Goal: Task Accomplishment & Management: Use online tool/utility

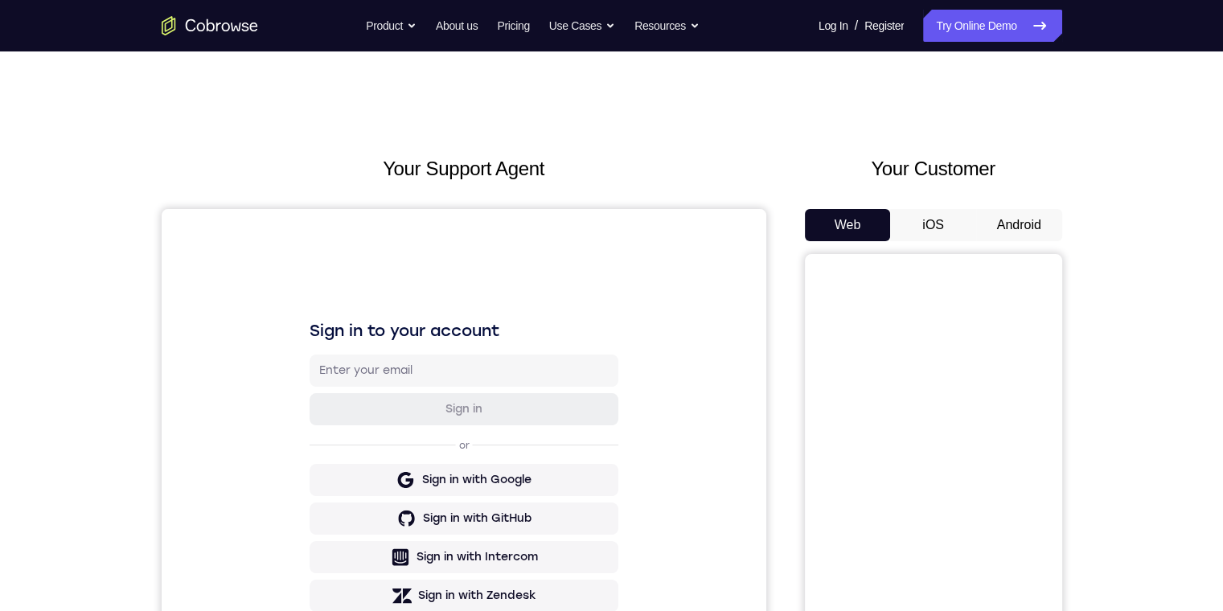
click at [389, 219] on button "Android" at bounding box center [1019, 225] width 86 height 32
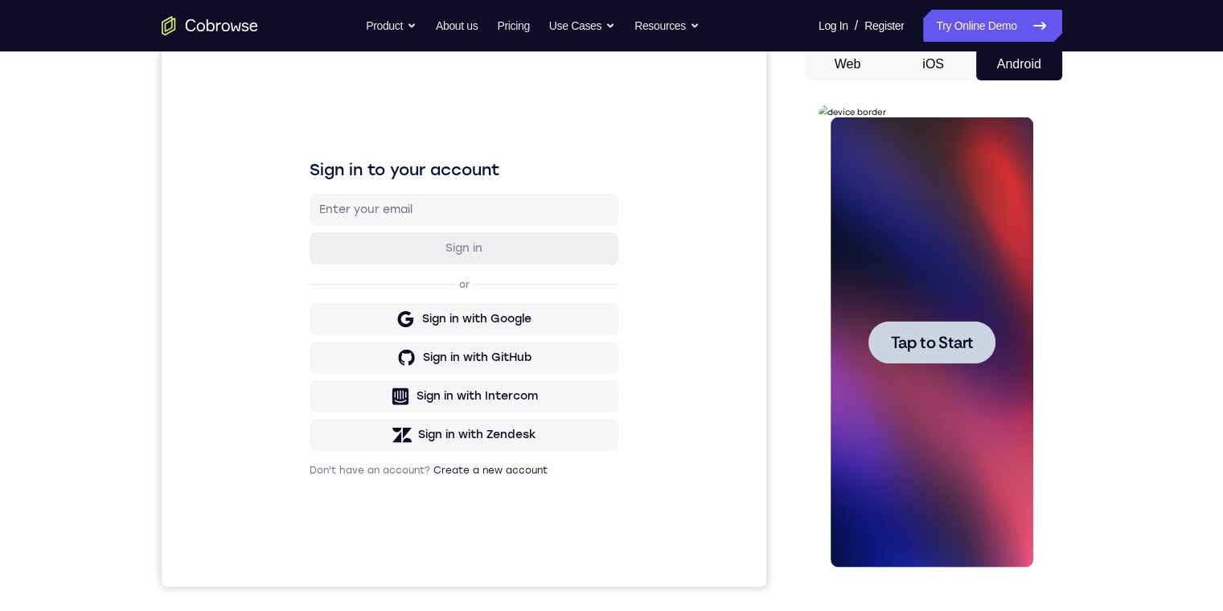
click at [389, 326] on div at bounding box center [931, 342] width 127 height 43
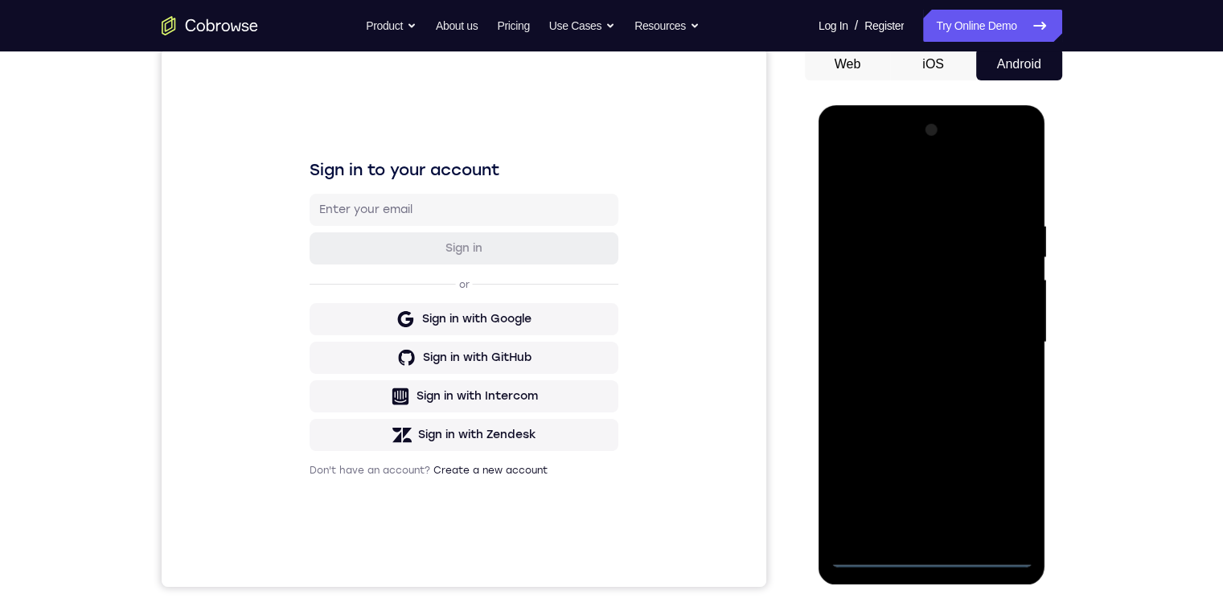
click at [389, 403] on div at bounding box center [931, 342] width 203 height 450
drag, startPoint x: 933, startPoint y: 434, endPoint x: 854, endPoint y: 210, distance: 238.0
click at [389, 186] on div at bounding box center [931, 342] width 203 height 450
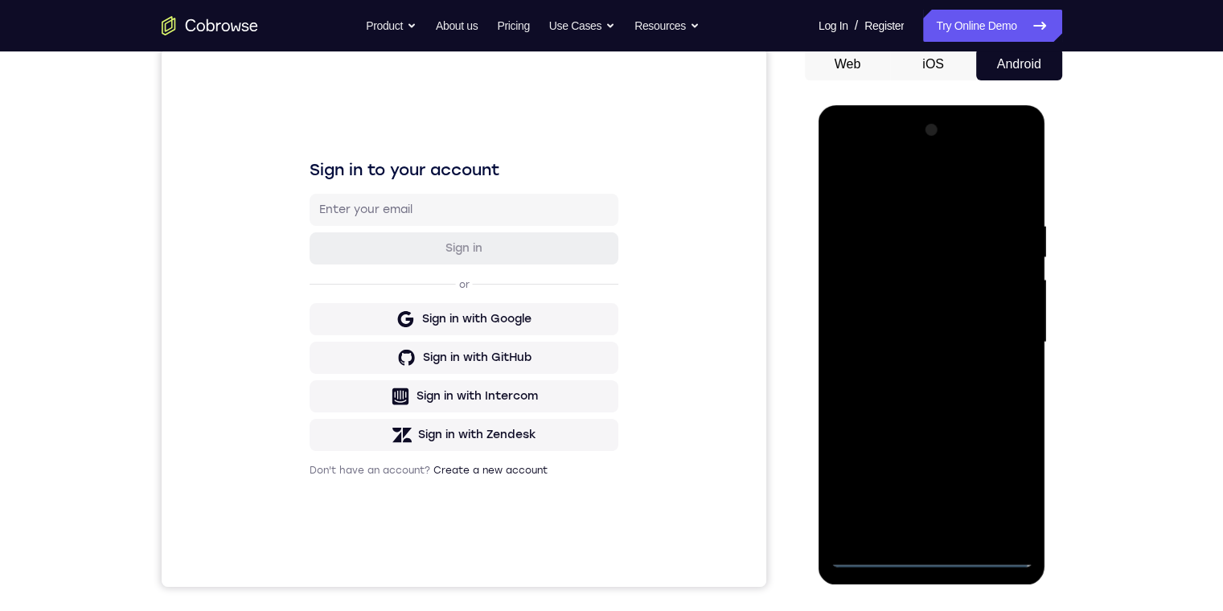
click at [389, 325] on div at bounding box center [931, 342] width 203 height 450
click at [389, 403] on div at bounding box center [931, 342] width 203 height 450
drag, startPoint x: 902, startPoint y: 299, endPoint x: 822, endPoint y: 174, distance: 147.8
click at [389, 118] on div at bounding box center [931, 344] width 227 height 479
click at [389, 310] on div at bounding box center [931, 342] width 203 height 450
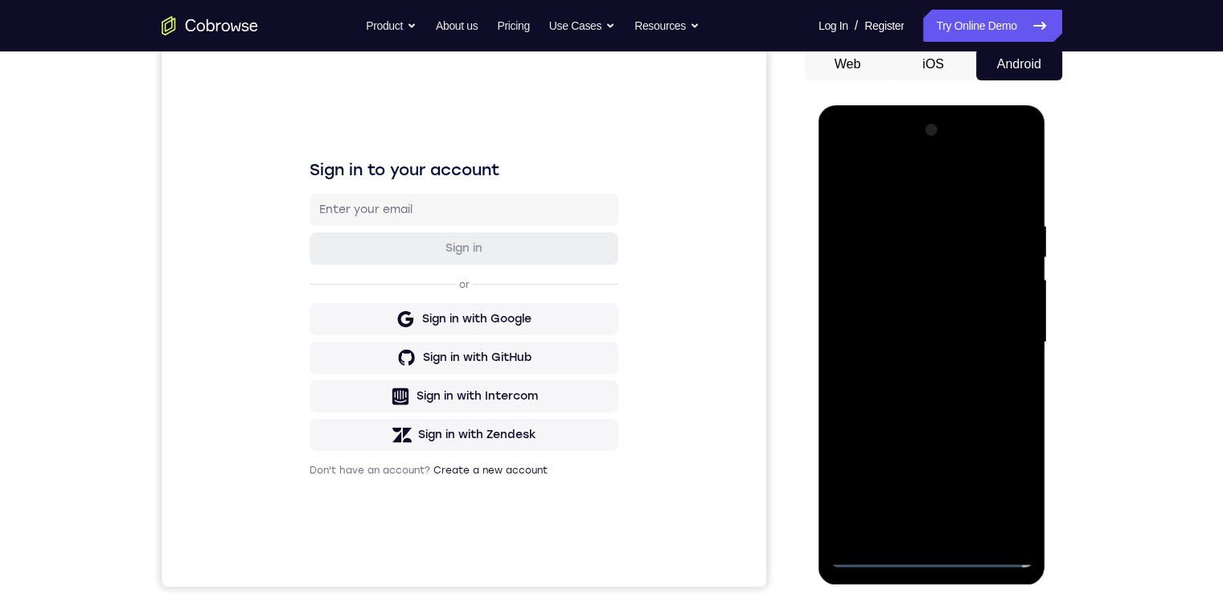
click at [389, 346] on div at bounding box center [931, 342] width 203 height 450
click at [389, 403] on div at bounding box center [931, 342] width 203 height 450
click at [389, 289] on div at bounding box center [931, 342] width 203 height 450
click at [389, 246] on div at bounding box center [931, 342] width 203 height 450
click at [389, 283] on div at bounding box center [931, 342] width 203 height 450
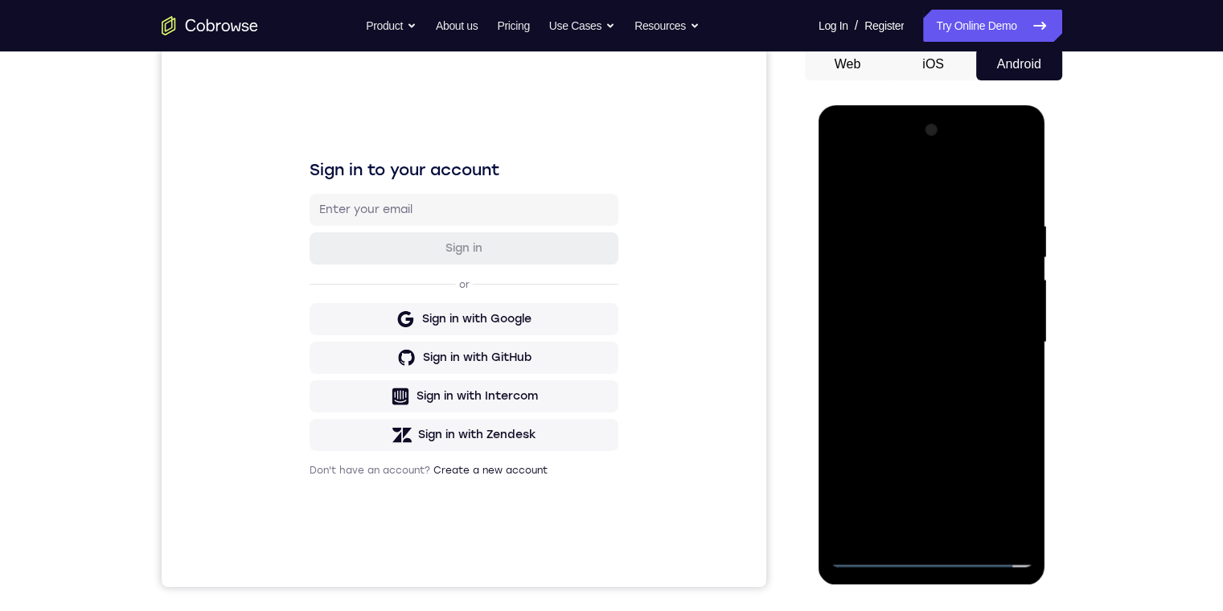
click at [389, 403] on div at bounding box center [931, 342] width 203 height 450
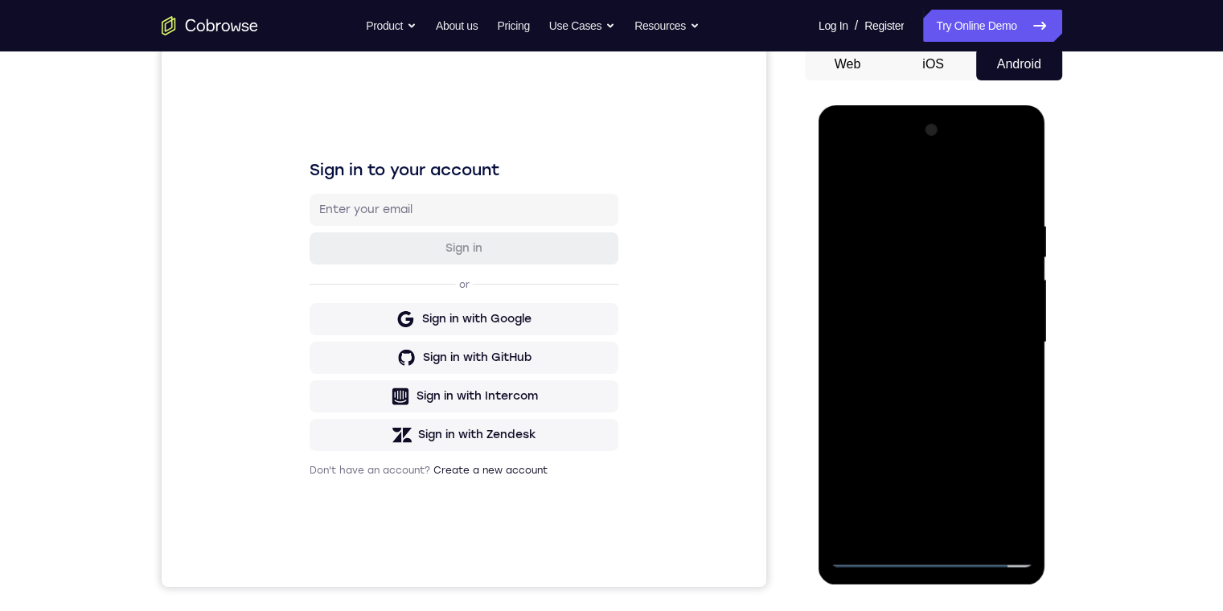
click at [389, 403] on div at bounding box center [931, 342] width 203 height 450
click at [389, 279] on div at bounding box center [931, 342] width 203 height 450
click at [389, 283] on div at bounding box center [931, 342] width 203 height 450
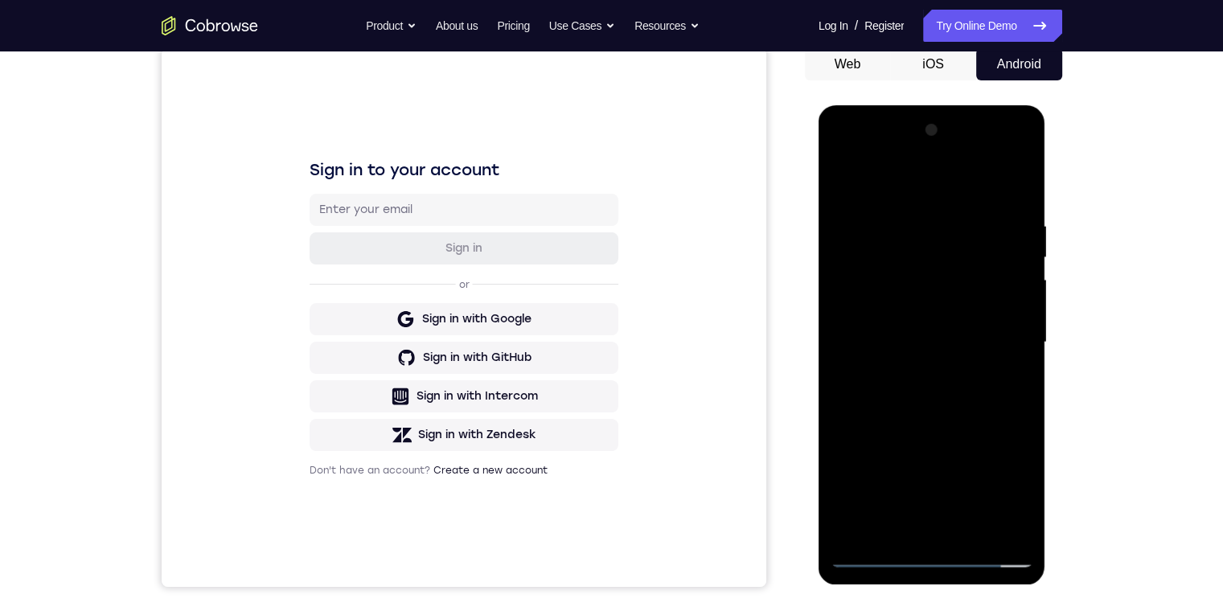
click at [389, 403] on div at bounding box center [931, 342] width 203 height 450
click at [389, 281] on div at bounding box center [931, 342] width 203 height 450
click at [389, 403] on div at bounding box center [931, 342] width 203 height 450
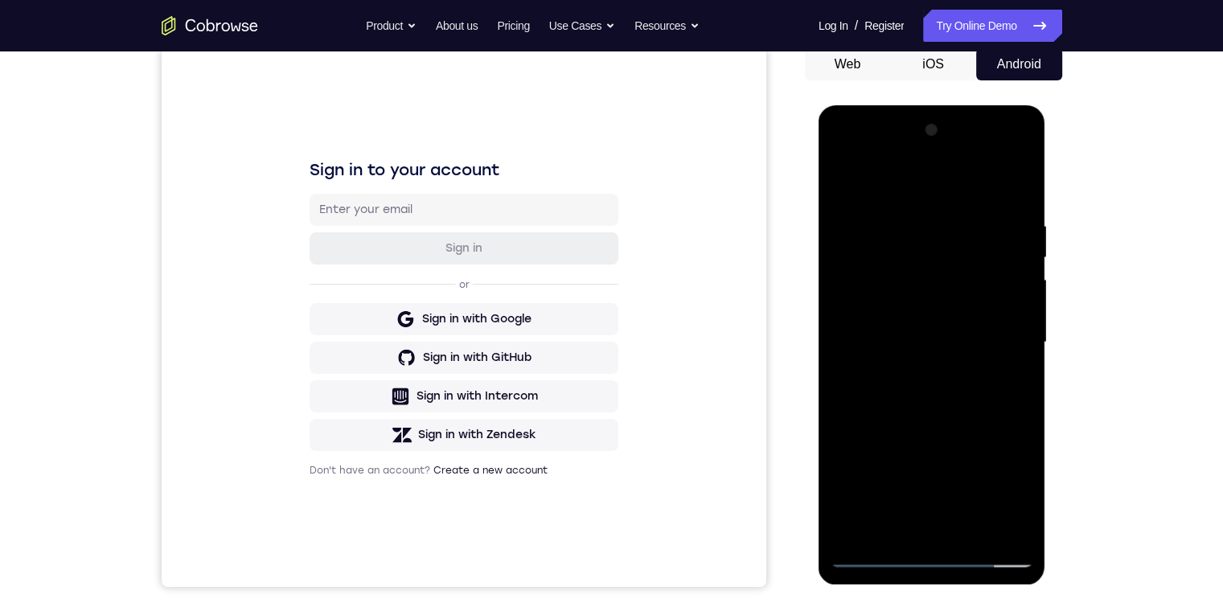
click at [389, 403] on div at bounding box center [931, 342] width 203 height 450
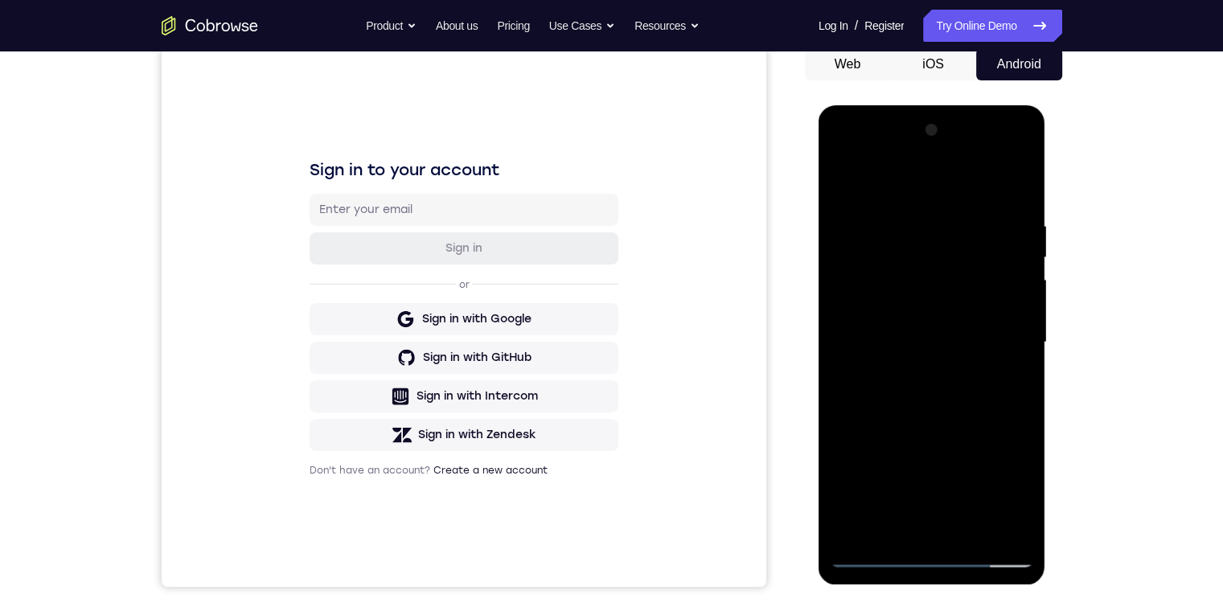
click at [389, 403] on div at bounding box center [931, 342] width 203 height 450
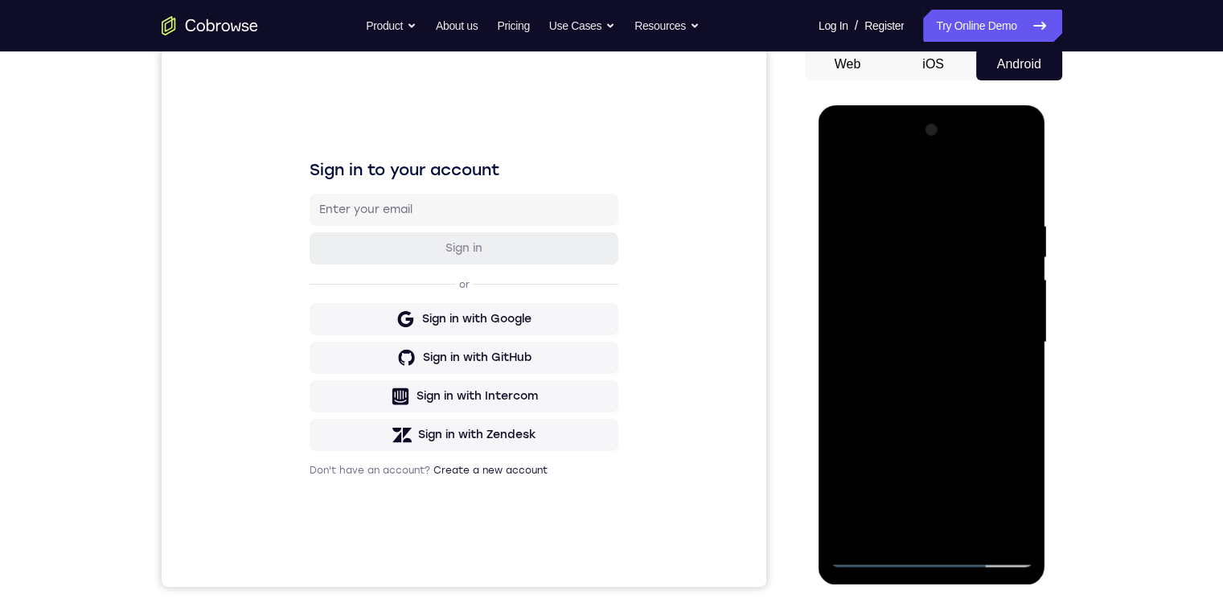
click at [389, 375] on div at bounding box center [931, 342] width 203 height 450
click at [389, 403] on div at bounding box center [931, 342] width 203 height 450
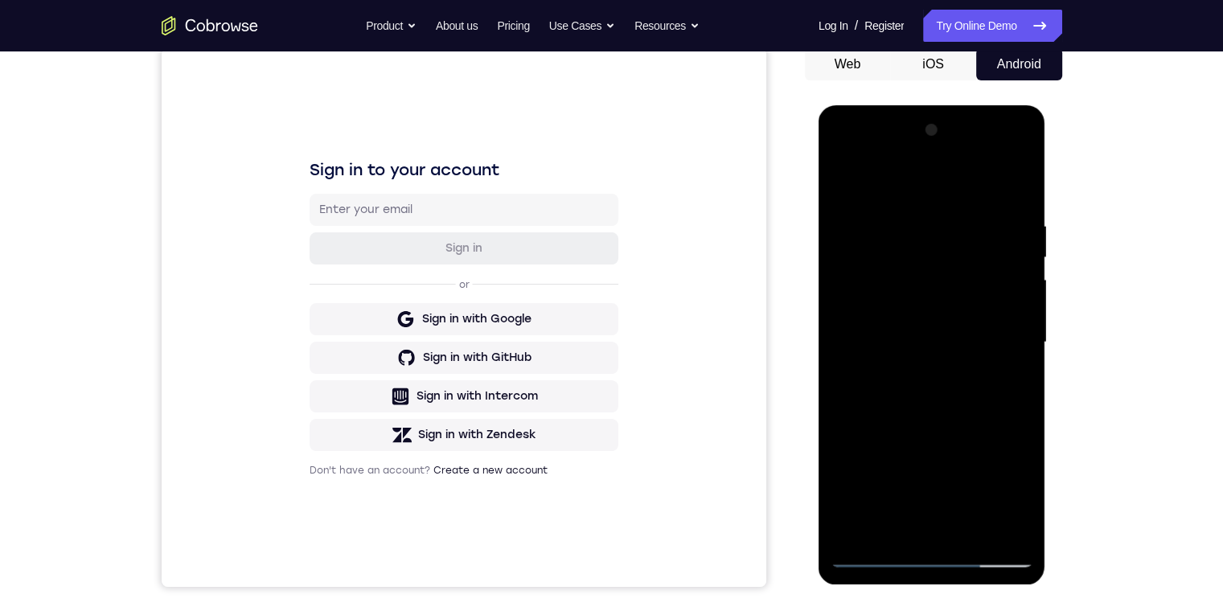
click at [389, 403] on div at bounding box center [931, 342] width 203 height 450
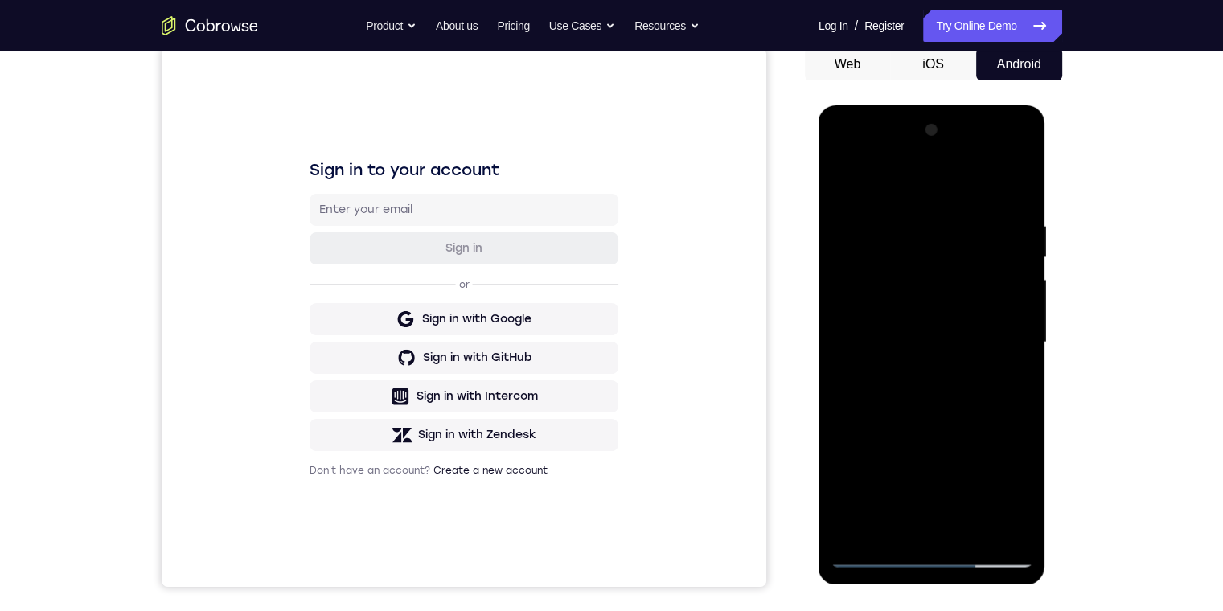
click at [389, 403] on div at bounding box center [931, 342] width 203 height 450
click at [389, 385] on div at bounding box center [931, 342] width 203 height 450
click at [389, 403] on div at bounding box center [931, 342] width 203 height 450
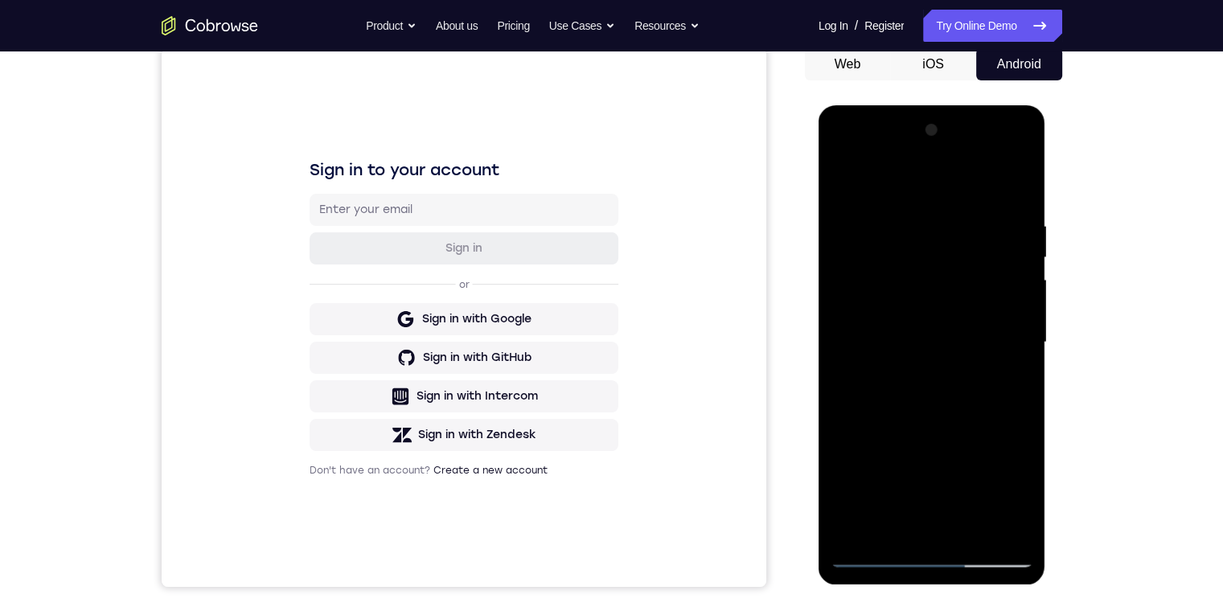
click at [389, 403] on div at bounding box center [931, 342] width 203 height 450
click at [389, 284] on div at bounding box center [931, 342] width 203 height 450
click at [389, 403] on div at bounding box center [931, 342] width 203 height 450
click at [389, 319] on div at bounding box center [931, 342] width 203 height 450
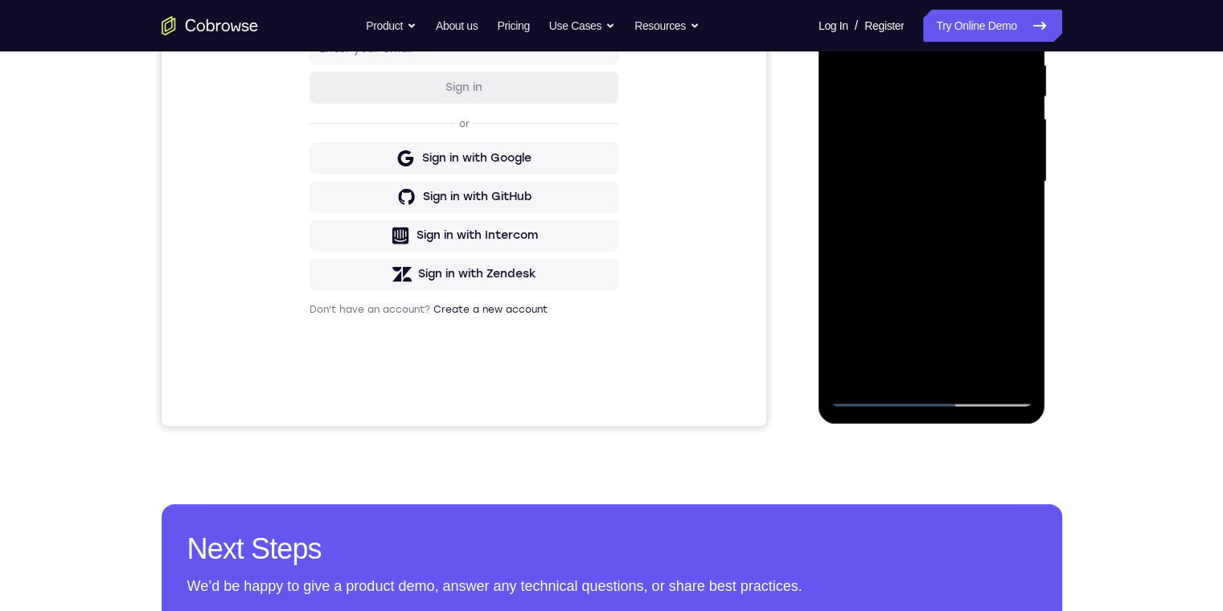
drag, startPoint x: 897, startPoint y: 245, endPoint x: 878, endPoint y: 143, distance: 103.9
click at [389, 142] on div at bounding box center [931, 182] width 203 height 450
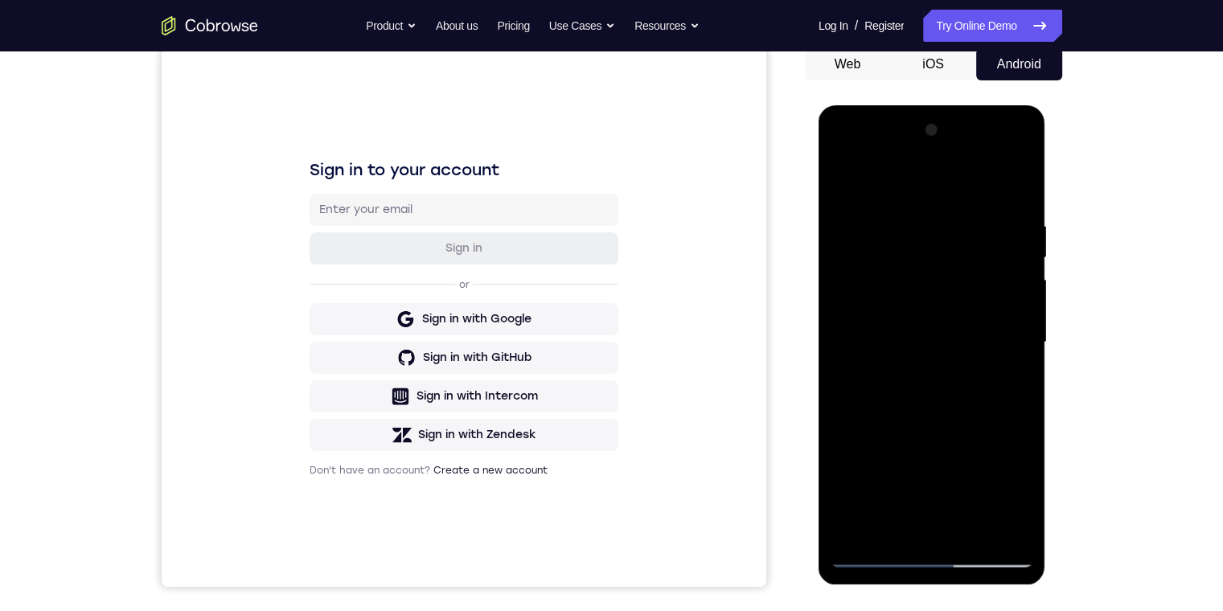
drag, startPoint x: 881, startPoint y: 307, endPoint x: 906, endPoint y: 421, distance: 116.8
click at [389, 403] on div at bounding box center [931, 342] width 203 height 450
click at [389, 287] on div at bounding box center [931, 342] width 203 height 450
drag, startPoint x: 988, startPoint y: 409, endPoint x: 961, endPoint y: 463, distance: 60.0
click at [389, 232] on div at bounding box center [931, 342] width 203 height 450
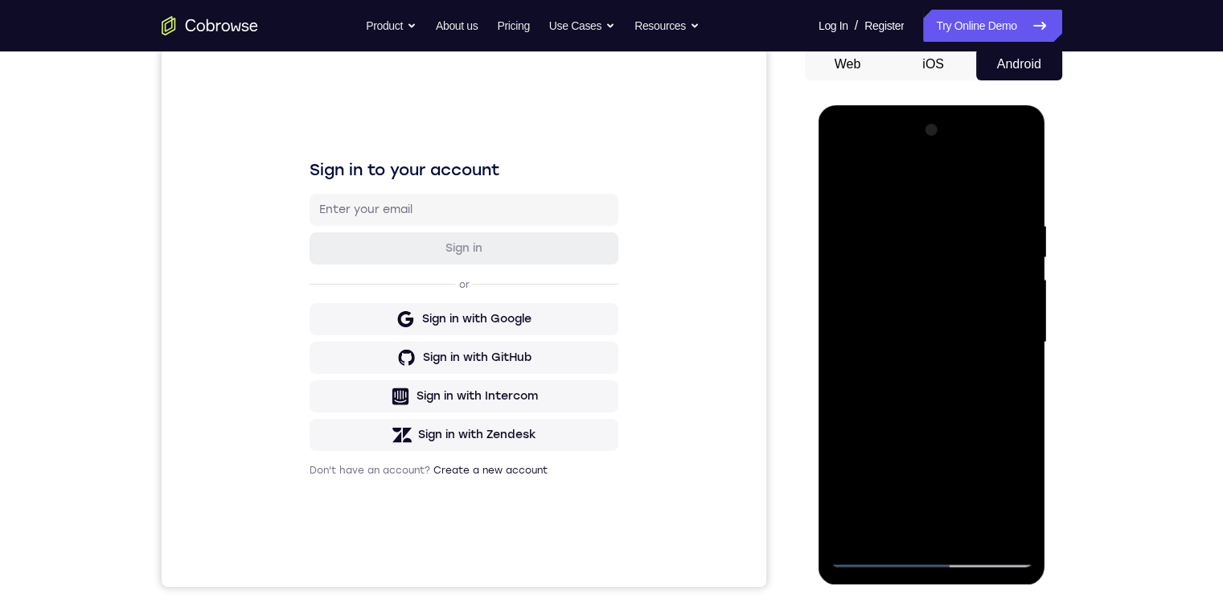
scroll to position [241, 0]
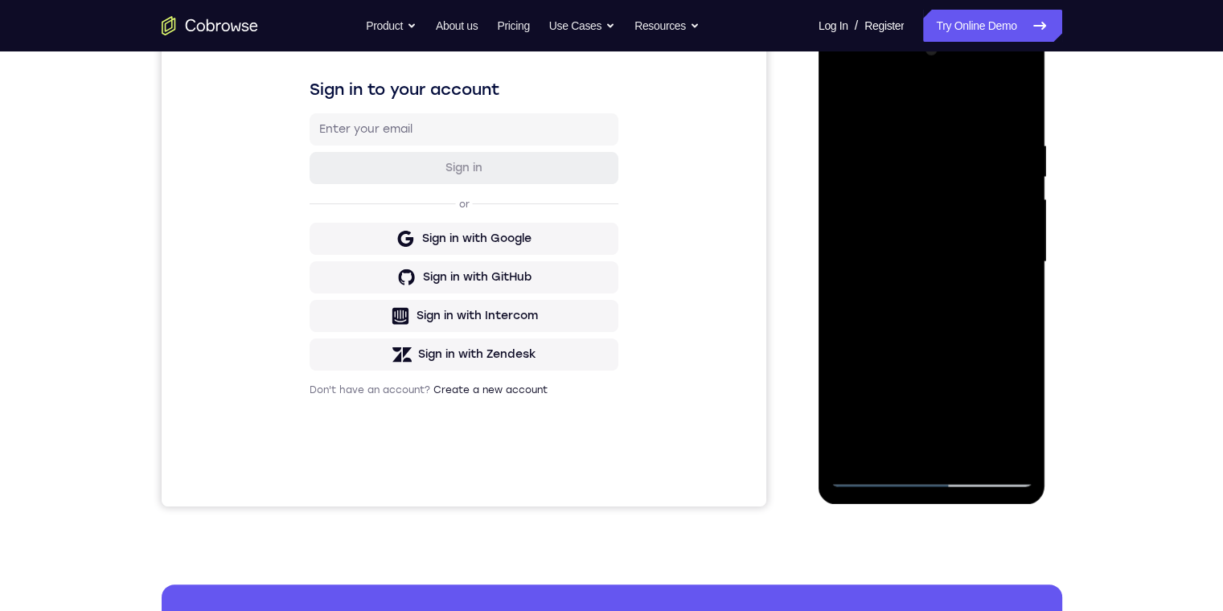
drag, startPoint x: 997, startPoint y: 363, endPoint x: 975, endPoint y: 160, distance: 204.5
click at [389, 158] on div at bounding box center [931, 262] width 203 height 450
drag, startPoint x: 1010, startPoint y: 365, endPoint x: 989, endPoint y: 163, distance: 202.8
click at [389, 164] on div at bounding box center [931, 262] width 203 height 450
drag, startPoint x: 1016, startPoint y: 409, endPoint x: 996, endPoint y: 189, distance: 221.2
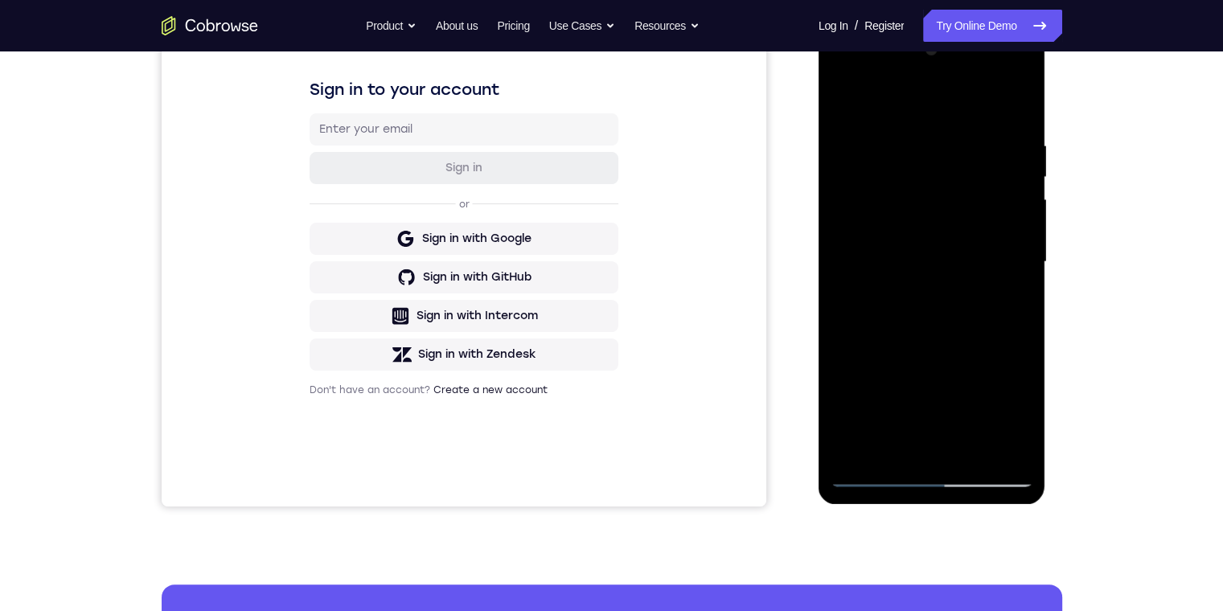
click at [389, 189] on div at bounding box center [931, 262] width 203 height 450
click at [389, 403] on div at bounding box center [931, 262] width 203 height 450
click at [389, 72] on div at bounding box center [931, 262] width 203 height 450
click at [389, 70] on div at bounding box center [931, 262] width 203 height 450
click at [389, 403] on div at bounding box center [931, 262] width 203 height 450
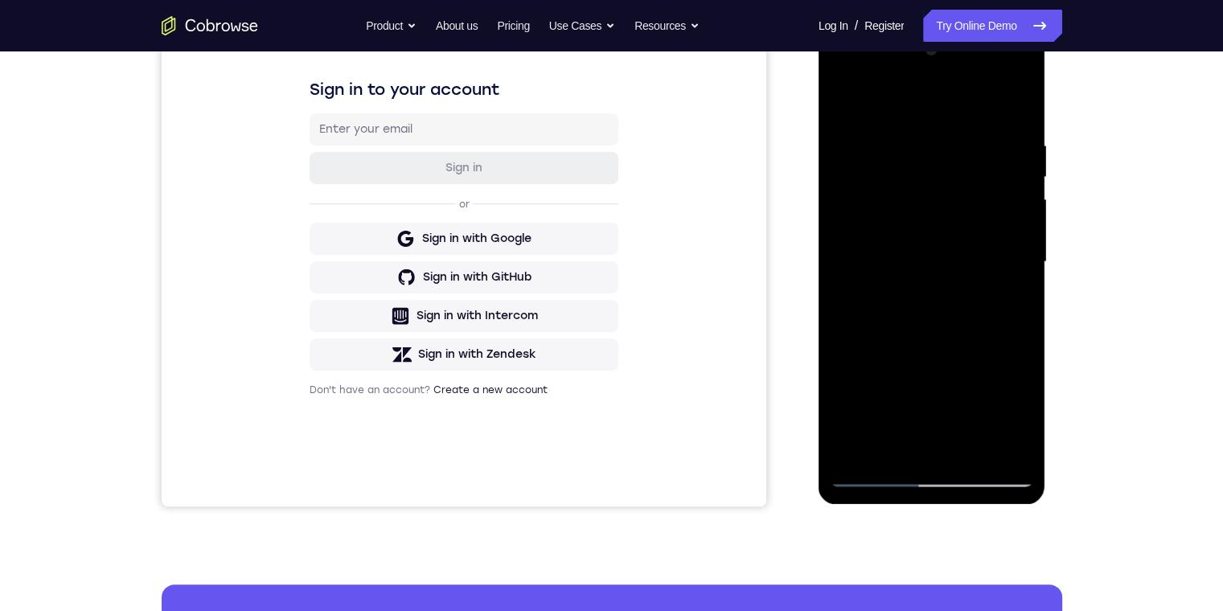
click at [389, 158] on div at bounding box center [931, 262] width 203 height 450
click at [389, 187] on div at bounding box center [931, 262] width 203 height 450
click at [389, 78] on div at bounding box center [931, 262] width 203 height 450
drag, startPoint x: 940, startPoint y: 344, endPoint x: 969, endPoint y: 122, distance: 223.7
click at [389, 122] on div at bounding box center [931, 262] width 203 height 450
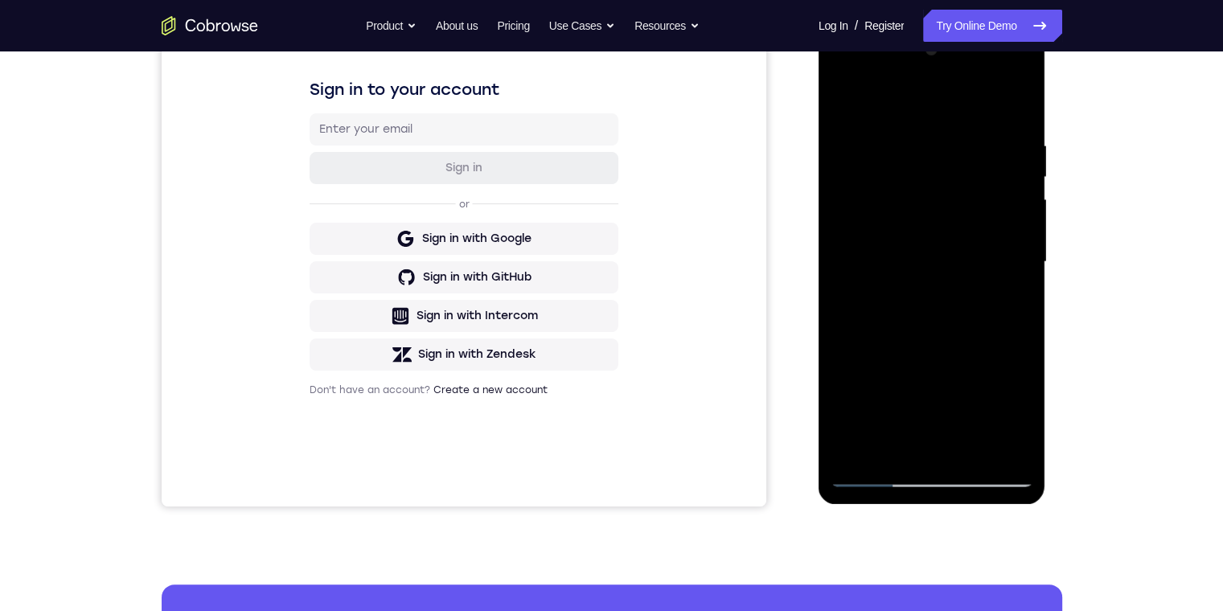
drag, startPoint x: 934, startPoint y: 199, endPoint x: 940, endPoint y: 397, distance: 197.8
click at [389, 397] on div at bounding box center [931, 262] width 203 height 450
click at [389, 80] on div at bounding box center [931, 262] width 203 height 450
click at [389, 75] on div at bounding box center [931, 262] width 203 height 450
click at [389, 271] on div at bounding box center [931, 262] width 203 height 450
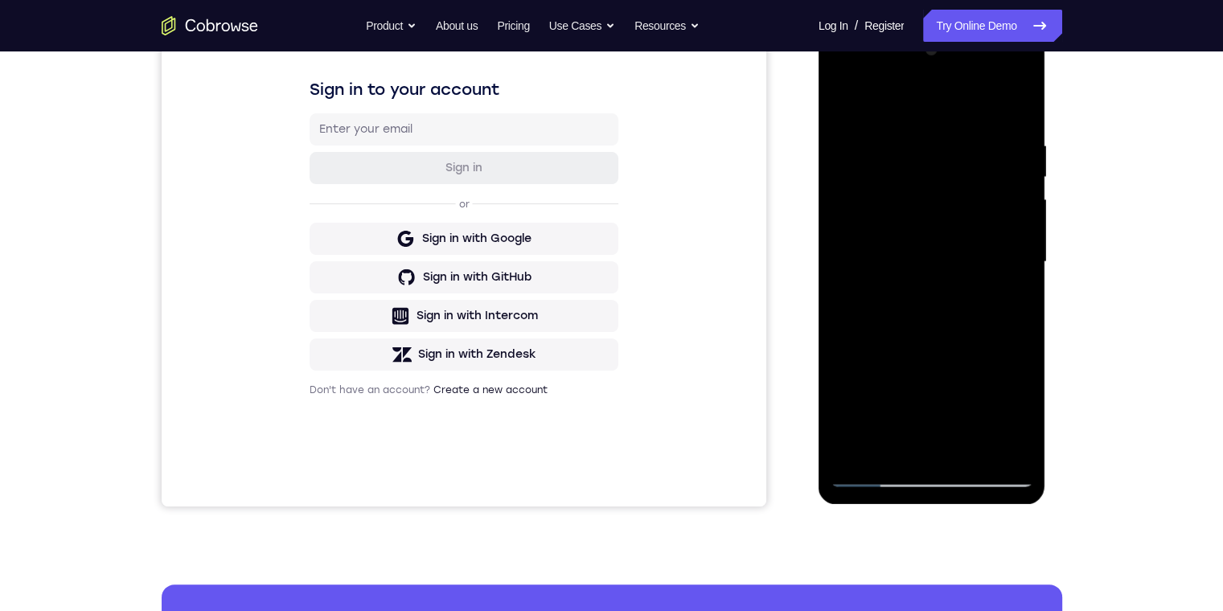
click at [389, 80] on div at bounding box center [931, 262] width 203 height 450
click at [389, 108] on div at bounding box center [931, 262] width 203 height 450
click at [389, 403] on div at bounding box center [931, 262] width 203 height 450
drag, startPoint x: 923, startPoint y: 367, endPoint x: 911, endPoint y: 151, distance: 216.6
click at [389, 154] on div at bounding box center [931, 262] width 203 height 450
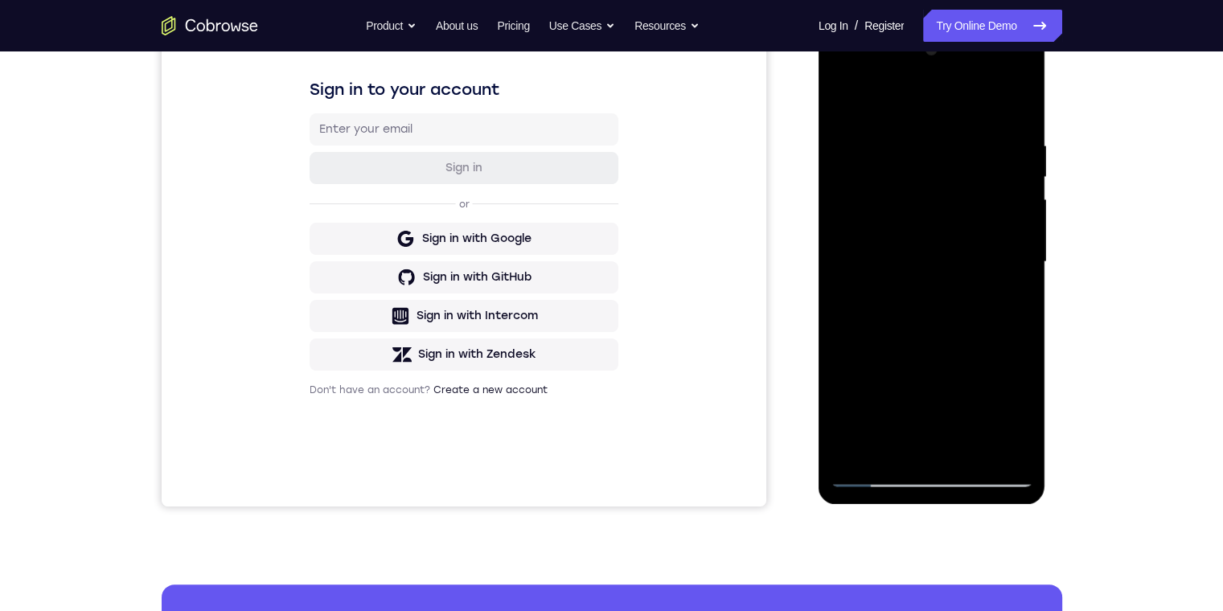
click at [389, 133] on div at bounding box center [931, 262] width 203 height 450
click at [389, 101] on div at bounding box center [931, 262] width 203 height 450
click at [389, 255] on div at bounding box center [931, 262] width 203 height 450
drag, startPoint x: 1075, startPoint y: 183, endPoint x: 1095, endPoint y: 279, distance: 97.6
click at [389, 279] on div "Your Support Agent Your Customer Web iOS Android Next Steps We’d be happy to gi…" at bounding box center [611, 340] width 1029 height 1060
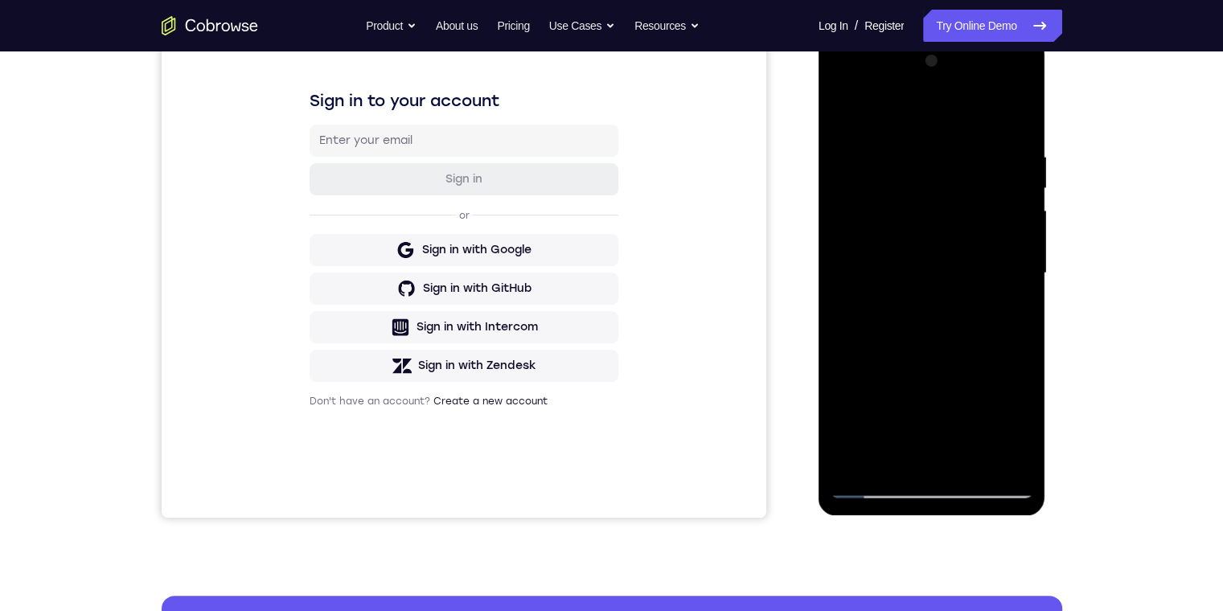
scroll to position [161, 0]
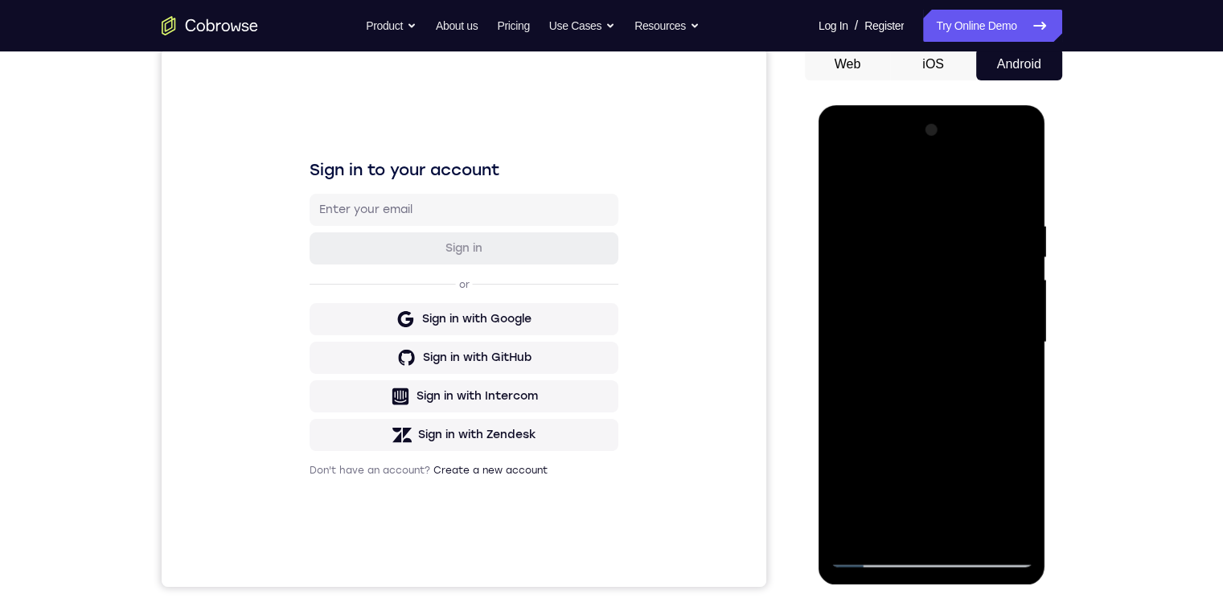
click at [389, 153] on div at bounding box center [931, 342] width 203 height 450
click at [389, 403] on div at bounding box center [931, 342] width 203 height 450
click at [389, 303] on div at bounding box center [931, 342] width 203 height 450
click at [389, 403] on div at bounding box center [931, 342] width 203 height 450
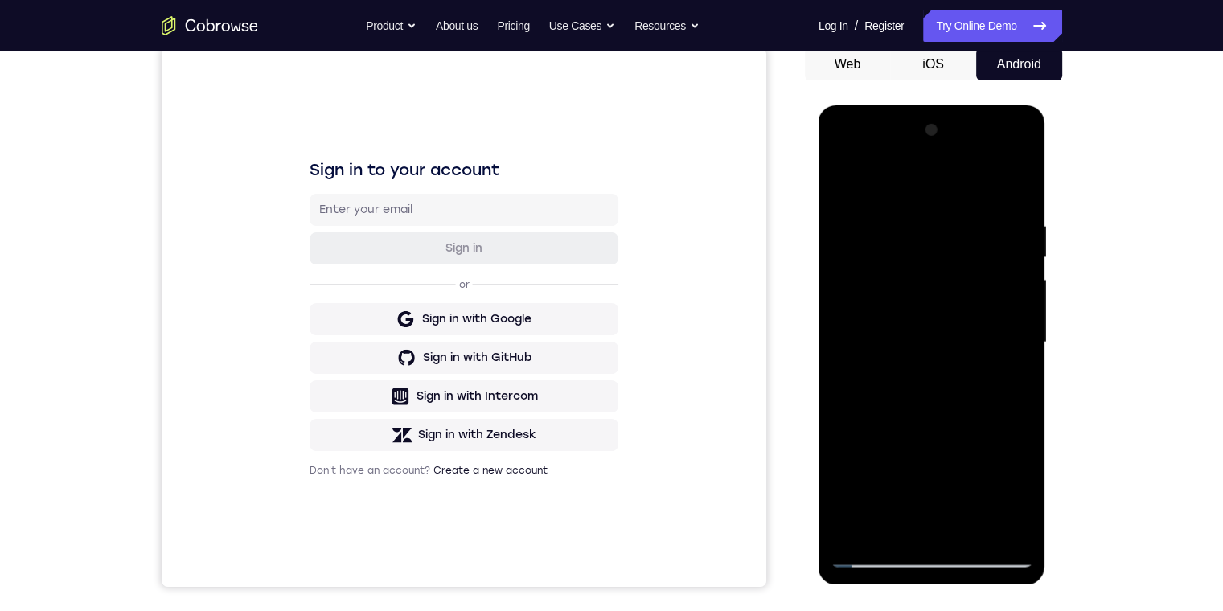
click at [389, 321] on div at bounding box center [931, 342] width 203 height 450
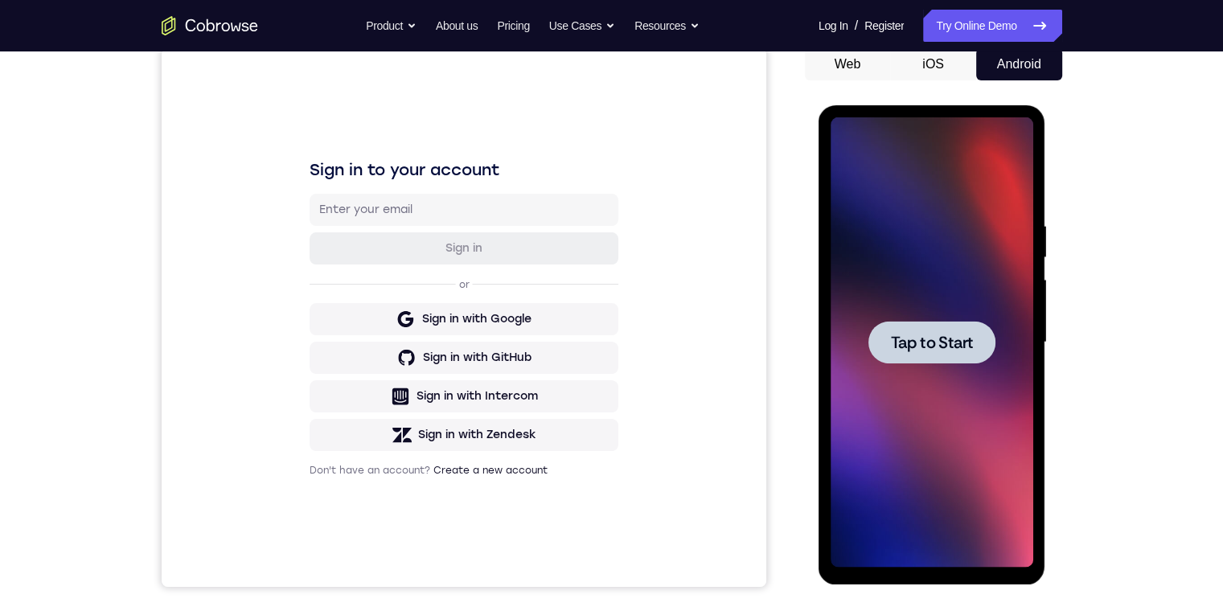
click at [389, 328] on div at bounding box center [931, 342] width 127 height 43
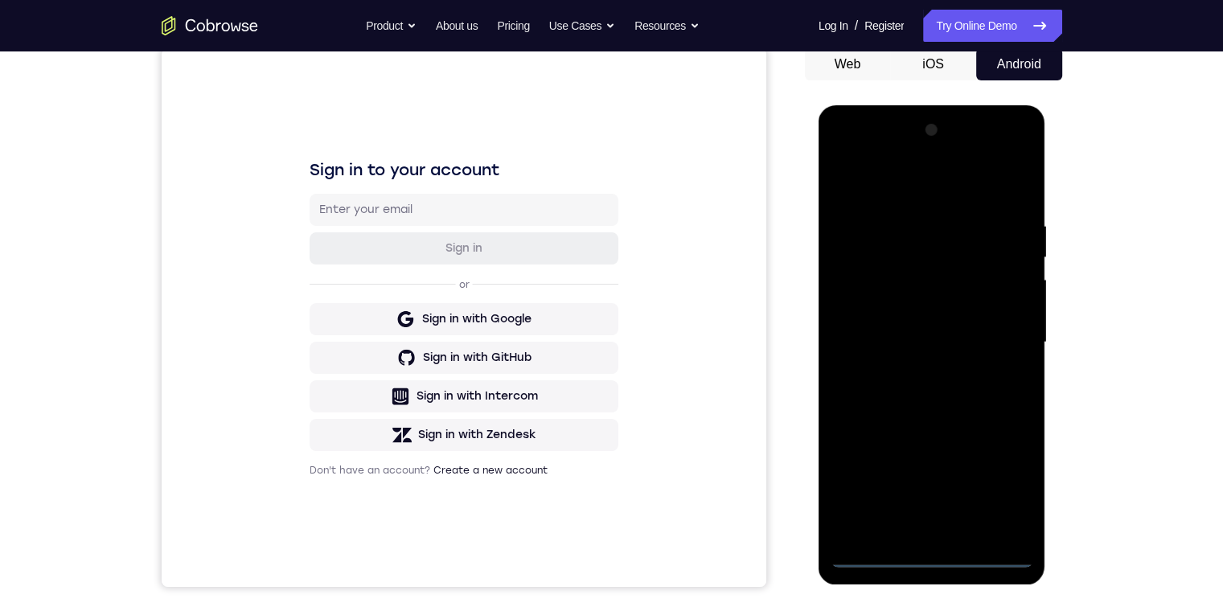
click at [389, 403] on div at bounding box center [931, 342] width 203 height 450
drag, startPoint x: 954, startPoint y: 454, endPoint x: 923, endPoint y: 201, distance: 255.1
click at [389, 141] on div at bounding box center [931, 342] width 203 height 450
click at [389, 206] on div at bounding box center [931, 342] width 203 height 450
click at [389, 191] on div at bounding box center [931, 342] width 203 height 450
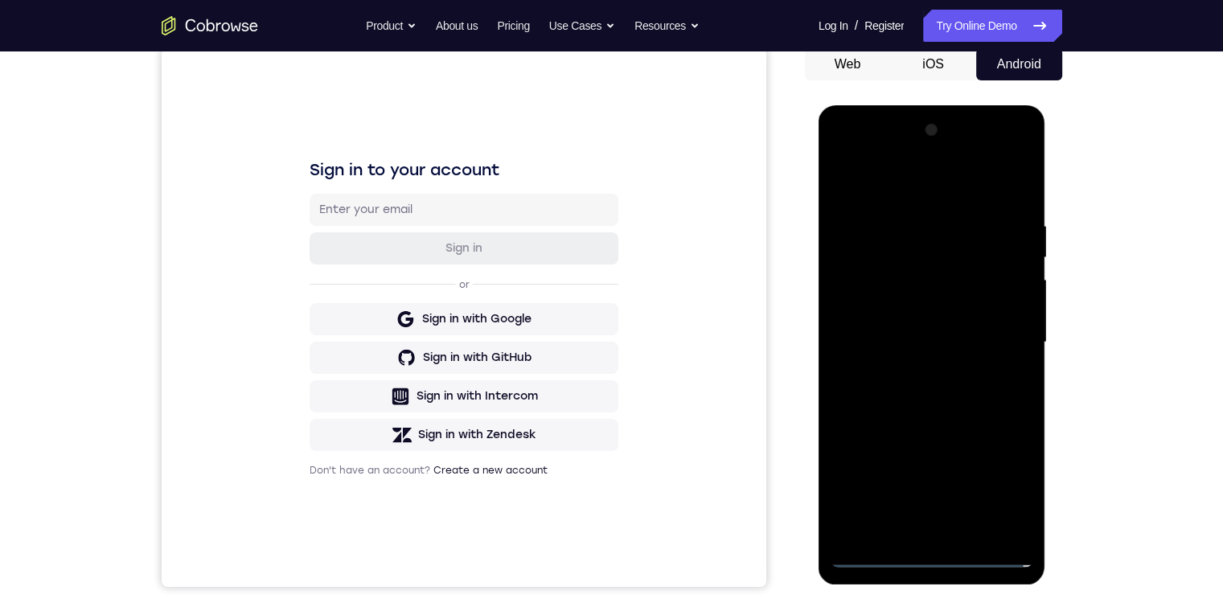
click at [389, 340] on div at bounding box center [931, 342] width 203 height 450
click at [389, 403] on div at bounding box center [931, 342] width 203 height 450
click at [389, 324] on div at bounding box center [931, 342] width 203 height 450
click at [389, 313] on div at bounding box center [931, 342] width 203 height 450
click at [389, 342] on div at bounding box center [931, 342] width 203 height 450
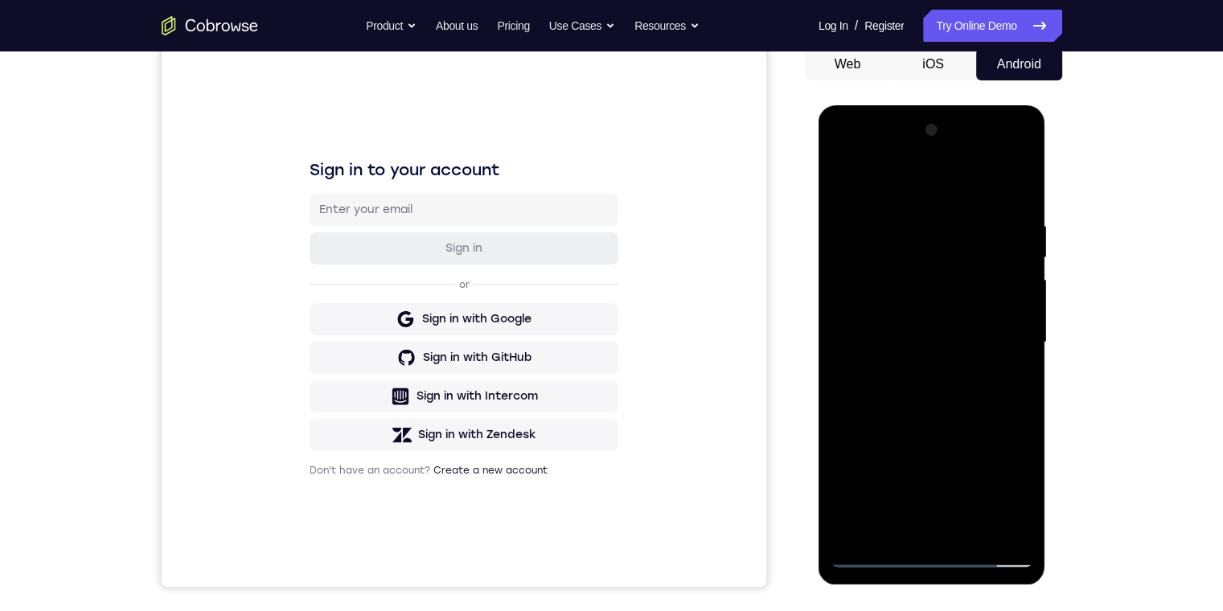
drag, startPoint x: 1005, startPoint y: 177, endPoint x: 1001, endPoint y: 188, distance: 11.9
click at [389, 179] on div at bounding box center [931, 342] width 203 height 450
click at [389, 403] on div at bounding box center [931, 342] width 203 height 450
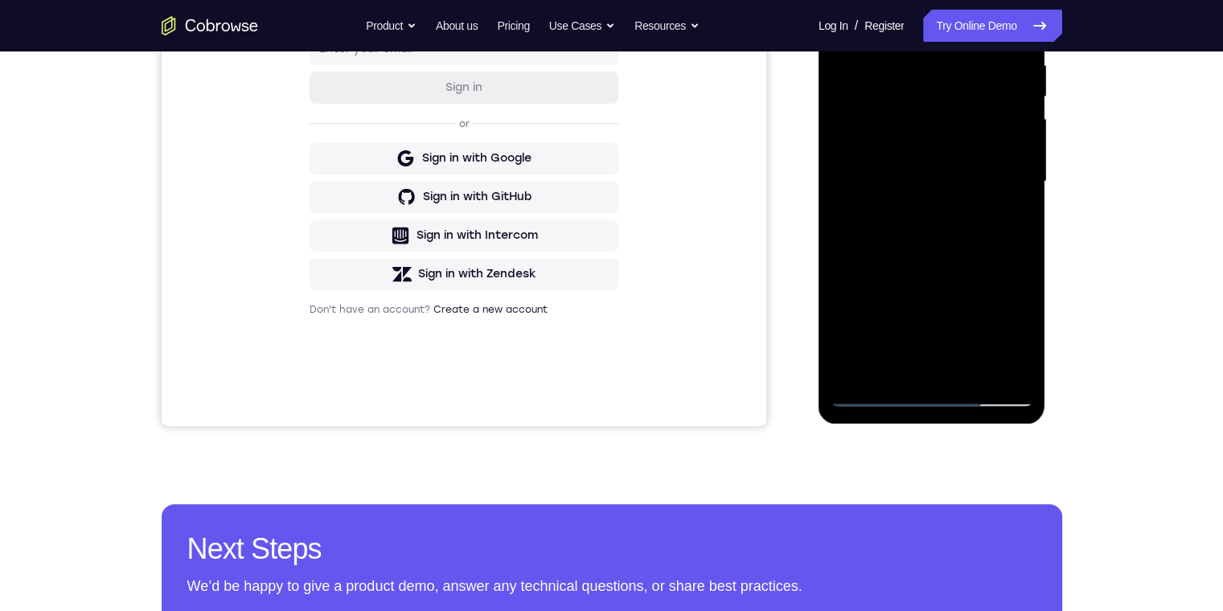
scroll to position [259, 0]
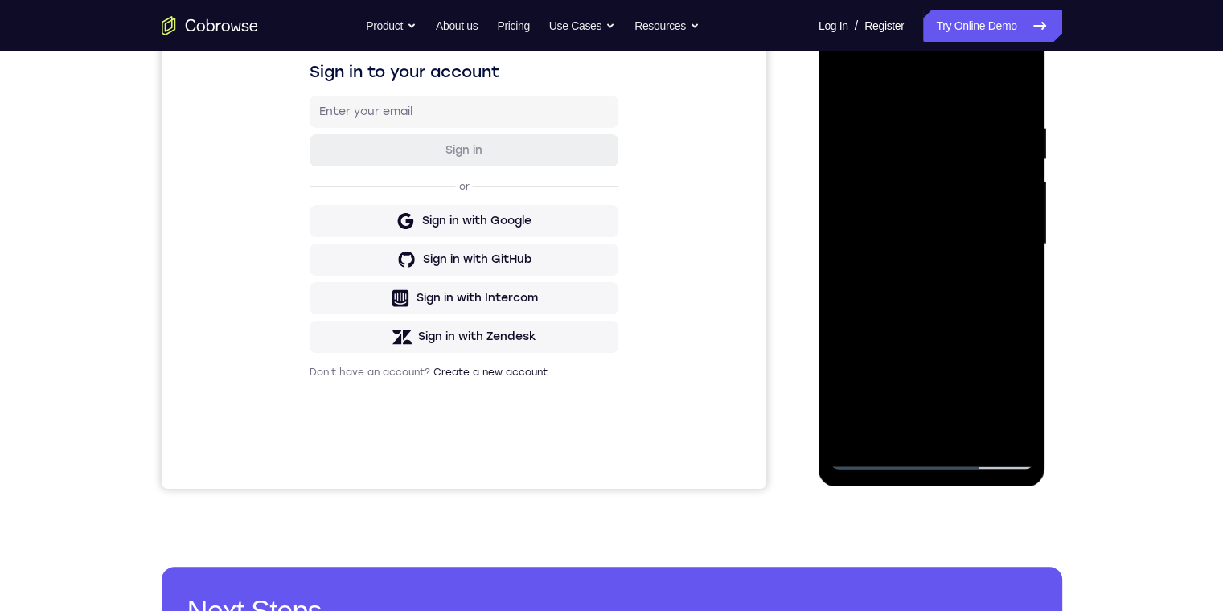
click at [389, 264] on div at bounding box center [931, 244] width 203 height 450
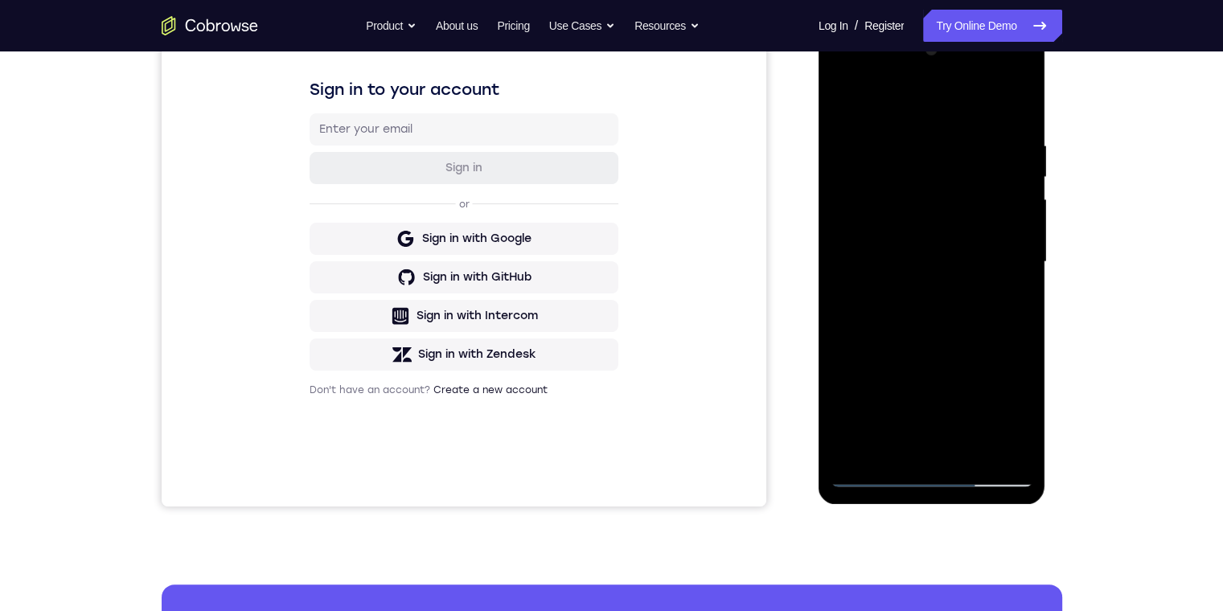
drag, startPoint x: 839, startPoint y: 100, endPoint x: 1623, endPoint y: 121, distance: 784.0
click at [389, 100] on div at bounding box center [931, 262] width 203 height 450
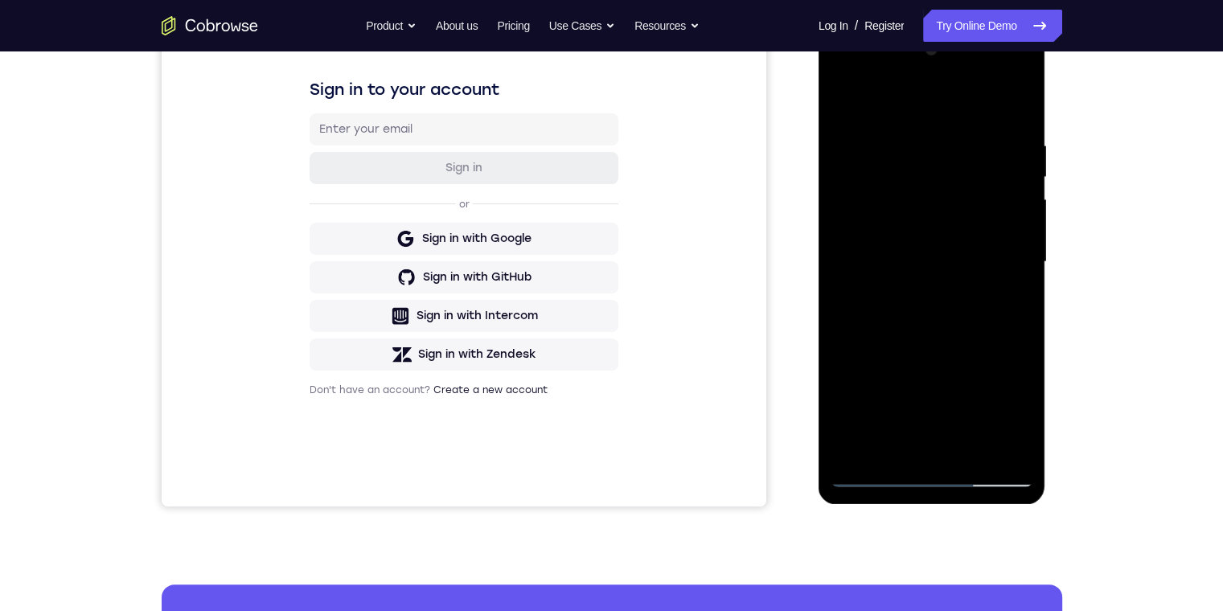
click at [389, 100] on div at bounding box center [931, 262] width 203 height 450
click at [389, 72] on div at bounding box center [931, 262] width 203 height 450
click at [389, 222] on div at bounding box center [931, 262] width 203 height 450
click at [389, 403] on div at bounding box center [931, 262] width 203 height 450
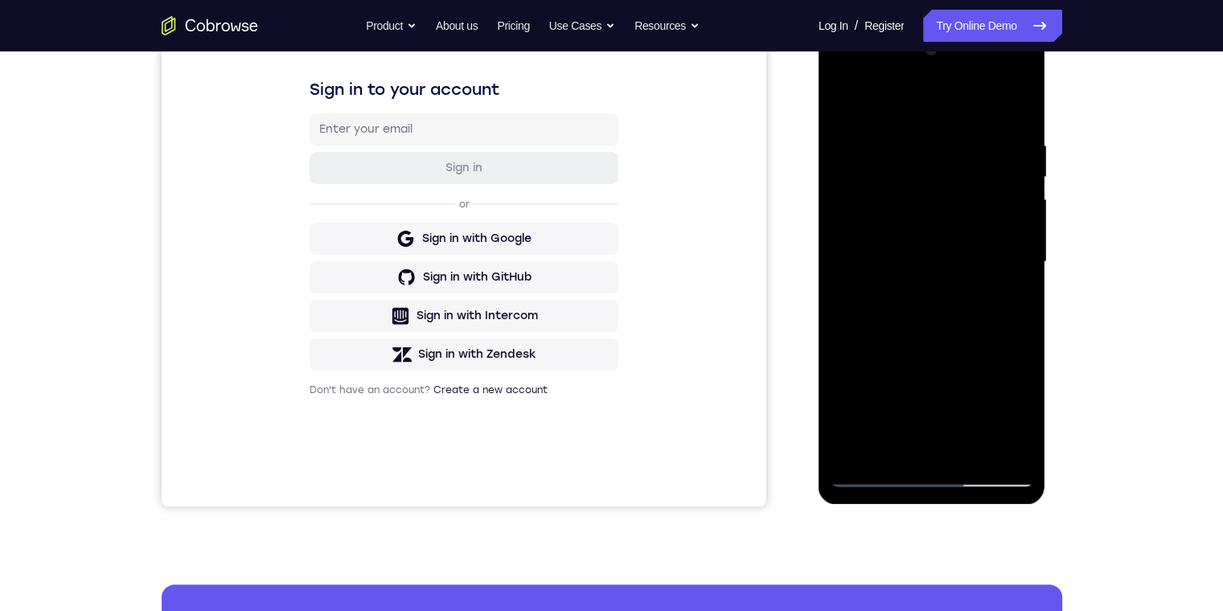
click at [389, 183] on div at bounding box center [931, 262] width 203 height 450
click at [389, 403] on div at bounding box center [931, 262] width 203 height 450
click at [389, 377] on div at bounding box center [931, 262] width 203 height 450
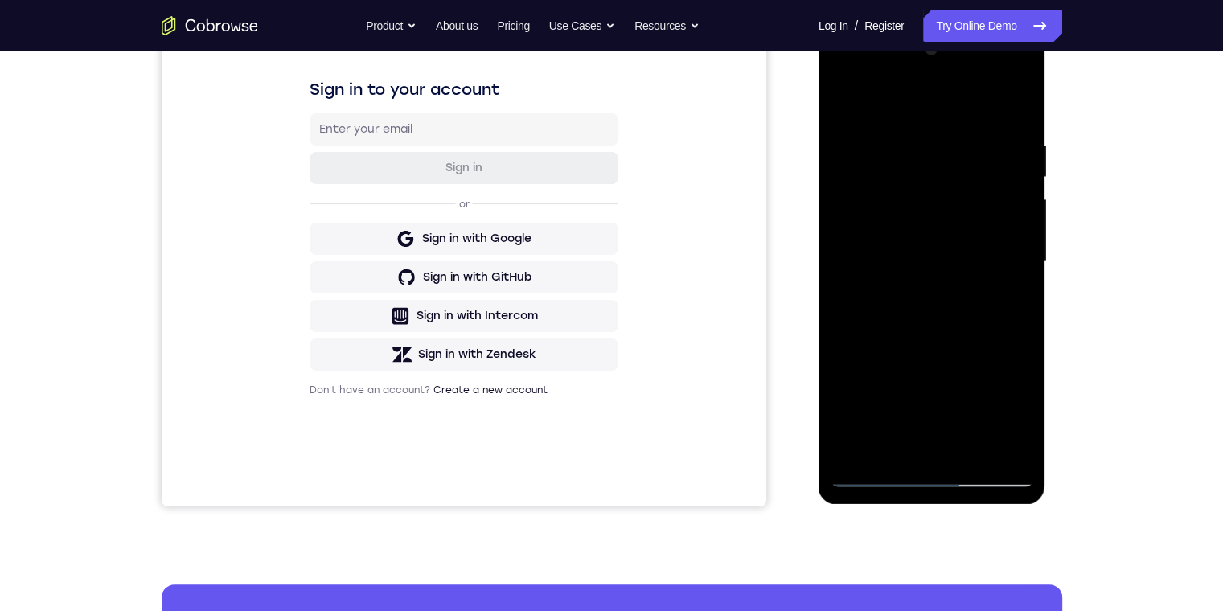
click at [389, 384] on div at bounding box center [931, 262] width 203 height 450
click at [389, 391] on div at bounding box center [931, 262] width 203 height 450
click at [389, 403] on div at bounding box center [931, 262] width 203 height 450
click at [389, 391] on div at bounding box center [931, 262] width 203 height 450
click at [389, 403] on div at bounding box center [931, 262] width 203 height 450
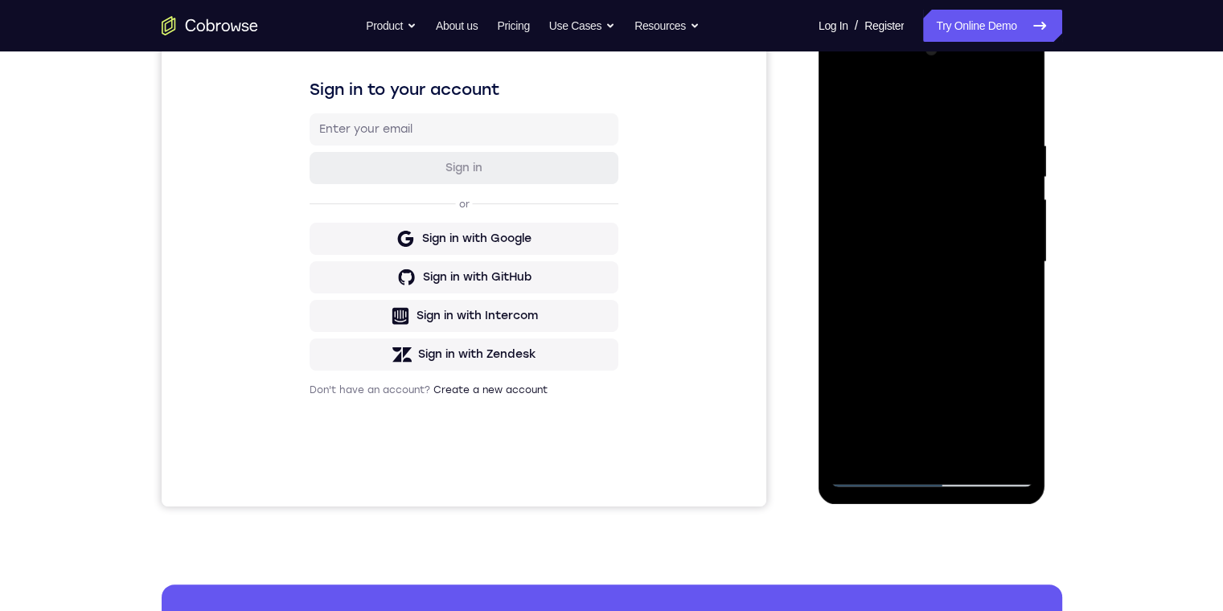
click at [389, 237] on div at bounding box center [931, 262] width 203 height 450
click at [389, 289] on div at bounding box center [931, 262] width 203 height 450
click at [389, 178] on div at bounding box center [931, 262] width 203 height 450
click at [389, 184] on div at bounding box center [931, 262] width 203 height 450
click at [389, 182] on div at bounding box center [931, 262] width 203 height 450
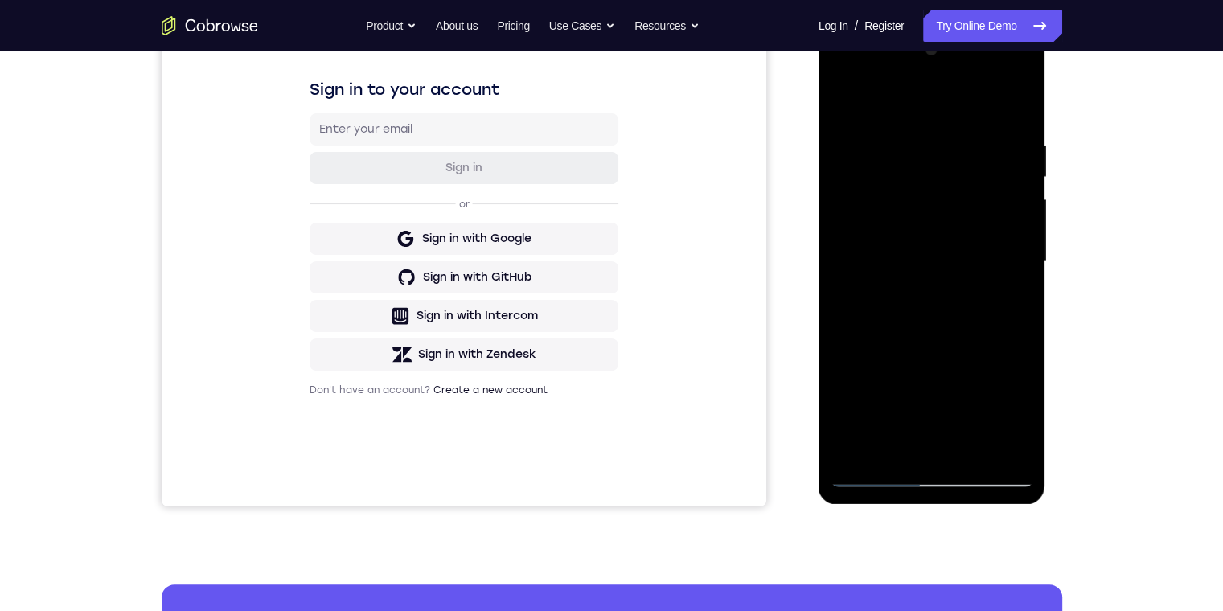
click at [389, 203] on div at bounding box center [931, 262] width 203 height 450
click at [389, 213] on div at bounding box center [931, 262] width 203 height 450
click at [389, 403] on div at bounding box center [931, 262] width 203 height 450
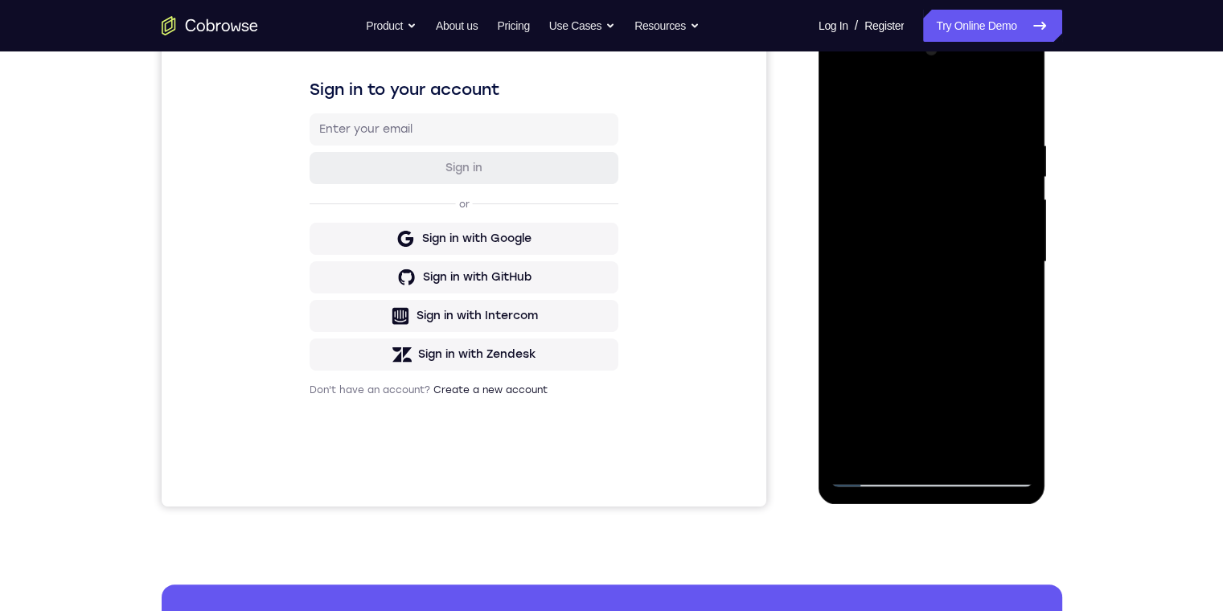
click at [389, 403] on div at bounding box center [931, 262] width 203 height 450
drag, startPoint x: 875, startPoint y: 475, endPoint x: 936, endPoint y: 412, distance: 87.5
click at [389, 403] on div at bounding box center [931, 262] width 203 height 450
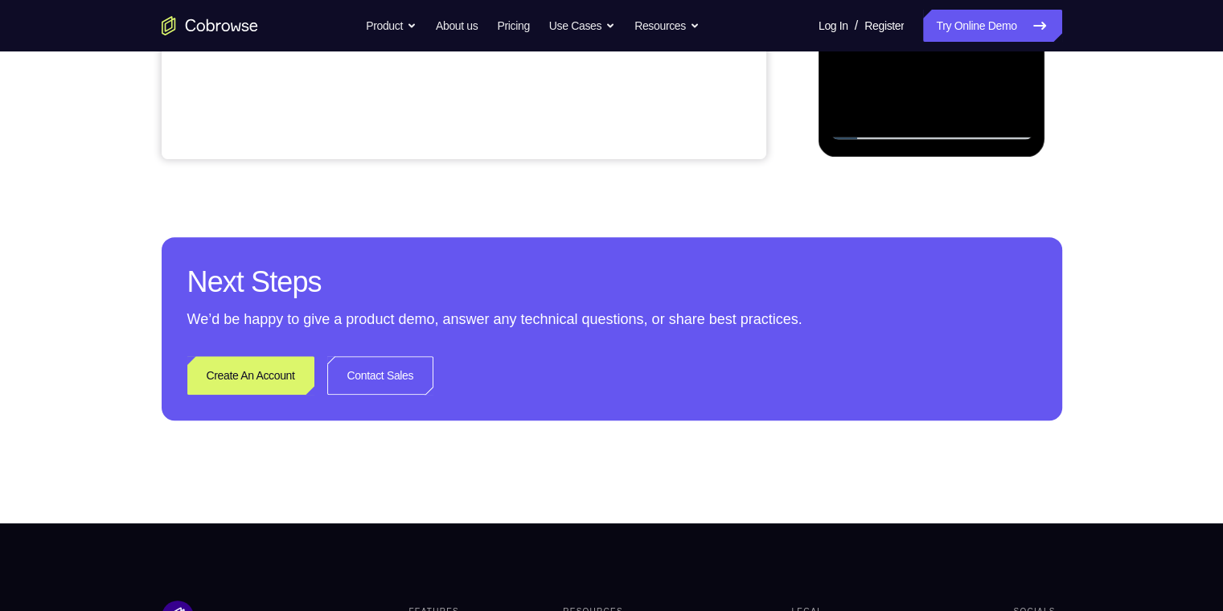
scroll to position [161, 0]
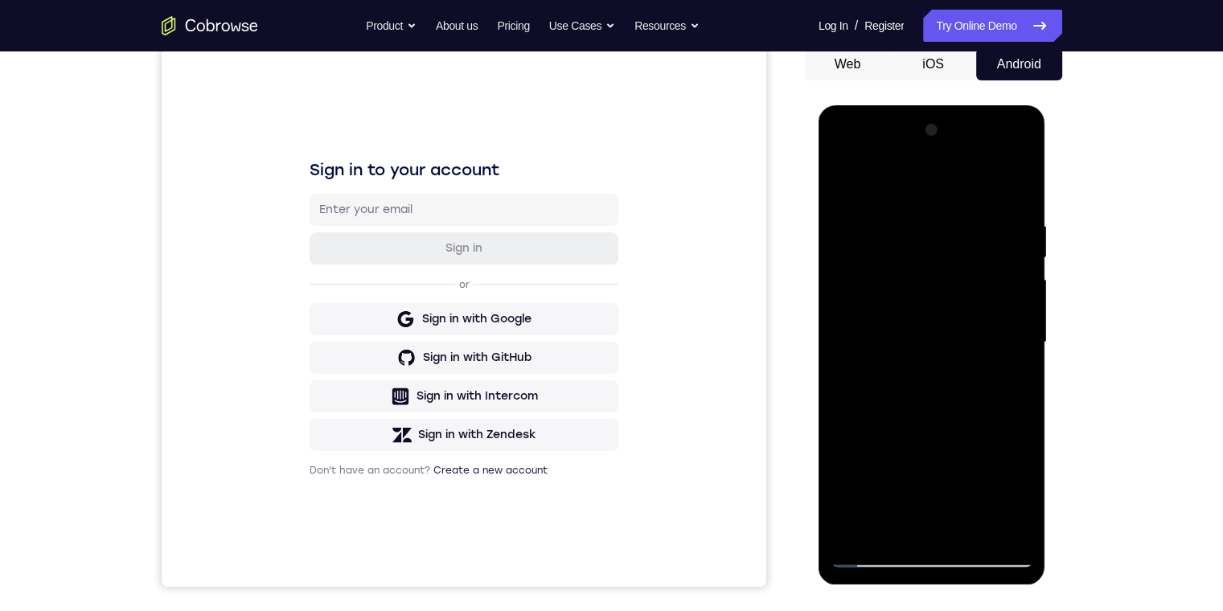
click at [389, 68] on button "iOS" at bounding box center [933, 64] width 86 height 32
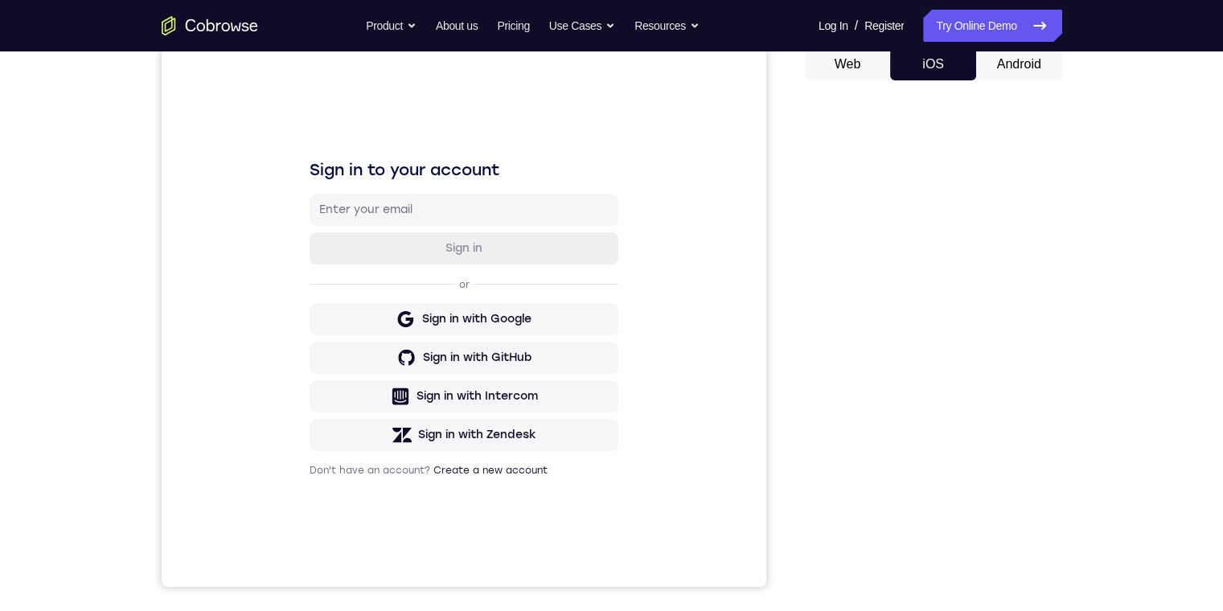
click at [389, 64] on button "Android" at bounding box center [1019, 64] width 86 height 32
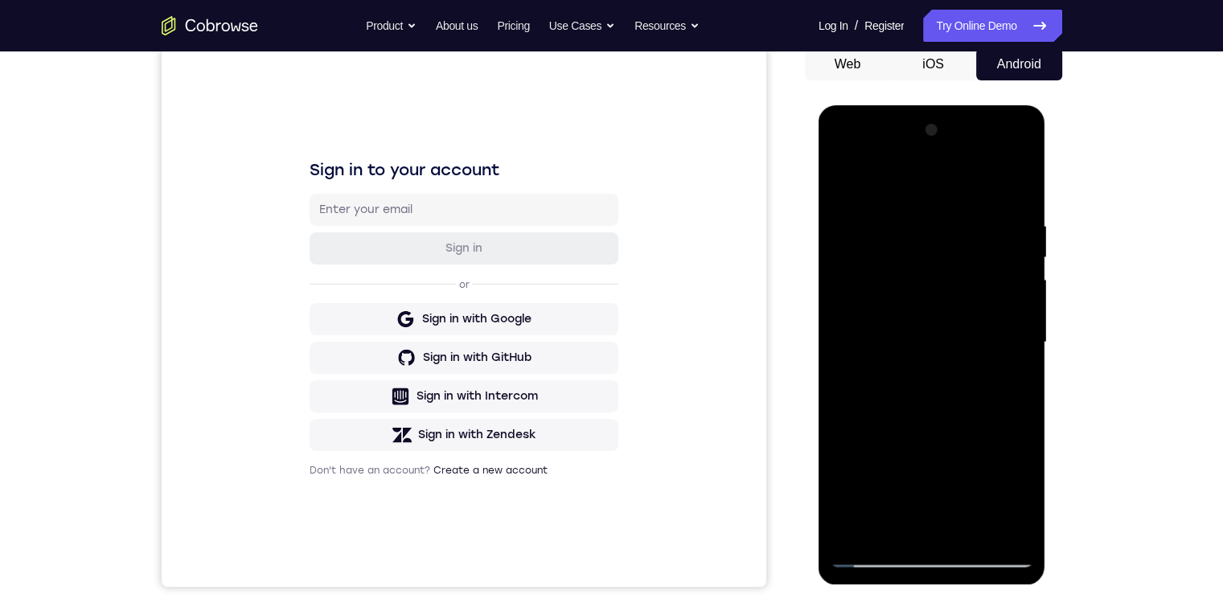
scroll to position [0, 0]
click at [389, 70] on button "iOS" at bounding box center [933, 64] width 86 height 32
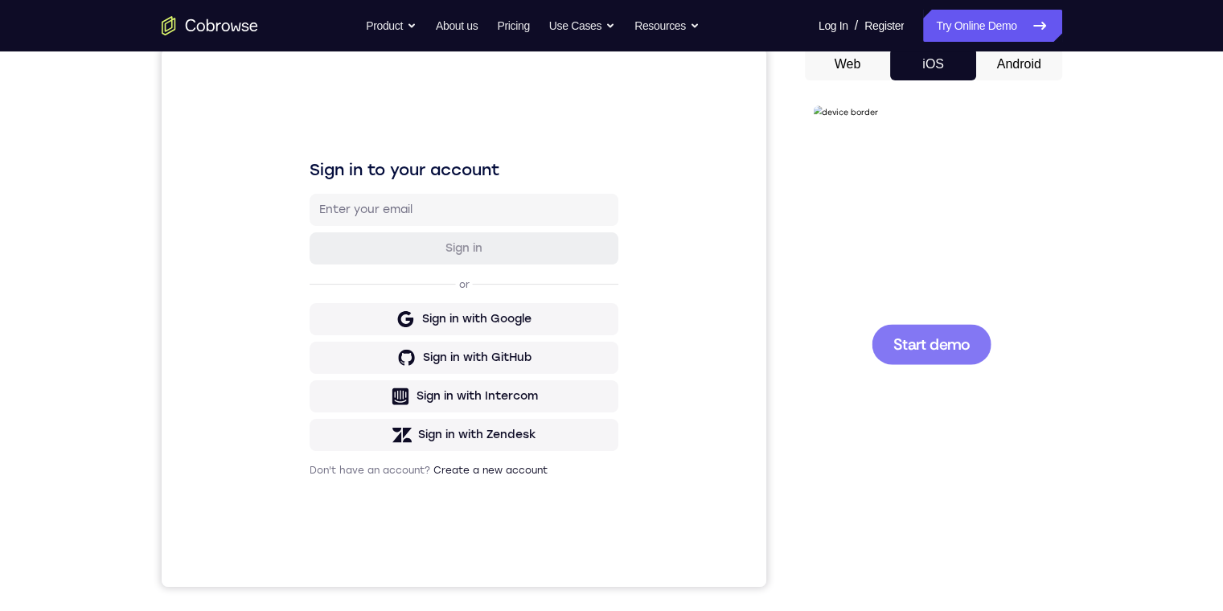
click at [389, 341] on span "Start demo" at bounding box center [930, 343] width 76 height 15
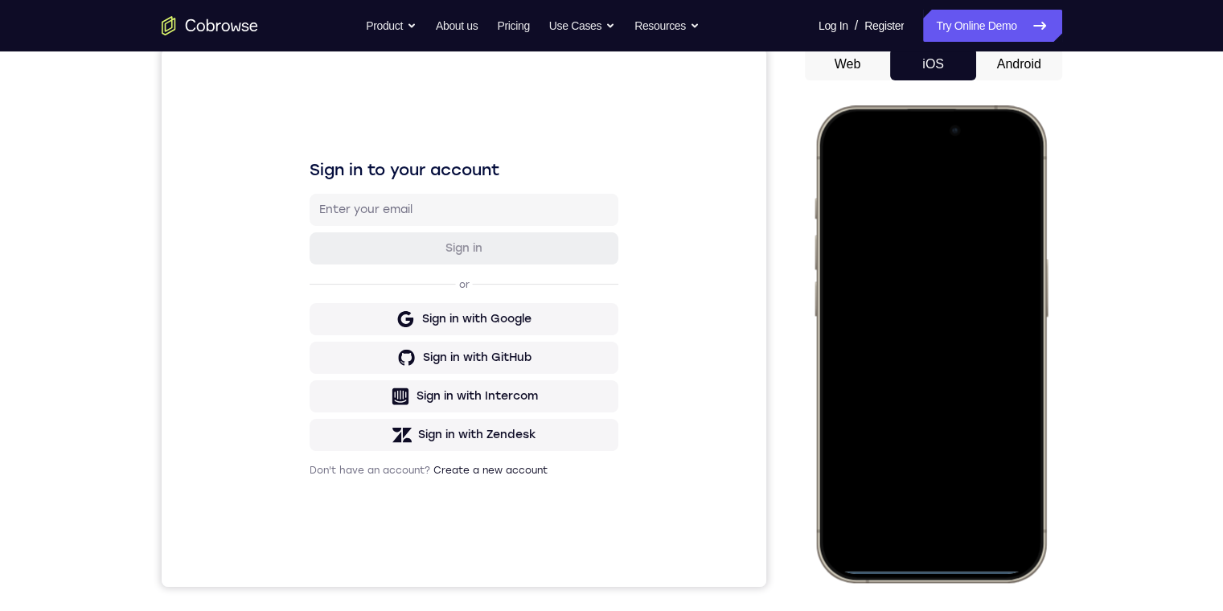
drag, startPoint x: 920, startPoint y: 555, endPoint x: 931, endPoint y: 548, distance: 13.0
click at [389, 403] on div at bounding box center [929, 343] width 211 height 459
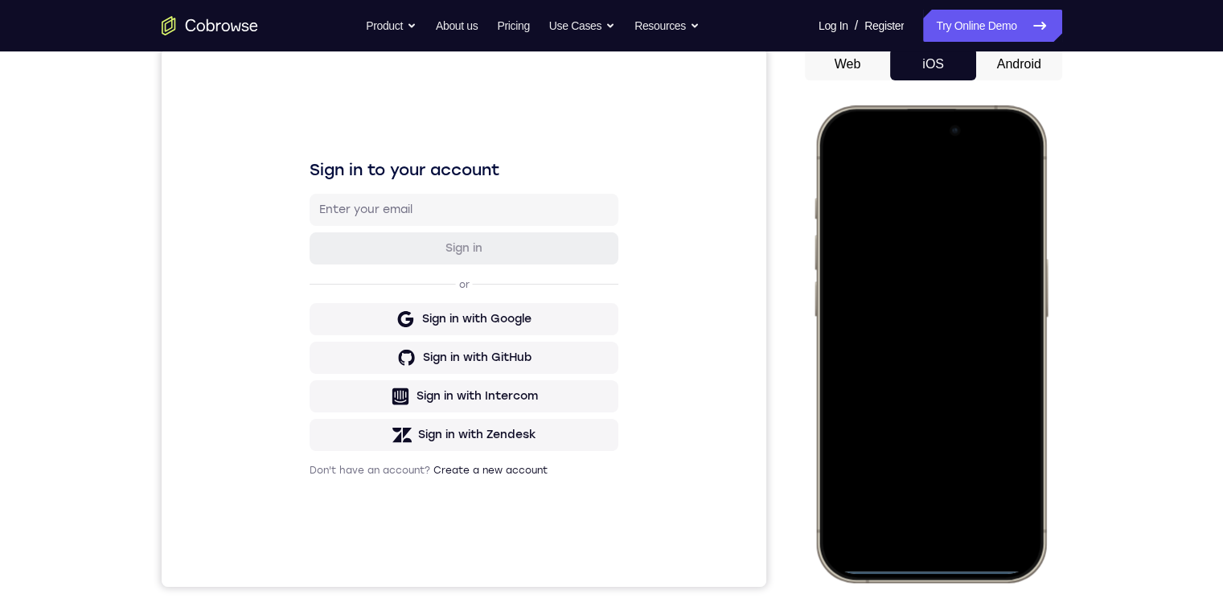
click at [389, 403] on div at bounding box center [929, 343] width 211 height 459
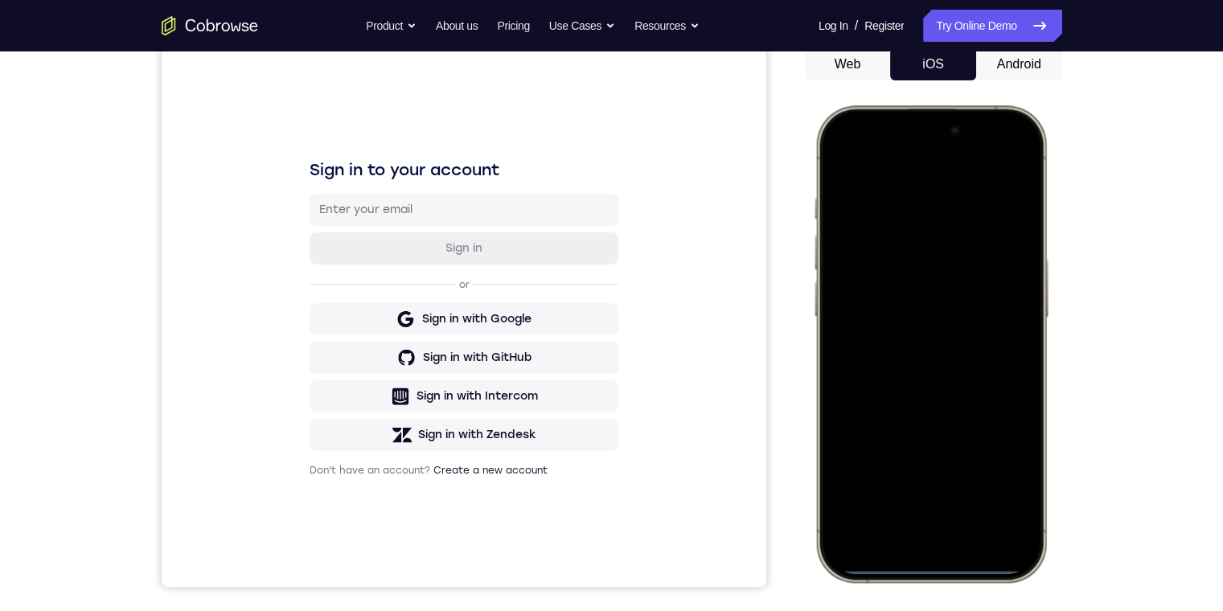
click at [389, 403] on div at bounding box center [929, 343] width 211 height 459
drag, startPoint x: 933, startPoint y: 567, endPoint x: 960, endPoint y: 506, distance: 66.6
click at [389, 403] on div at bounding box center [929, 343] width 211 height 459
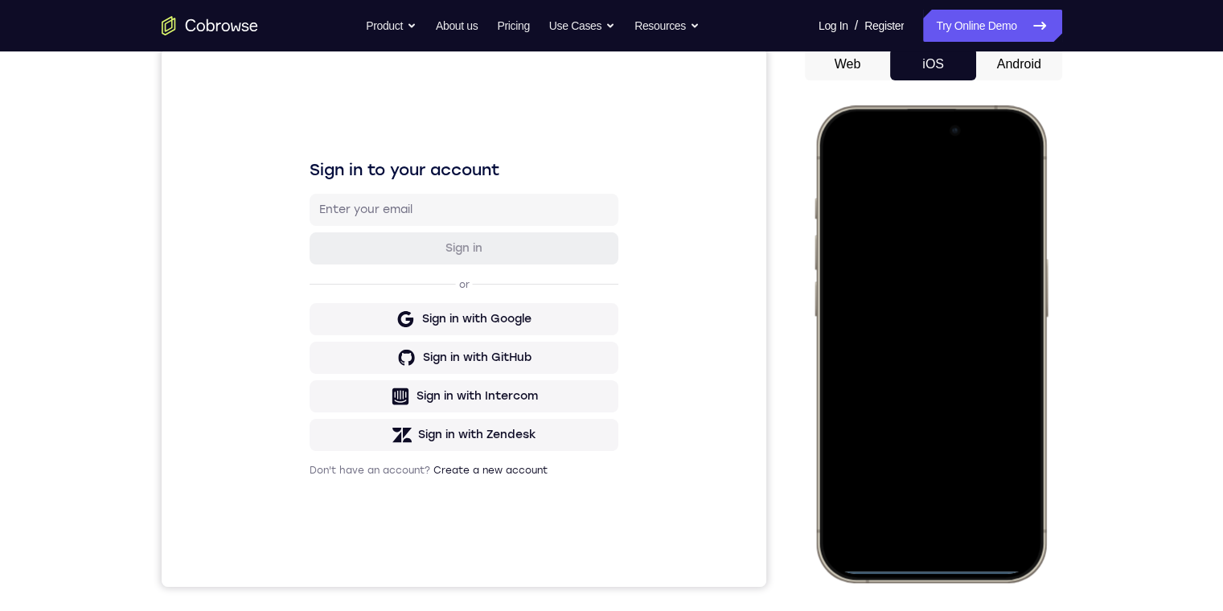
click at [389, 403] on div at bounding box center [929, 343] width 211 height 459
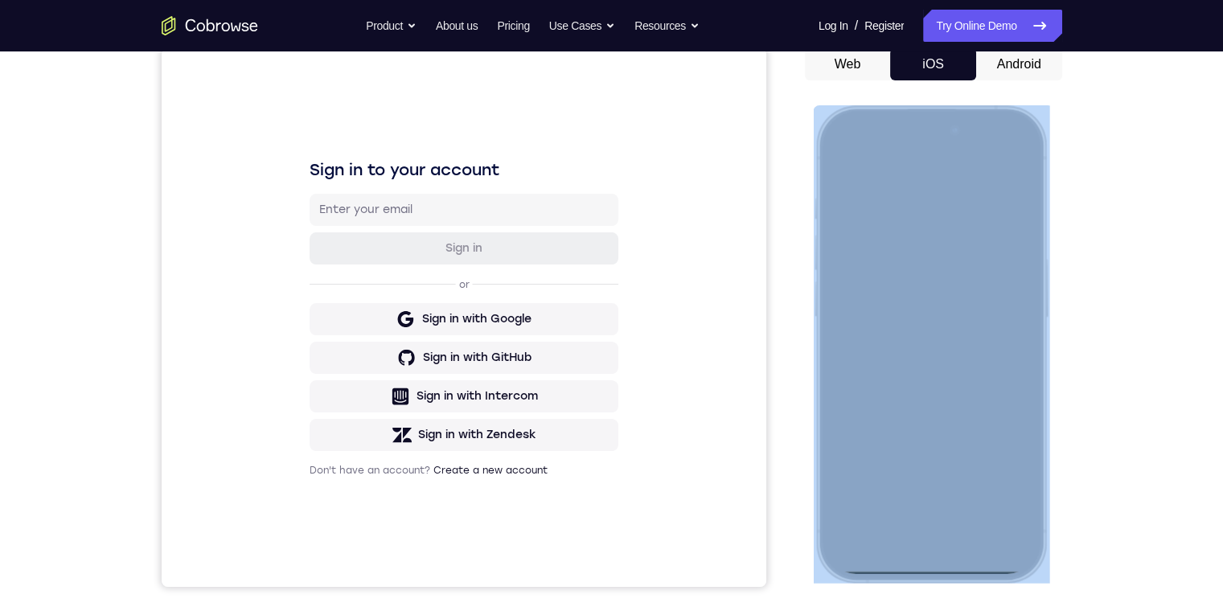
drag, startPoint x: 877, startPoint y: 117, endPoint x: 886, endPoint y: 115, distance: 9.0
click at [389, 317] on div at bounding box center [930, 343] width 236 height 477
click at [389, 119] on div at bounding box center [929, 343] width 211 height 459
click at [389, 132] on div at bounding box center [929, 343] width 211 height 459
click at [389, 123] on div at bounding box center [929, 343] width 211 height 459
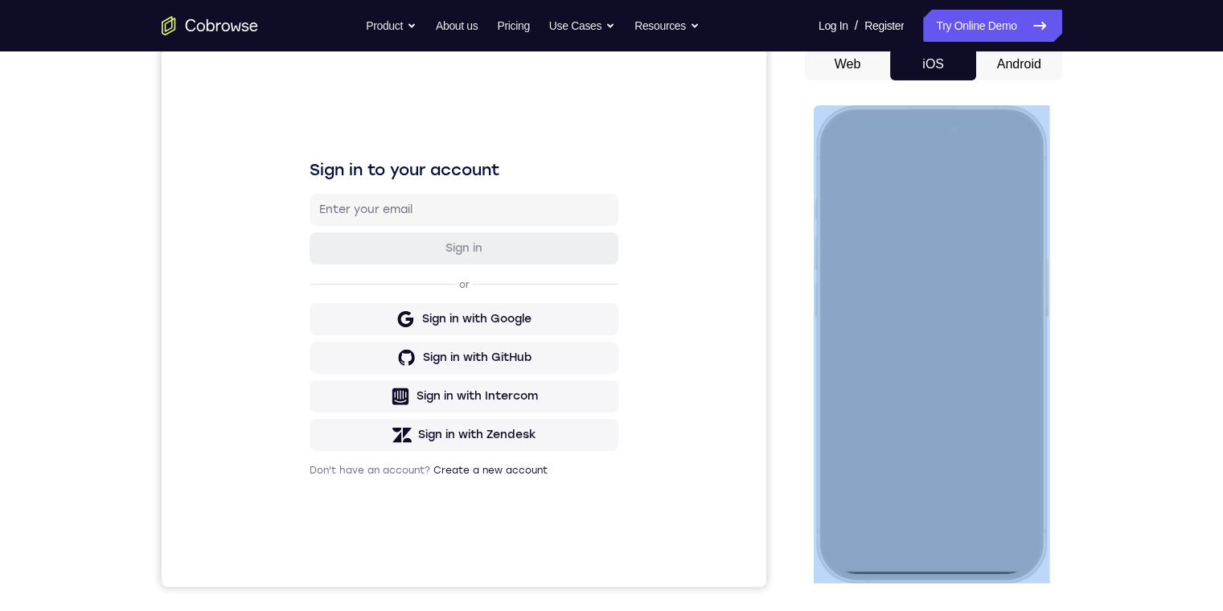
click at [389, 123] on div at bounding box center [929, 343] width 211 height 459
click at [389, 403] on div at bounding box center [929, 343] width 211 height 459
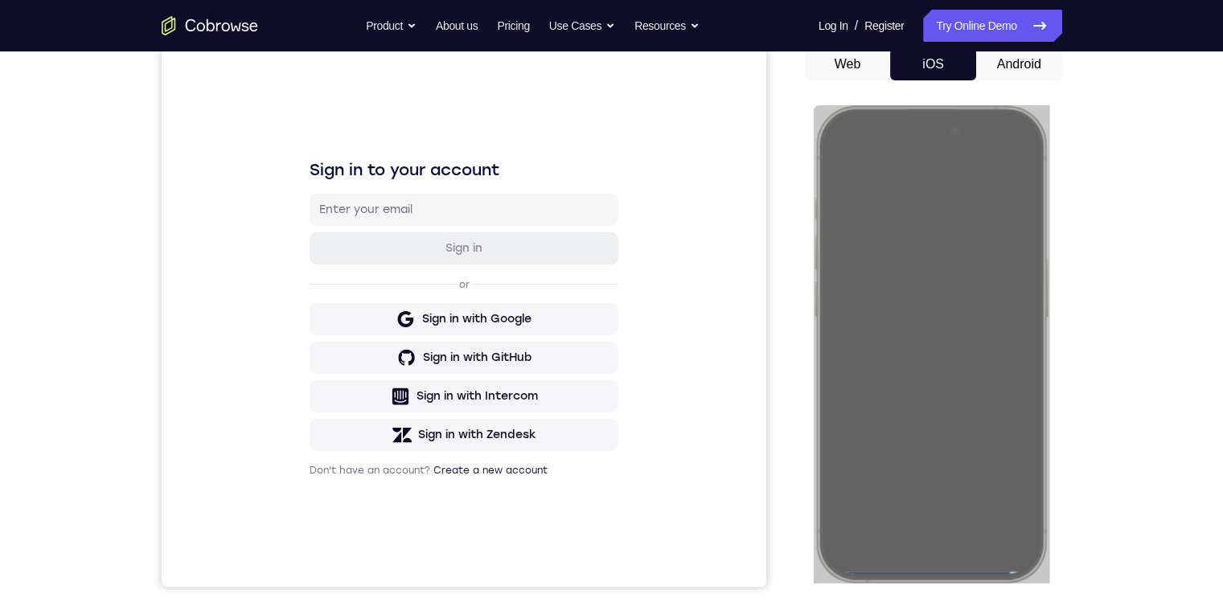
click at [389, 71] on button "Android" at bounding box center [1019, 64] width 86 height 32
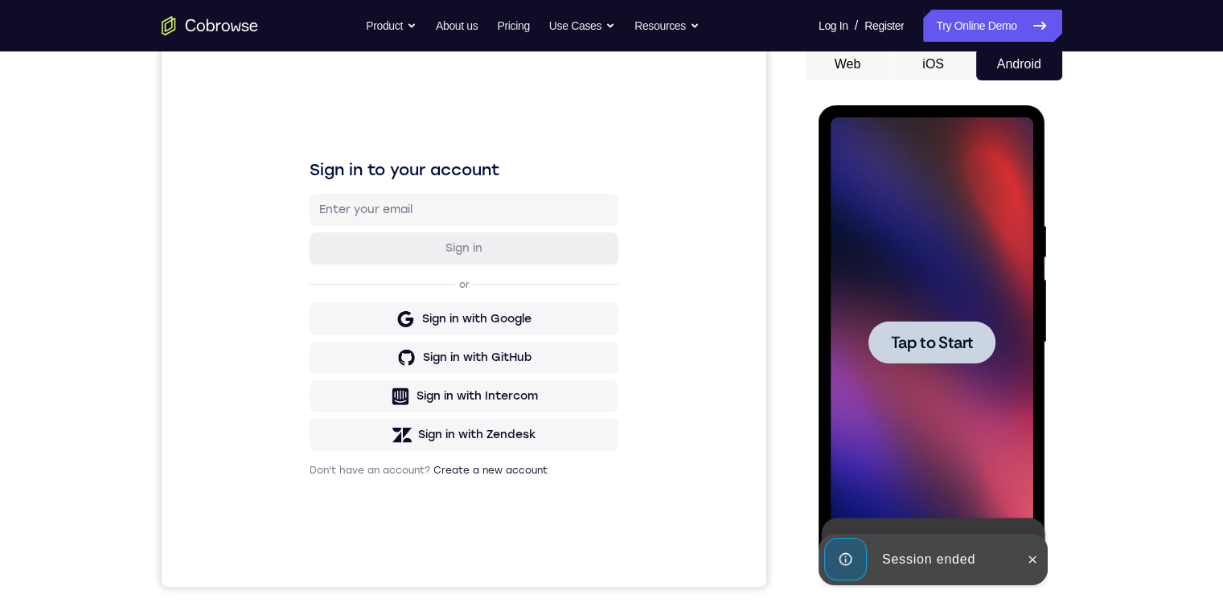
click at [389, 350] on span "Tap to Start" at bounding box center [932, 342] width 82 height 16
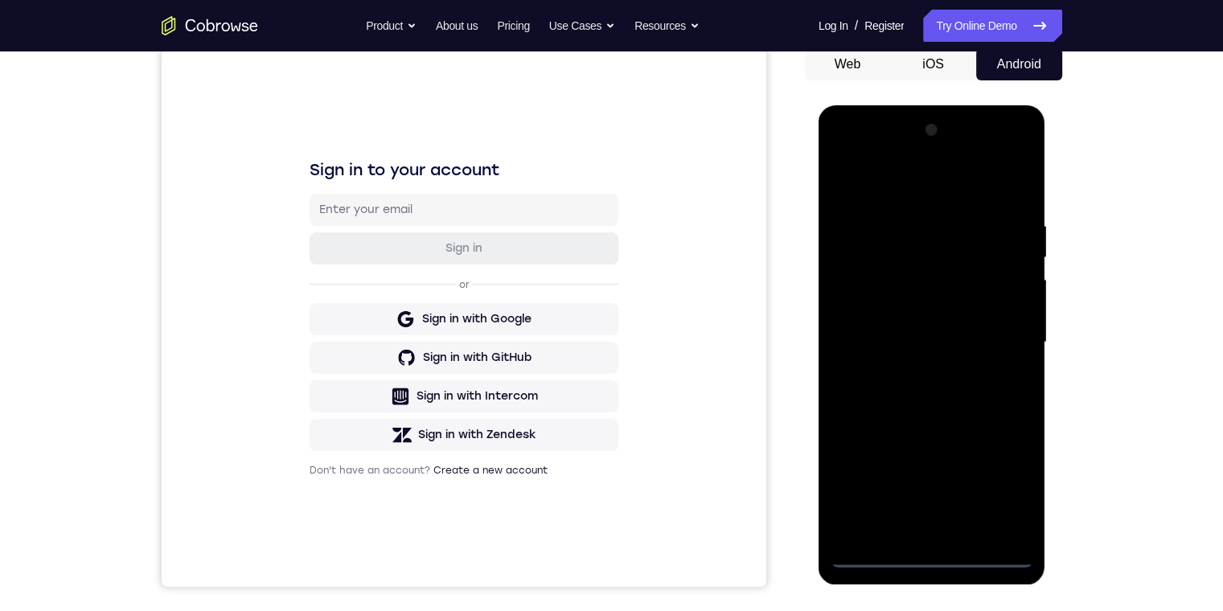
click at [389, 403] on div at bounding box center [931, 342] width 203 height 450
drag, startPoint x: 945, startPoint y: 432, endPoint x: 908, endPoint y: 202, distance: 232.8
click at [389, 187] on div at bounding box center [931, 342] width 203 height 450
click at [389, 324] on div at bounding box center [931, 342] width 203 height 450
click at [389, 353] on div at bounding box center [931, 342] width 203 height 450
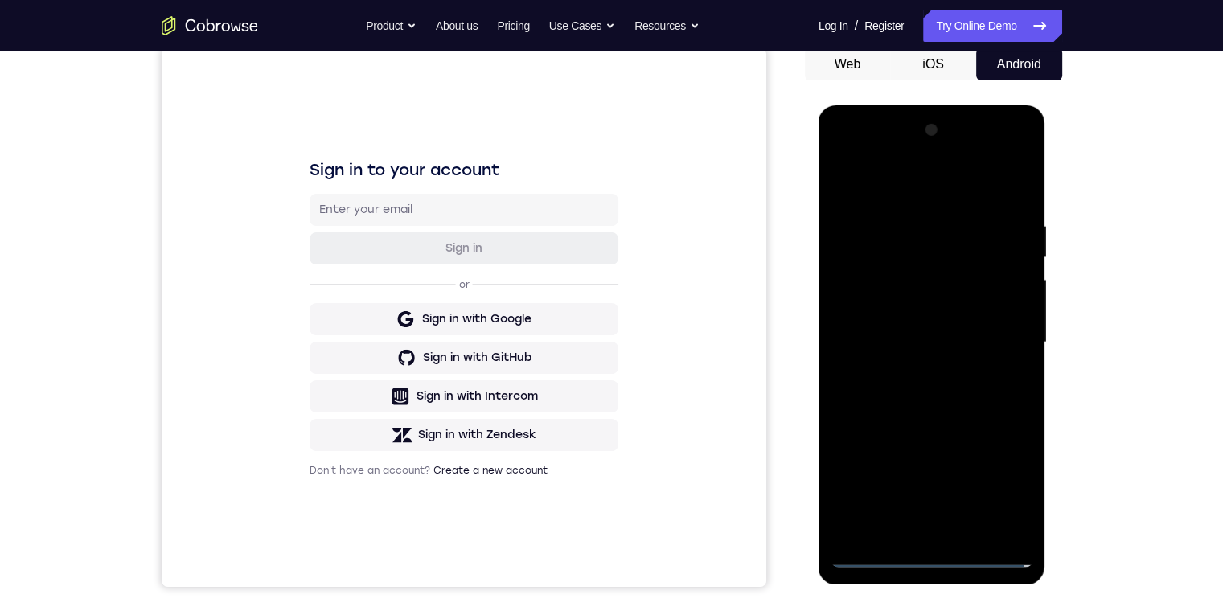
click at [389, 403] on div at bounding box center [931, 342] width 203 height 450
click at [389, 277] on div at bounding box center [931, 342] width 203 height 450
click at [389, 244] on div at bounding box center [931, 342] width 203 height 450
click at [389, 281] on div at bounding box center [931, 342] width 203 height 450
click at [389, 370] on div at bounding box center [931, 342] width 203 height 450
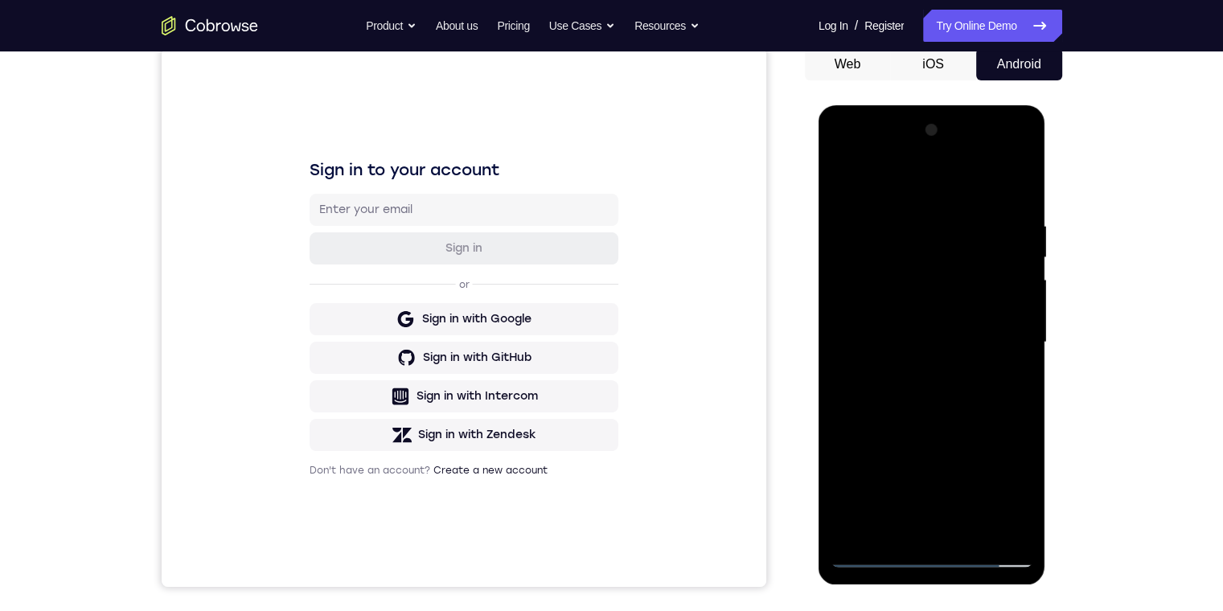
click at [389, 403] on div at bounding box center [931, 342] width 203 height 450
click at [389, 330] on div at bounding box center [931, 342] width 203 height 450
click at [389, 403] on div at bounding box center [931, 342] width 203 height 450
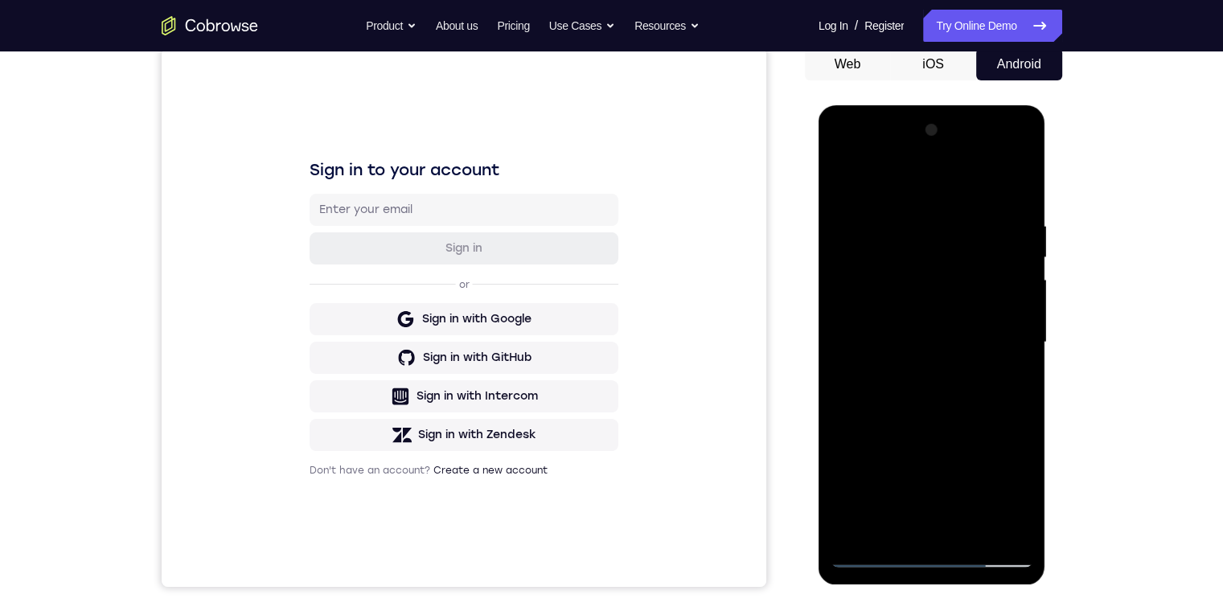
drag, startPoint x: 949, startPoint y: 399, endPoint x: 940, endPoint y: 208, distance: 190.7
click at [389, 213] on div at bounding box center [931, 342] width 203 height 450
click at [389, 206] on div at bounding box center [931, 342] width 203 height 450
click at [389, 186] on div at bounding box center [931, 342] width 203 height 450
click at [389, 403] on div at bounding box center [931, 342] width 203 height 450
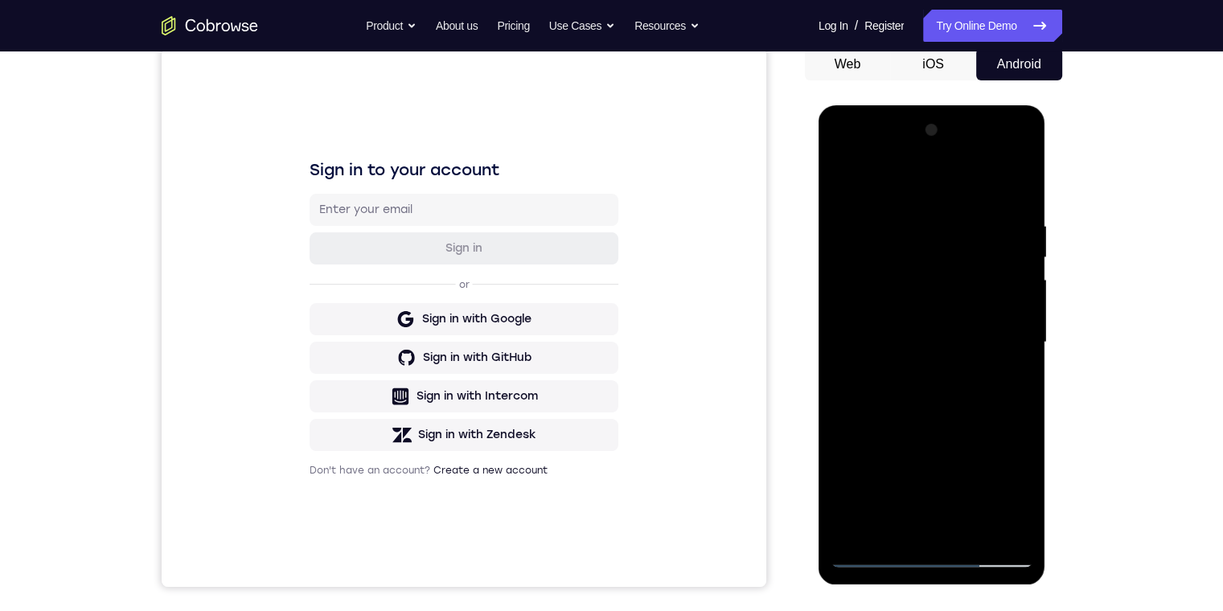
click at [389, 403] on div at bounding box center [931, 342] width 203 height 450
click at [389, 330] on div at bounding box center [931, 342] width 203 height 450
click at [389, 346] on div at bounding box center [931, 342] width 203 height 450
click at [389, 372] on div at bounding box center [931, 342] width 203 height 450
click at [389, 403] on div at bounding box center [931, 342] width 203 height 450
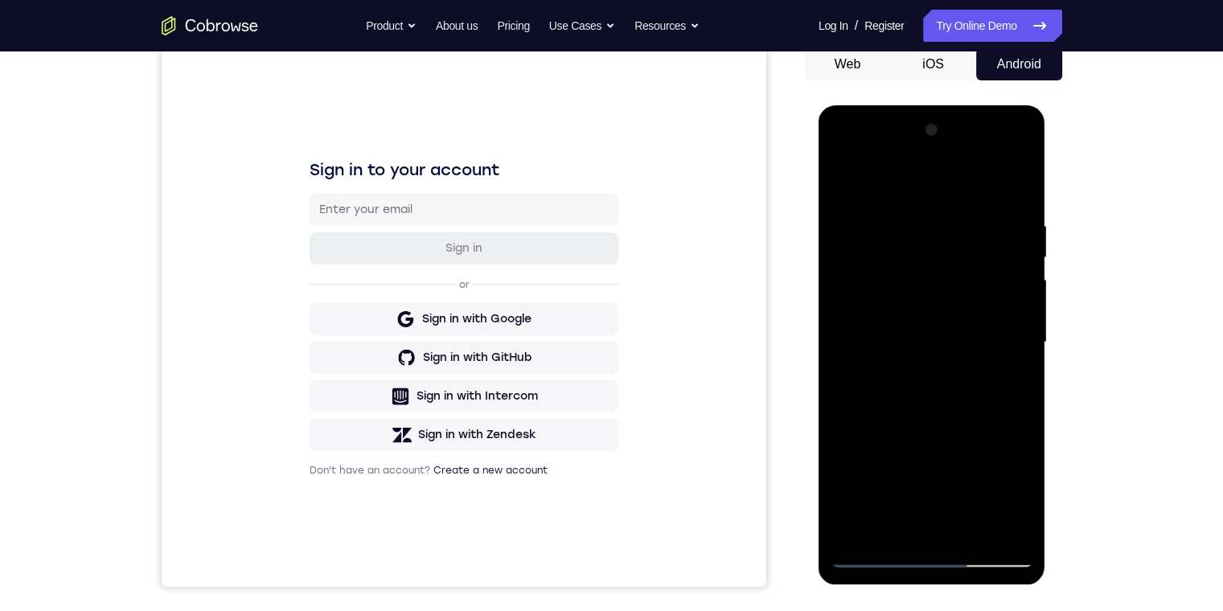
click at [389, 354] on div at bounding box center [931, 342] width 203 height 450
click at [389, 245] on div at bounding box center [931, 342] width 203 height 450
click at [389, 266] on div at bounding box center [931, 342] width 203 height 450
click at [389, 265] on div at bounding box center [931, 342] width 203 height 450
click at [389, 267] on div at bounding box center [931, 342] width 203 height 450
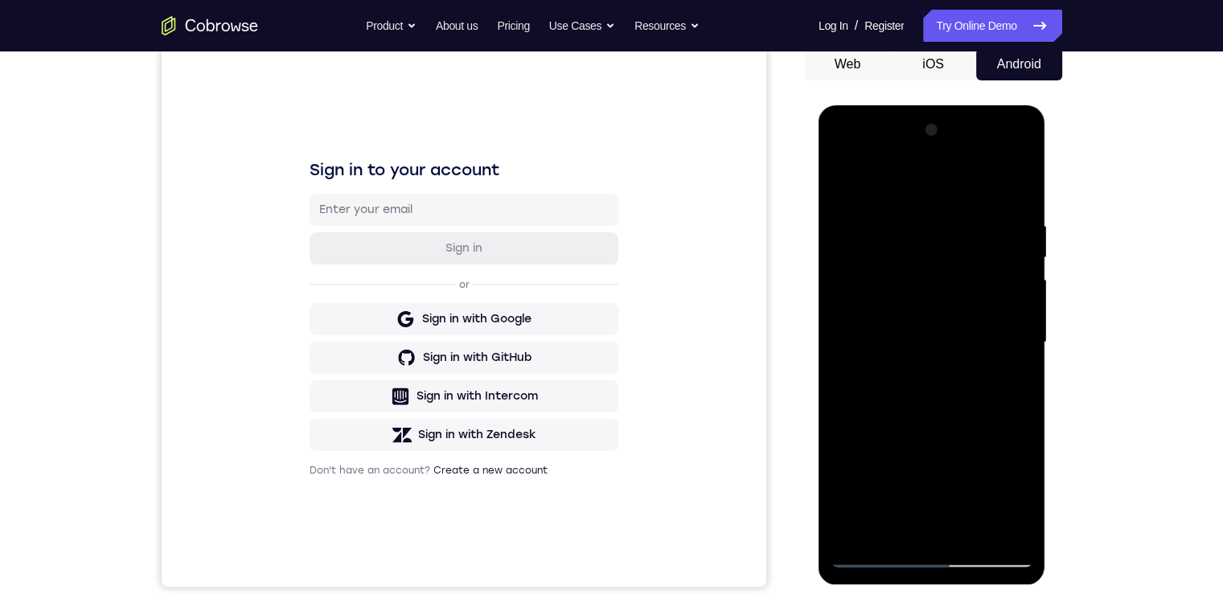
click at [389, 301] on div at bounding box center [931, 342] width 203 height 450
click at [389, 181] on div at bounding box center [931, 342] width 203 height 450
click at [389, 264] on div at bounding box center [931, 342] width 203 height 450
click at [389, 290] on div at bounding box center [931, 342] width 203 height 450
click at [389, 291] on div at bounding box center [931, 342] width 203 height 450
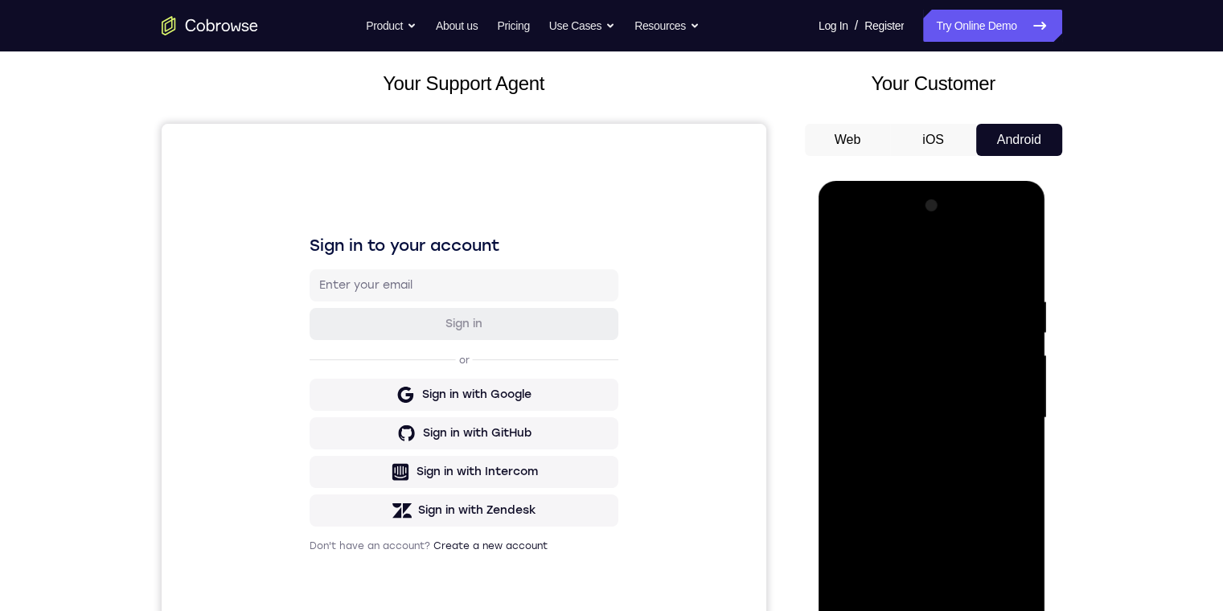
scroll to position [161, 0]
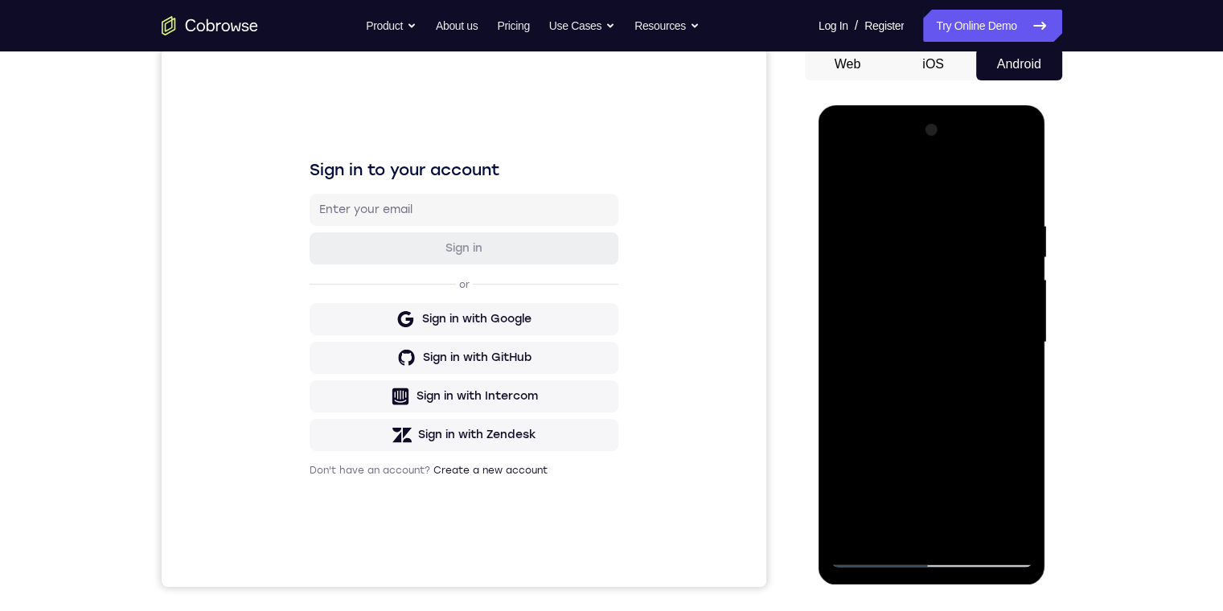
click at [389, 403] on div at bounding box center [931, 342] width 203 height 450
drag, startPoint x: 945, startPoint y: 441, endPoint x: 936, endPoint y: 215, distance: 226.0
click at [389, 202] on div at bounding box center [931, 342] width 203 height 450
drag, startPoint x: 926, startPoint y: 424, endPoint x: 977, endPoint y: 201, distance: 229.1
click at [389, 127] on div at bounding box center [931, 342] width 203 height 450
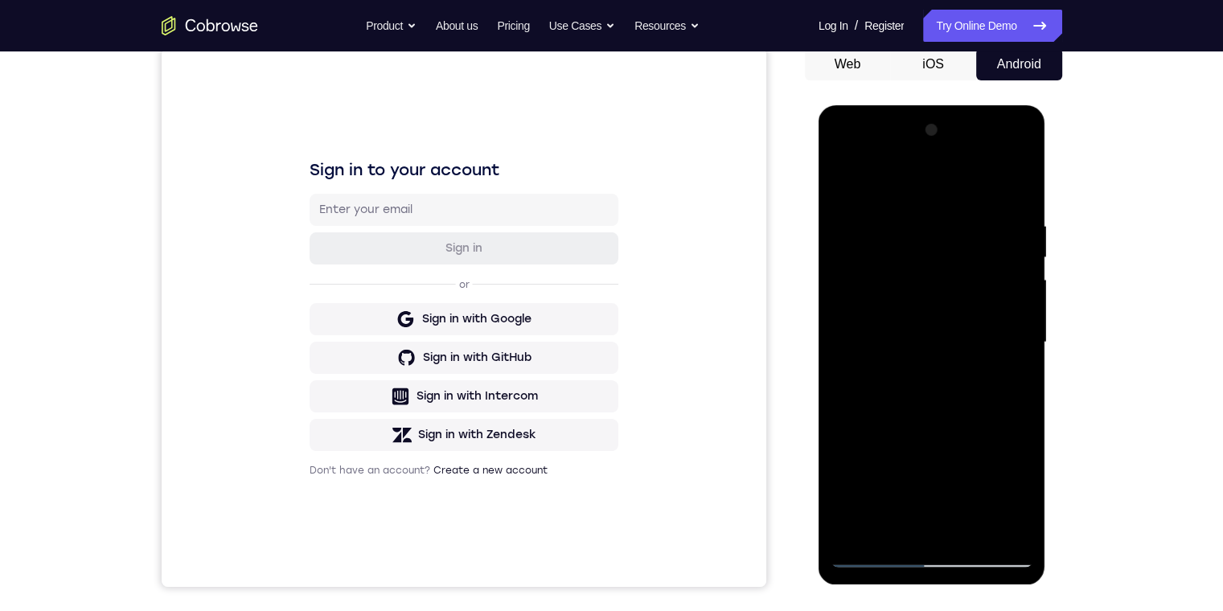
click at [389, 320] on div at bounding box center [931, 342] width 203 height 450
click at [389, 240] on div at bounding box center [931, 342] width 203 height 450
drag, startPoint x: 917, startPoint y: 382, endPoint x: 968, endPoint y: 379, distance: 50.7
click at [389, 379] on div at bounding box center [931, 342] width 203 height 450
click at [389, 360] on div at bounding box center [931, 342] width 203 height 450
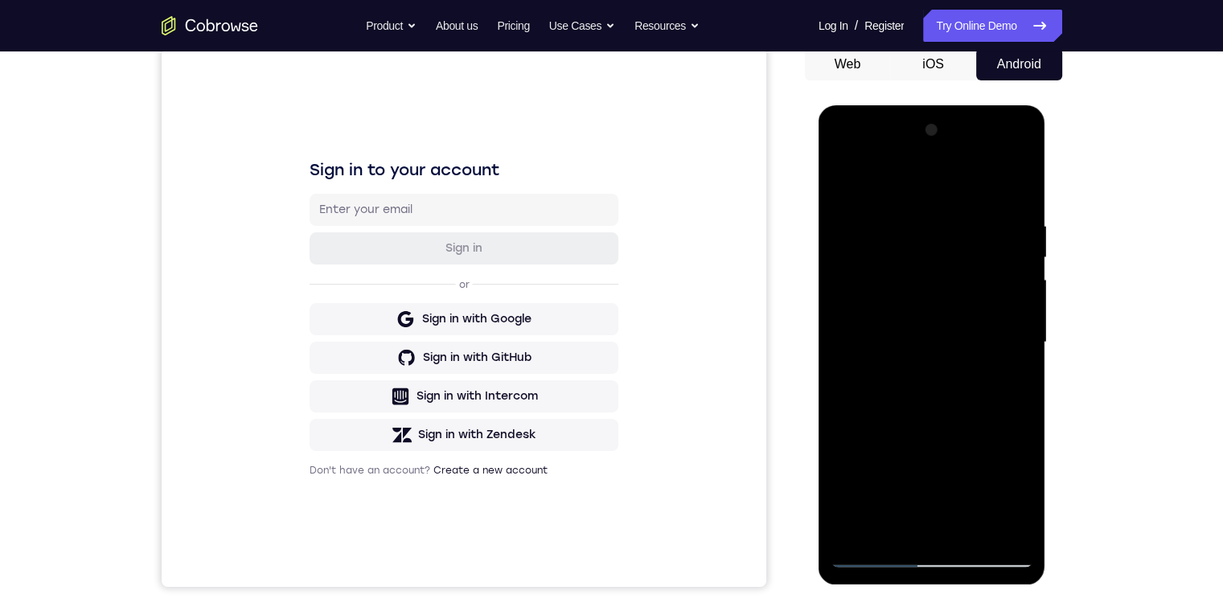
click at [389, 403] on div at bounding box center [931, 342] width 203 height 450
drag, startPoint x: 903, startPoint y: 424, endPoint x: 913, endPoint y: 203, distance: 222.1
click at [389, 210] on div at bounding box center [931, 342] width 203 height 450
click at [389, 212] on div at bounding box center [931, 342] width 203 height 450
click at [389, 267] on div at bounding box center [931, 342] width 203 height 450
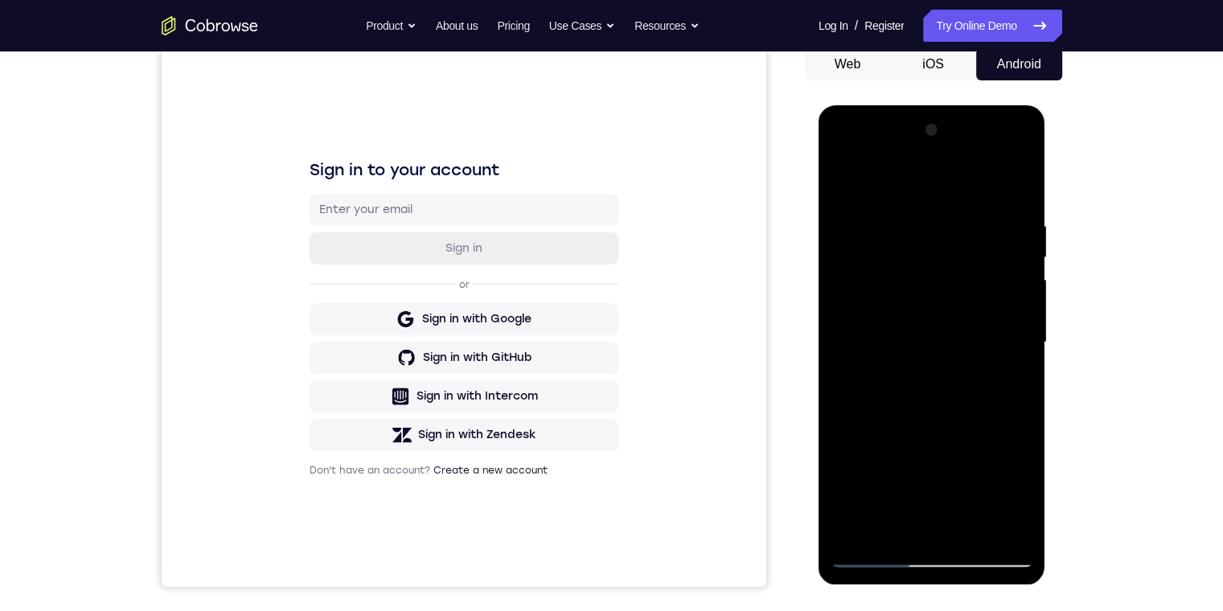
click at [389, 403] on div at bounding box center [931, 342] width 203 height 450
click at [389, 305] on div at bounding box center [931, 342] width 203 height 450
click at [389, 403] on div at bounding box center [931, 342] width 203 height 450
drag, startPoint x: 916, startPoint y: 418, endPoint x: 935, endPoint y: 211, distance: 207.5
click at [389, 215] on div at bounding box center [931, 342] width 203 height 450
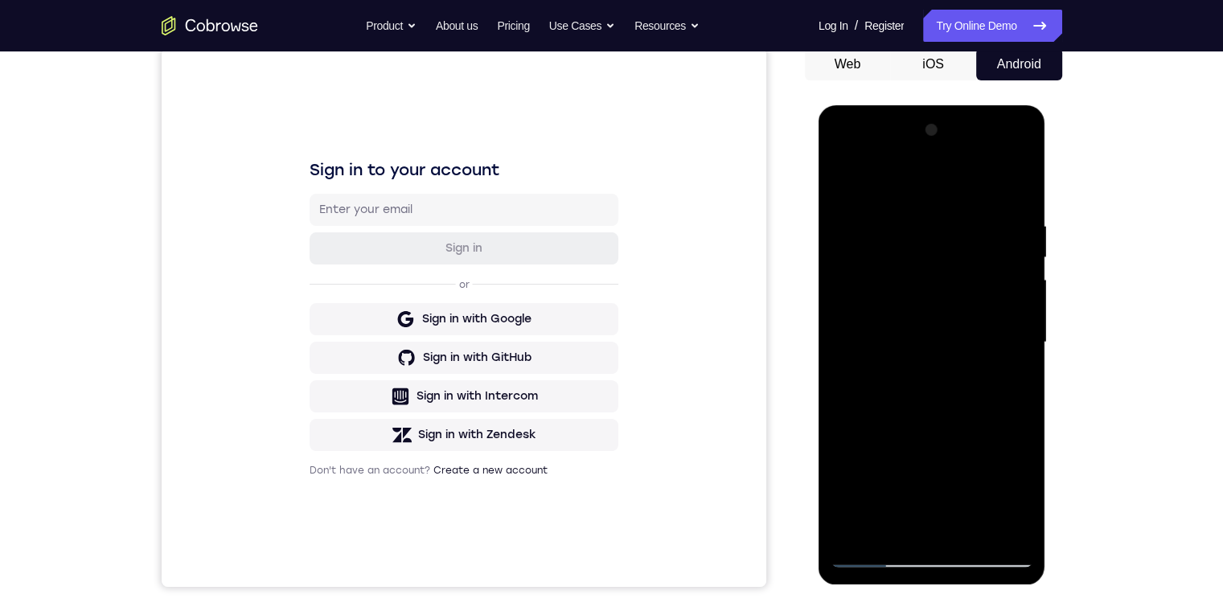
drag, startPoint x: 927, startPoint y: 424, endPoint x: 922, endPoint y: 220, distance: 204.2
click at [389, 224] on div at bounding box center [931, 342] width 203 height 450
drag, startPoint x: 966, startPoint y: 424, endPoint x: 961, endPoint y: 207, distance: 217.9
click at [389, 212] on div at bounding box center [931, 342] width 203 height 450
click at [389, 403] on div at bounding box center [931, 342] width 203 height 450
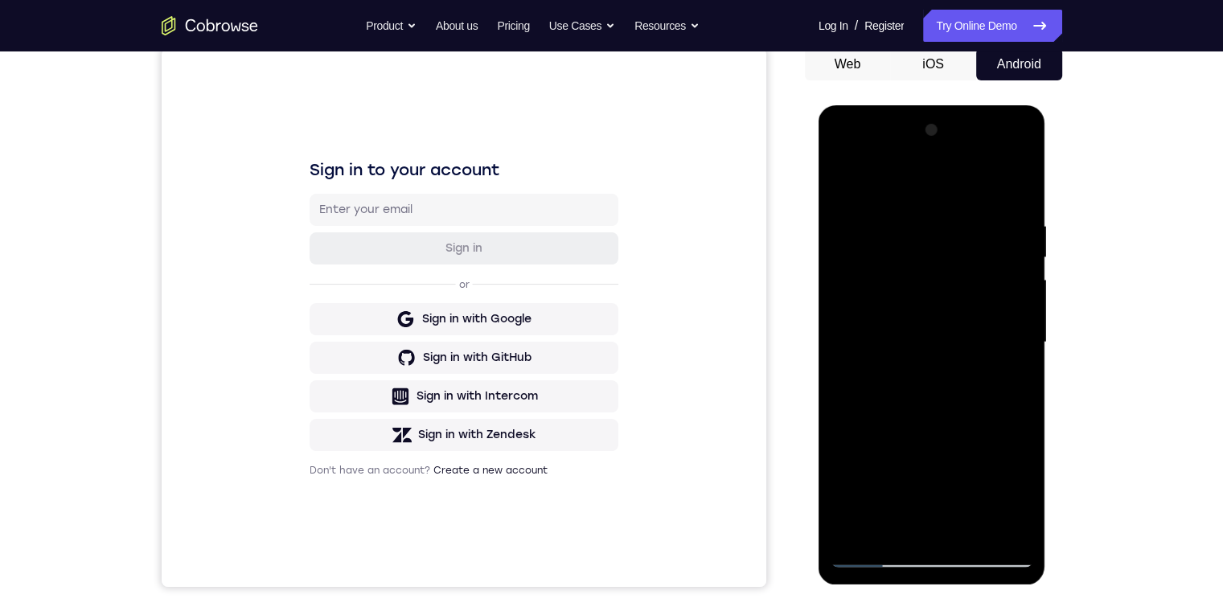
drag, startPoint x: 875, startPoint y: 392, endPoint x: 926, endPoint y: 194, distance: 204.9
click at [389, 197] on div at bounding box center [931, 342] width 203 height 450
drag, startPoint x: 930, startPoint y: 386, endPoint x: 984, endPoint y: 280, distance: 119.0
click at [389, 166] on div at bounding box center [931, 342] width 203 height 450
click at [389, 322] on div at bounding box center [931, 342] width 203 height 450
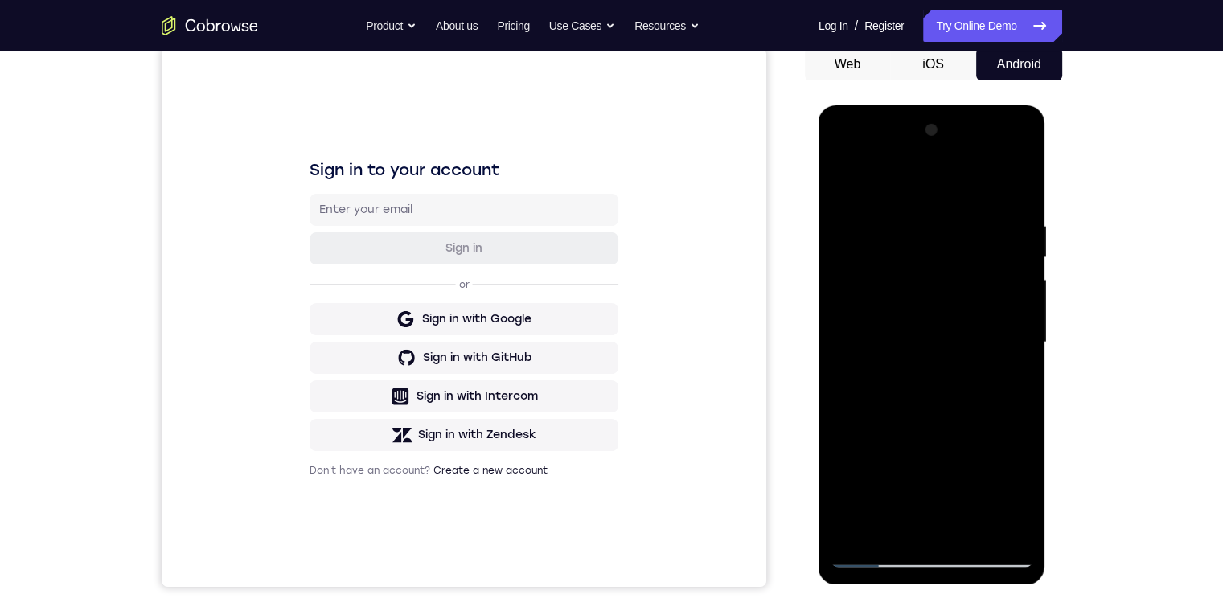
click at [389, 154] on div at bounding box center [931, 342] width 203 height 450
click at [389, 256] on div at bounding box center [931, 342] width 203 height 450
click at [389, 383] on div at bounding box center [931, 342] width 203 height 450
drag, startPoint x: 919, startPoint y: 383, endPoint x: 961, endPoint y: 375, distance: 43.4
click at [389, 376] on div at bounding box center [931, 342] width 203 height 450
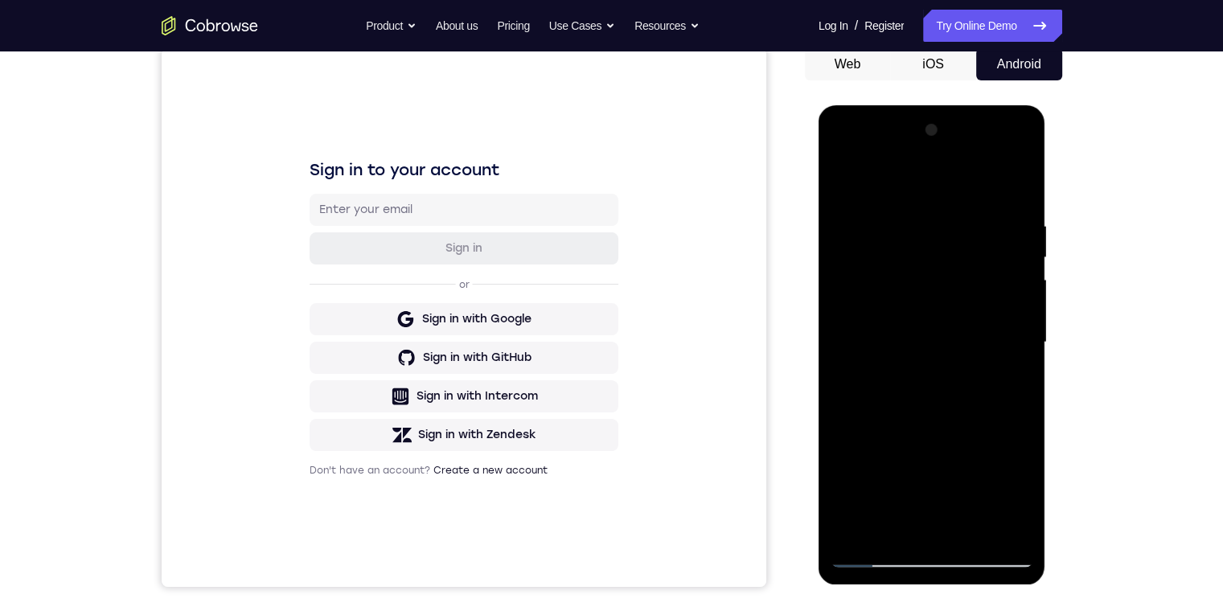
drag, startPoint x: 907, startPoint y: 387, endPoint x: 968, endPoint y: 387, distance: 61.1
click at [389, 387] on div at bounding box center [931, 342] width 203 height 450
click at [389, 360] on div at bounding box center [931, 342] width 203 height 450
click at [389, 403] on div at bounding box center [931, 342] width 203 height 450
drag, startPoint x: 945, startPoint y: 464, endPoint x: 958, endPoint y: 268, distance: 196.6
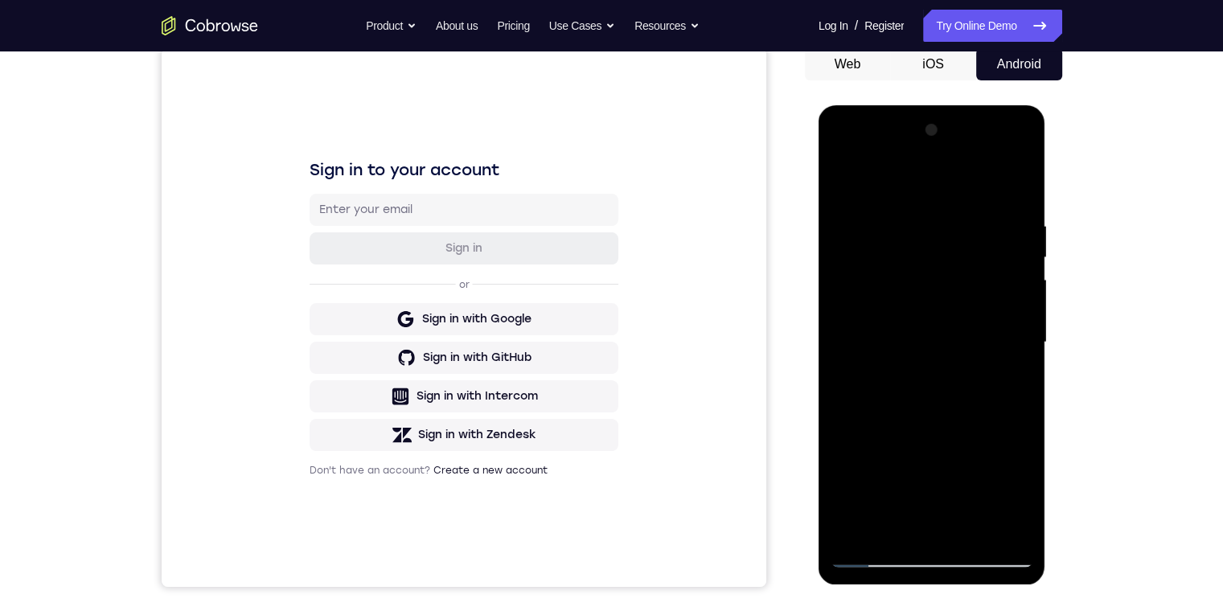
click at [389, 275] on div at bounding box center [931, 342] width 203 height 450
click at [389, 199] on div at bounding box center [931, 342] width 203 height 450
click at [389, 261] on div at bounding box center [931, 342] width 203 height 450
click at [389, 403] on div at bounding box center [931, 342] width 203 height 450
click at [389, 267] on div at bounding box center [931, 342] width 203 height 450
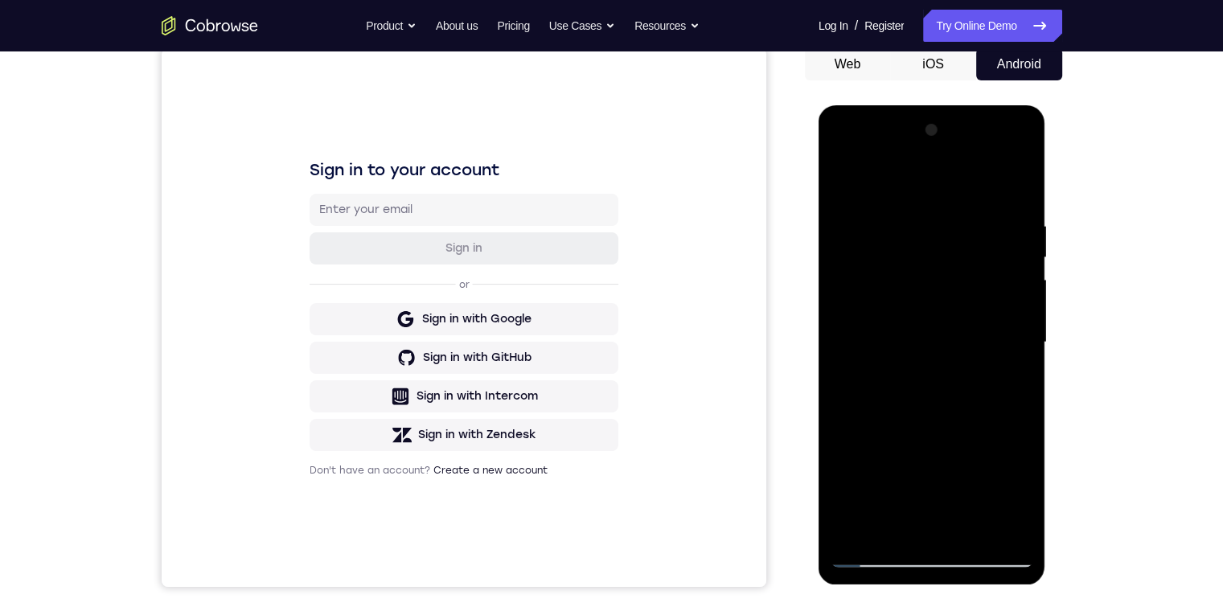
click at [389, 403] on div at bounding box center [931, 342] width 203 height 450
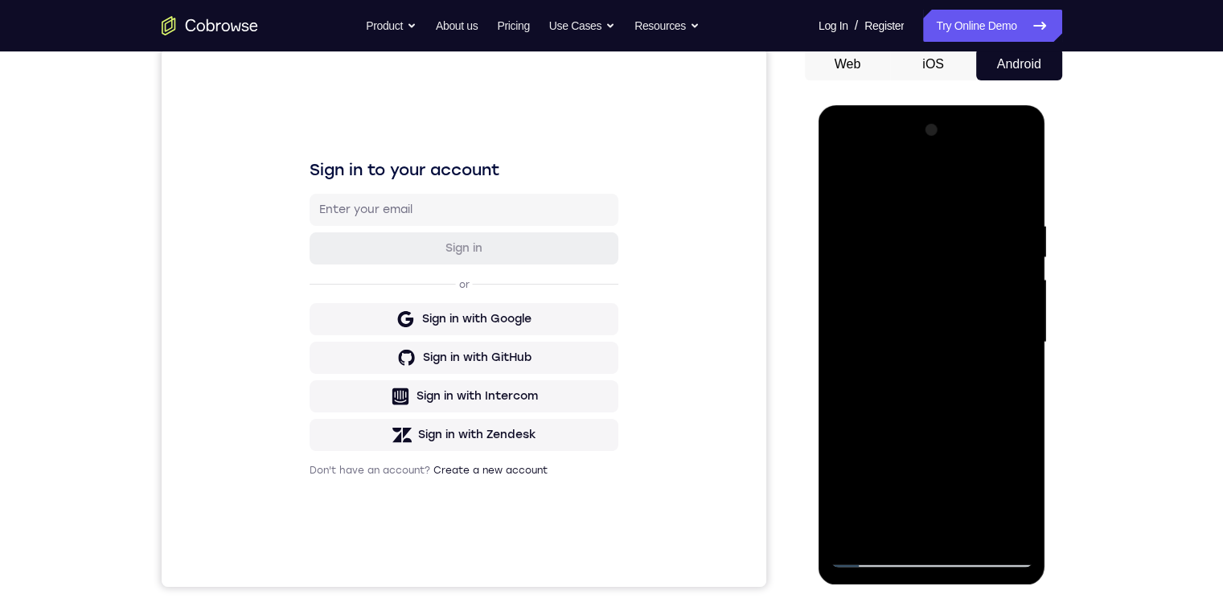
click at [389, 403] on div at bounding box center [931, 342] width 203 height 450
click at [389, 292] on div at bounding box center [931, 342] width 203 height 450
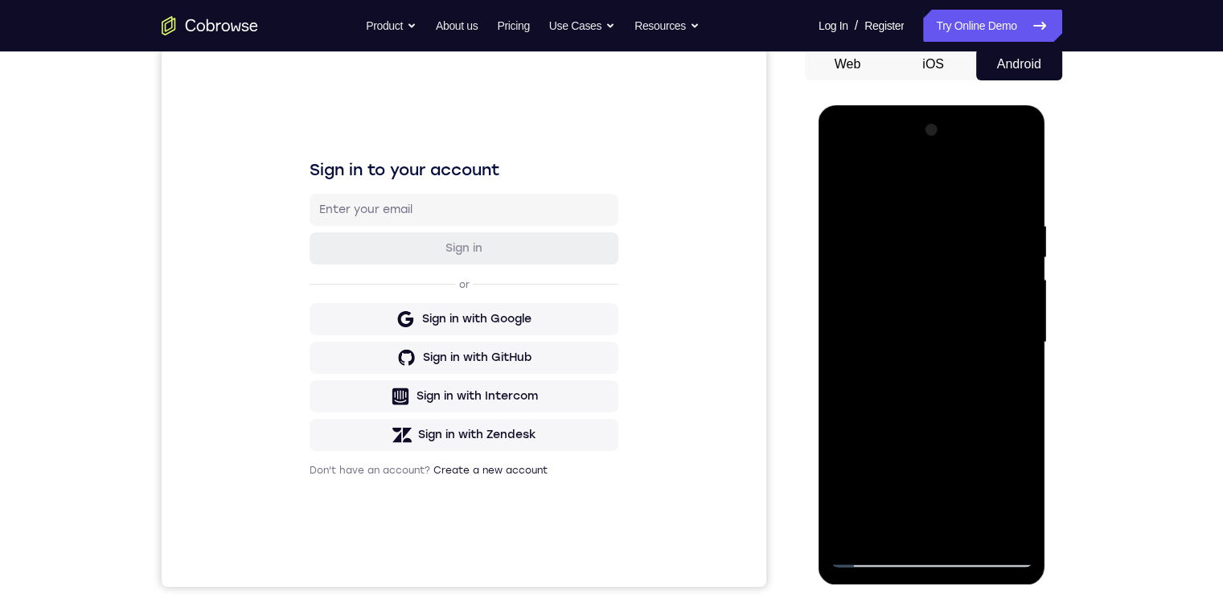
click at [389, 282] on div at bounding box center [931, 342] width 203 height 450
click at [389, 291] on div at bounding box center [931, 342] width 203 height 450
click at [389, 403] on div at bounding box center [931, 342] width 203 height 450
click at [389, 318] on div at bounding box center [931, 342] width 203 height 450
click at [389, 287] on div at bounding box center [931, 342] width 203 height 450
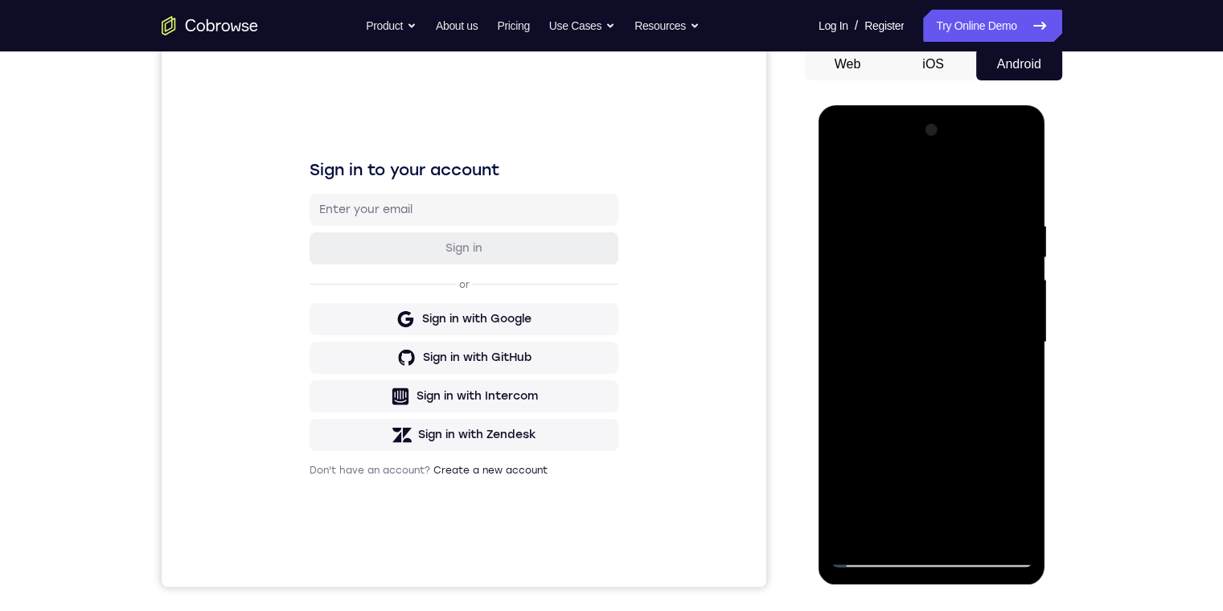
click at [389, 341] on div at bounding box center [931, 342] width 203 height 450
click at [389, 257] on div at bounding box center [931, 342] width 203 height 450
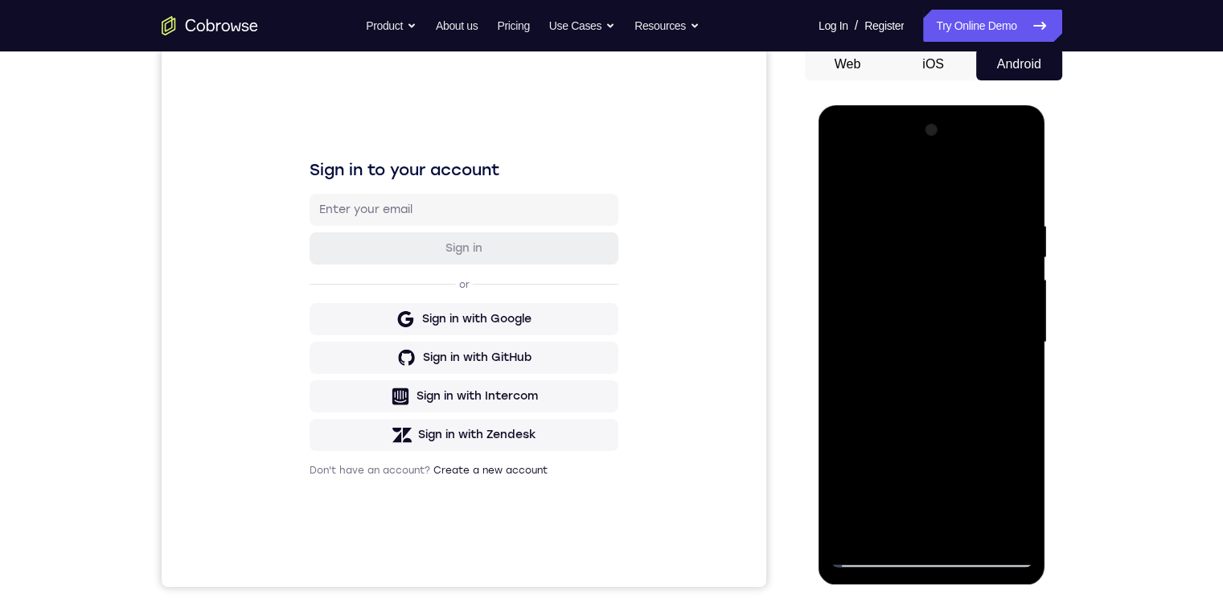
click at [389, 257] on div at bounding box center [931, 342] width 203 height 450
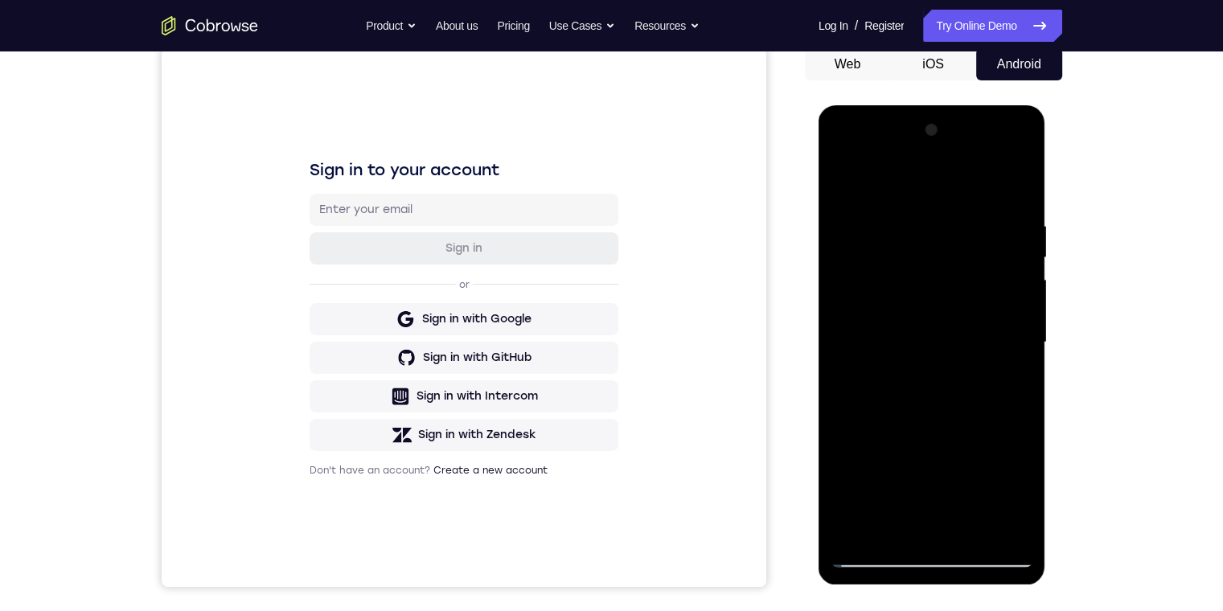
click at [389, 257] on div at bounding box center [931, 342] width 203 height 450
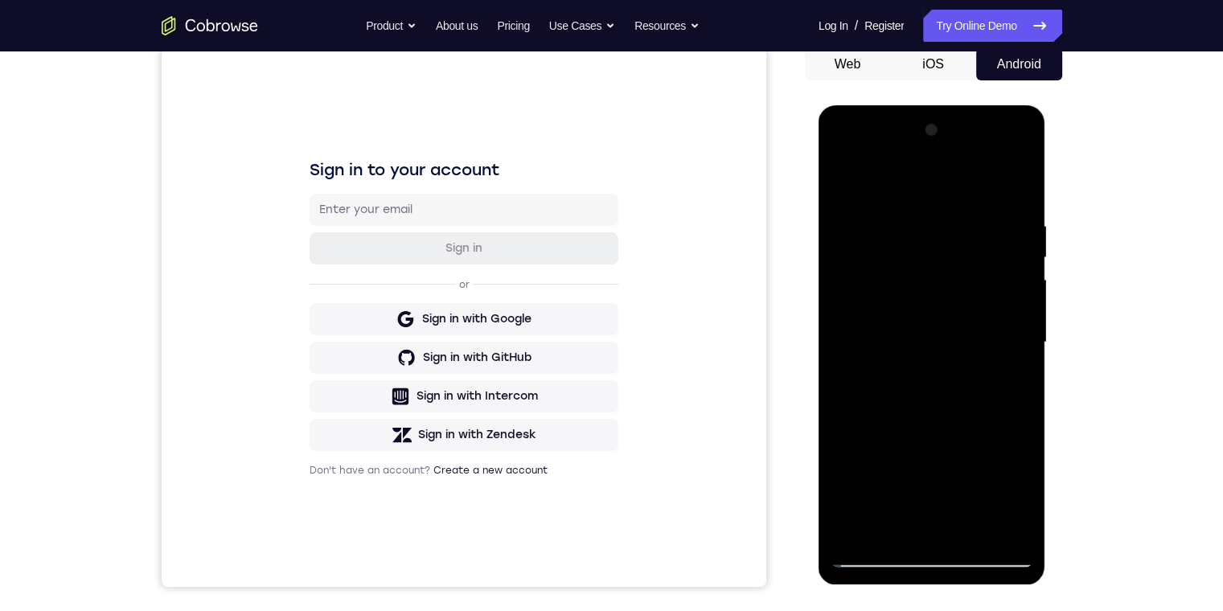
click at [389, 257] on div at bounding box center [931, 342] width 203 height 450
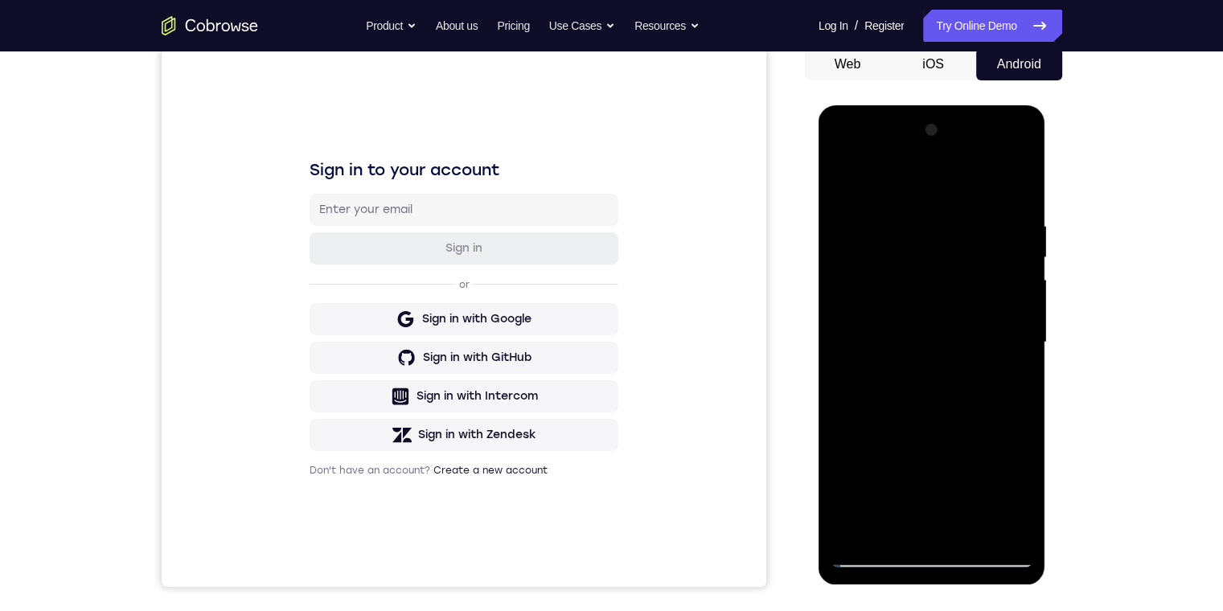
click at [389, 257] on div at bounding box center [931, 342] width 203 height 450
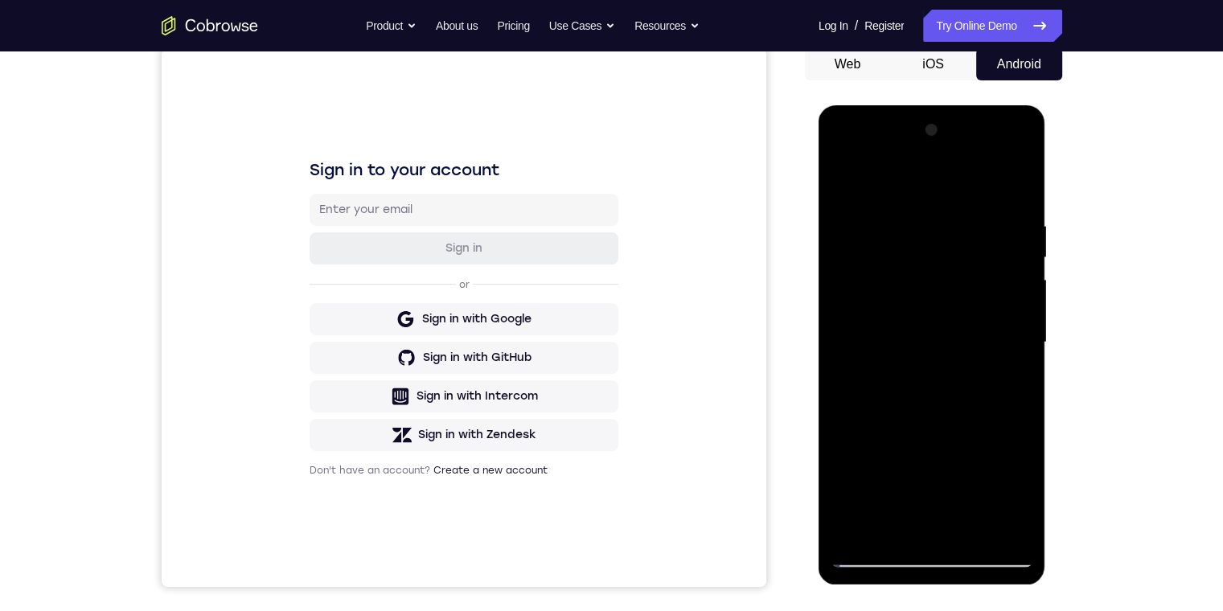
click at [389, 257] on div at bounding box center [931, 342] width 203 height 450
drag, startPoint x: 872, startPoint y: 257, endPoint x: 1878, endPoint y: 406, distance: 1016.5
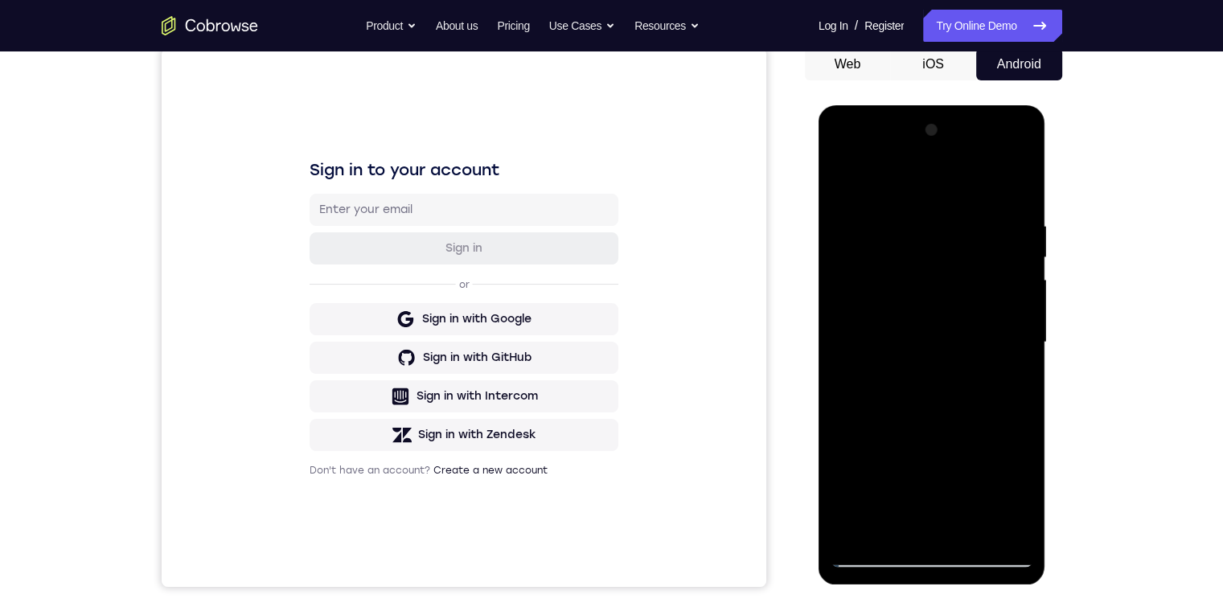
click at [389, 257] on div at bounding box center [931, 342] width 203 height 450
click at [389, 403] on div at bounding box center [931, 342] width 203 height 450
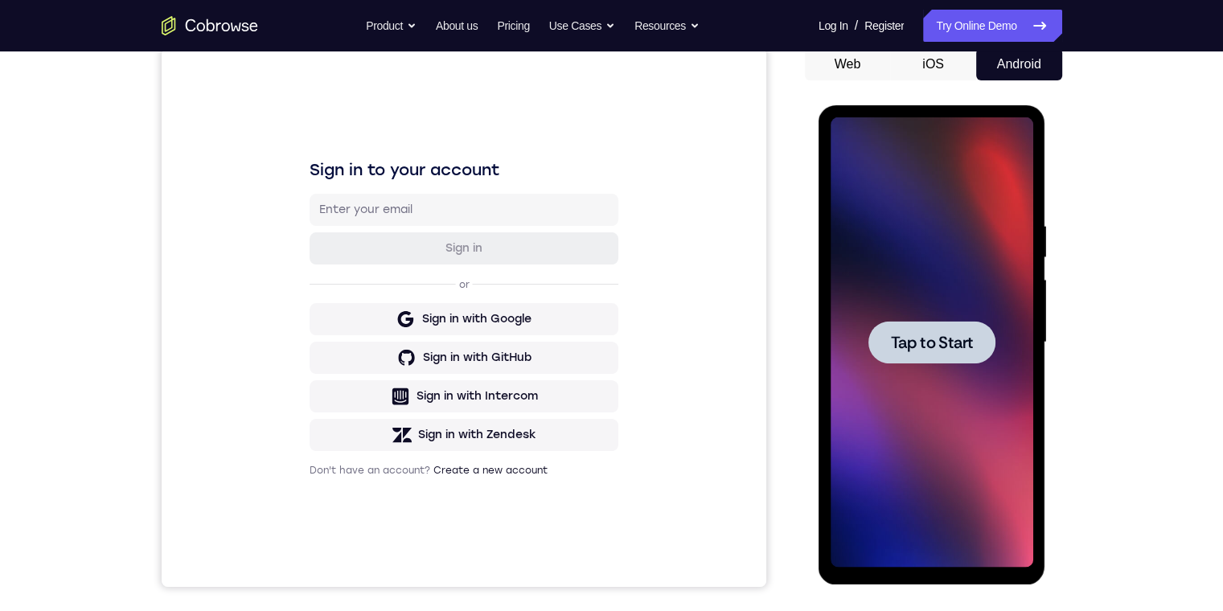
drag, startPoint x: 897, startPoint y: 341, endPoint x: 1632, endPoint y: 625, distance: 787.9
click at [389, 341] on span "Tap to Start" at bounding box center [932, 342] width 82 height 16
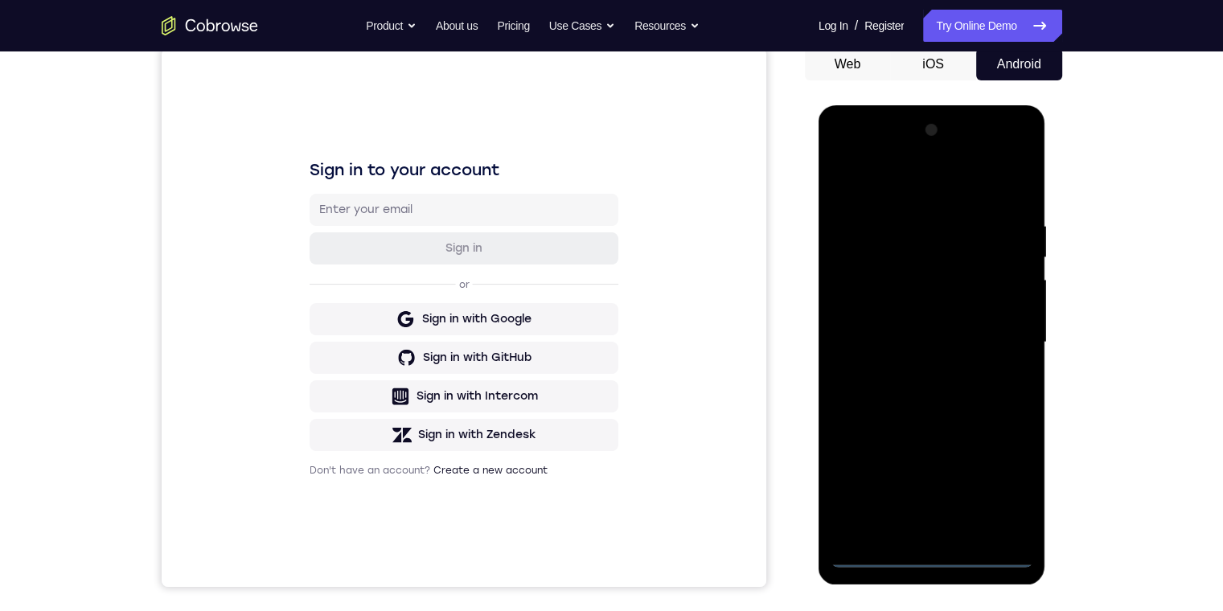
click at [389, 403] on div at bounding box center [931, 342] width 203 height 450
drag, startPoint x: 902, startPoint y: 421, endPoint x: 858, endPoint y: 155, distance: 269.7
click at [389, 138] on div at bounding box center [931, 342] width 203 height 450
click at [389, 315] on div at bounding box center [931, 342] width 203 height 450
click at [389, 351] on div at bounding box center [931, 342] width 203 height 450
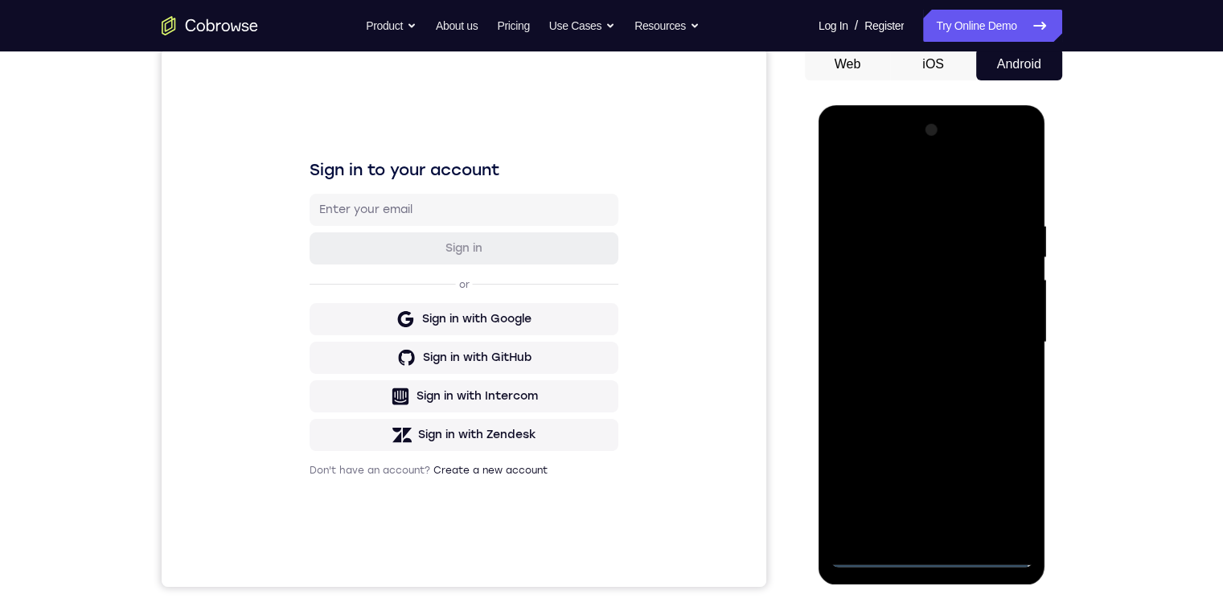
click at [389, 403] on div at bounding box center [931, 342] width 203 height 450
click at [389, 272] on div at bounding box center [931, 342] width 203 height 450
click at [389, 238] on div at bounding box center [931, 342] width 203 height 450
click at [389, 282] on div at bounding box center [931, 342] width 203 height 450
click at [389, 374] on div at bounding box center [931, 342] width 203 height 450
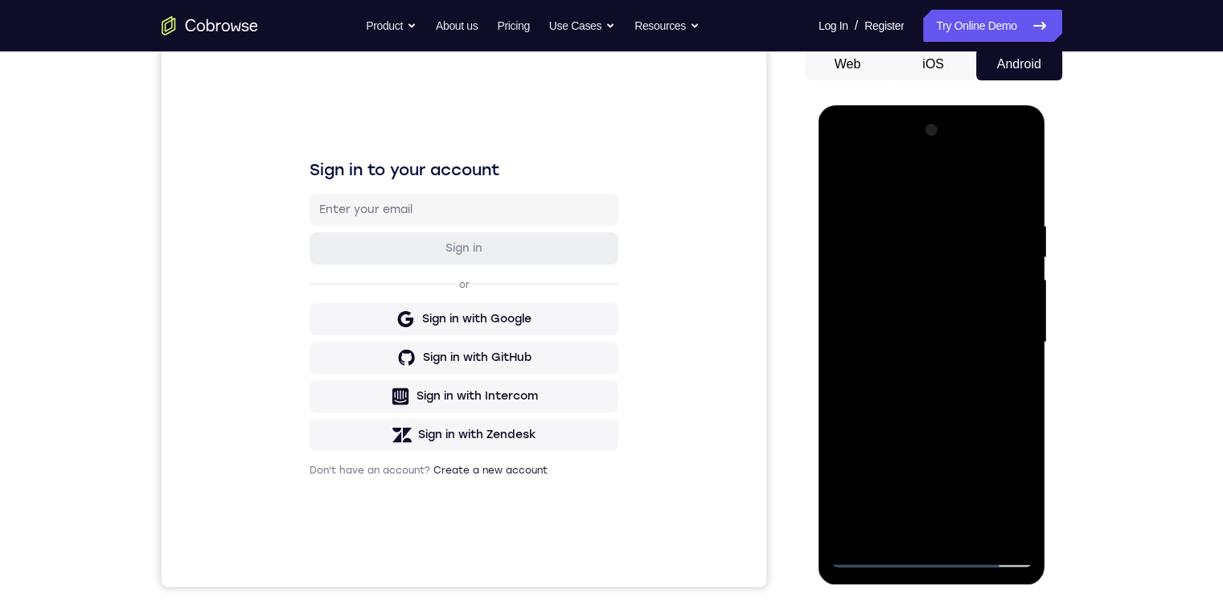
click at [389, 403] on div at bounding box center [931, 342] width 203 height 450
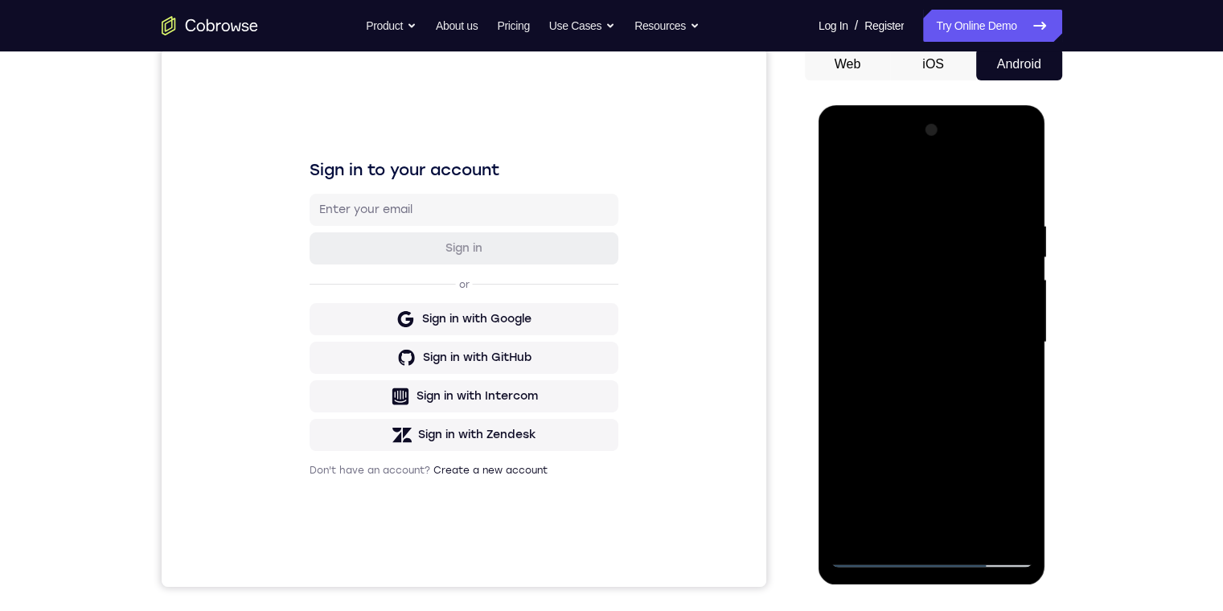
drag, startPoint x: 963, startPoint y: 419, endPoint x: 958, endPoint y: 193, distance: 225.9
click at [389, 197] on div at bounding box center [931, 342] width 203 height 450
drag, startPoint x: 944, startPoint y: 185, endPoint x: 906, endPoint y: 217, distance: 50.2
click at [389, 162] on div at bounding box center [931, 342] width 203 height 450
drag, startPoint x: 914, startPoint y: 357, endPoint x: 887, endPoint y: 106, distance: 252.2
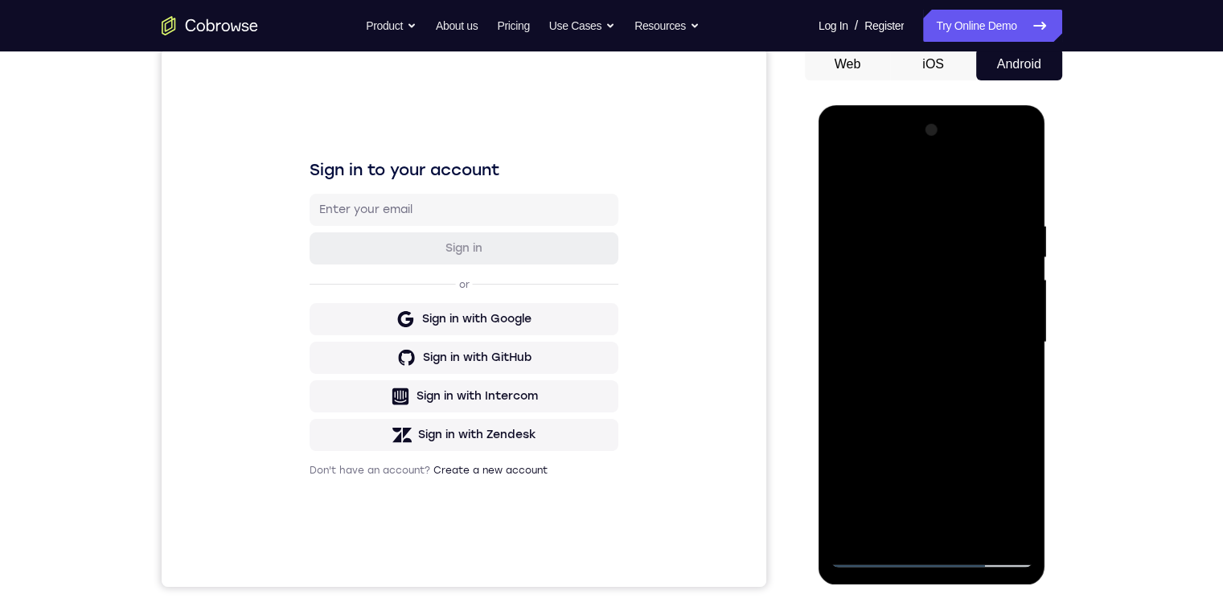
click at [389, 105] on html "Online web based iOS Simulators and Android Emulators. Run iPhone, iPad, Mobile…" at bounding box center [932, 346] width 229 height 482
click at [389, 403] on div at bounding box center [931, 342] width 203 height 450
click at [389, 180] on div at bounding box center [931, 342] width 203 height 450
click at [389, 403] on div at bounding box center [931, 342] width 203 height 450
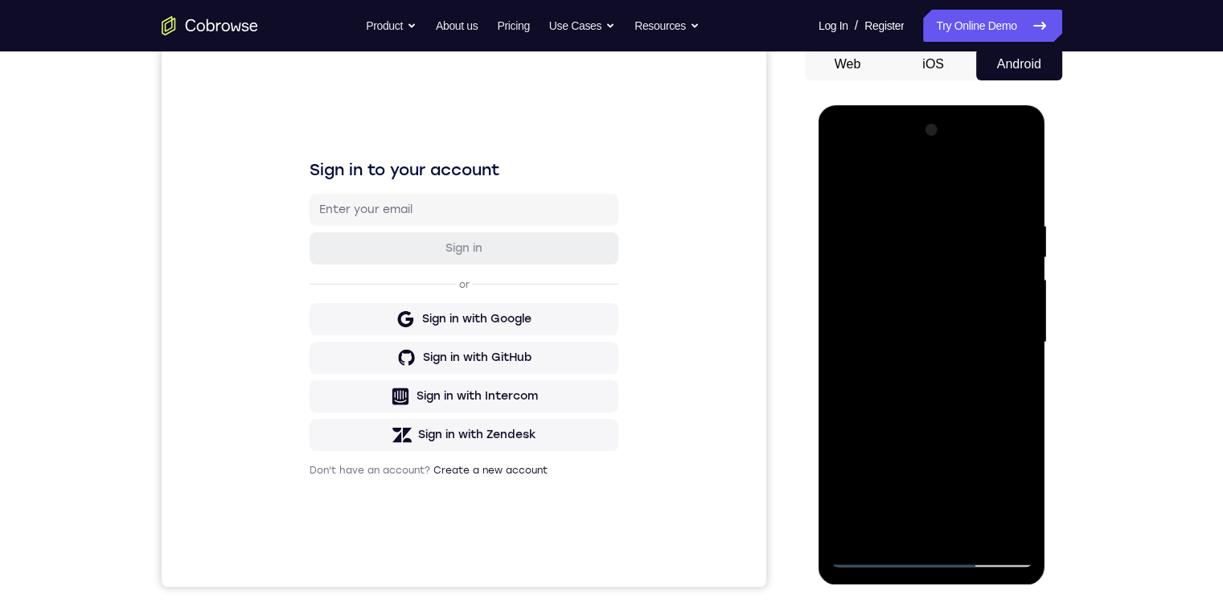
click at [389, 334] on div at bounding box center [931, 342] width 203 height 450
click at [389, 403] on div at bounding box center [931, 342] width 203 height 450
click at [389, 260] on div at bounding box center [931, 342] width 203 height 450
click at [389, 350] on div at bounding box center [931, 342] width 203 height 450
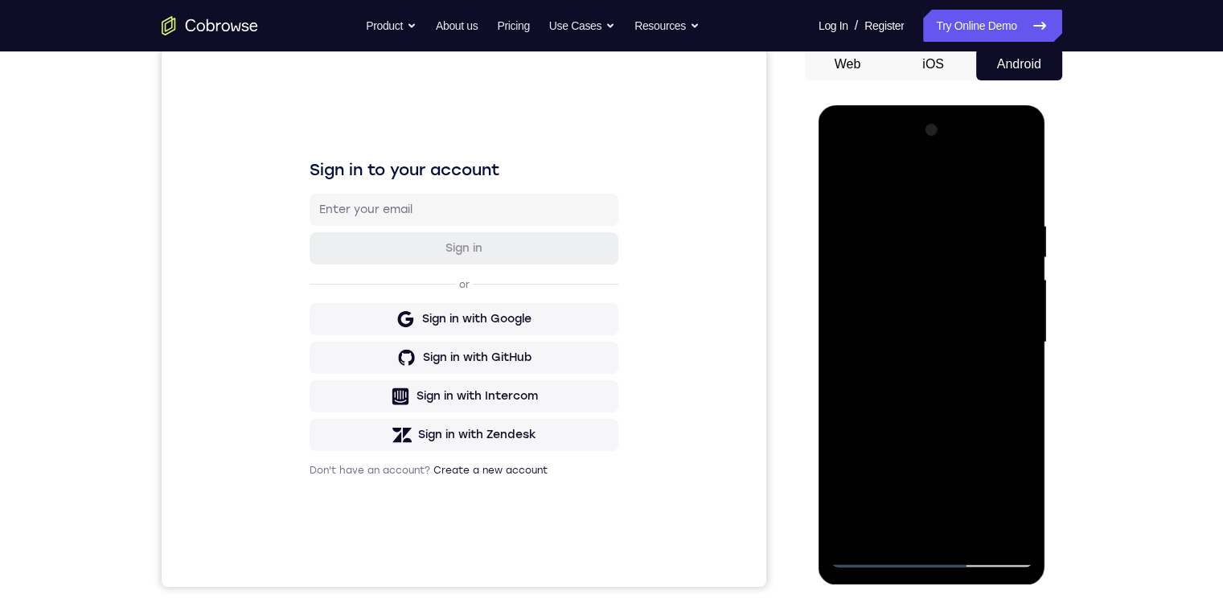
click at [389, 254] on div at bounding box center [931, 342] width 203 height 450
click at [389, 296] on div at bounding box center [931, 342] width 203 height 450
click at [389, 403] on div at bounding box center [931, 342] width 203 height 450
drag, startPoint x: 910, startPoint y: 297, endPoint x: 893, endPoint y: 163, distance: 135.3
click at [389, 211] on div at bounding box center [931, 342] width 203 height 450
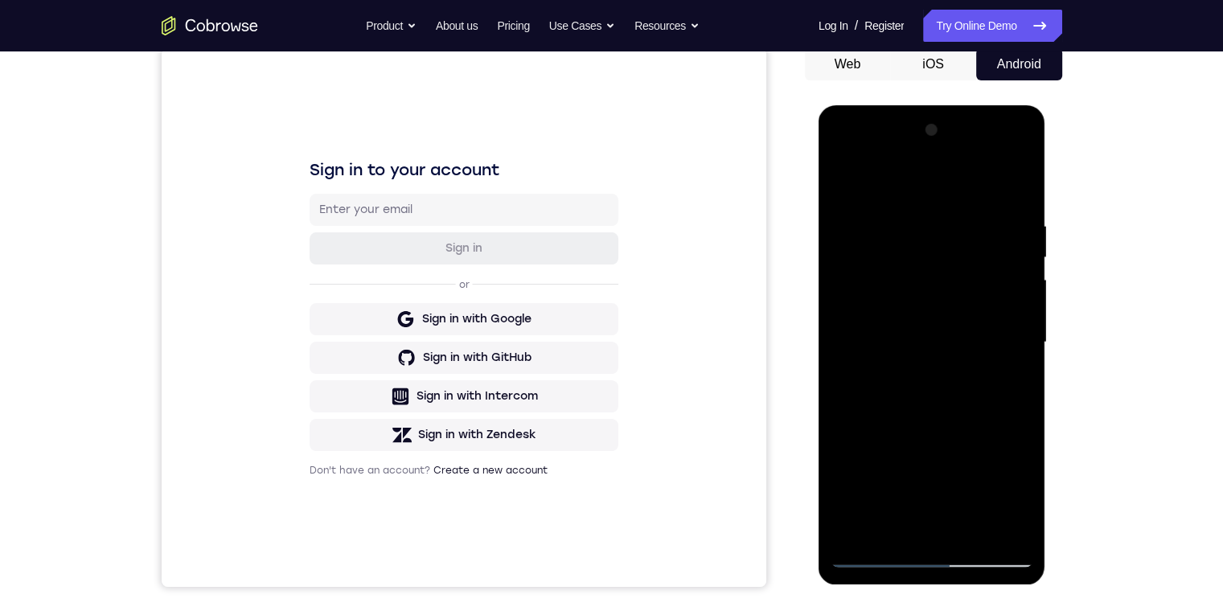
click at [389, 324] on div at bounding box center [931, 342] width 203 height 450
drag, startPoint x: 948, startPoint y: 129, endPoint x: 969, endPoint y: 232, distance: 105.6
click at [389, 295] on div at bounding box center [931, 342] width 203 height 450
click at [389, 403] on div at bounding box center [931, 342] width 203 height 450
drag, startPoint x: 965, startPoint y: 398, endPoint x: 932, endPoint y: 192, distance: 208.3
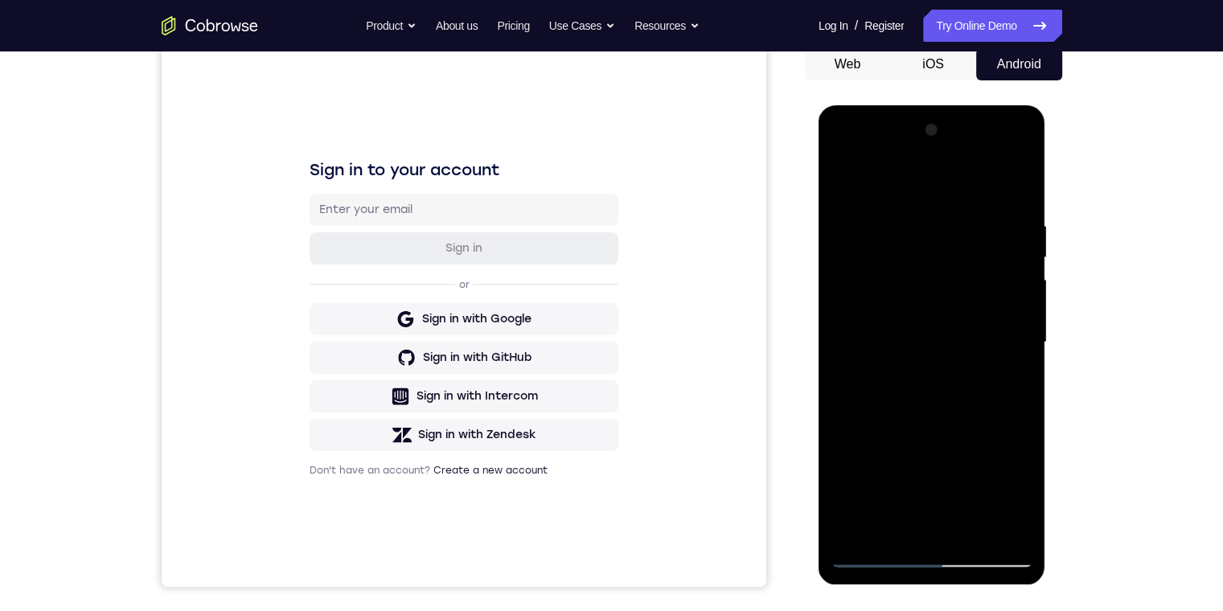
click at [389, 201] on div at bounding box center [931, 342] width 203 height 450
click at [389, 330] on div at bounding box center [931, 342] width 203 height 450
click at [389, 403] on div at bounding box center [931, 342] width 203 height 450
drag, startPoint x: 952, startPoint y: 345, endPoint x: 942, endPoint y: 203, distance: 142.6
click at [389, 218] on div at bounding box center [931, 342] width 203 height 450
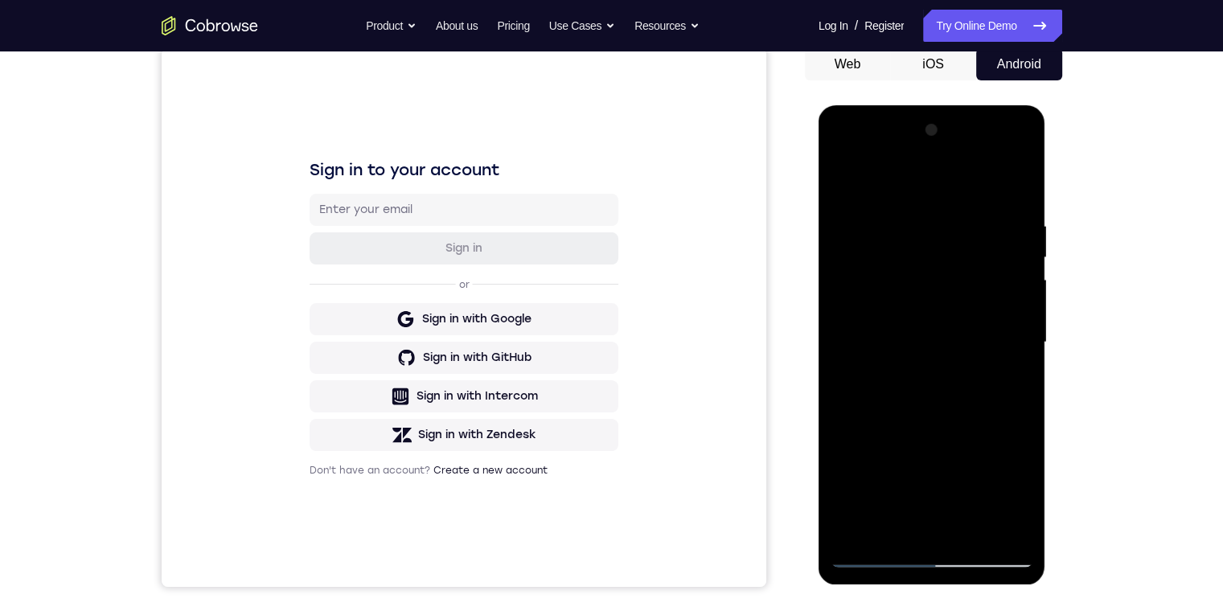
click at [389, 198] on div at bounding box center [931, 342] width 203 height 450
click at [389, 266] on div at bounding box center [931, 342] width 203 height 450
click at [389, 326] on div at bounding box center [931, 342] width 203 height 450
click at [389, 318] on div at bounding box center [931, 342] width 203 height 450
click at [389, 403] on div at bounding box center [931, 342] width 203 height 450
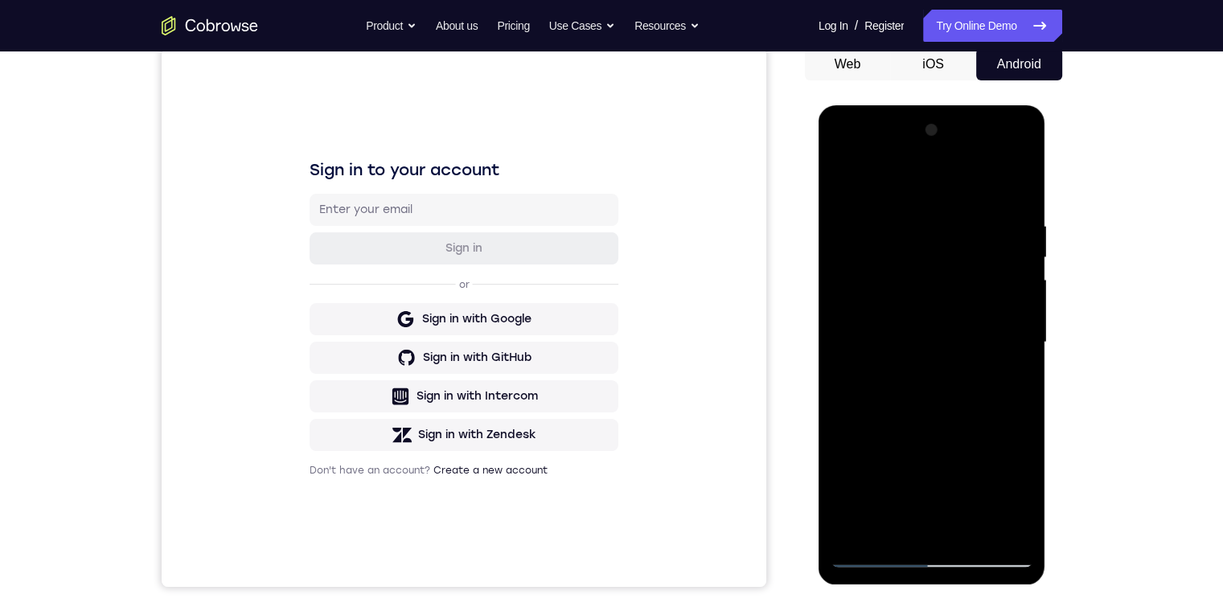
drag, startPoint x: 948, startPoint y: 435, endPoint x: 940, endPoint y: 268, distance: 167.4
click at [389, 280] on div at bounding box center [931, 342] width 203 height 450
click at [389, 322] on div at bounding box center [931, 342] width 203 height 450
click at [389, 228] on div at bounding box center [931, 342] width 203 height 450
click at [389, 403] on div at bounding box center [931, 342] width 203 height 450
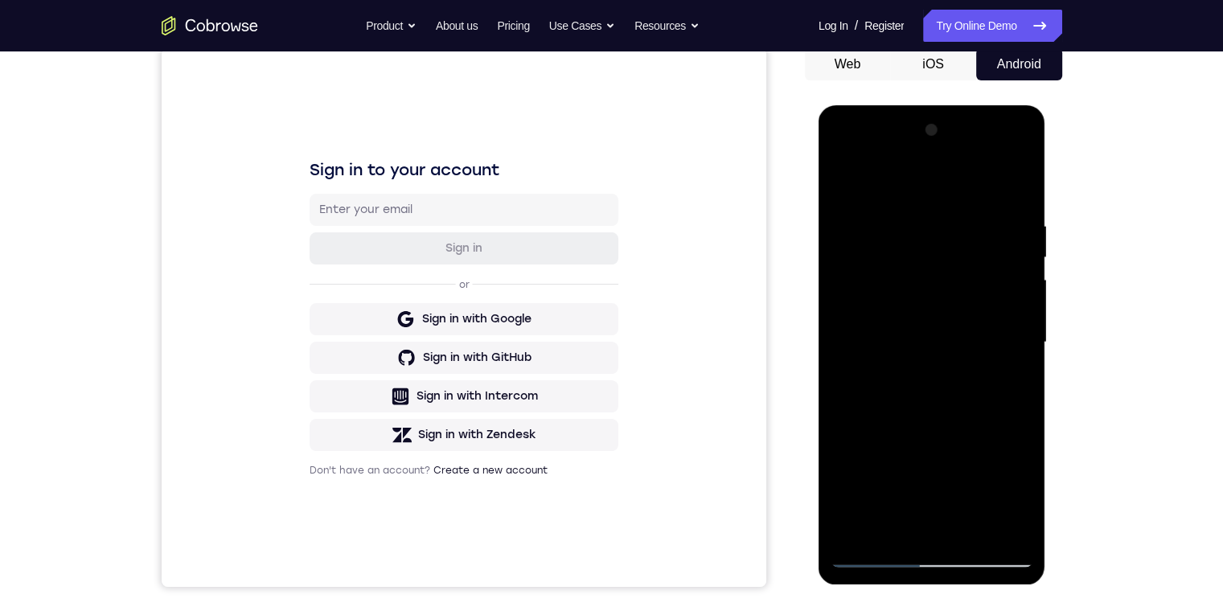
click at [389, 245] on div at bounding box center [931, 342] width 203 height 450
drag, startPoint x: 907, startPoint y: 383, endPoint x: 933, endPoint y: 381, distance: 25.8
click at [389, 381] on div at bounding box center [931, 342] width 203 height 450
click at [389, 357] on div at bounding box center [931, 342] width 203 height 450
click at [389, 403] on div at bounding box center [931, 342] width 203 height 450
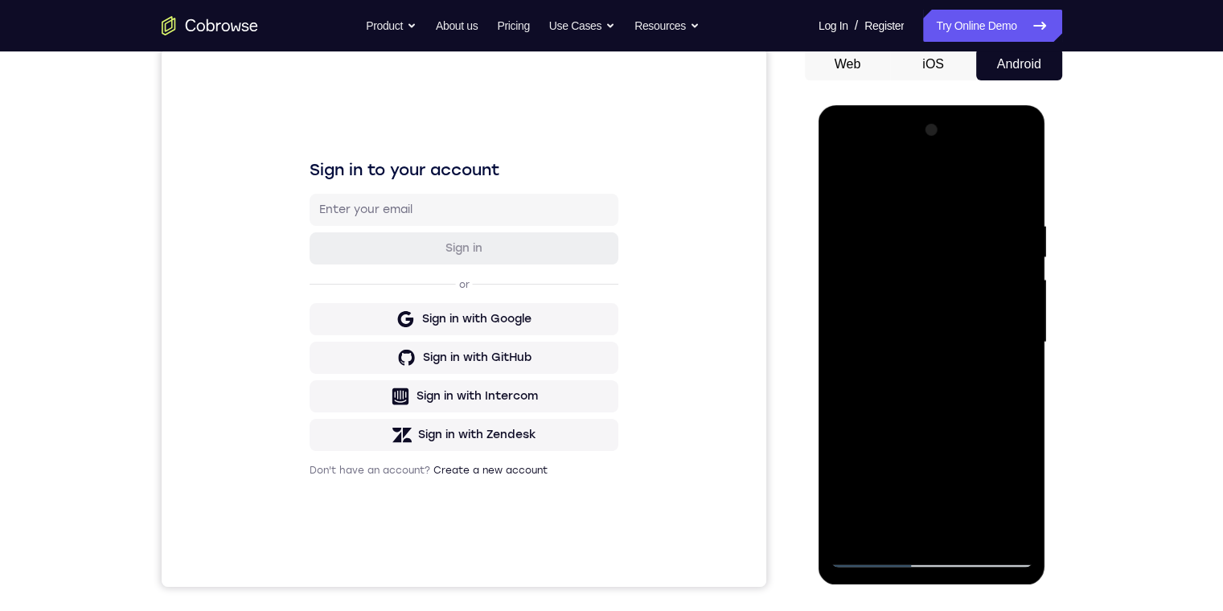
click at [389, 244] on div at bounding box center [931, 342] width 203 height 450
drag, startPoint x: 911, startPoint y: 437, endPoint x: 960, endPoint y: 436, distance: 49.1
click at [389, 403] on div at bounding box center [931, 342] width 203 height 450
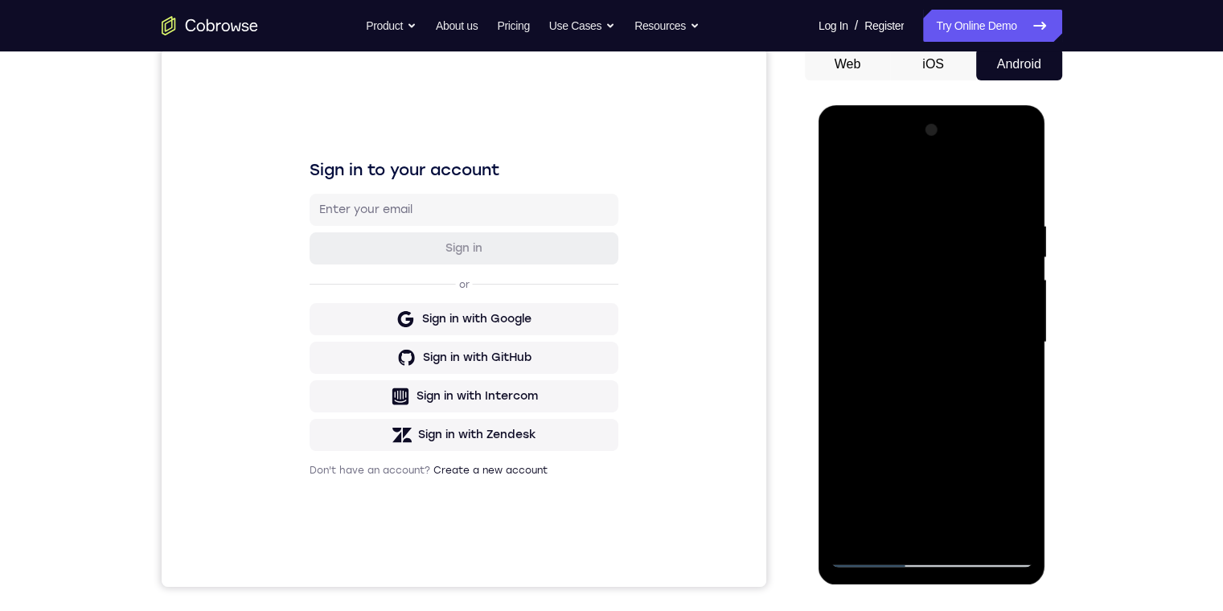
click at [389, 403] on div at bounding box center [931, 342] width 203 height 450
click at [389, 250] on div at bounding box center [931, 342] width 203 height 450
click at [389, 403] on div at bounding box center [931, 342] width 203 height 450
click at [389, 293] on div at bounding box center [931, 342] width 203 height 450
click at [389, 283] on div at bounding box center [931, 342] width 203 height 450
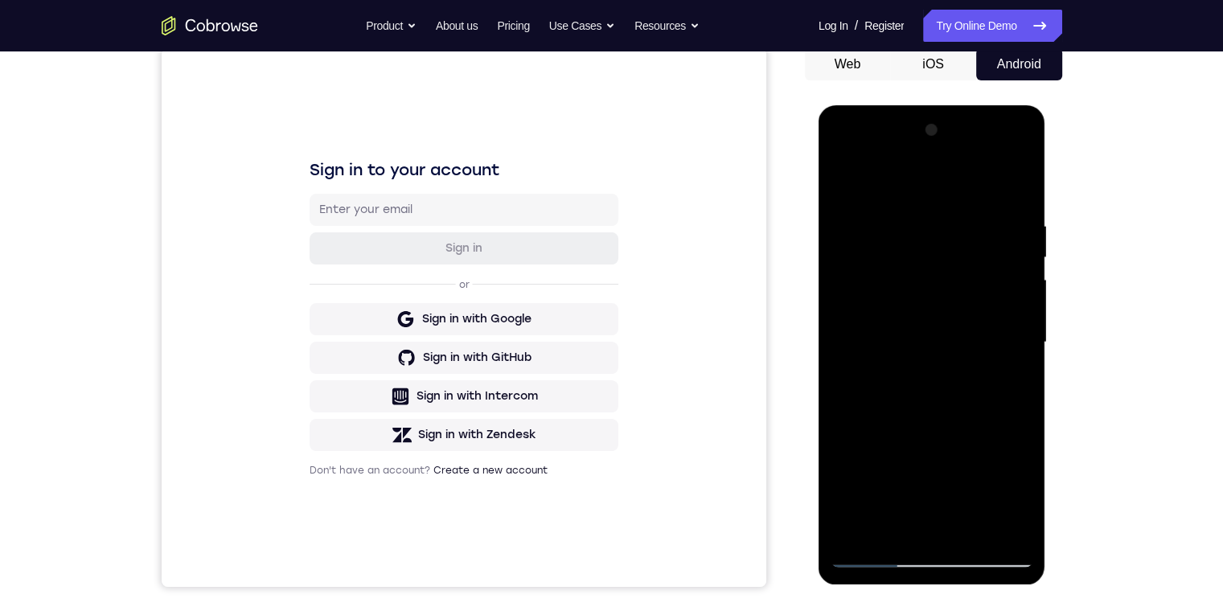
click at [389, 296] on div at bounding box center [931, 342] width 203 height 450
click at [389, 403] on div at bounding box center [931, 342] width 203 height 450
click at [389, 285] on div at bounding box center [931, 342] width 203 height 450
click at [389, 257] on div at bounding box center [931, 342] width 203 height 450
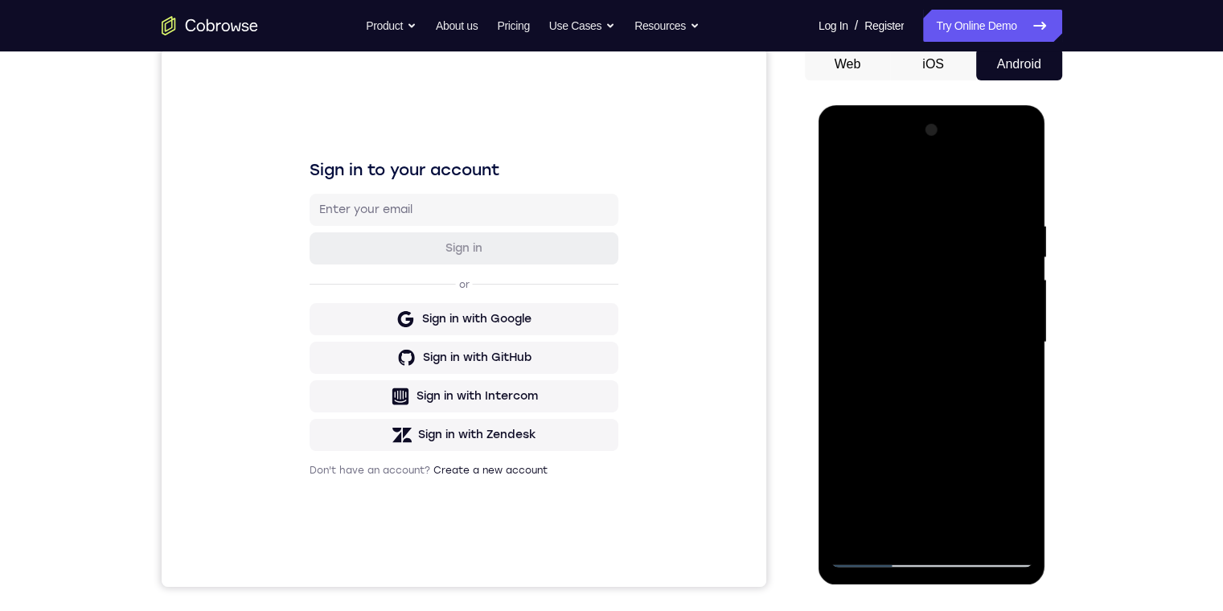
click at [389, 257] on div at bounding box center [931, 342] width 203 height 450
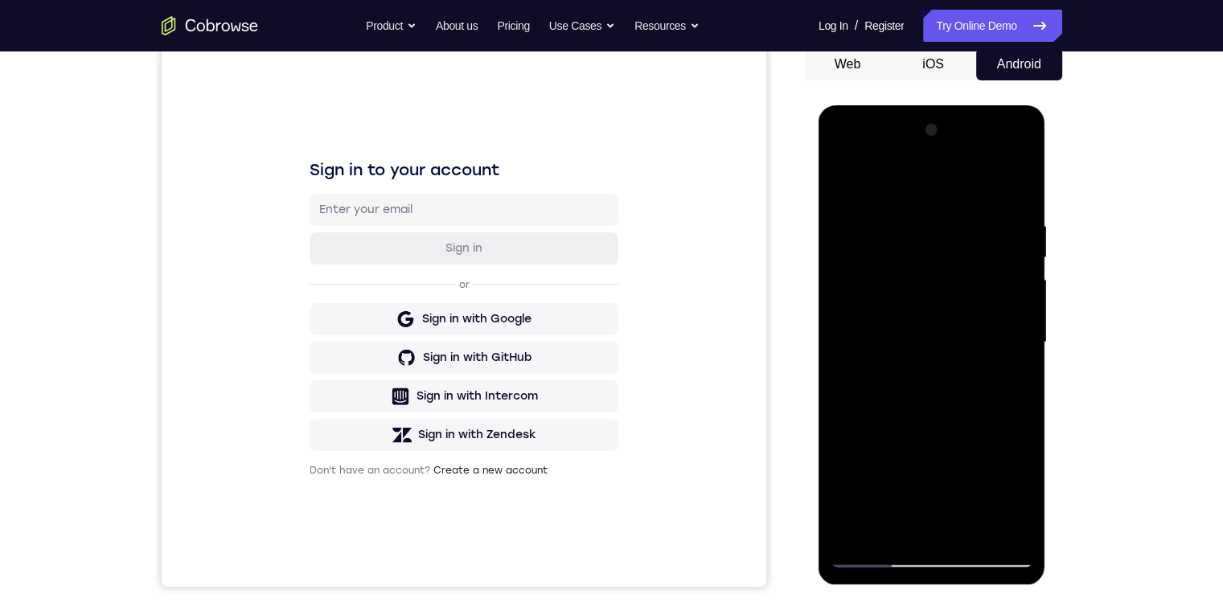
click at [389, 257] on div at bounding box center [931, 342] width 203 height 450
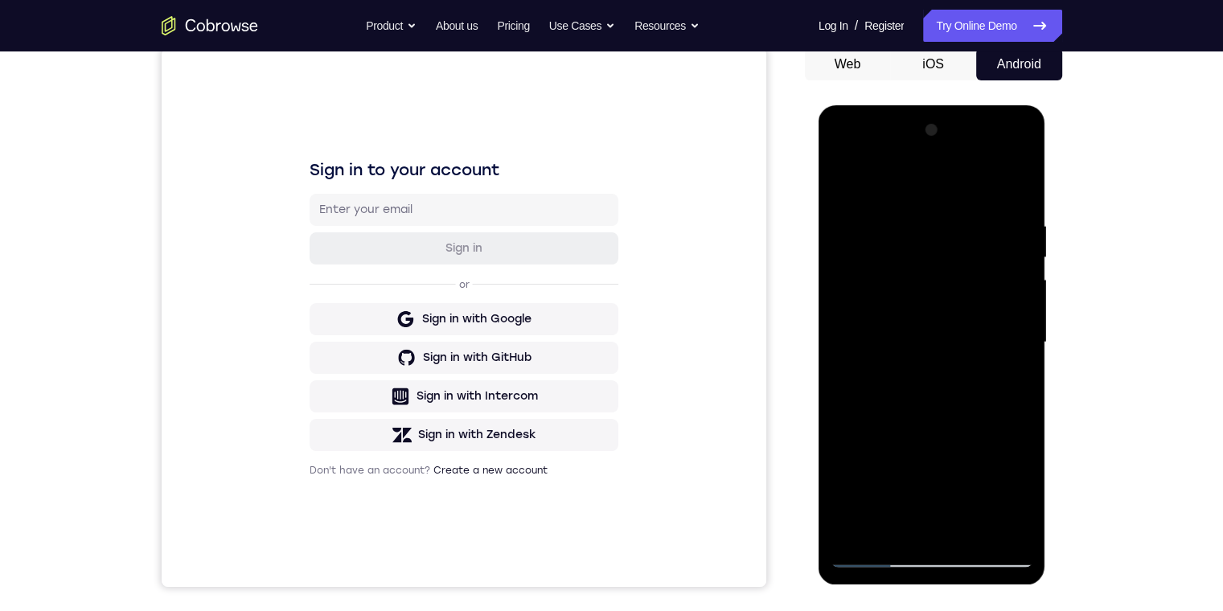
click at [389, 257] on div at bounding box center [931, 342] width 203 height 450
drag, startPoint x: 875, startPoint y: 258, endPoint x: 936, endPoint y: 419, distance: 172.0
click at [389, 257] on div at bounding box center [931, 342] width 203 height 450
click at [389, 403] on div at bounding box center [931, 342] width 203 height 450
click at [389, 289] on div at bounding box center [931, 342] width 203 height 450
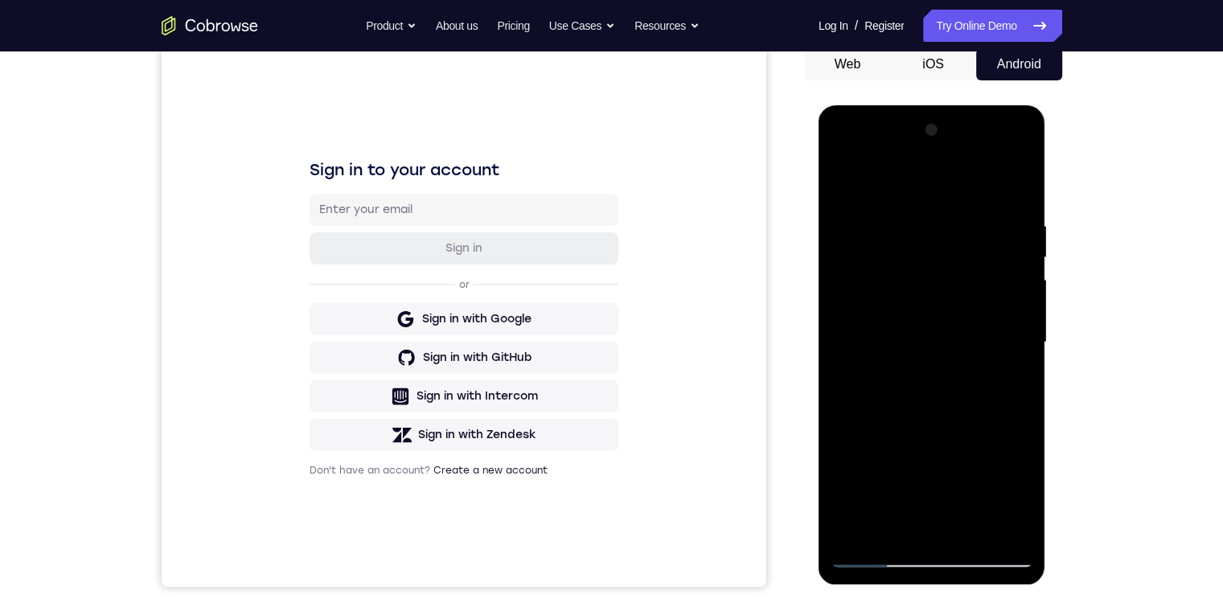
click at [389, 263] on div at bounding box center [931, 342] width 203 height 450
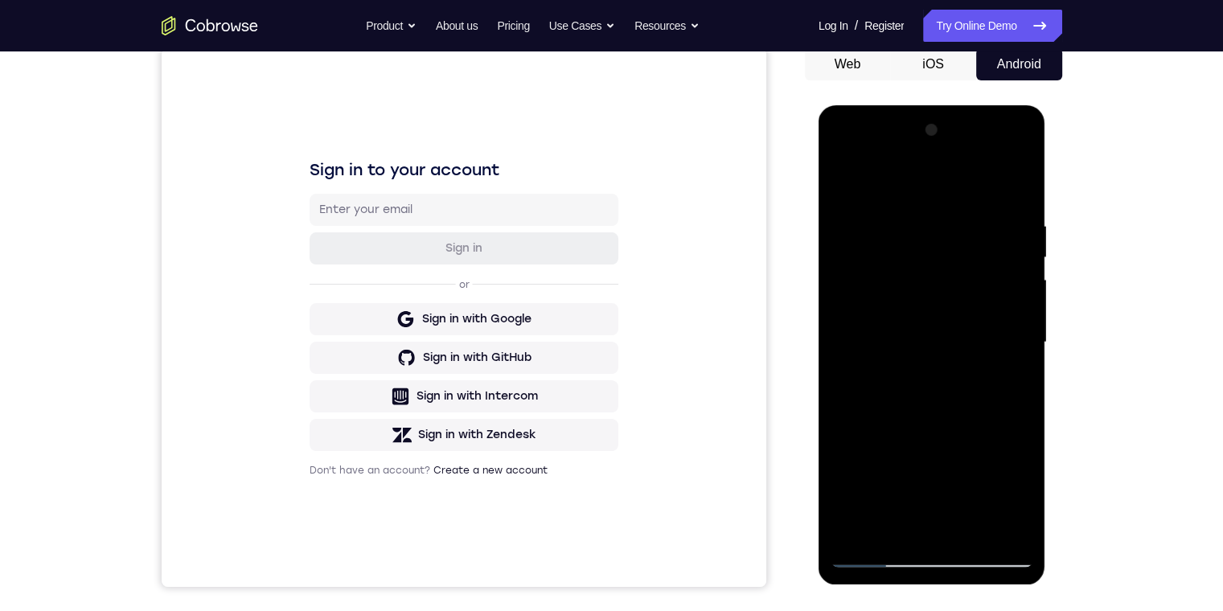
click at [389, 263] on div at bounding box center [931, 342] width 203 height 450
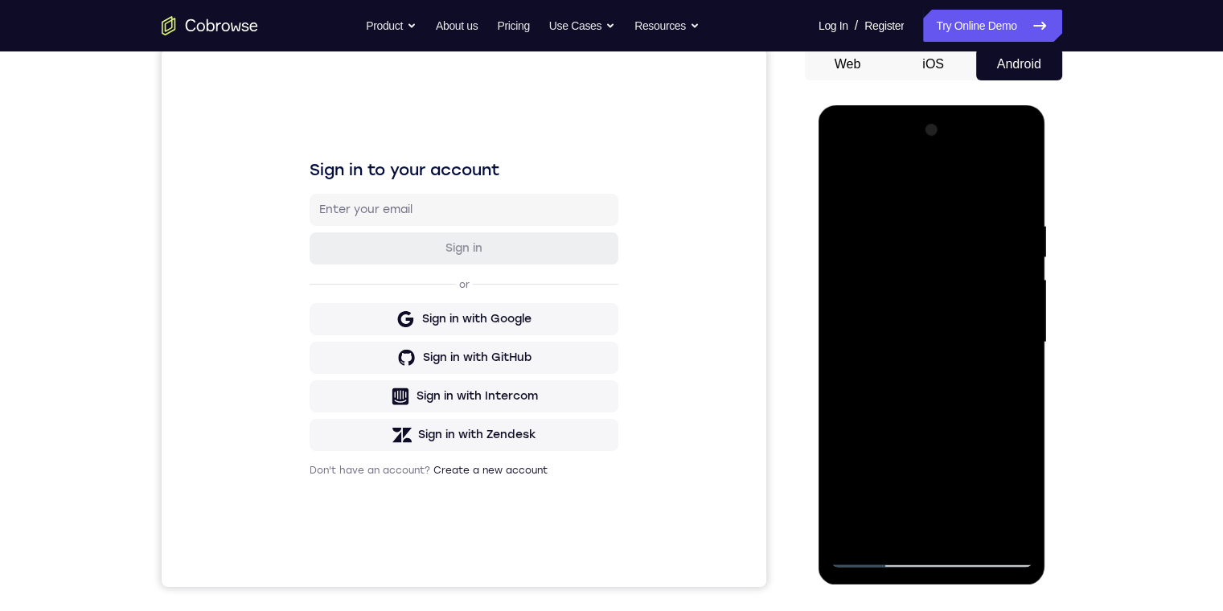
click at [389, 263] on div at bounding box center [931, 342] width 203 height 450
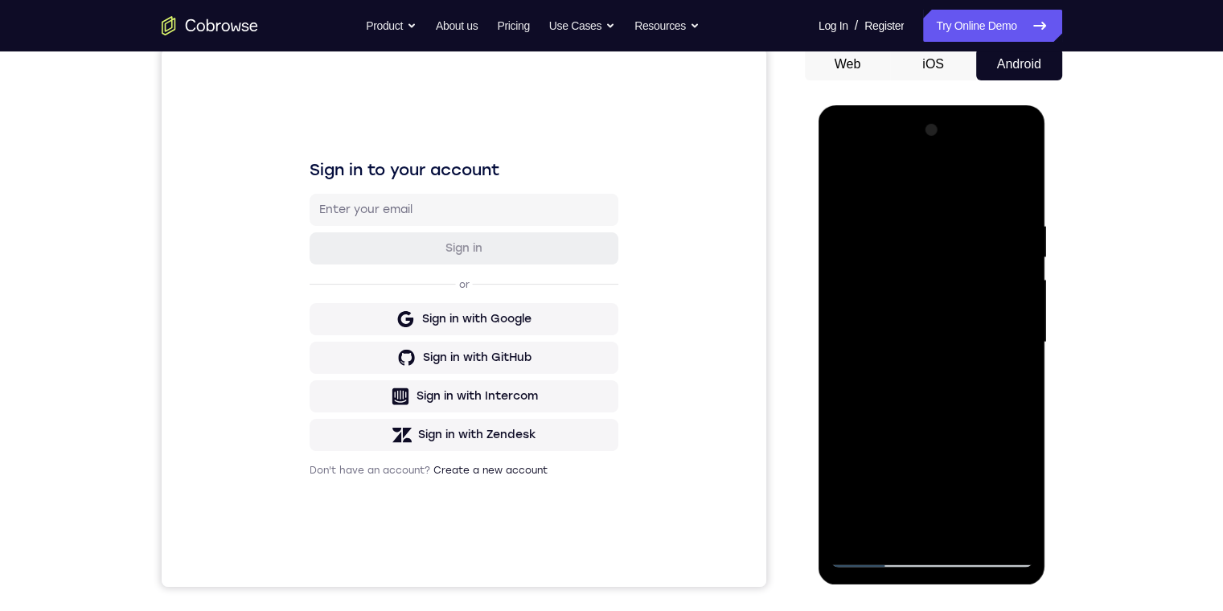
click at [389, 263] on div at bounding box center [931, 342] width 203 height 450
click at [389, 264] on div at bounding box center [931, 342] width 203 height 450
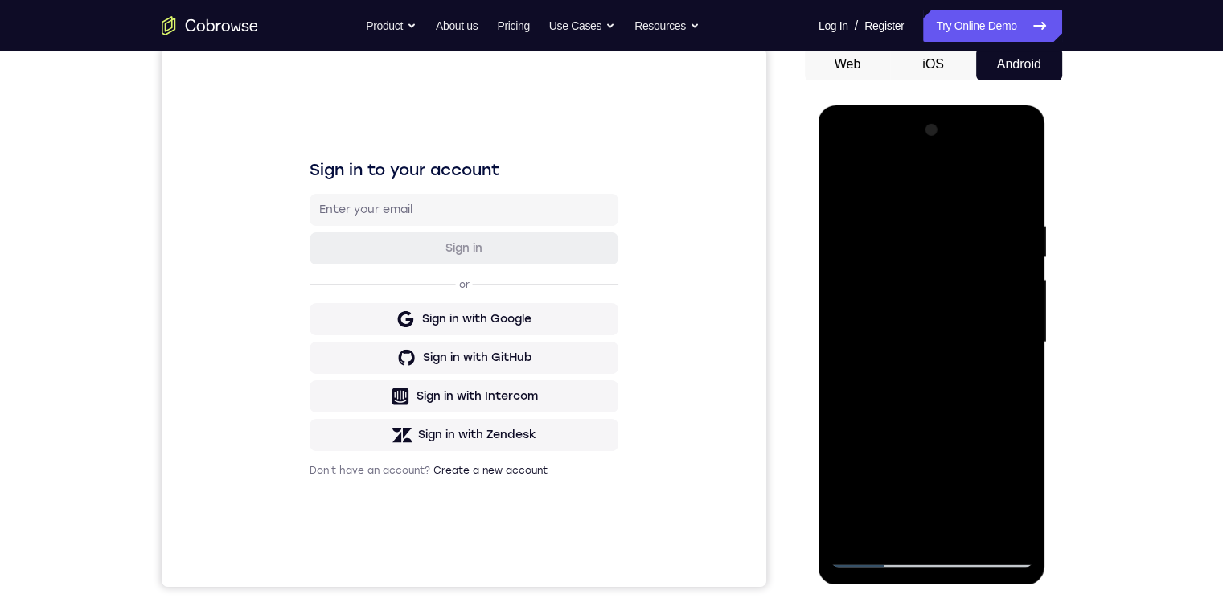
click at [389, 264] on div at bounding box center [931, 342] width 203 height 450
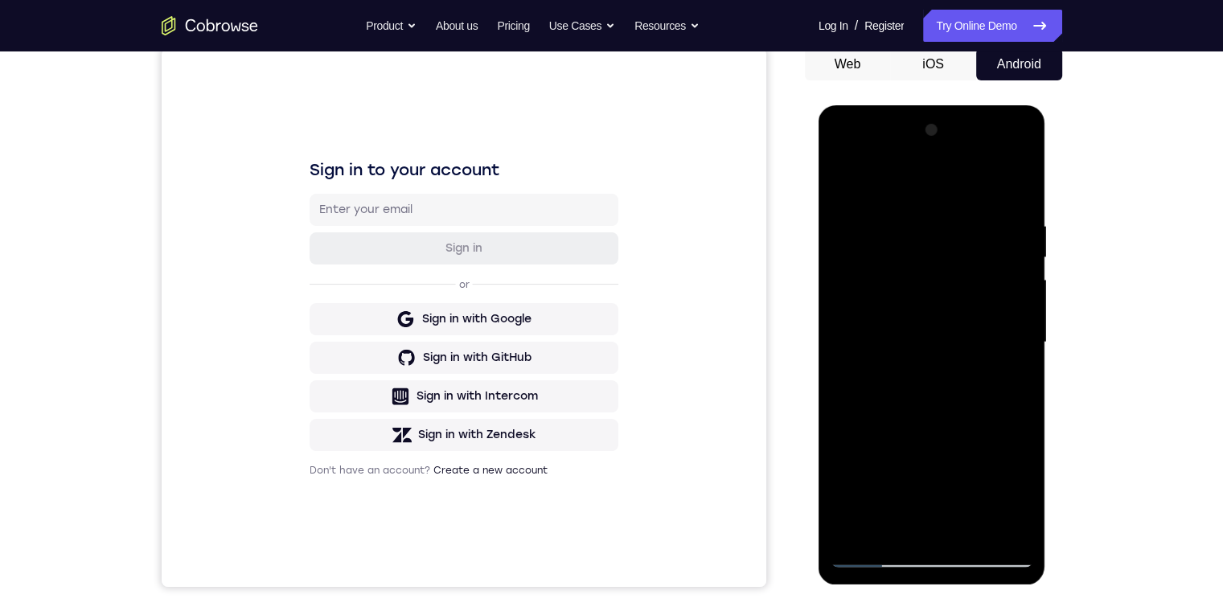
click at [389, 264] on div at bounding box center [931, 342] width 203 height 450
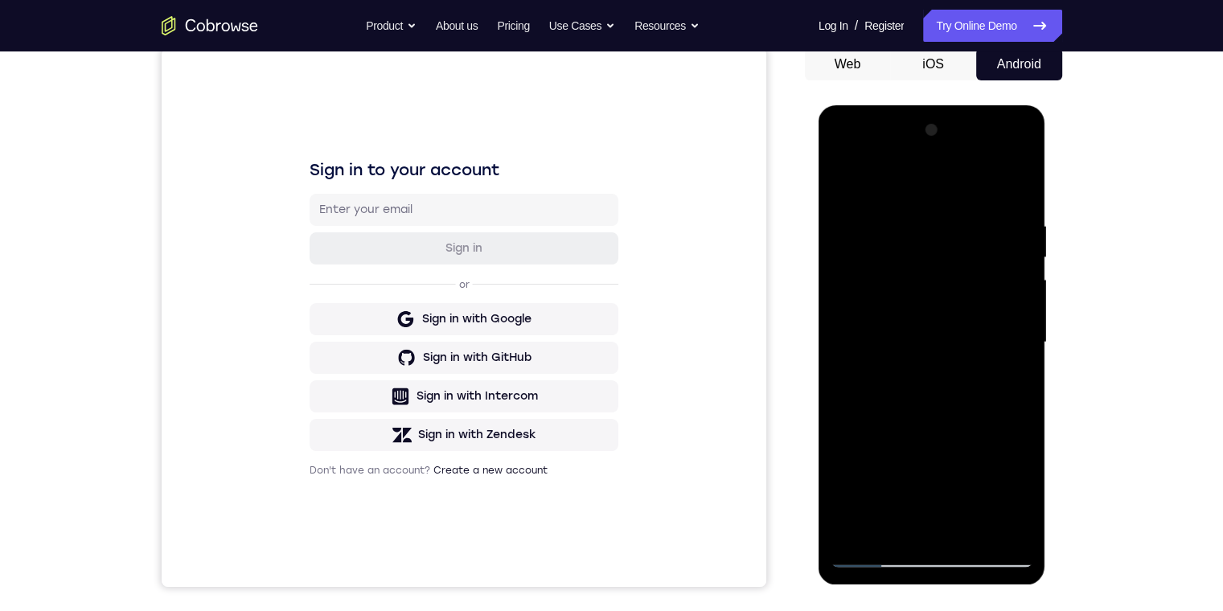
click at [389, 264] on div at bounding box center [931, 342] width 203 height 450
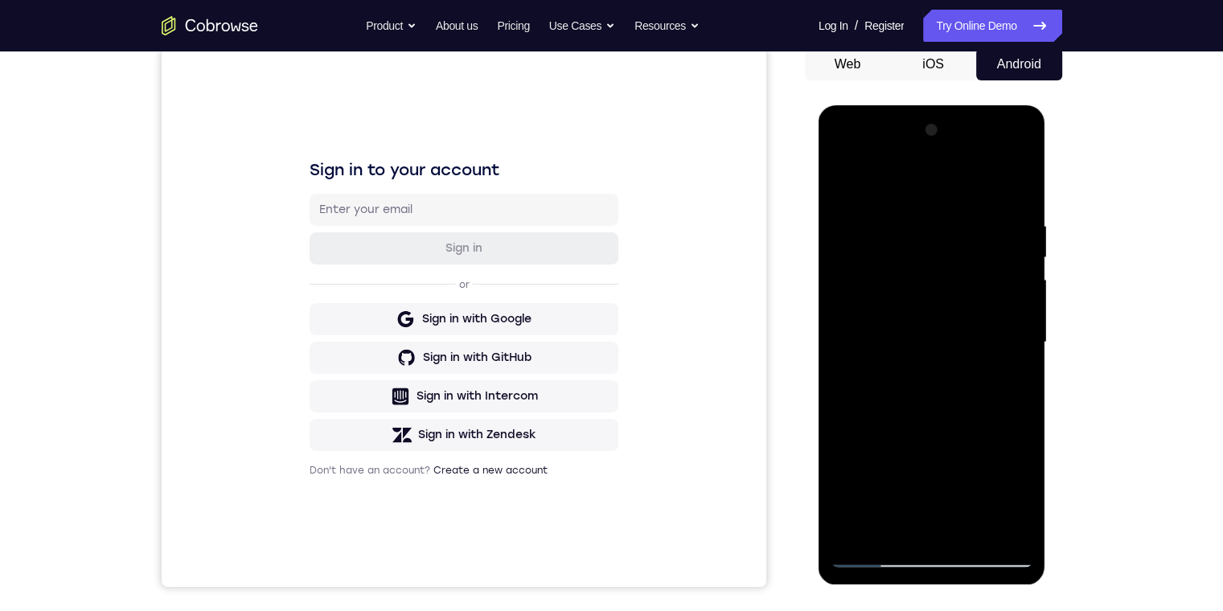
click at [389, 264] on div at bounding box center [931, 342] width 203 height 450
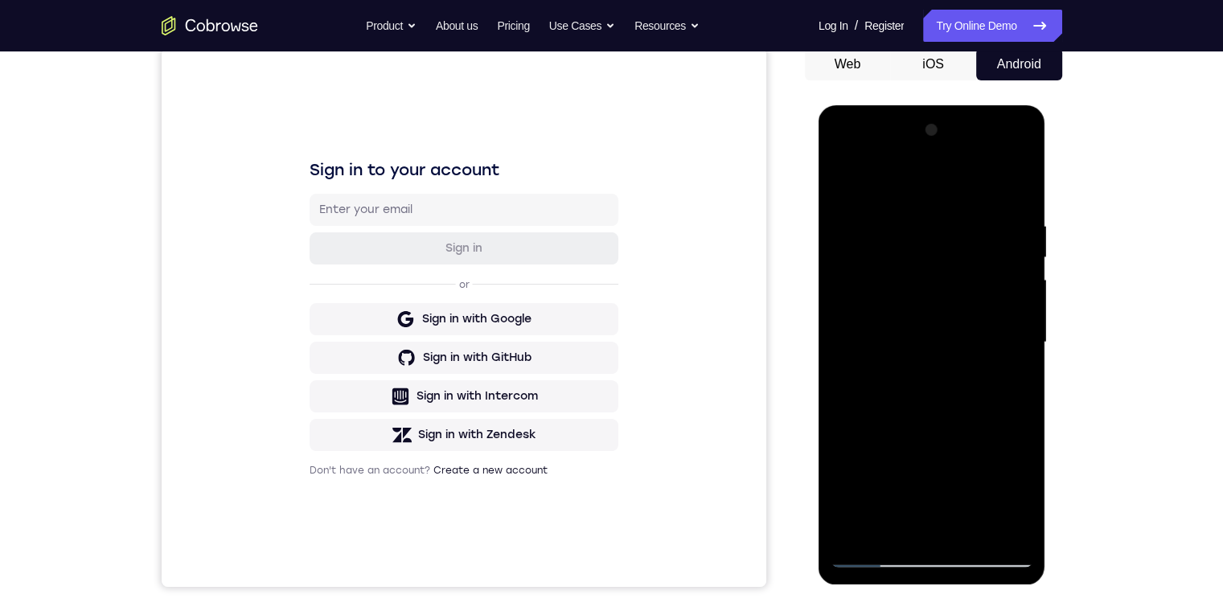
click at [389, 264] on div at bounding box center [931, 342] width 203 height 450
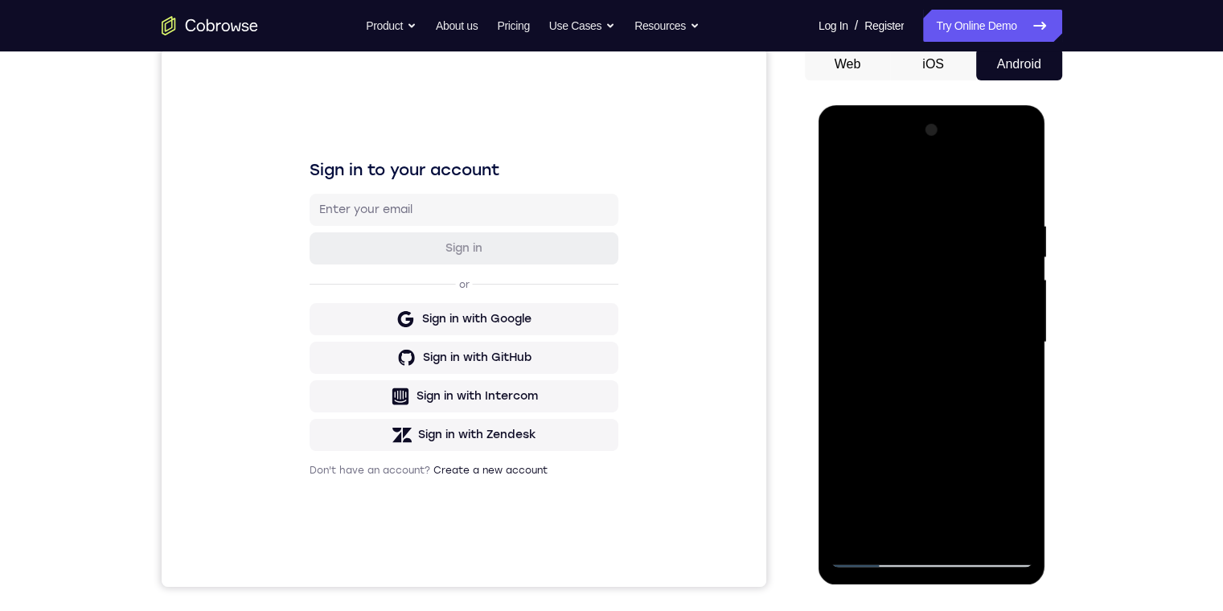
click at [389, 264] on div at bounding box center [931, 342] width 203 height 450
drag, startPoint x: 878, startPoint y: 264, endPoint x: 999, endPoint y: 452, distance: 223.9
click at [389, 283] on div at bounding box center [931, 342] width 203 height 450
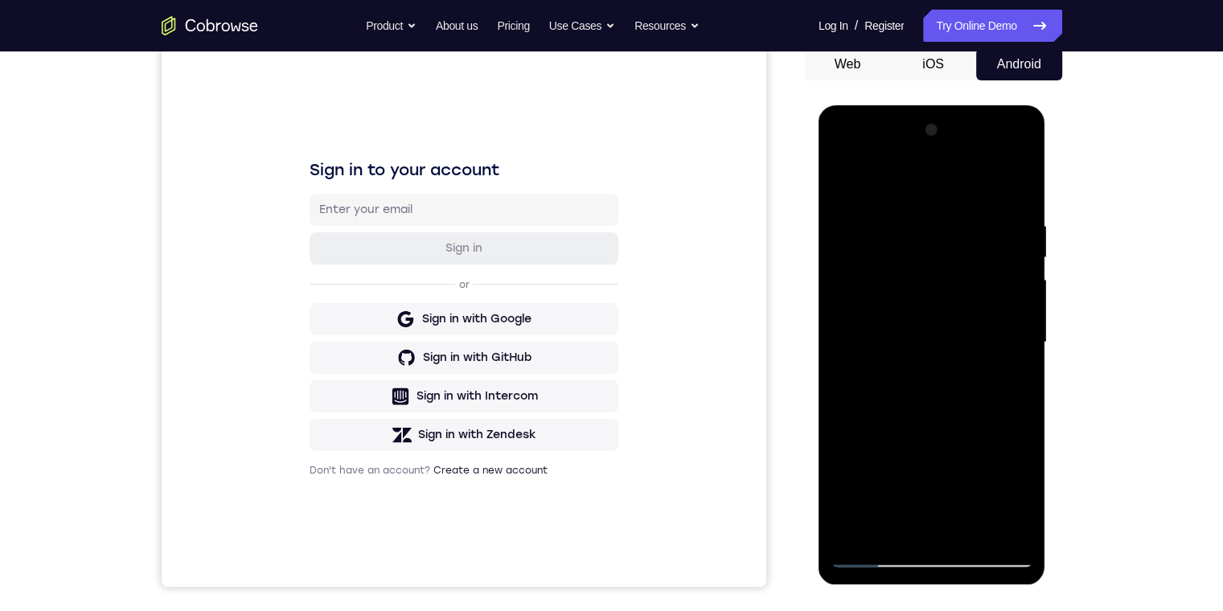
click at [389, 403] on div at bounding box center [931, 342] width 203 height 450
click at [389, 289] on div at bounding box center [931, 342] width 203 height 450
click at [389, 260] on div at bounding box center [931, 342] width 203 height 450
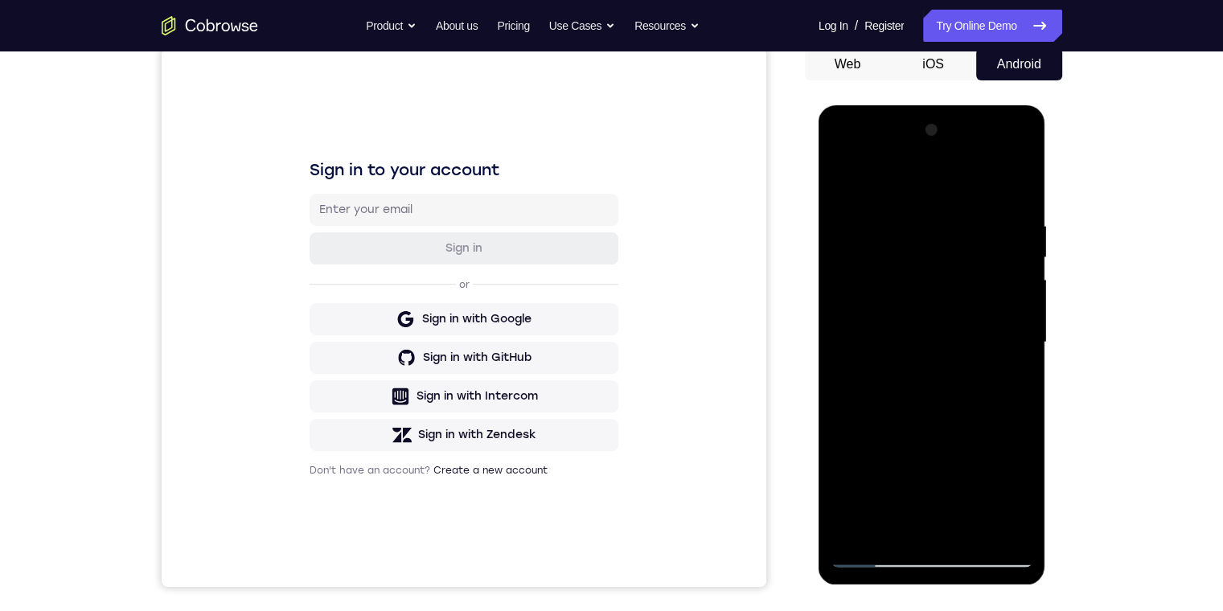
click at [389, 260] on div at bounding box center [931, 342] width 203 height 450
click at [389, 261] on div at bounding box center [931, 342] width 203 height 450
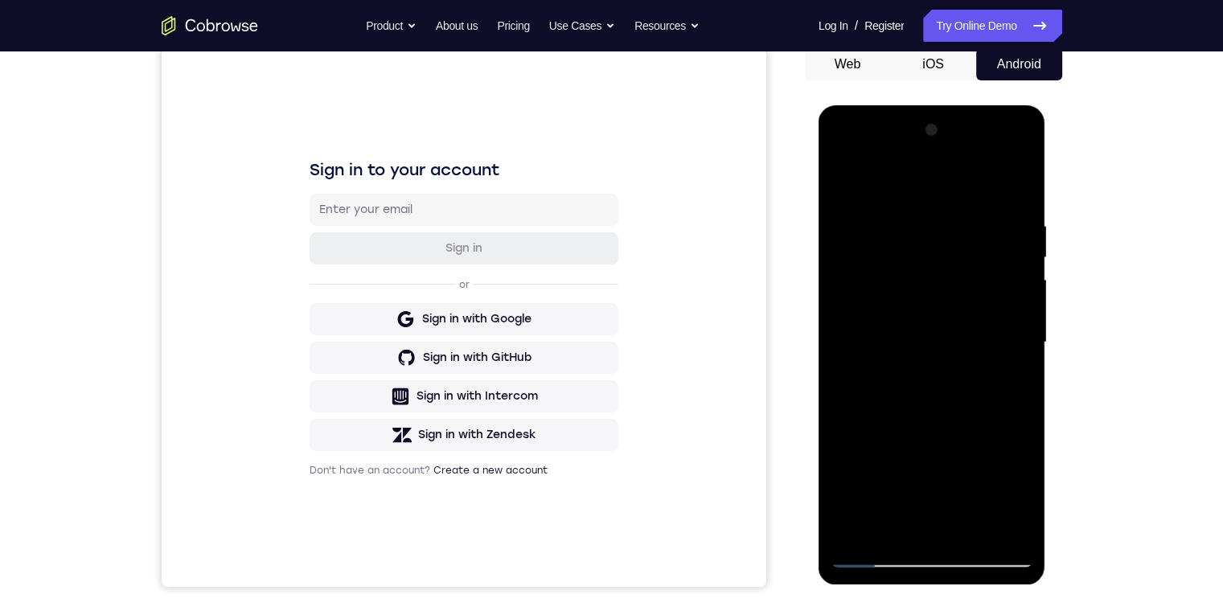
click at [389, 261] on div at bounding box center [931, 342] width 203 height 450
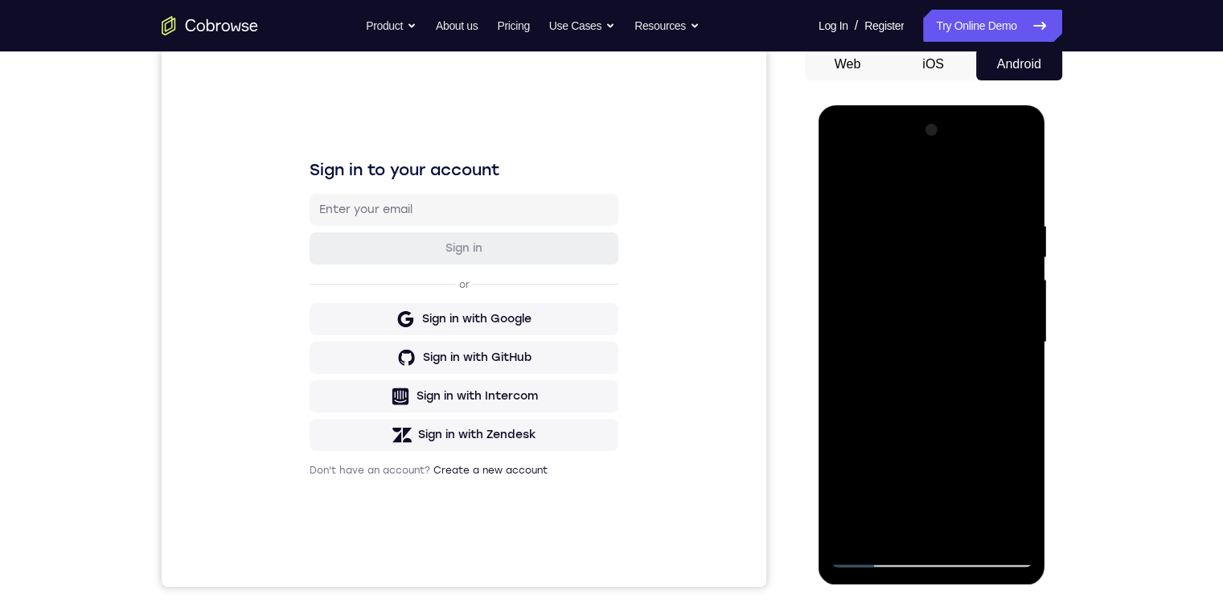
click at [389, 261] on div at bounding box center [931, 342] width 203 height 450
click at [389, 263] on div at bounding box center [931, 342] width 203 height 450
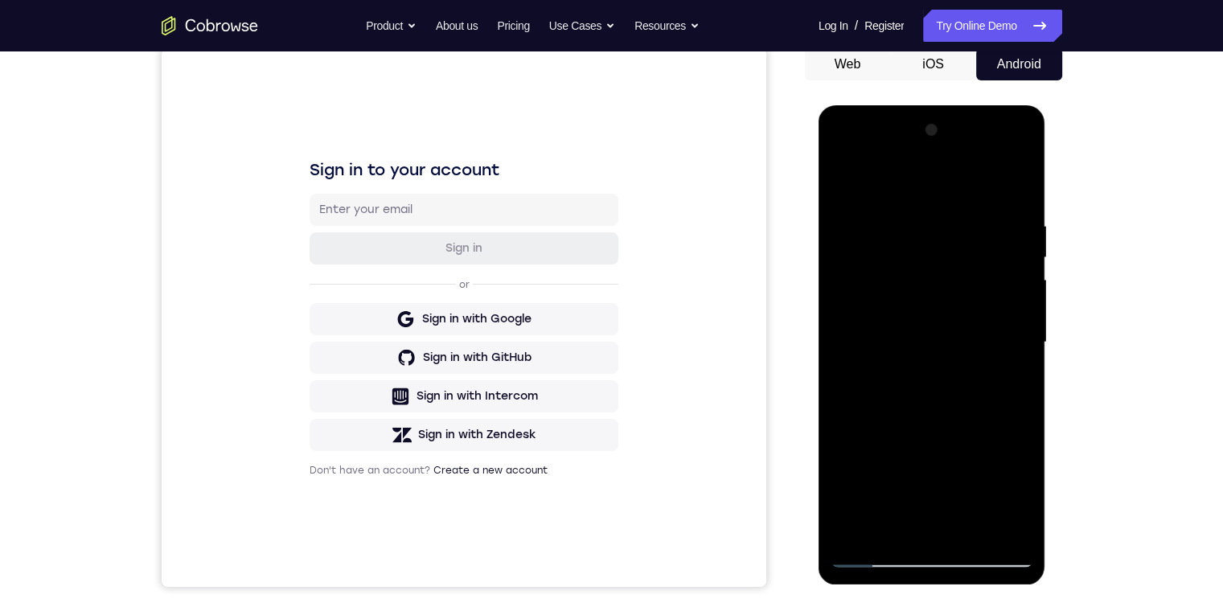
click at [389, 263] on div at bounding box center [931, 342] width 203 height 450
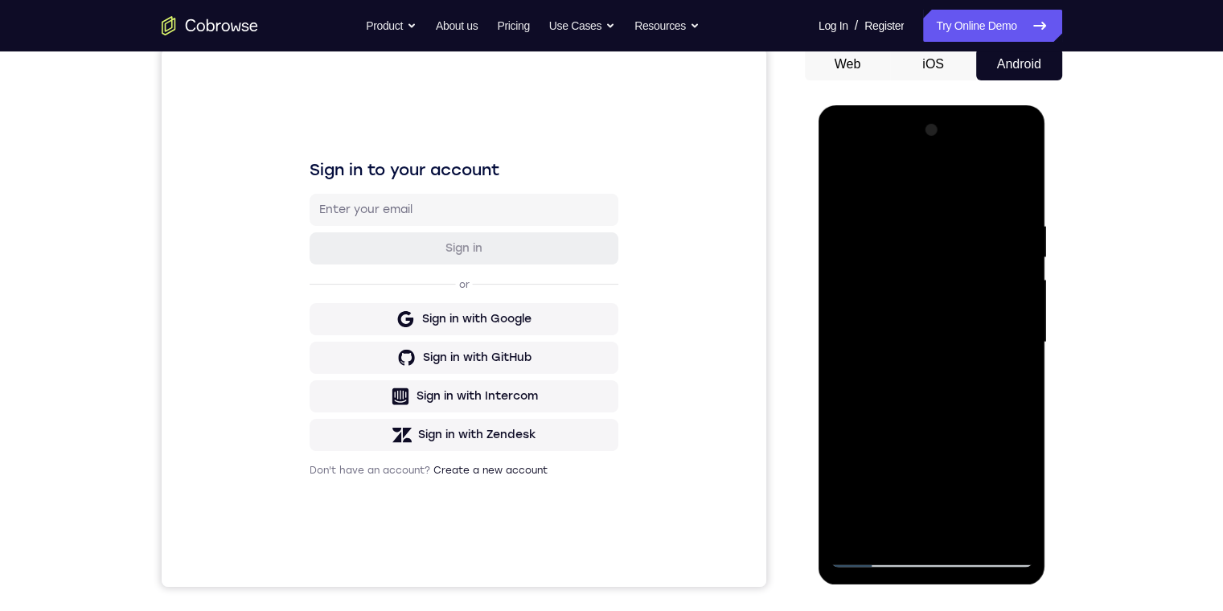
click at [389, 263] on div at bounding box center [931, 342] width 203 height 450
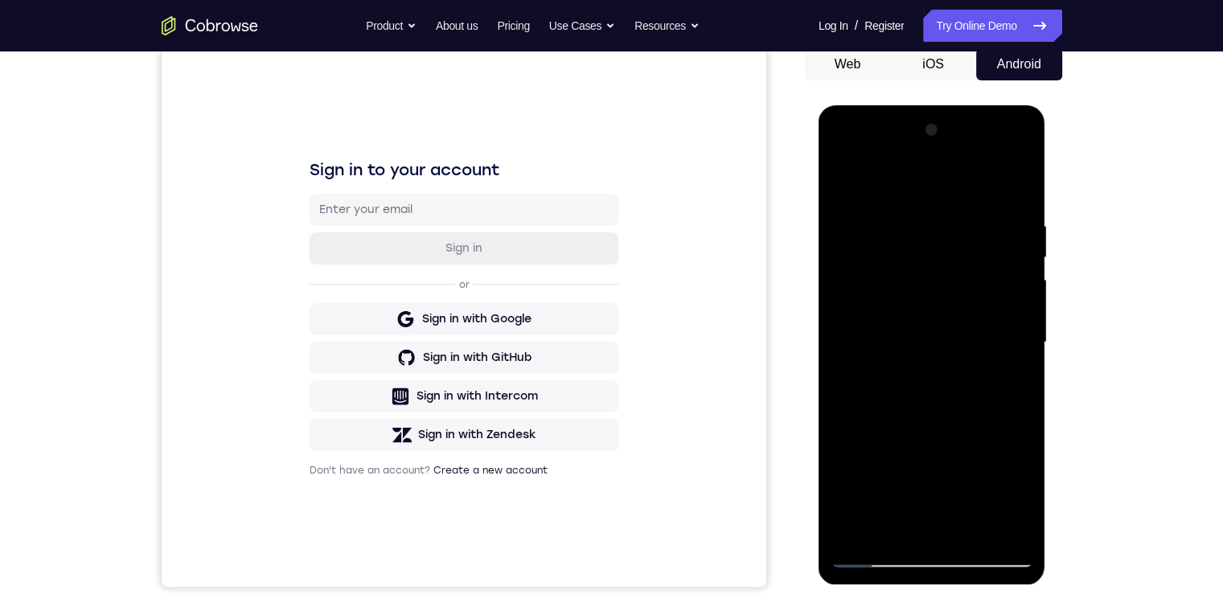
click at [389, 263] on div at bounding box center [931, 342] width 203 height 450
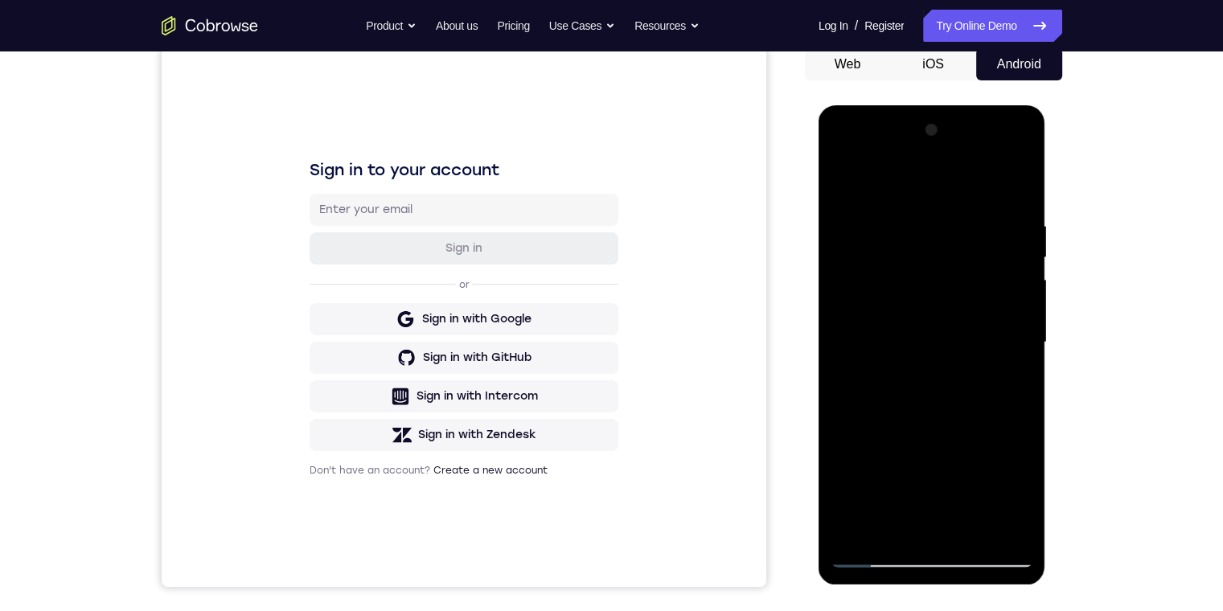
click at [389, 263] on div at bounding box center [931, 342] width 203 height 450
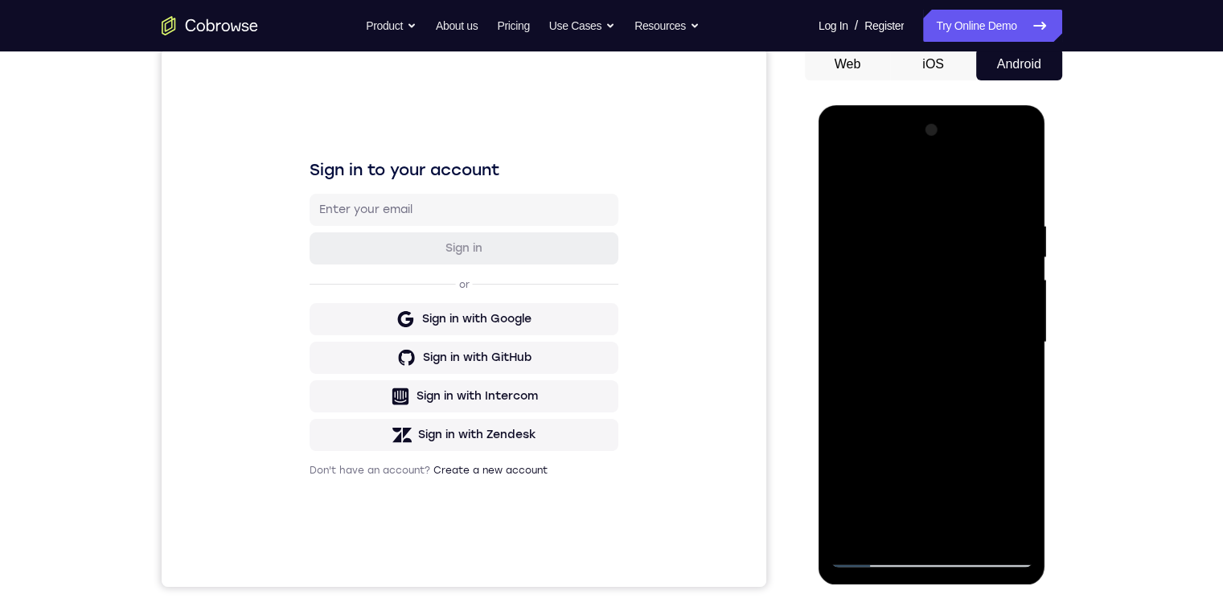
click at [389, 263] on div at bounding box center [931, 342] width 203 height 450
click at [389, 264] on div at bounding box center [931, 342] width 203 height 450
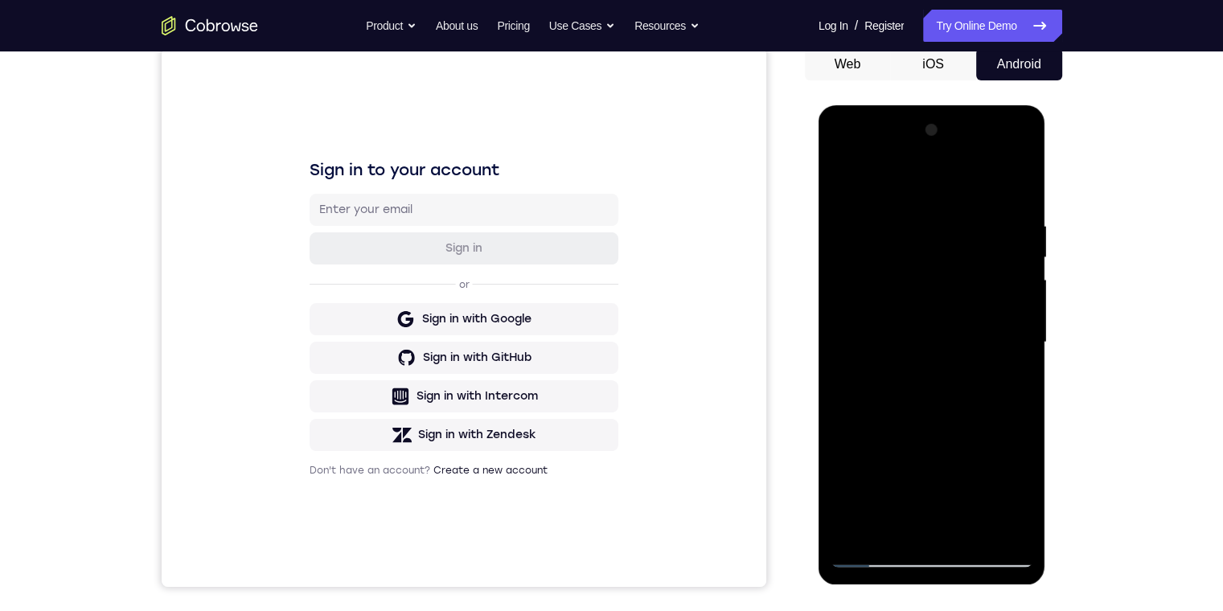
click at [389, 264] on div at bounding box center [931, 342] width 203 height 450
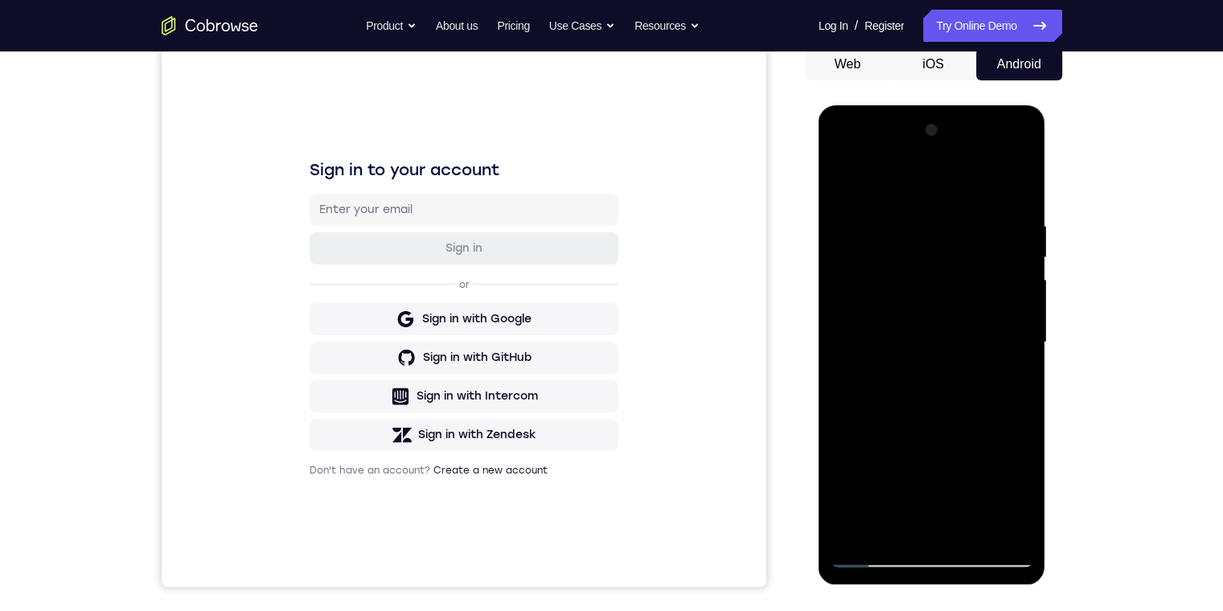
click at [389, 264] on div at bounding box center [931, 342] width 203 height 450
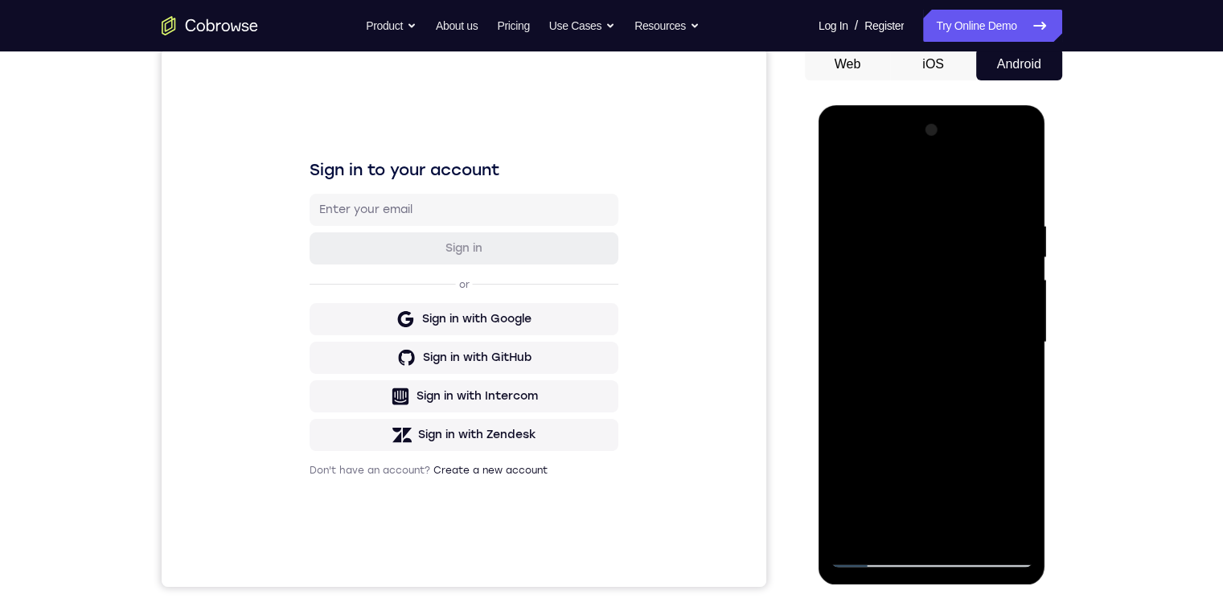
click at [389, 264] on div at bounding box center [931, 342] width 203 height 450
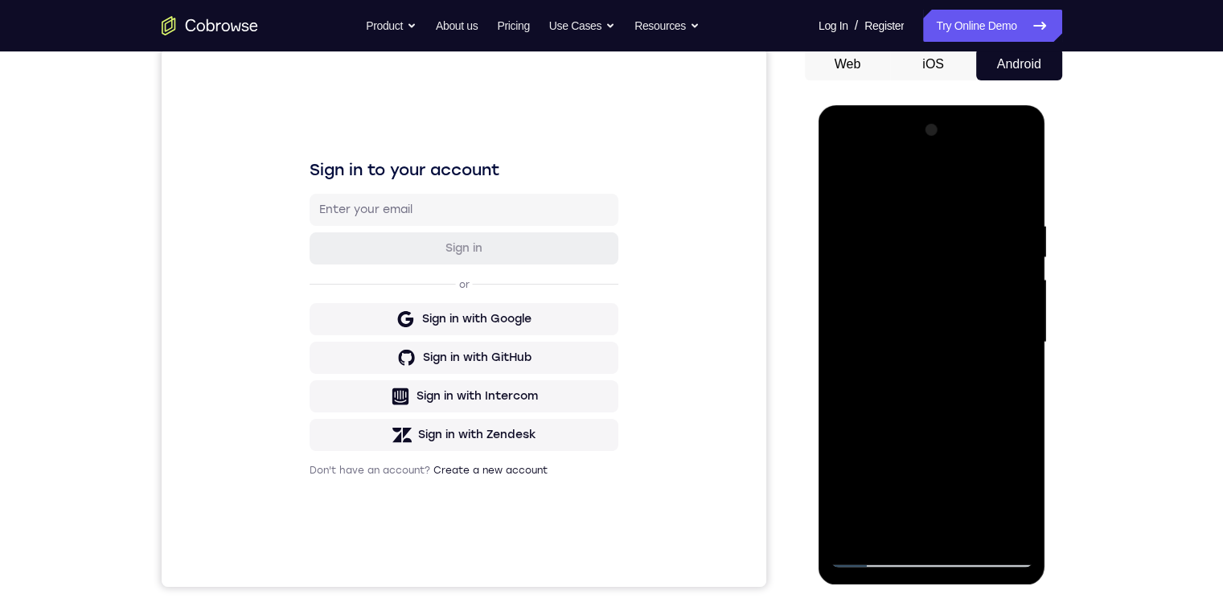
click at [389, 264] on div at bounding box center [931, 342] width 203 height 450
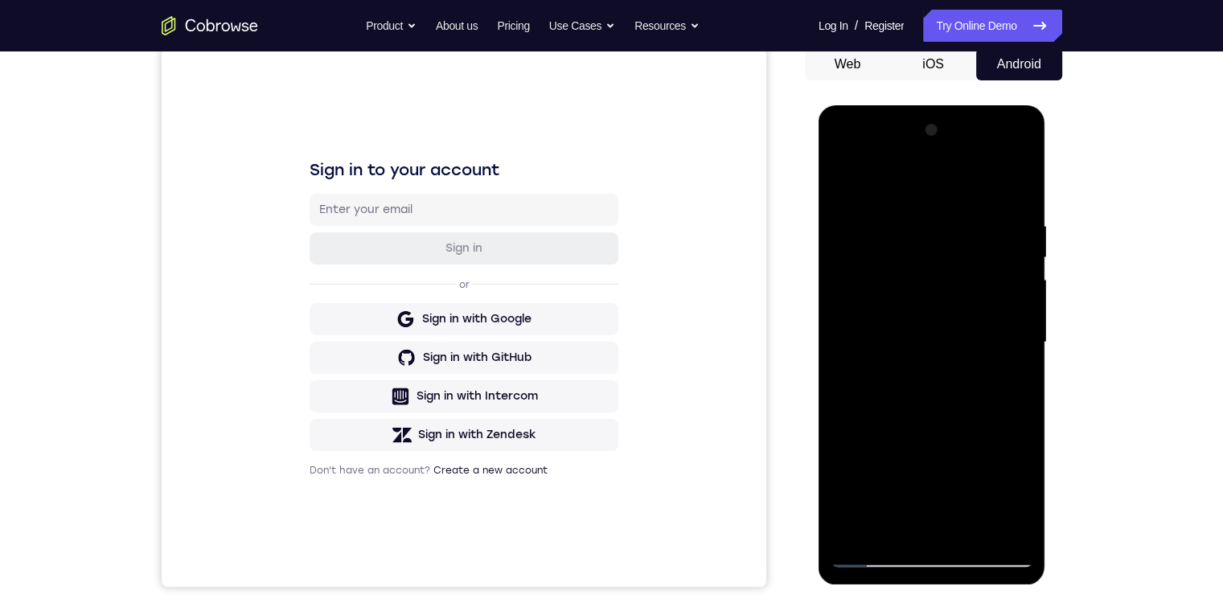
click at [389, 264] on div at bounding box center [931, 342] width 203 height 450
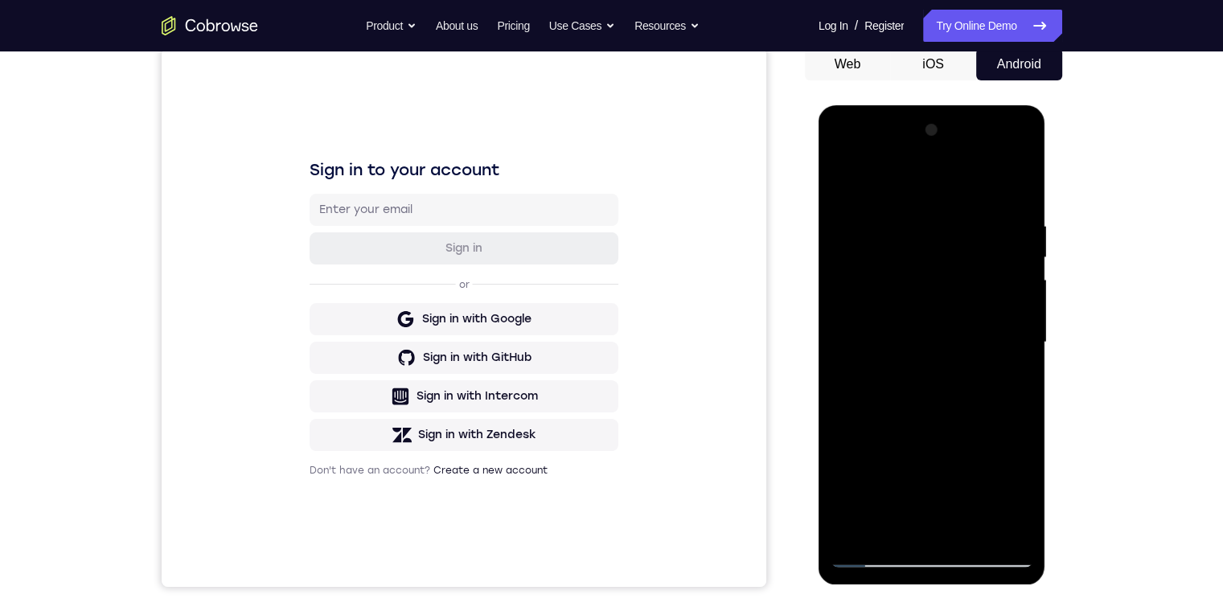
click at [389, 264] on div at bounding box center [931, 342] width 203 height 450
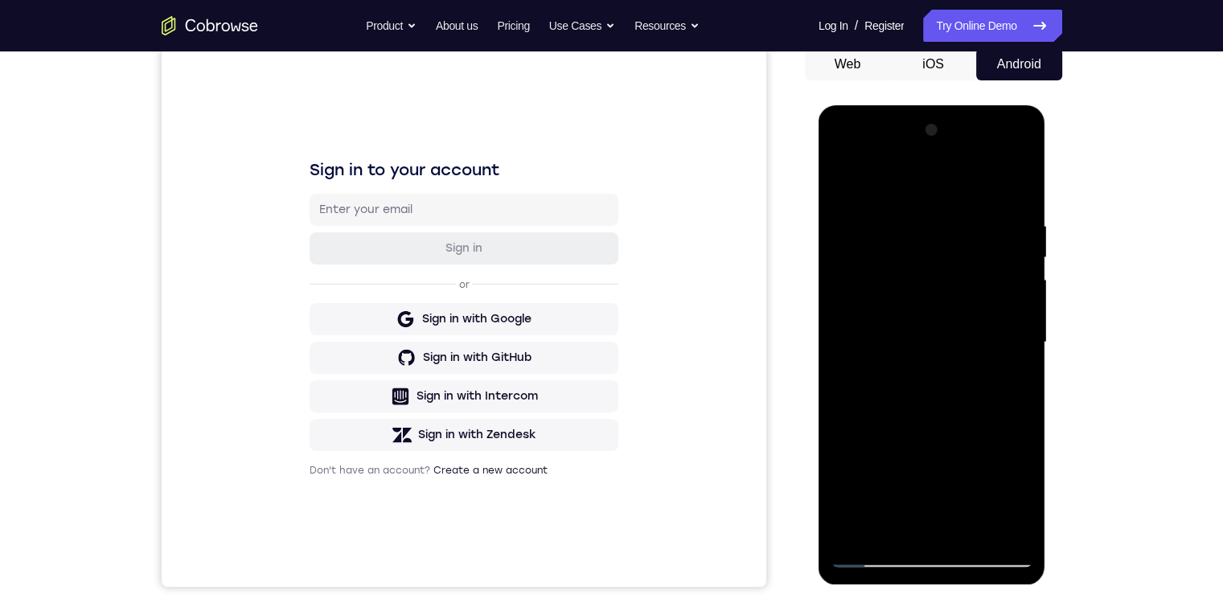
click at [389, 264] on div at bounding box center [931, 342] width 203 height 450
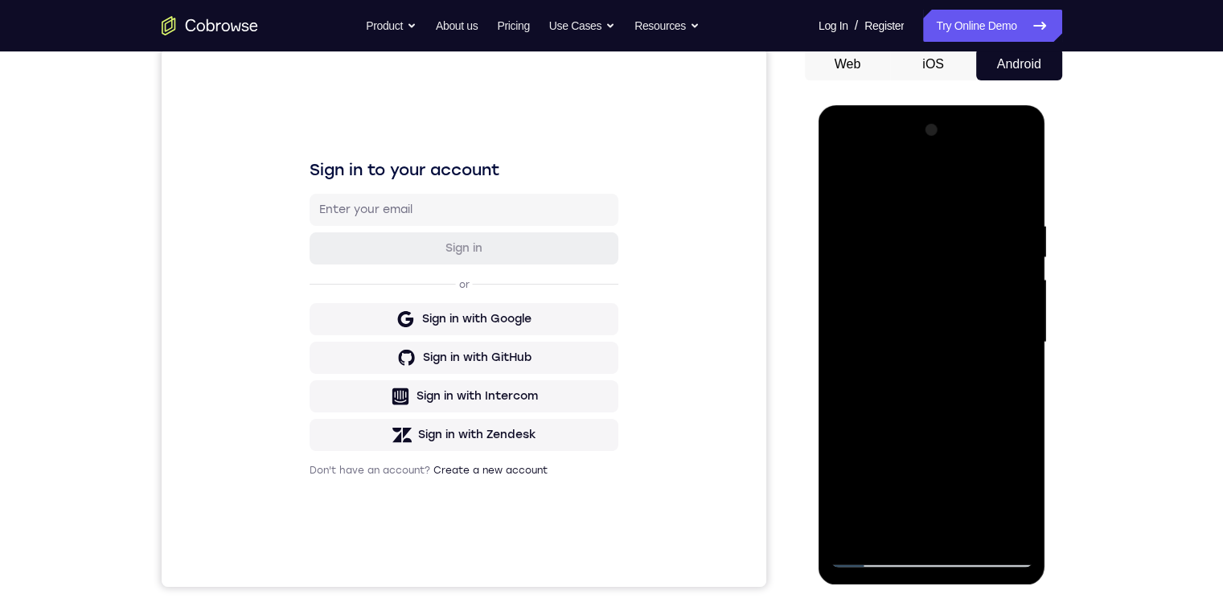
click at [389, 264] on div at bounding box center [931, 342] width 203 height 450
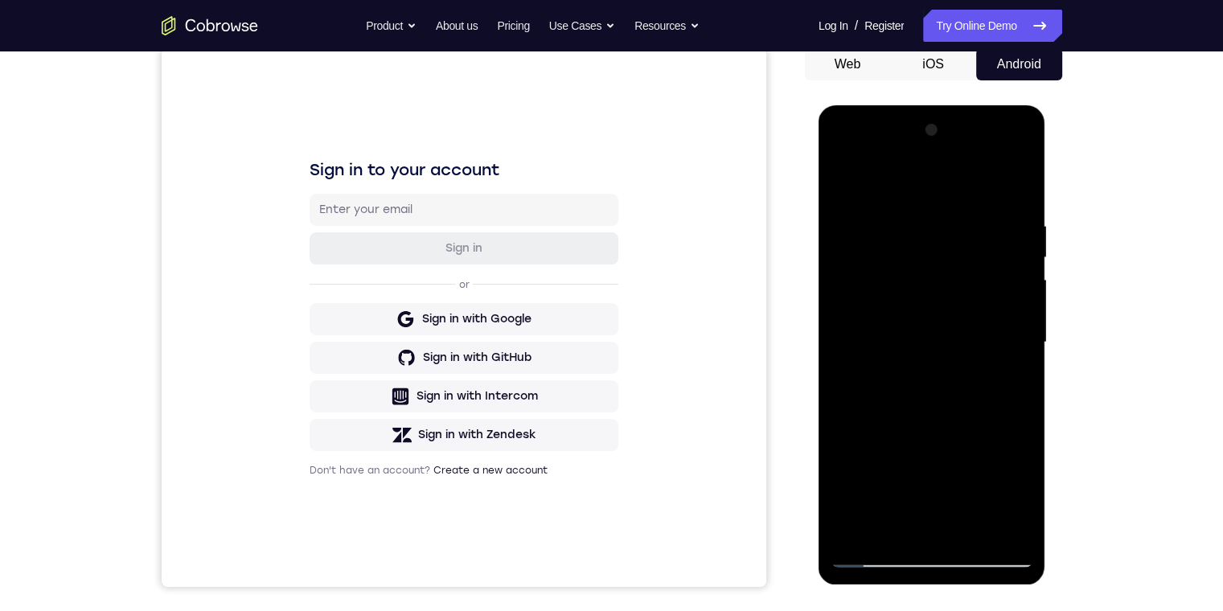
click at [389, 264] on div at bounding box center [931, 342] width 203 height 450
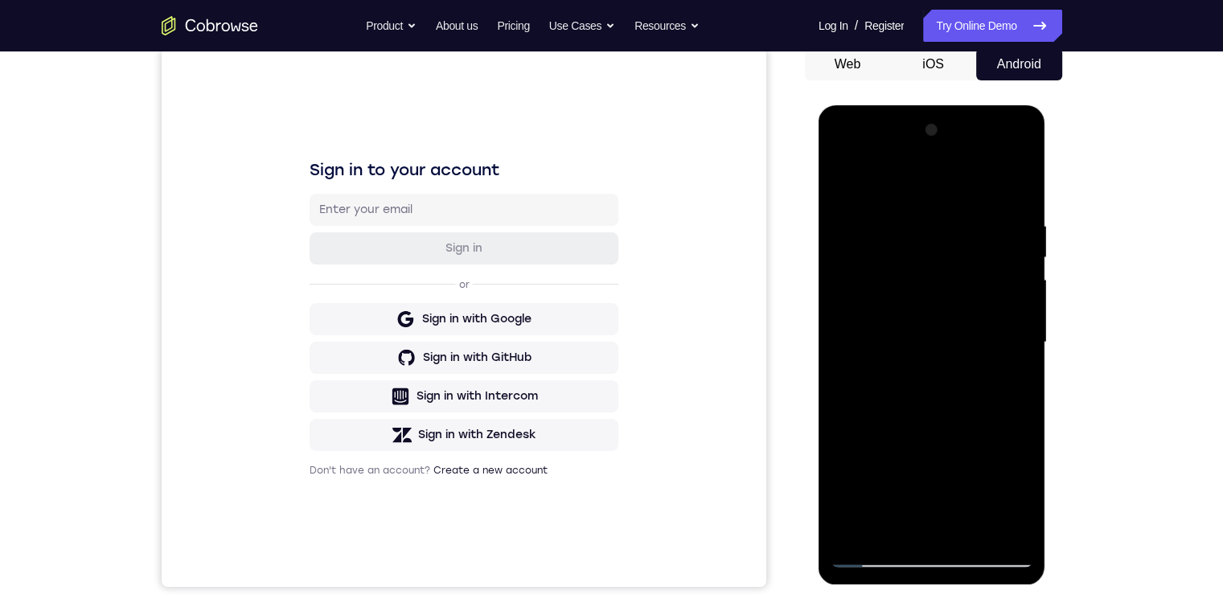
click at [389, 264] on div at bounding box center [931, 342] width 203 height 450
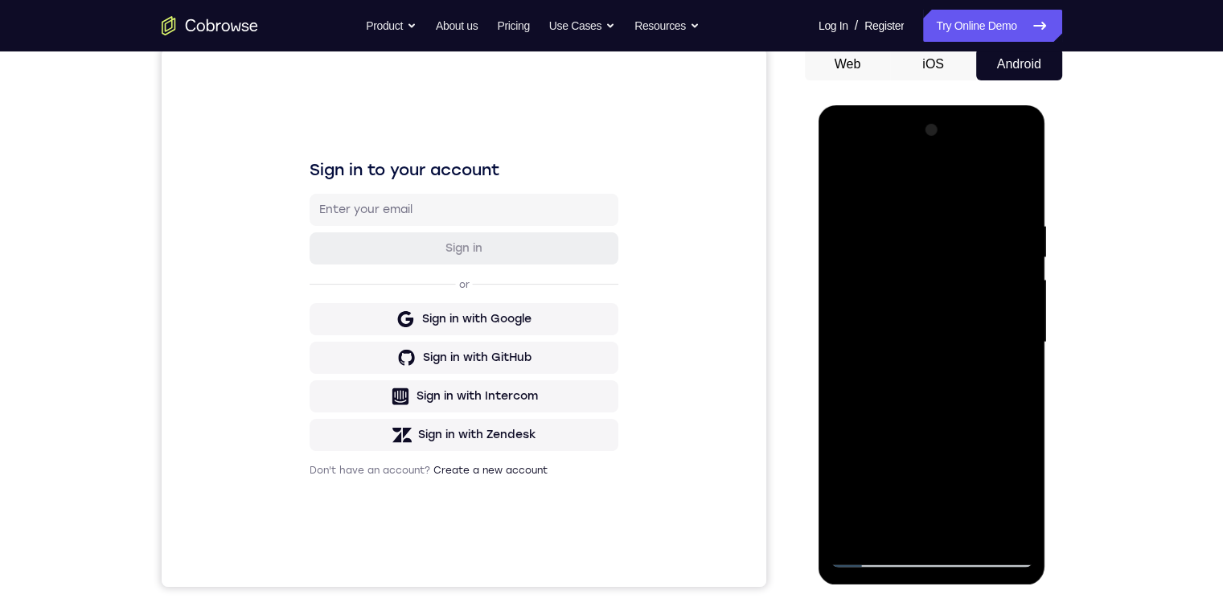
click at [389, 264] on div at bounding box center [931, 342] width 203 height 450
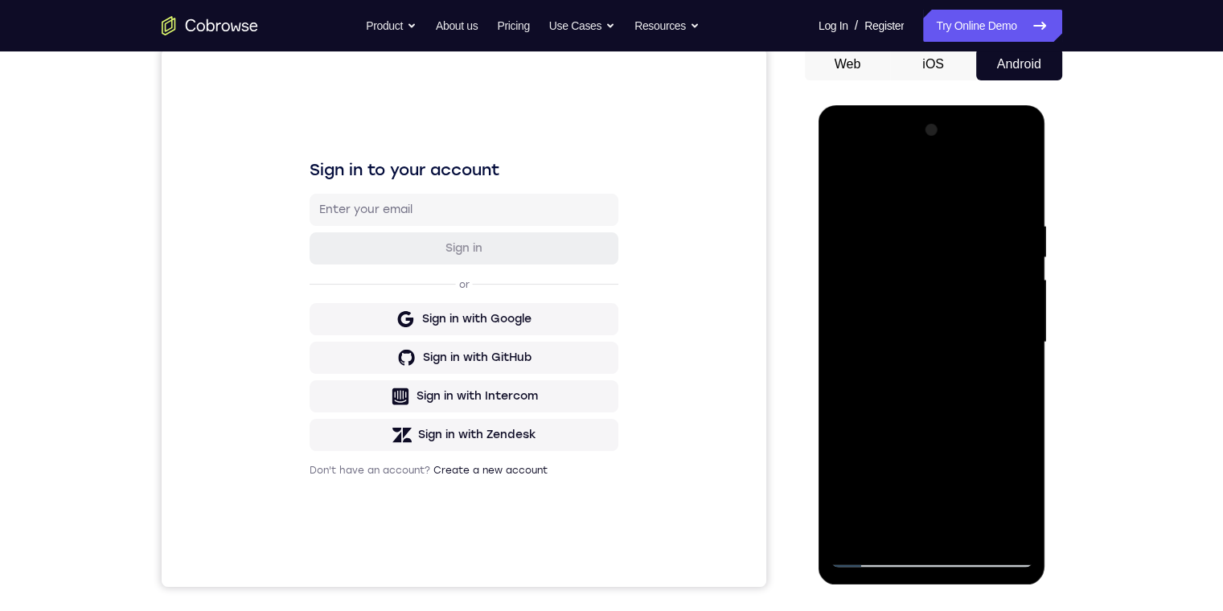
click at [389, 264] on div at bounding box center [931, 342] width 203 height 450
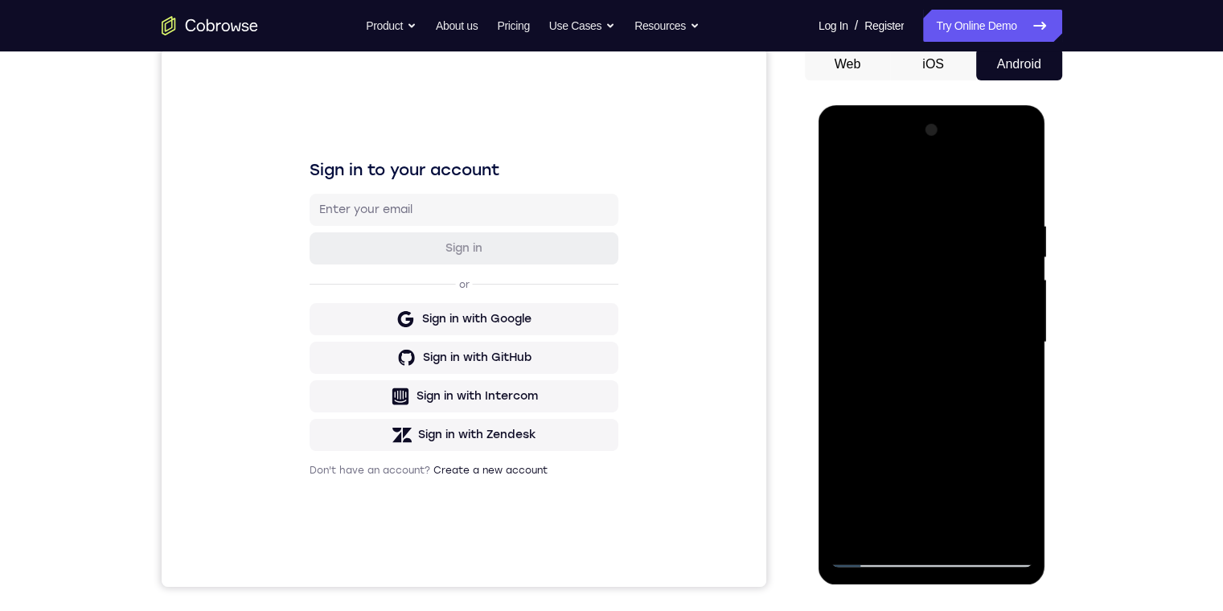
click at [389, 264] on div at bounding box center [931, 342] width 203 height 450
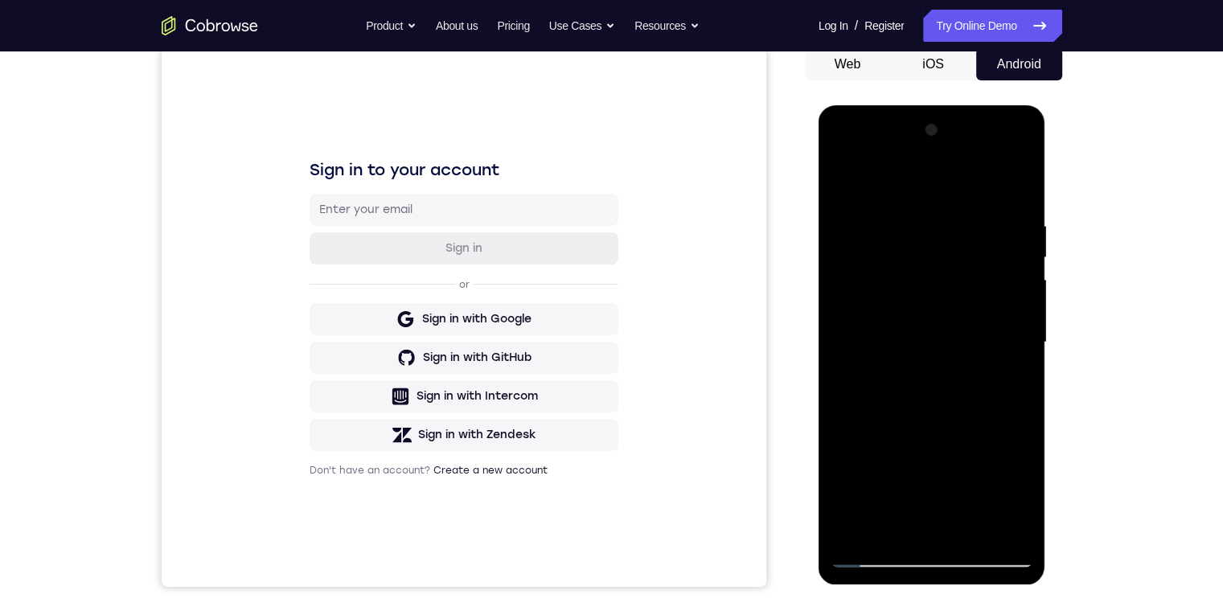
click at [389, 264] on div at bounding box center [931, 342] width 203 height 450
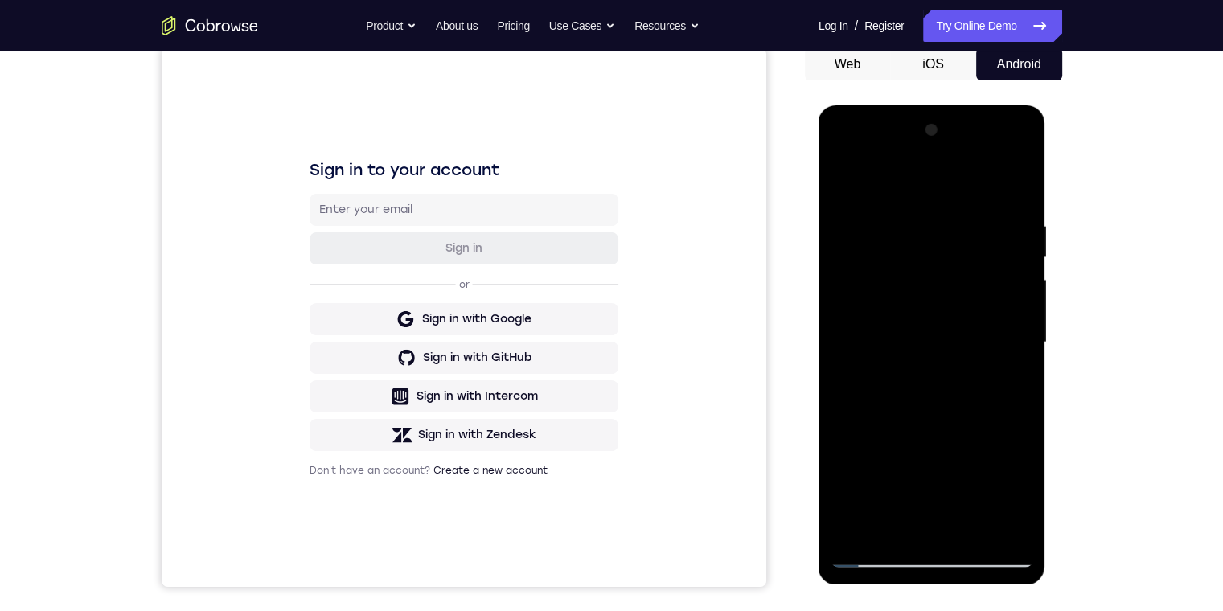
click at [389, 264] on div at bounding box center [931, 342] width 203 height 450
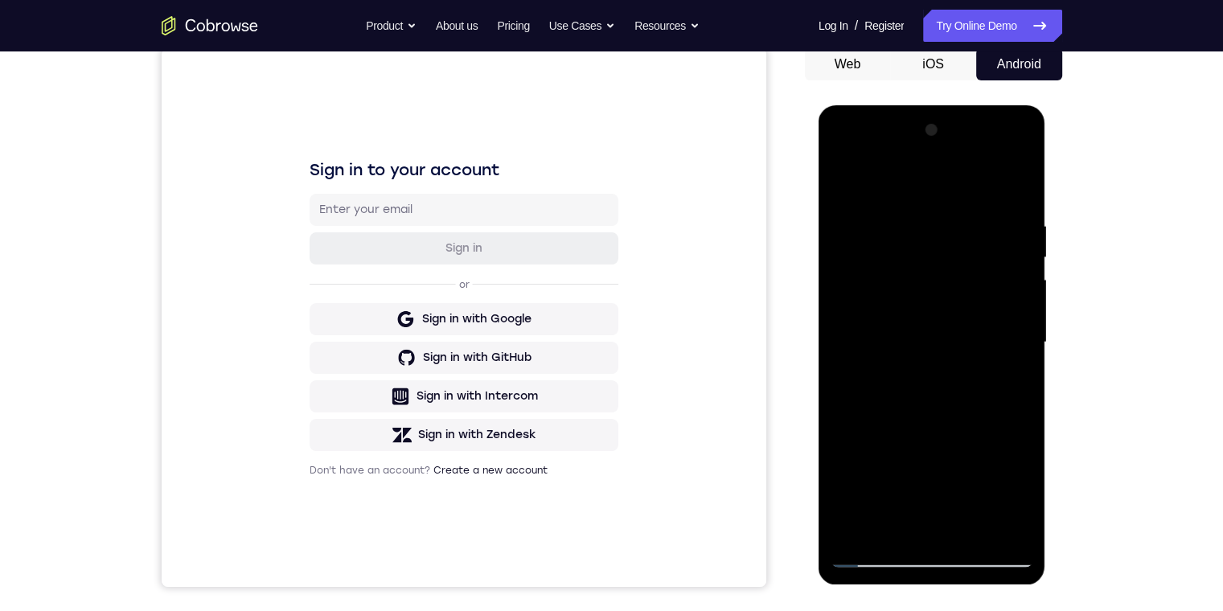
click at [389, 264] on div at bounding box center [931, 342] width 203 height 450
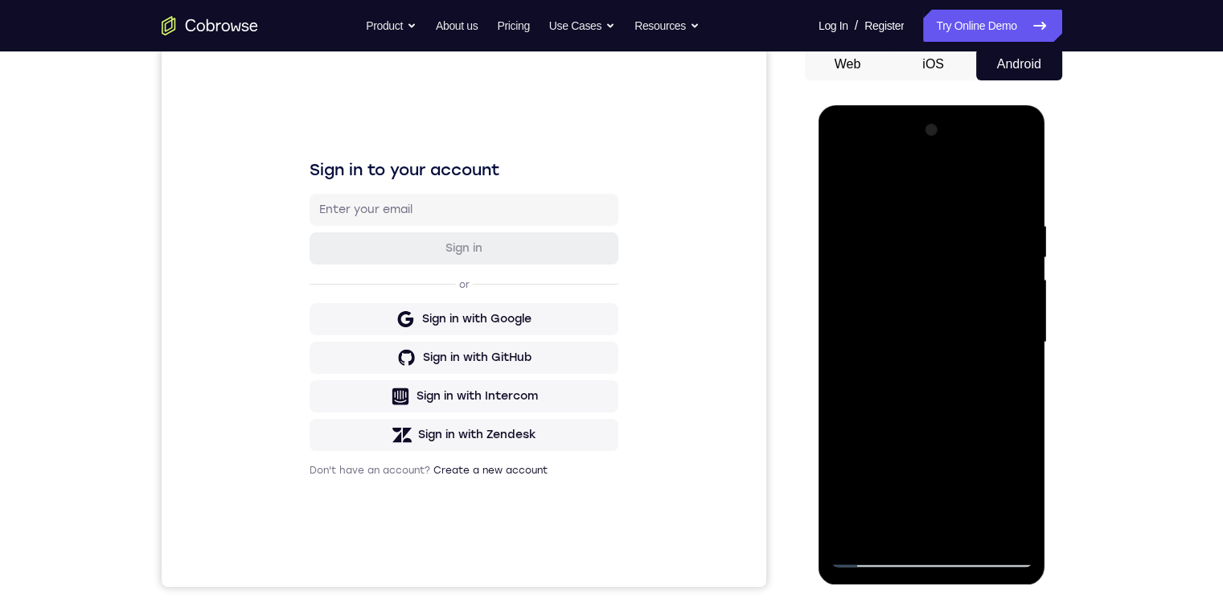
click at [389, 264] on div at bounding box center [931, 342] width 203 height 450
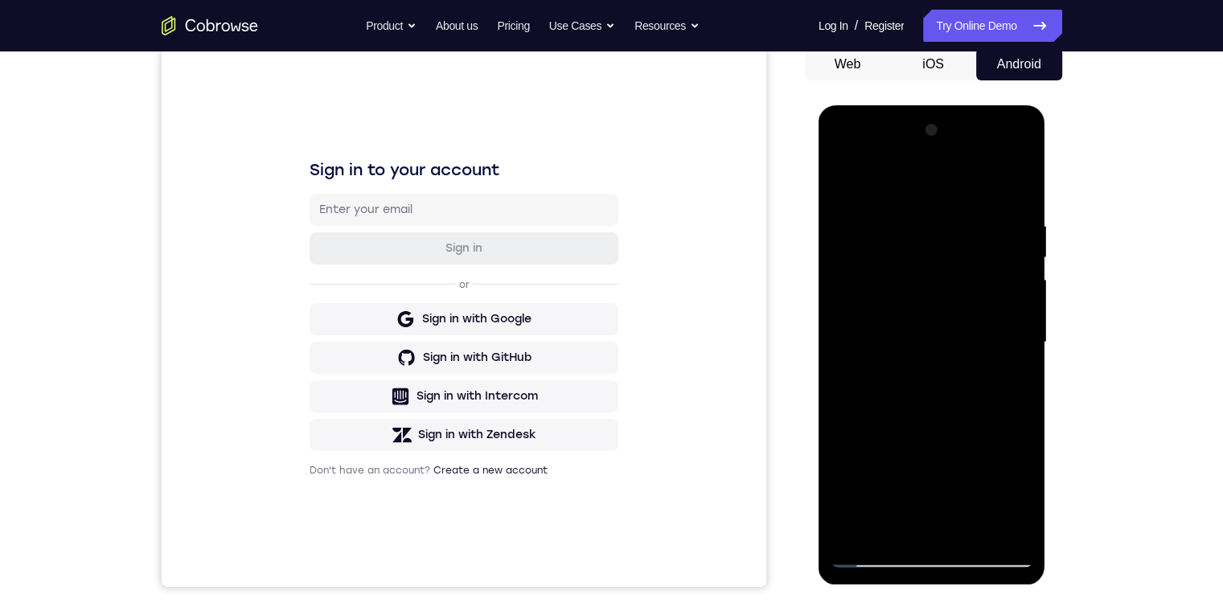
click at [389, 264] on div at bounding box center [931, 342] width 203 height 450
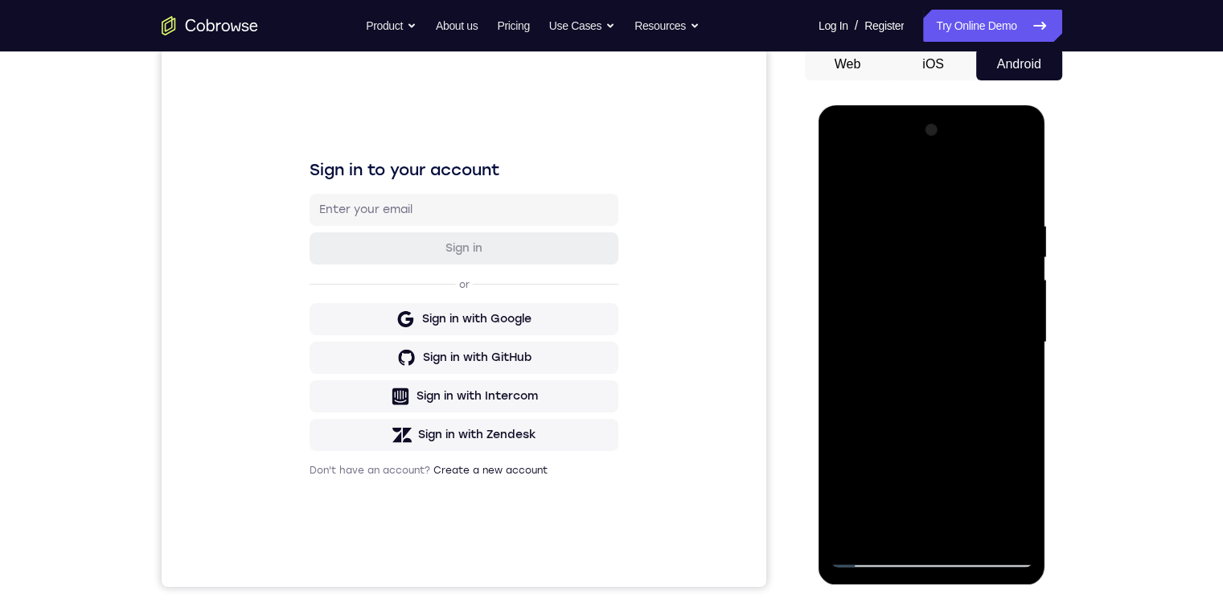
click at [389, 264] on div at bounding box center [931, 342] width 203 height 450
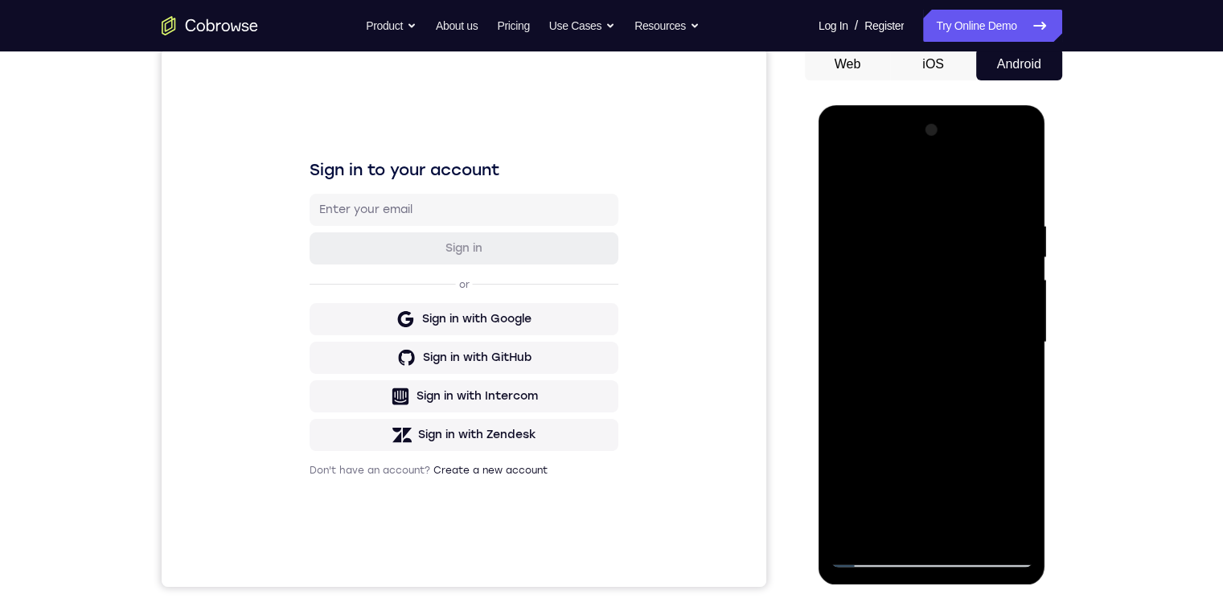
click at [389, 264] on div at bounding box center [931, 342] width 203 height 450
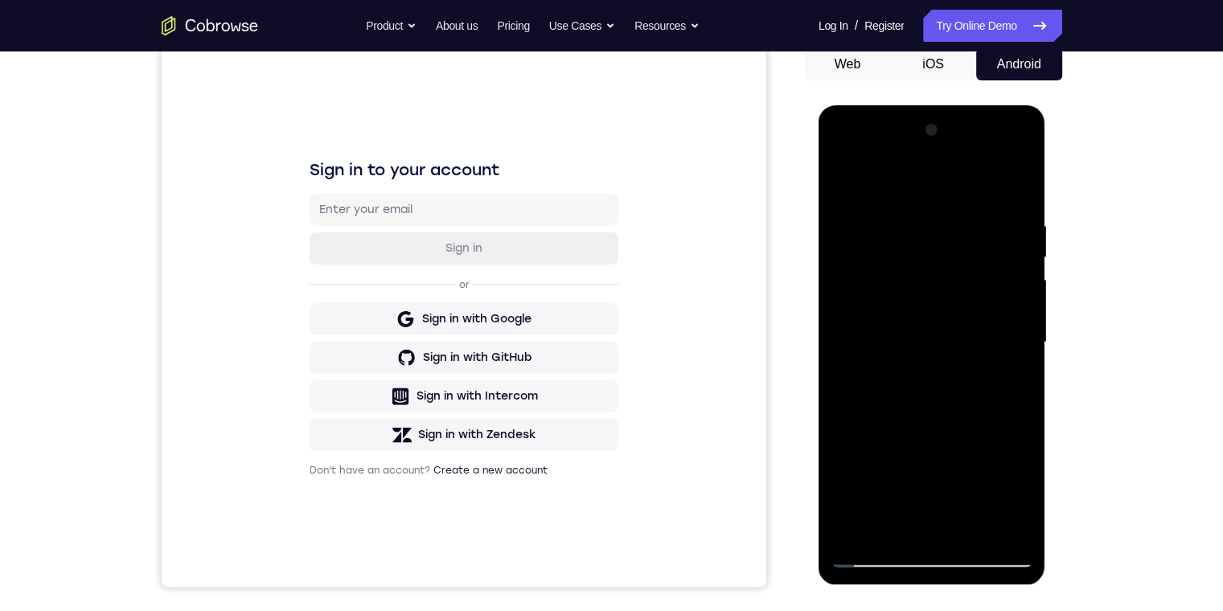
click at [389, 264] on div at bounding box center [931, 342] width 203 height 450
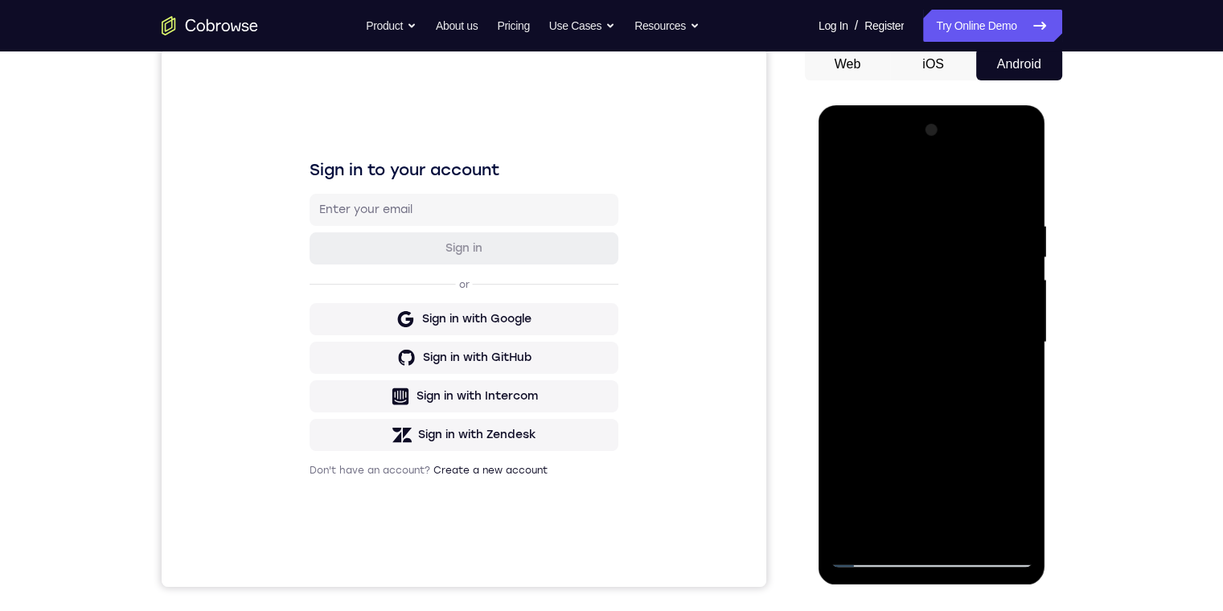
click at [389, 264] on div at bounding box center [931, 342] width 203 height 450
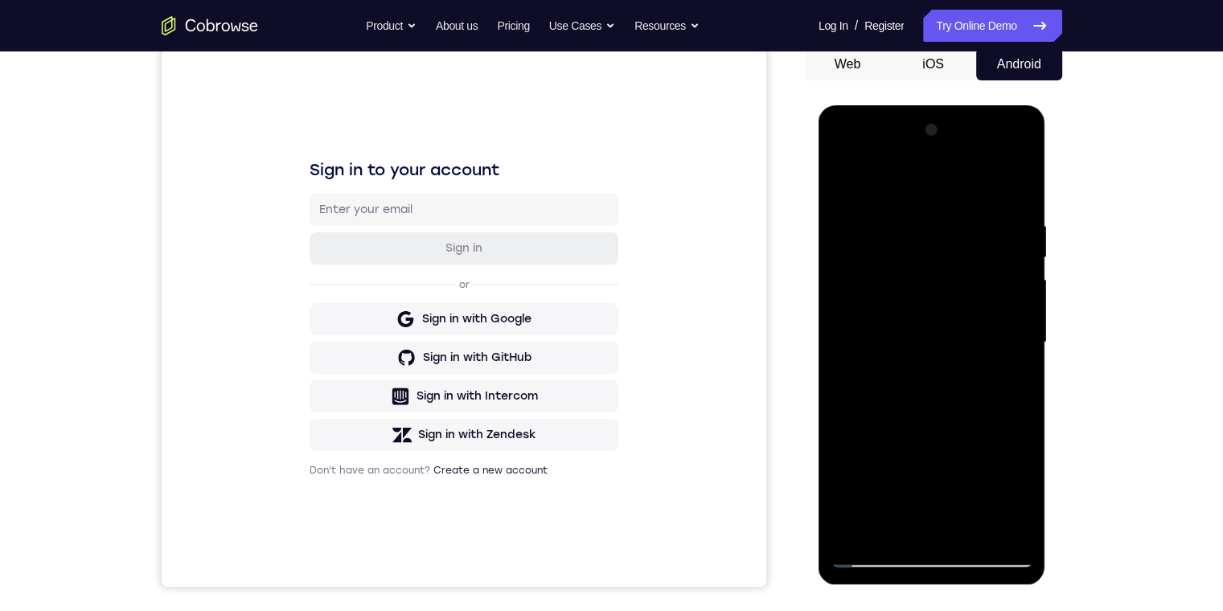
click at [389, 264] on div at bounding box center [931, 342] width 203 height 450
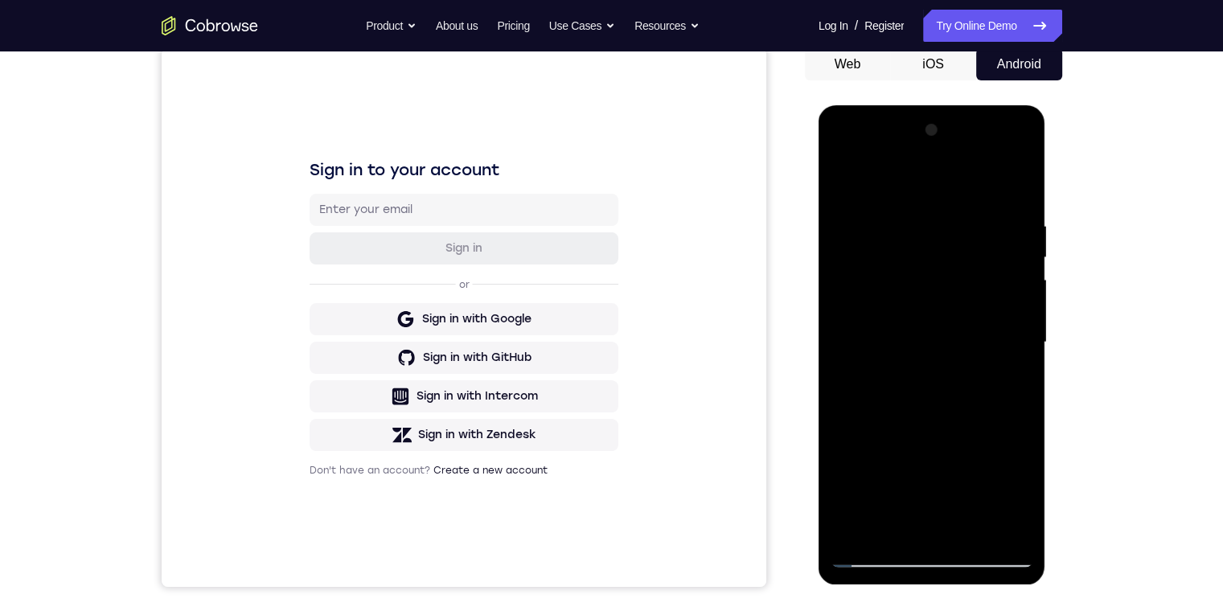
click at [389, 264] on div at bounding box center [931, 342] width 203 height 450
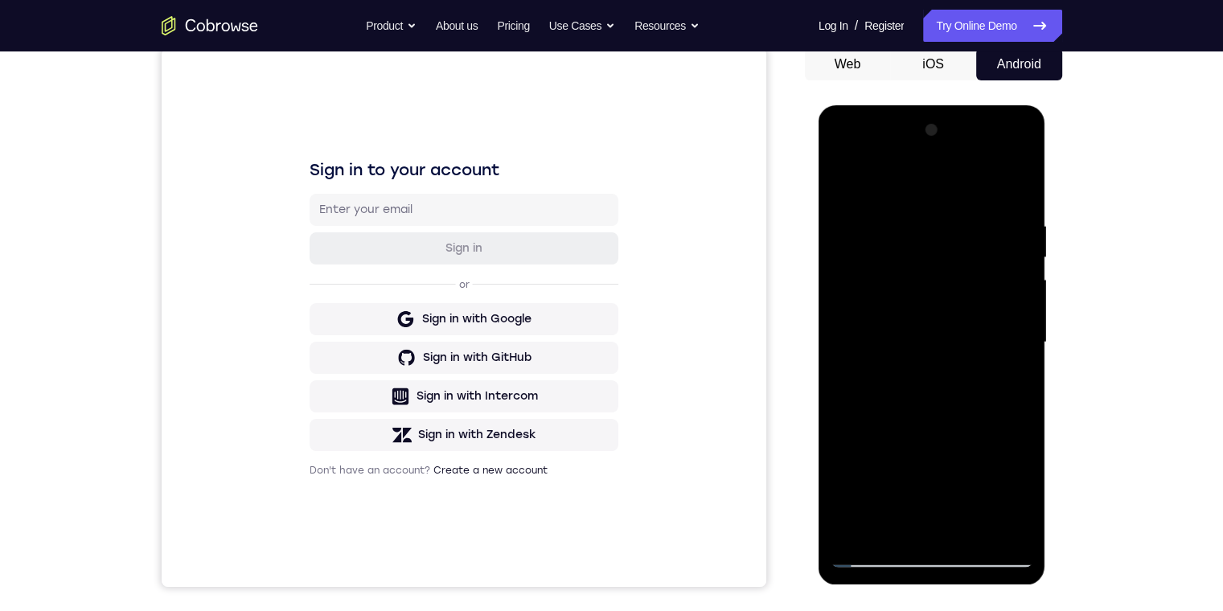
click at [389, 264] on div at bounding box center [931, 342] width 203 height 450
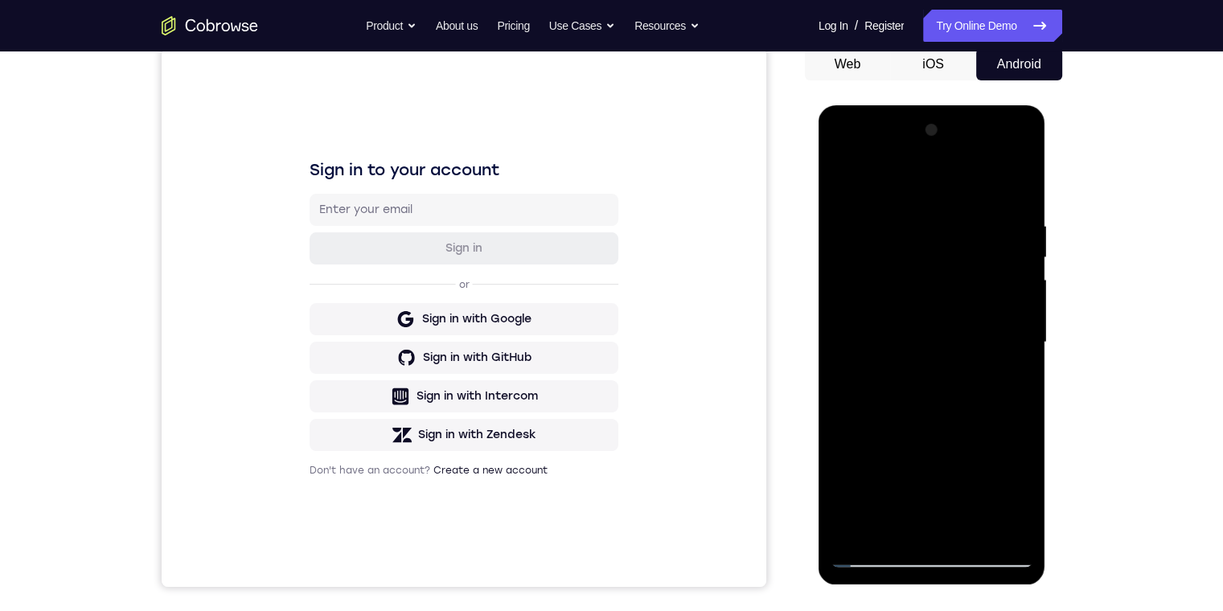
click at [389, 264] on div at bounding box center [931, 342] width 203 height 450
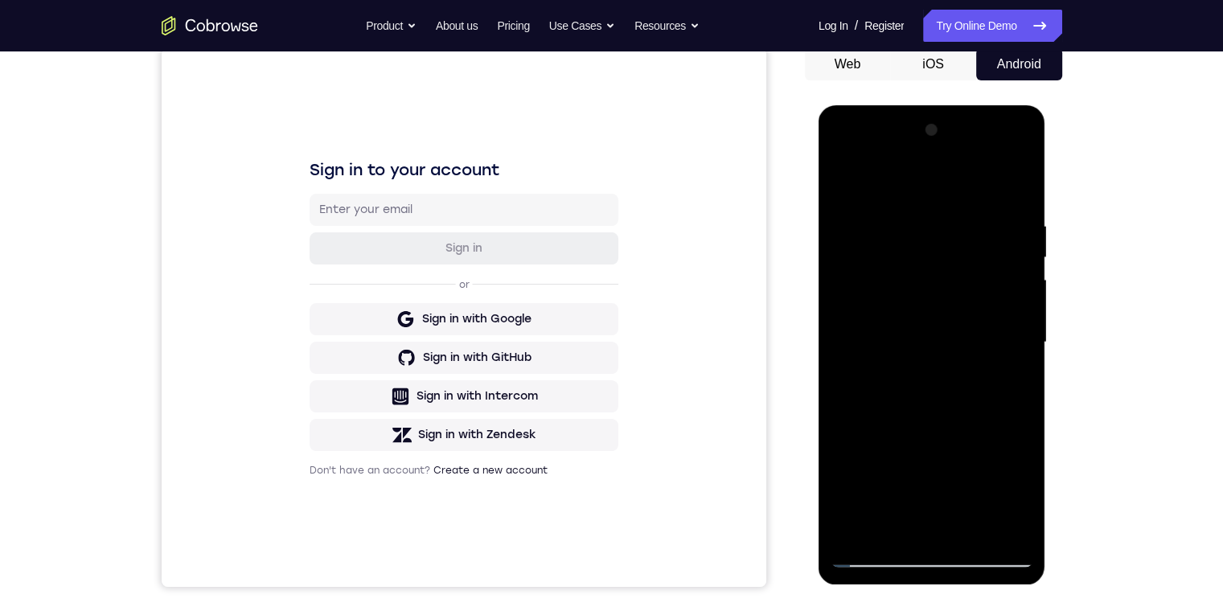
click at [389, 264] on div at bounding box center [931, 342] width 203 height 450
click at [389, 318] on div at bounding box center [931, 342] width 203 height 450
click at [389, 403] on div at bounding box center [931, 342] width 203 height 450
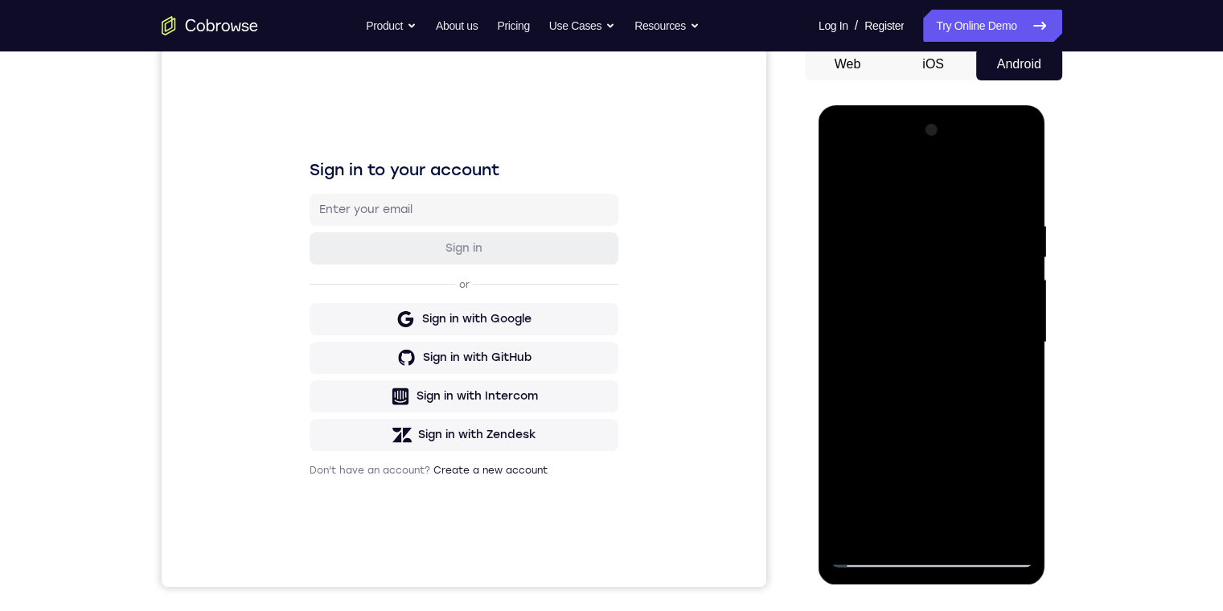
click at [389, 324] on div at bounding box center [931, 342] width 203 height 450
click at [389, 288] on div at bounding box center [931, 342] width 203 height 450
click at [389, 305] on div at bounding box center [931, 342] width 203 height 450
click at [389, 370] on div at bounding box center [931, 342] width 203 height 450
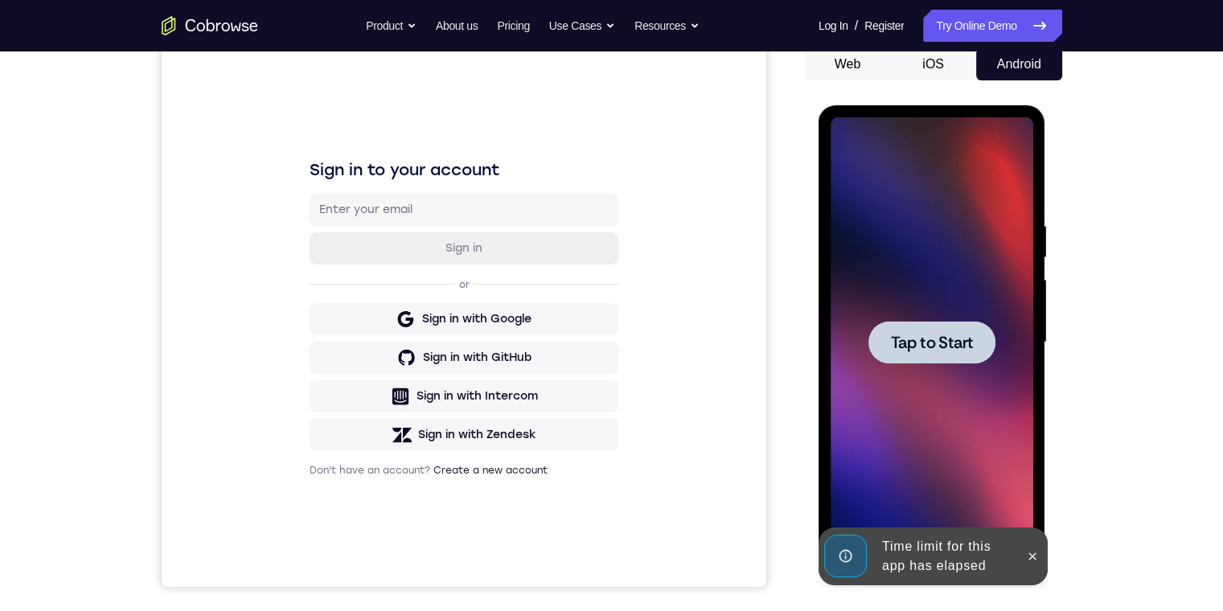
click at [389, 335] on span "Tap to Start" at bounding box center [932, 342] width 82 height 16
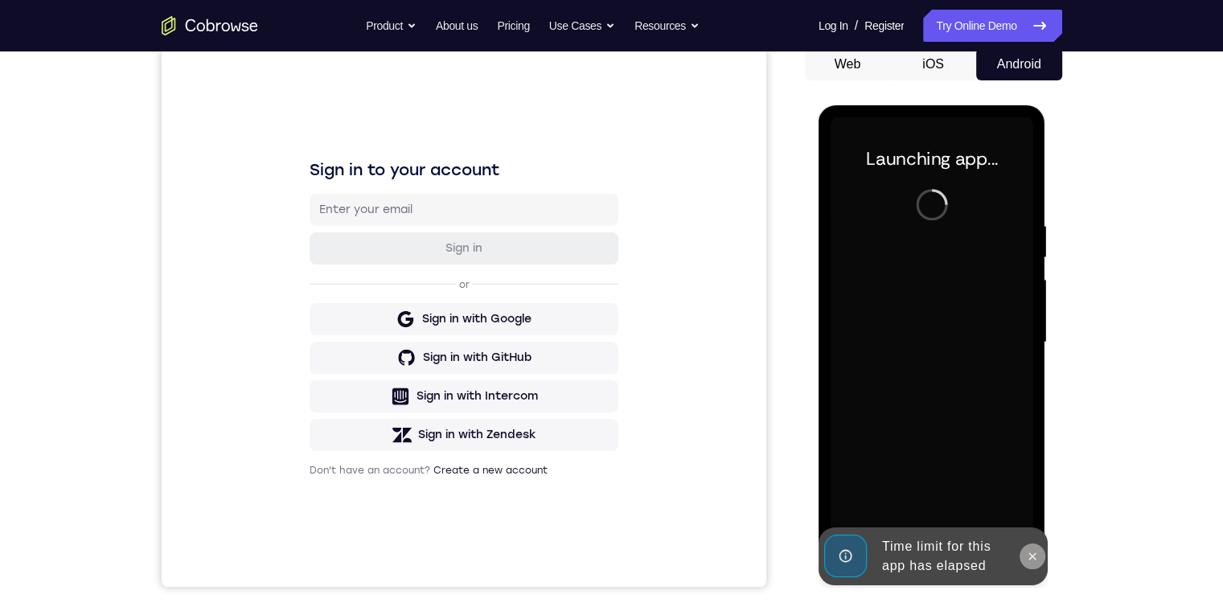
click at [389, 403] on icon at bounding box center [1032, 556] width 13 height 13
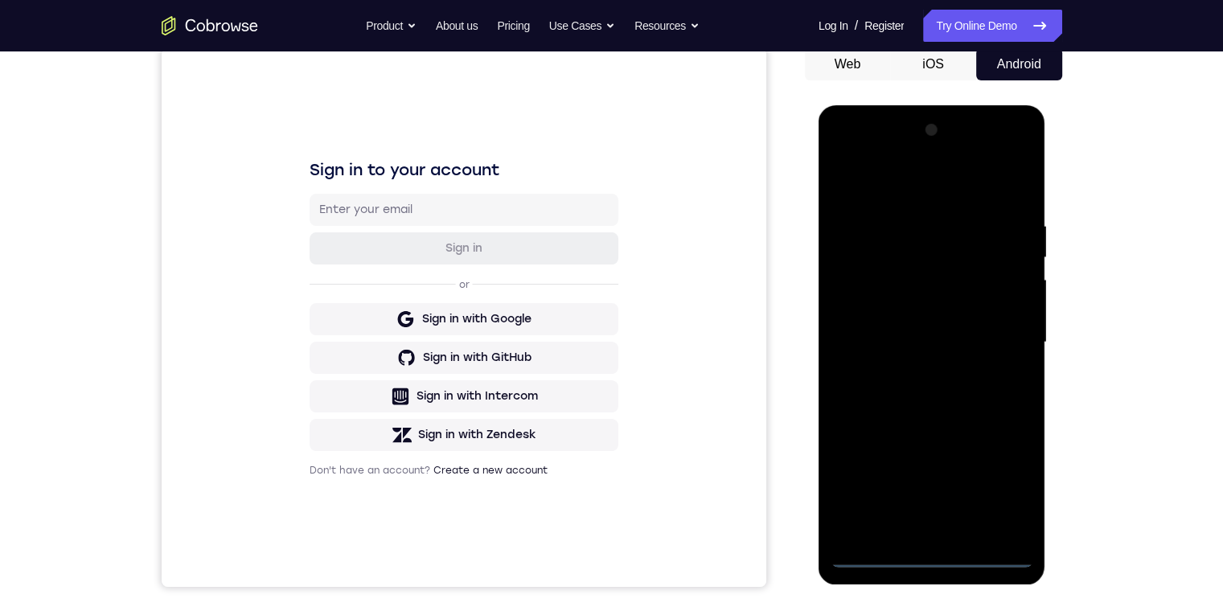
click at [389, 403] on div at bounding box center [931, 342] width 203 height 450
click at [389, 196] on div at bounding box center [931, 342] width 203 height 450
click at [389, 328] on div at bounding box center [931, 342] width 203 height 450
click at [389, 356] on div at bounding box center [931, 342] width 203 height 450
click at [389, 403] on div at bounding box center [931, 342] width 203 height 450
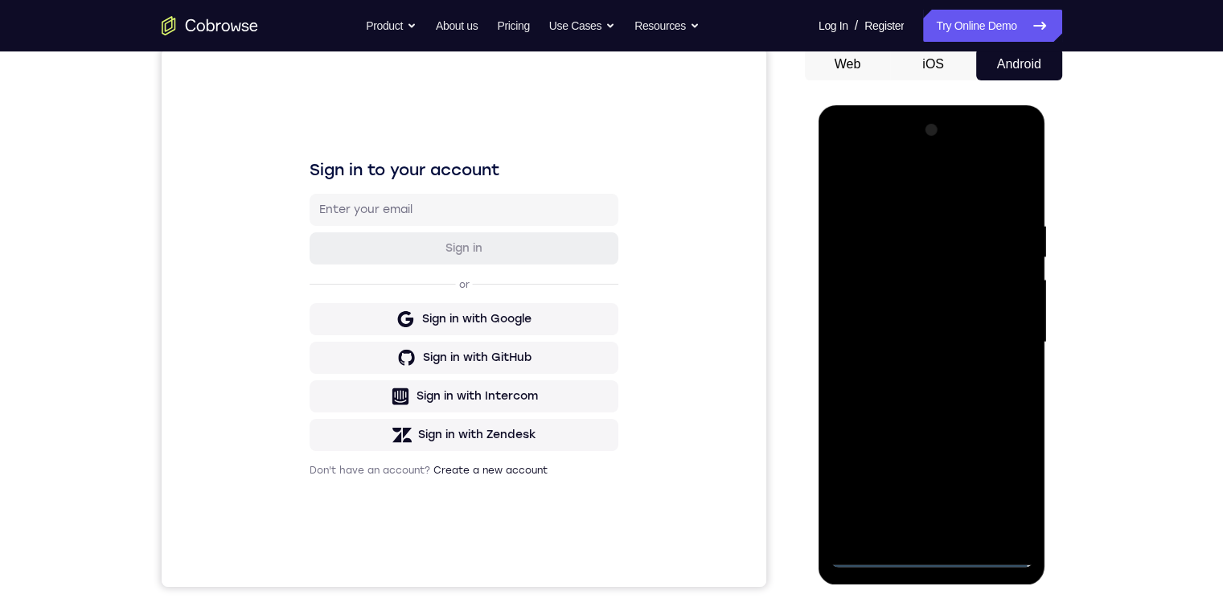
click at [389, 278] on div at bounding box center [931, 342] width 203 height 450
click at [389, 231] on div at bounding box center [931, 342] width 203 height 450
click at [389, 282] on div at bounding box center [931, 342] width 203 height 450
click at [389, 372] on div at bounding box center [931, 342] width 203 height 450
click at [389, 403] on div at bounding box center [931, 342] width 203 height 450
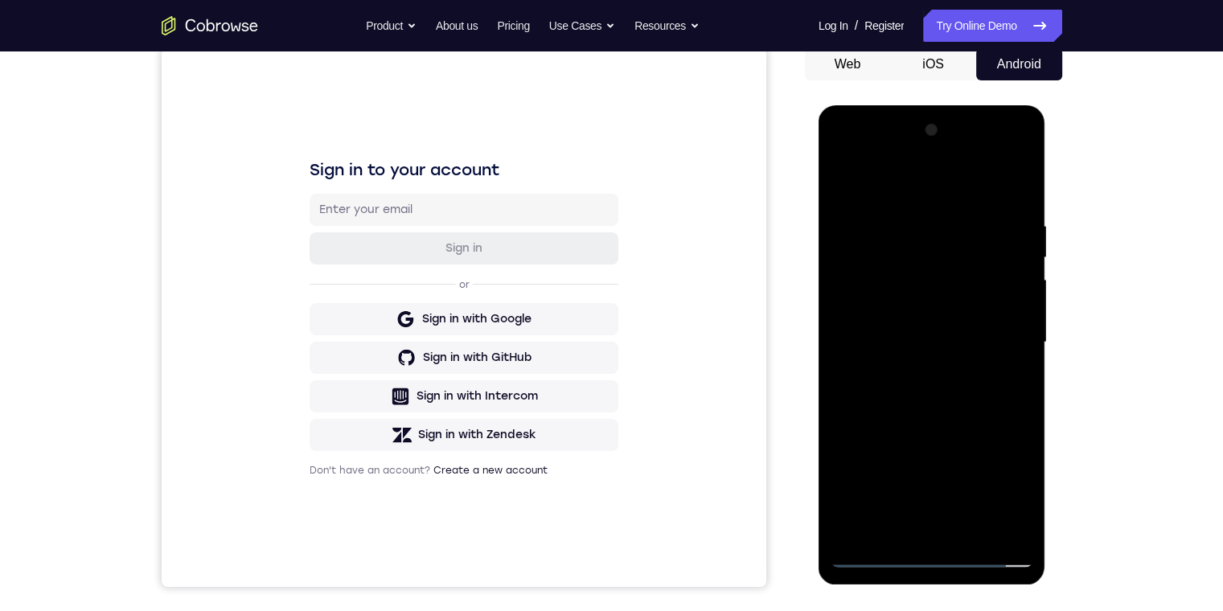
click at [389, 403] on div at bounding box center [931, 342] width 203 height 450
drag, startPoint x: 928, startPoint y: 379, endPoint x: 916, endPoint y: 184, distance: 195.6
click at [389, 198] on div at bounding box center [931, 342] width 203 height 450
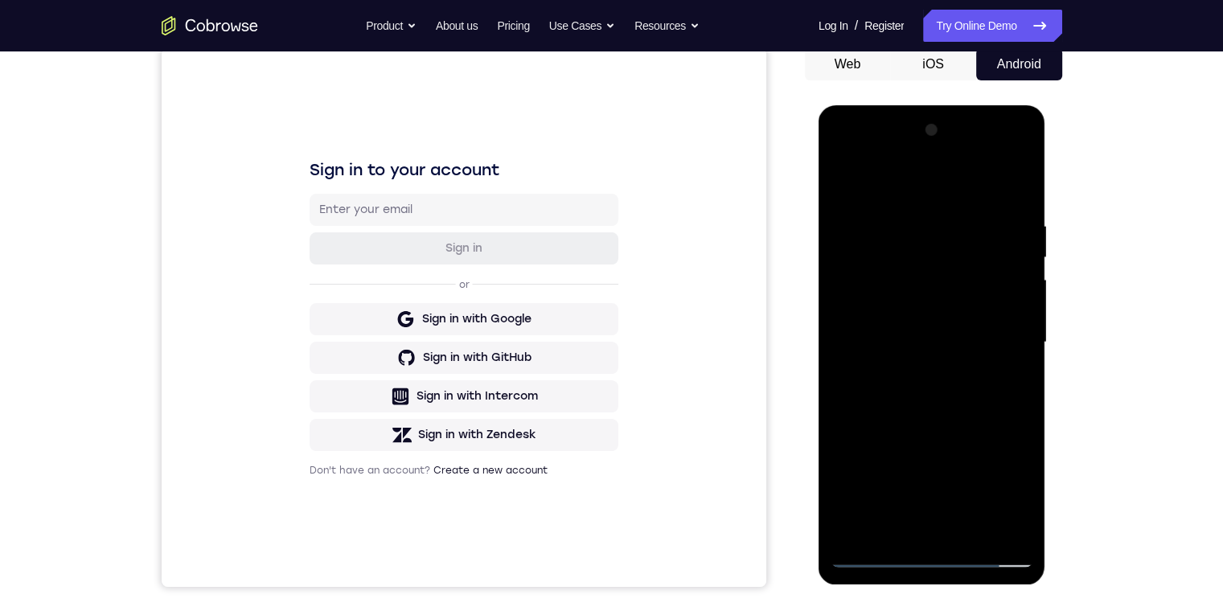
click at [389, 197] on div at bounding box center [931, 342] width 203 height 450
click at [389, 177] on div at bounding box center [931, 342] width 203 height 450
drag, startPoint x: 916, startPoint y: 481, endPoint x: 995, endPoint y: 350, distance: 152.9
click at [389, 403] on div at bounding box center [931, 342] width 203 height 450
click at [389, 327] on div at bounding box center [931, 342] width 203 height 450
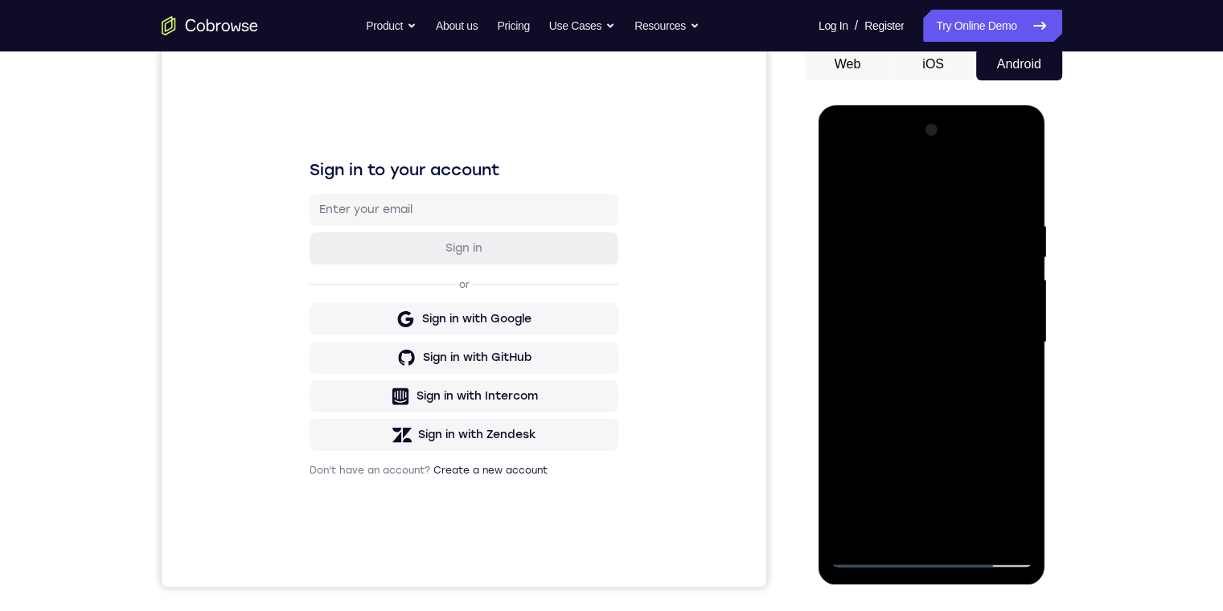
click at [389, 403] on div at bounding box center [931, 342] width 203 height 450
click at [389, 330] on div at bounding box center [931, 342] width 203 height 450
click at [389, 369] on div at bounding box center [931, 342] width 203 height 450
click at [389, 403] on div at bounding box center [931, 342] width 203 height 450
click at [389, 354] on div at bounding box center [931, 342] width 203 height 450
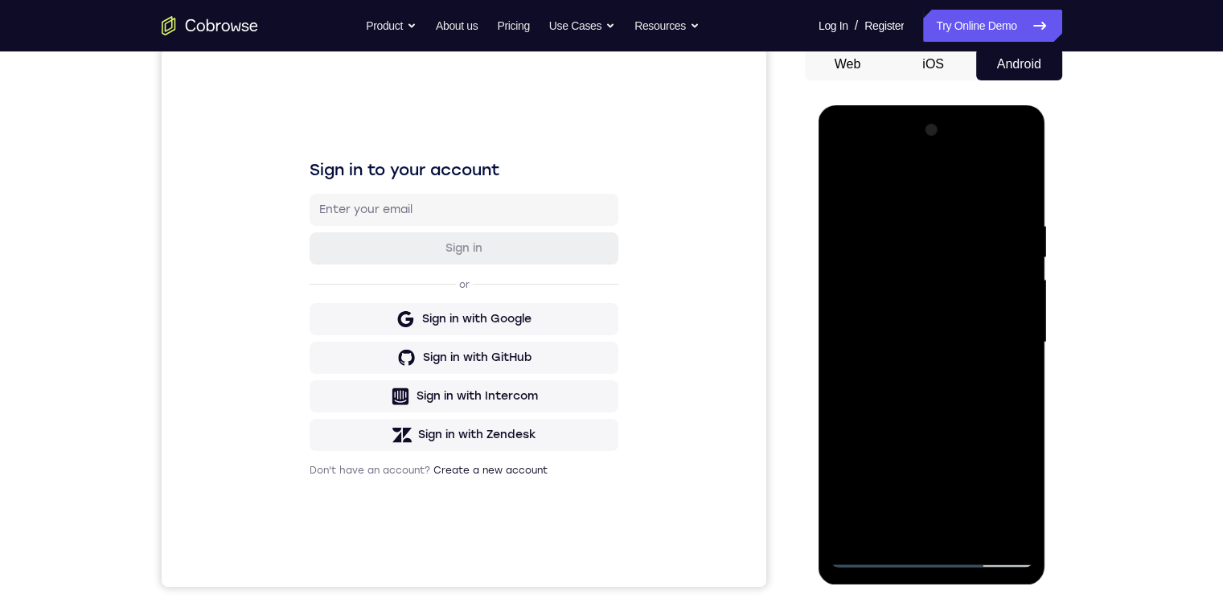
click at [389, 257] on div at bounding box center [931, 342] width 203 height 450
click at [389, 298] on div at bounding box center [931, 342] width 203 height 450
click at [389, 403] on div at bounding box center [931, 342] width 203 height 450
drag, startPoint x: 944, startPoint y: 392, endPoint x: 895, endPoint y: 241, distance: 159.1
click at [389, 254] on div at bounding box center [931, 342] width 203 height 450
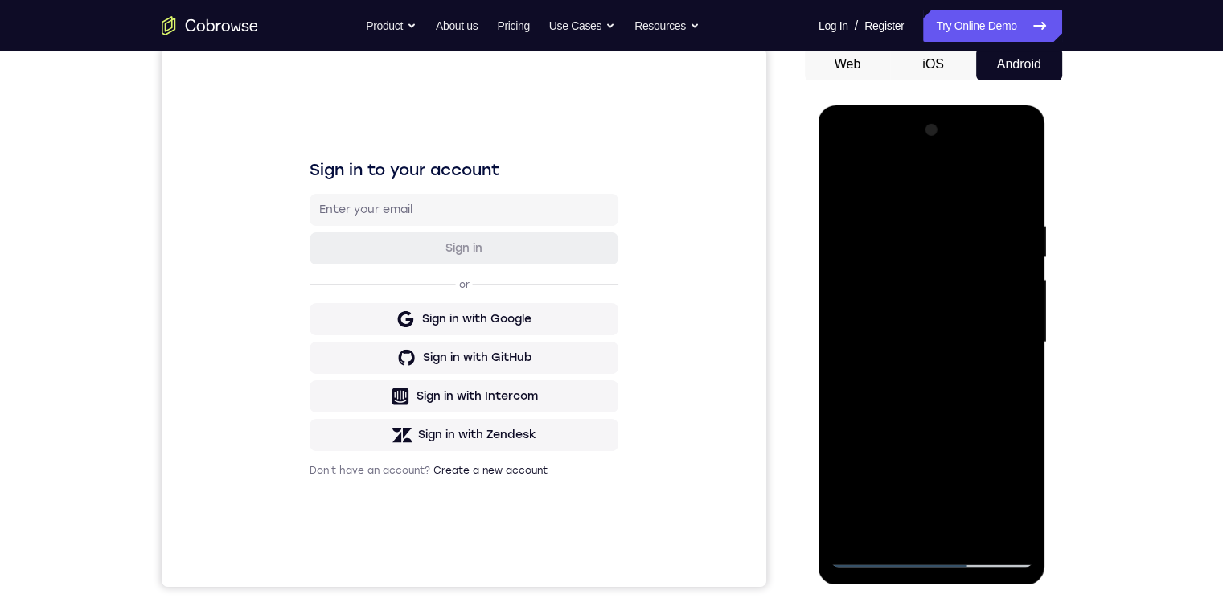
click at [389, 325] on div at bounding box center [931, 342] width 203 height 450
click at [389, 332] on div at bounding box center [931, 342] width 203 height 450
click at [389, 403] on div at bounding box center [931, 342] width 203 height 450
drag, startPoint x: 953, startPoint y: 395, endPoint x: 876, endPoint y: 203, distance: 207.8
click at [389, 226] on div at bounding box center [931, 342] width 203 height 450
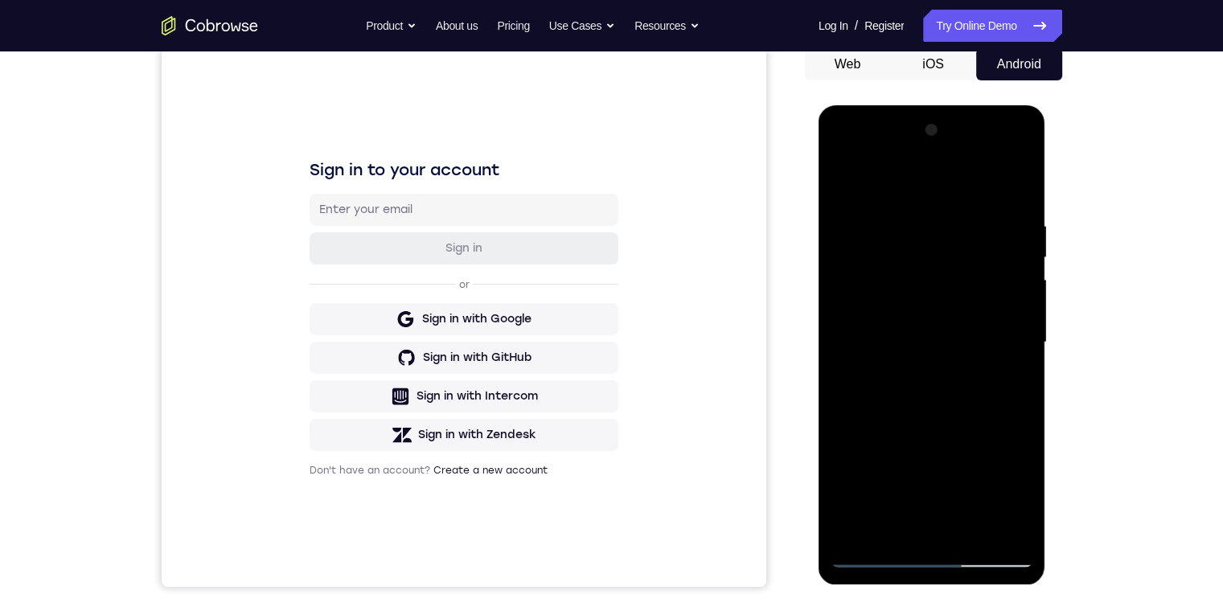
click at [389, 205] on div at bounding box center [931, 342] width 203 height 450
click at [389, 322] on div at bounding box center [931, 342] width 203 height 450
click at [389, 319] on div at bounding box center [931, 342] width 203 height 450
click at [389, 403] on div at bounding box center [931, 342] width 203 height 450
drag, startPoint x: 898, startPoint y: 241, endPoint x: 882, endPoint y: 145, distance: 97.0
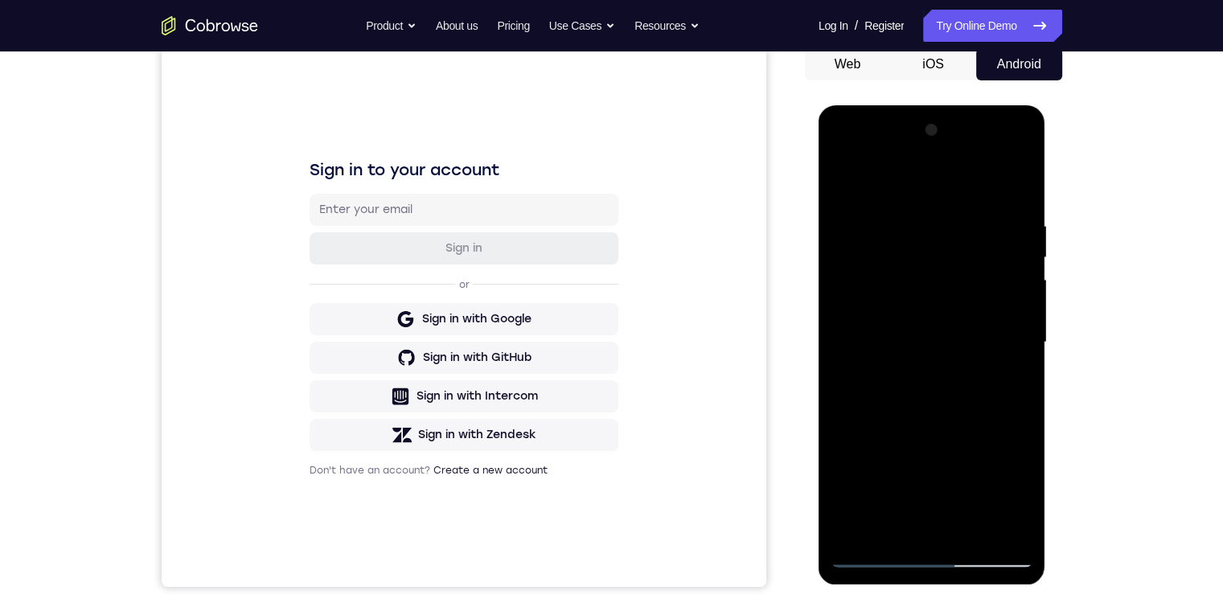
click at [389, 174] on div at bounding box center [931, 342] width 203 height 450
click at [389, 328] on div at bounding box center [931, 342] width 203 height 450
click at [389, 403] on div at bounding box center [931, 342] width 203 height 450
click at [389, 336] on div at bounding box center [931, 342] width 203 height 450
click at [389, 154] on div at bounding box center [931, 342] width 203 height 450
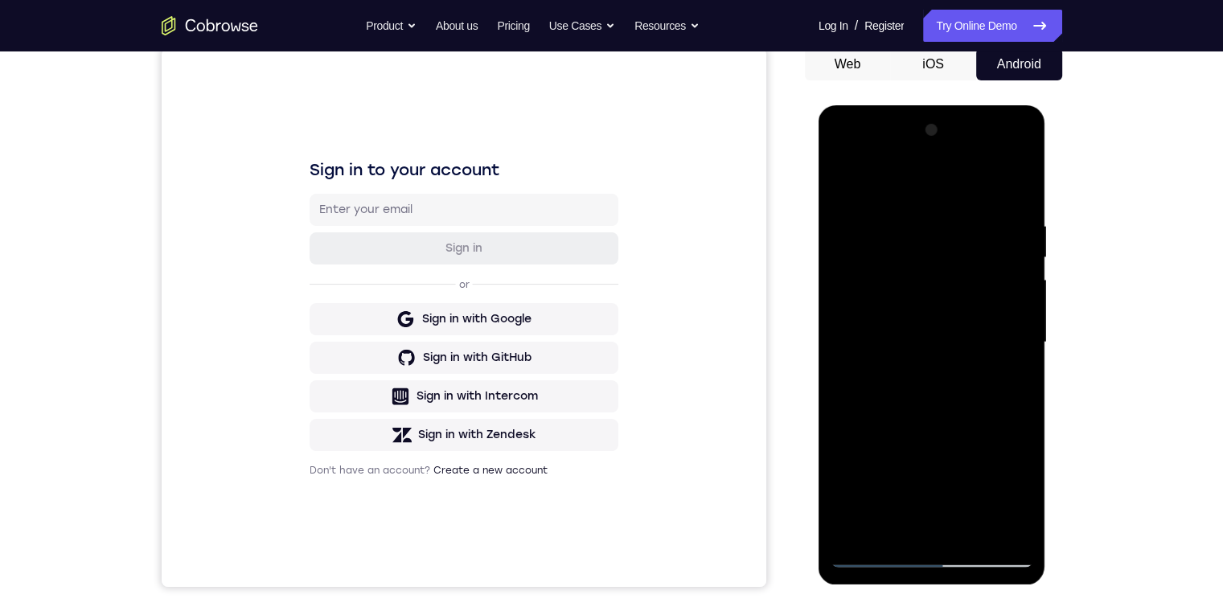
click at [389, 183] on div at bounding box center [931, 342] width 203 height 450
click at [389, 403] on div at bounding box center [931, 342] width 203 height 450
drag, startPoint x: 916, startPoint y: 469, endPoint x: 928, endPoint y: 231, distance: 238.2
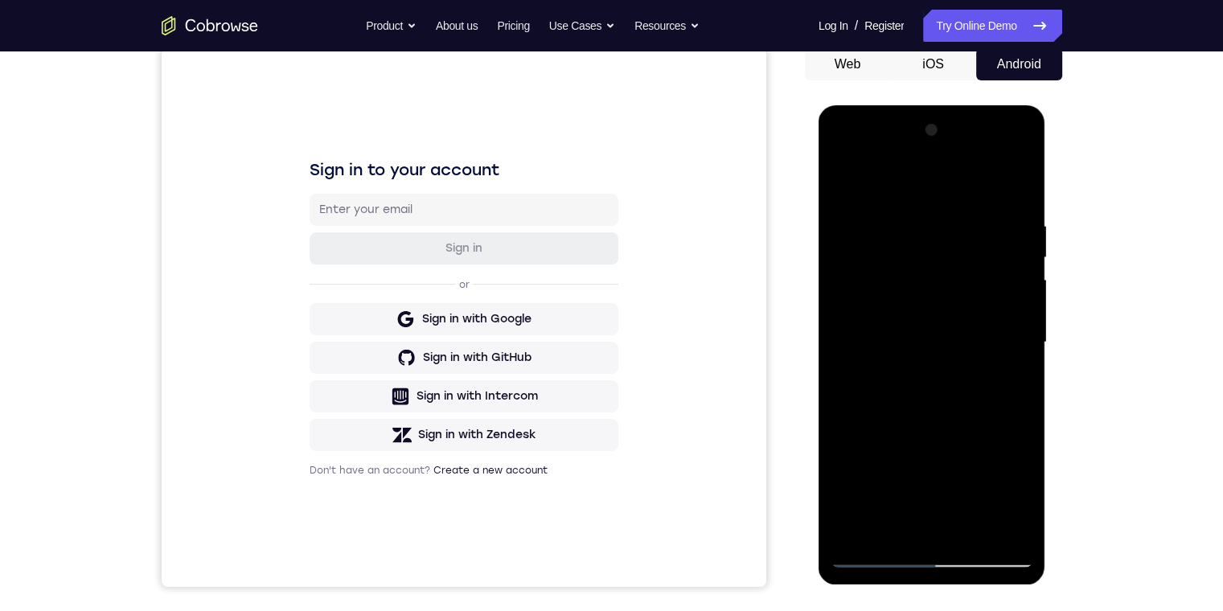
click at [389, 327] on div at bounding box center [931, 342] width 203 height 450
click at [389, 318] on div at bounding box center [931, 342] width 203 height 450
click at [389, 236] on div at bounding box center [931, 342] width 203 height 450
drag, startPoint x: 935, startPoint y: 300, endPoint x: 982, endPoint y: 160, distance: 147.7
click at [389, 161] on div at bounding box center [931, 342] width 203 height 450
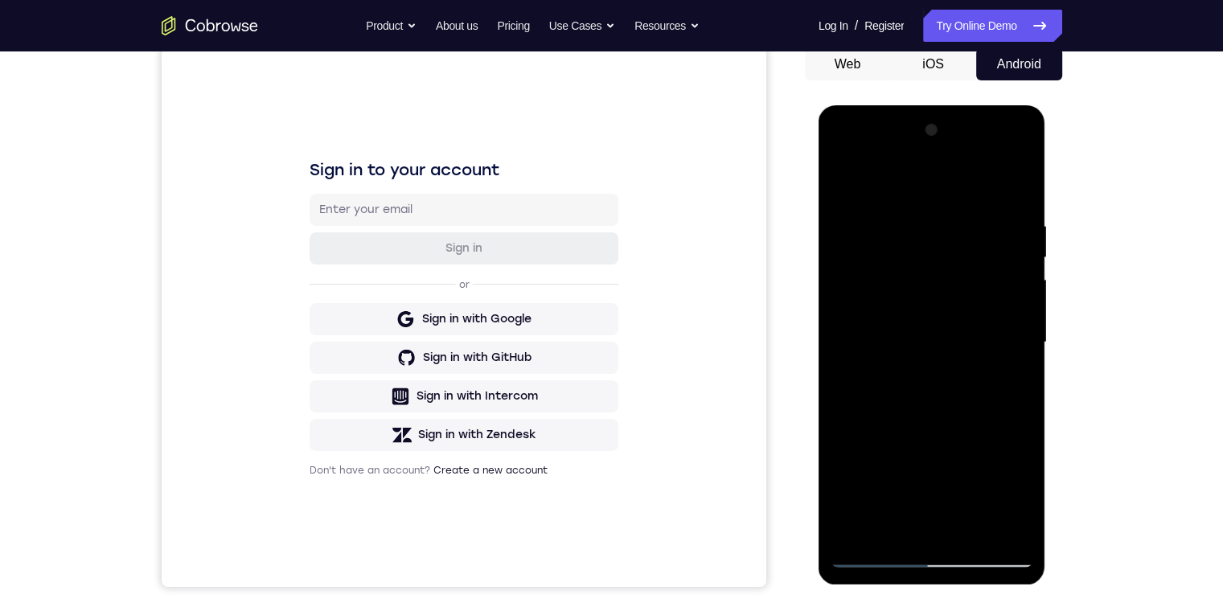
click at [389, 156] on div at bounding box center [931, 342] width 203 height 450
click at [389, 232] on div at bounding box center [931, 342] width 203 height 450
drag, startPoint x: 908, startPoint y: 381, endPoint x: 965, endPoint y: 380, distance: 56.3
click at [389, 380] on div at bounding box center [931, 342] width 203 height 450
drag, startPoint x: 913, startPoint y: 387, endPoint x: 961, endPoint y: 382, distance: 47.8
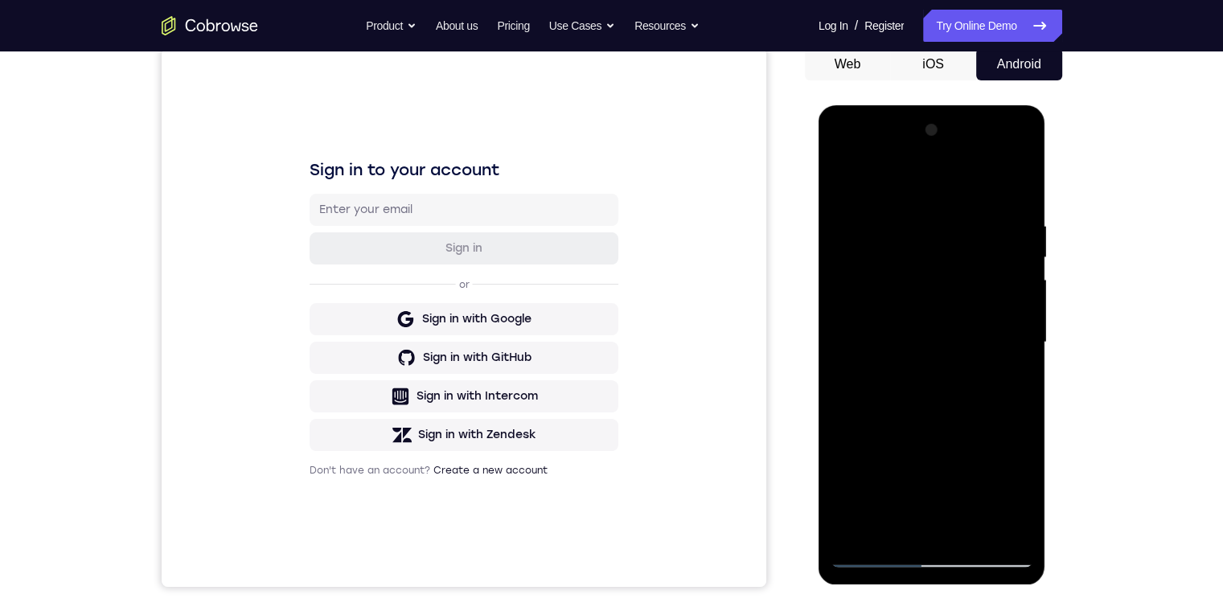
click at [389, 384] on div at bounding box center [931, 342] width 203 height 450
drag, startPoint x: 916, startPoint y: 386, endPoint x: 923, endPoint y: 379, distance: 9.7
click at [389, 382] on div at bounding box center [931, 342] width 203 height 450
click at [389, 365] on div at bounding box center [931, 342] width 203 height 450
click at [389, 403] on div at bounding box center [931, 342] width 203 height 450
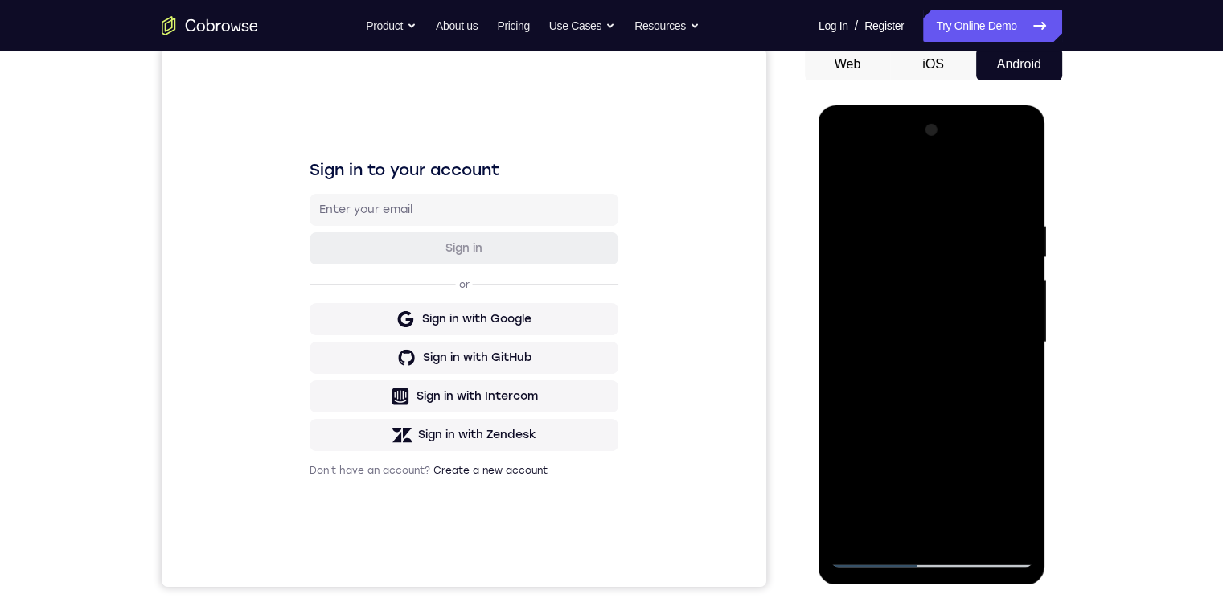
click at [389, 403] on div at bounding box center [931, 342] width 203 height 450
click at [389, 260] on div at bounding box center [931, 342] width 203 height 450
click at [389, 403] on div at bounding box center [931, 342] width 203 height 450
click at [389, 294] on div at bounding box center [931, 342] width 203 height 450
click at [389, 286] on div at bounding box center [931, 342] width 203 height 450
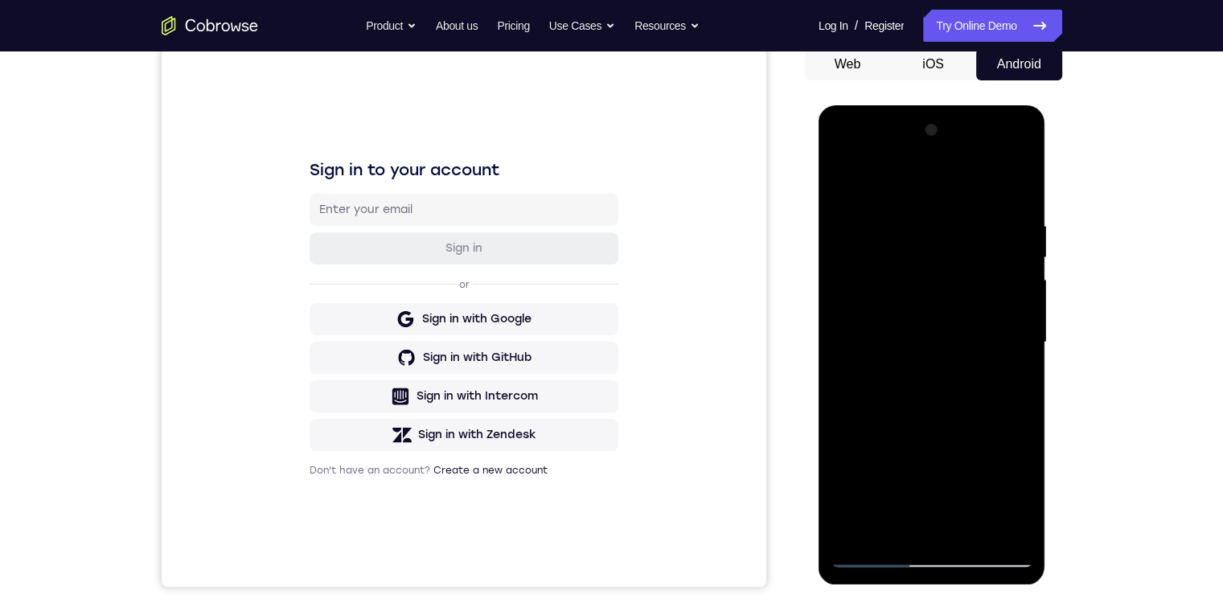
click at [389, 403] on div at bounding box center [931, 342] width 203 height 450
click at [389, 294] on div at bounding box center [931, 342] width 203 height 450
click at [389, 403] on div at bounding box center [931, 342] width 203 height 450
click at [389, 313] on div at bounding box center [931, 342] width 203 height 450
click at [389, 280] on div at bounding box center [931, 342] width 203 height 450
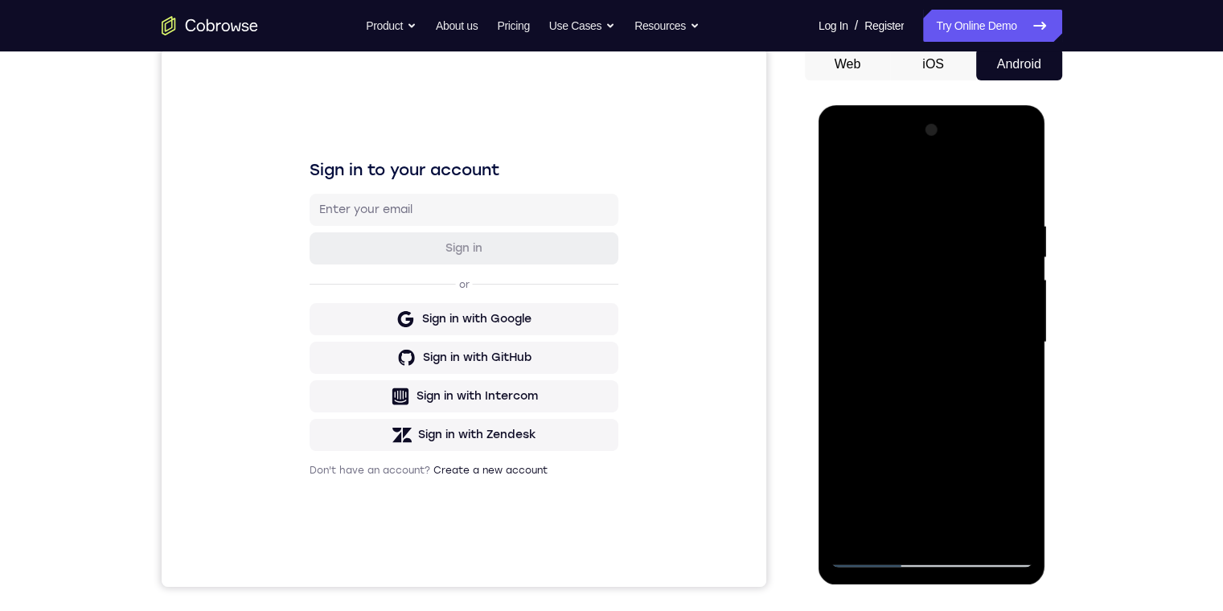
click at [389, 257] on div at bounding box center [931, 342] width 203 height 450
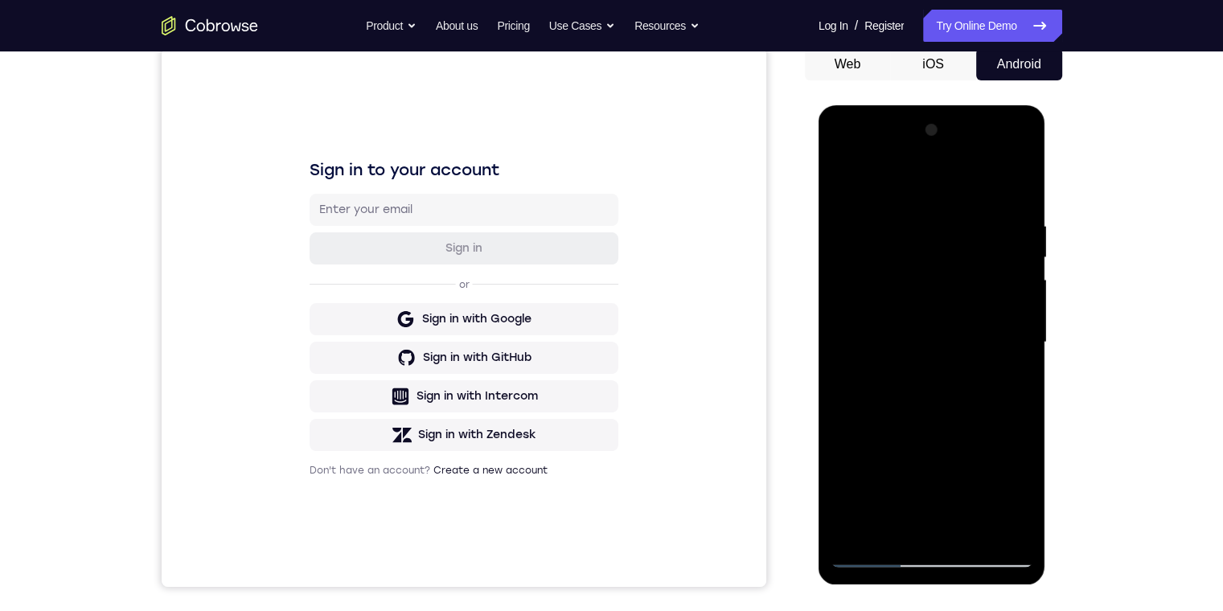
click at [389, 257] on div at bounding box center [931, 342] width 203 height 450
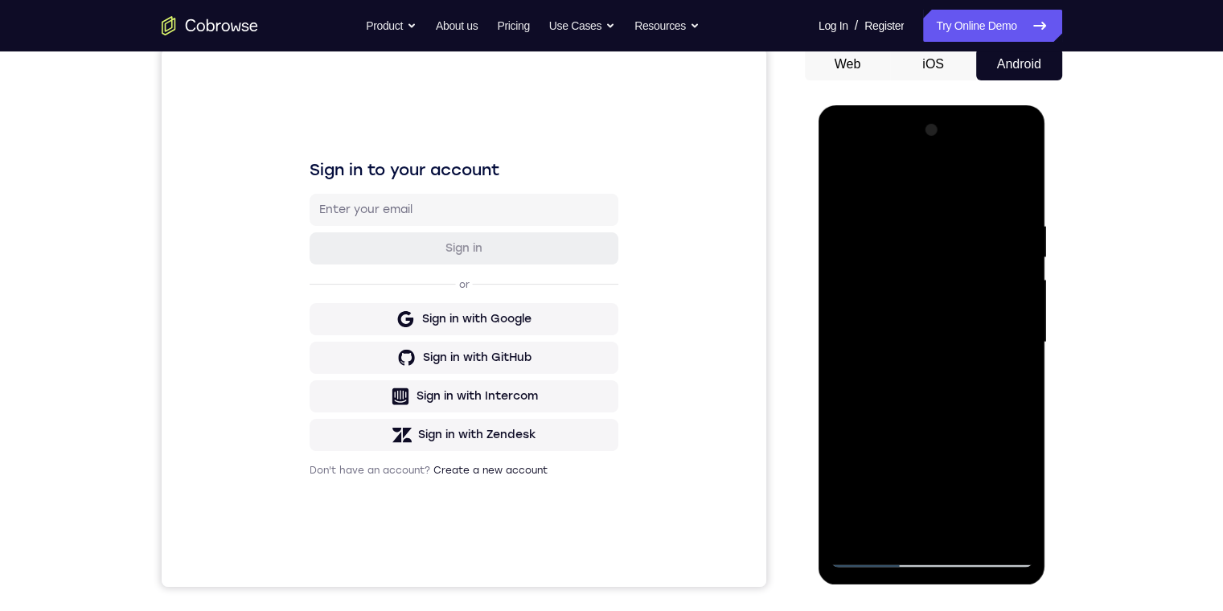
click at [389, 257] on div at bounding box center [931, 342] width 203 height 450
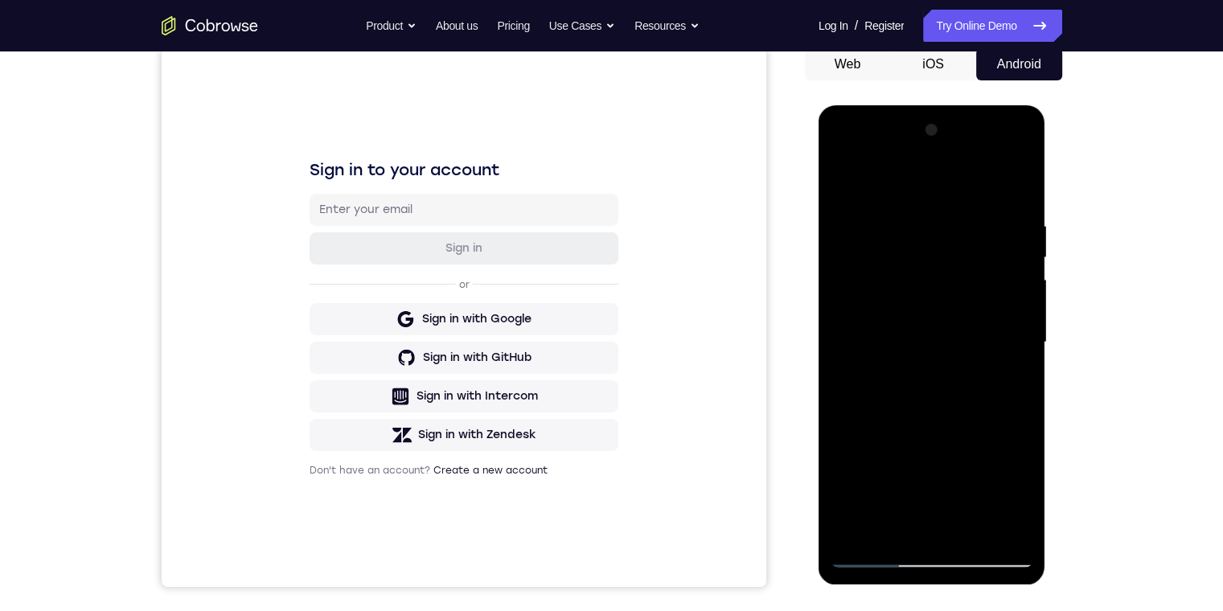
click at [389, 257] on div at bounding box center [931, 342] width 203 height 450
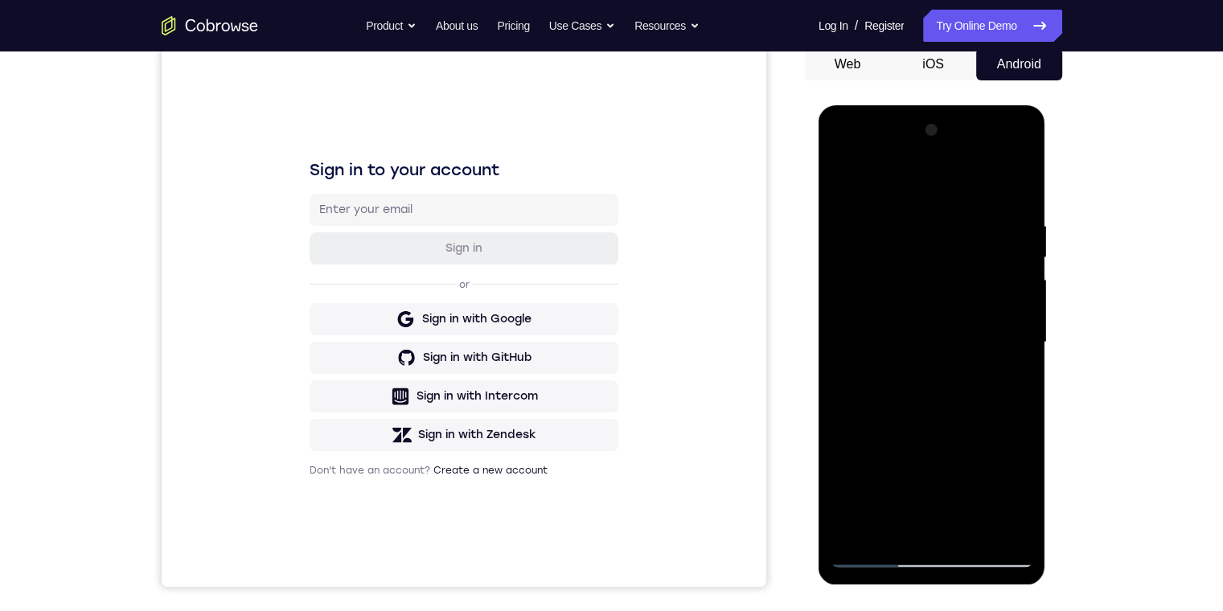
click at [389, 257] on div at bounding box center [931, 342] width 203 height 450
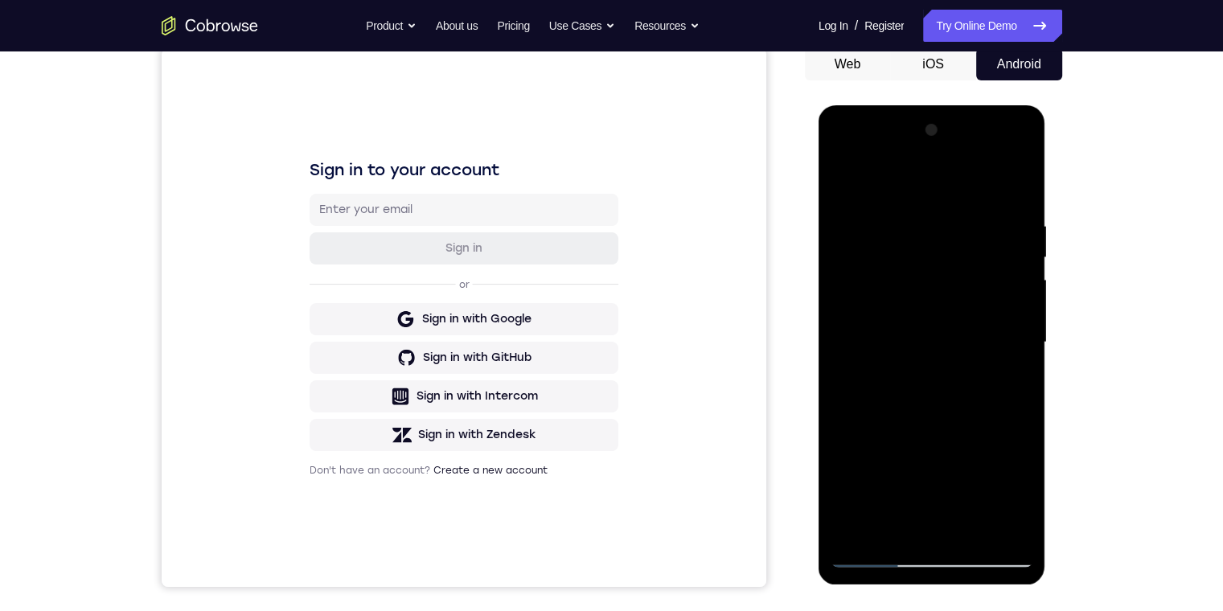
click at [389, 257] on div at bounding box center [931, 342] width 203 height 450
click at [389, 256] on div at bounding box center [931, 342] width 203 height 450
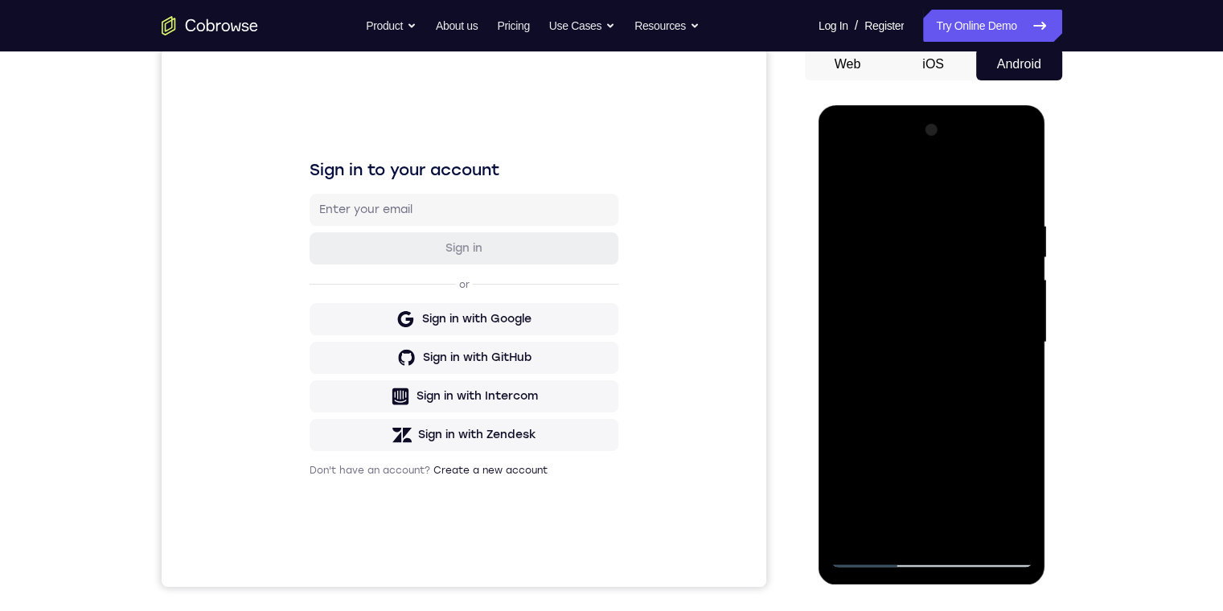
click at [389, 256] on div at bounding box center [931, 342] width 203 height 450
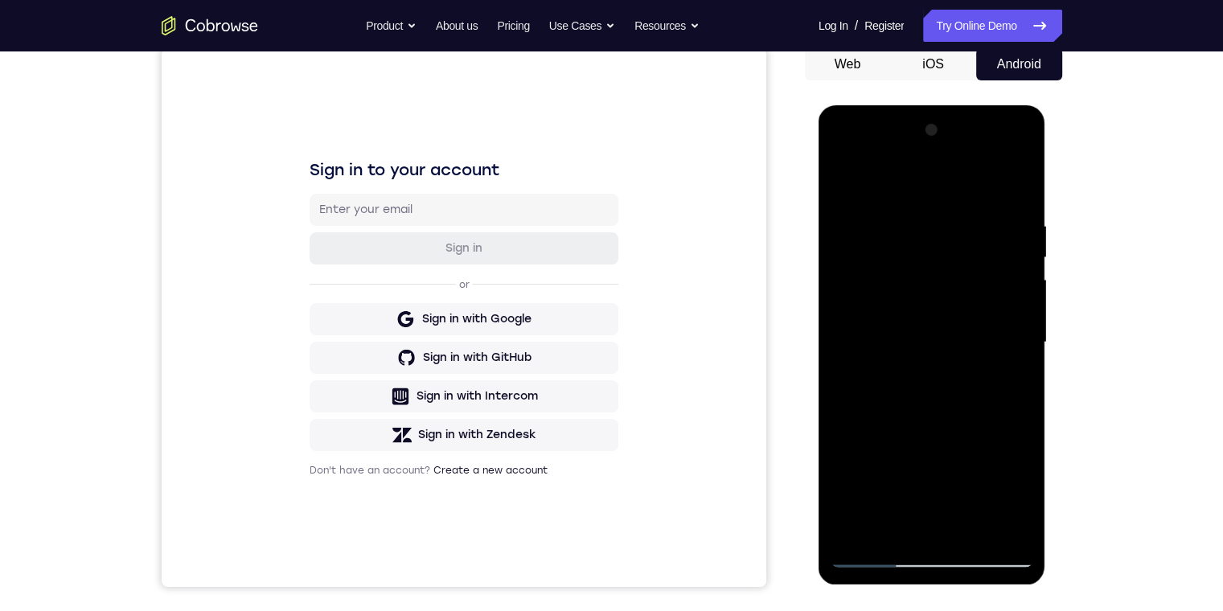
click at [389, 256] on div at bounding box center [931, 342] width 203 height 450
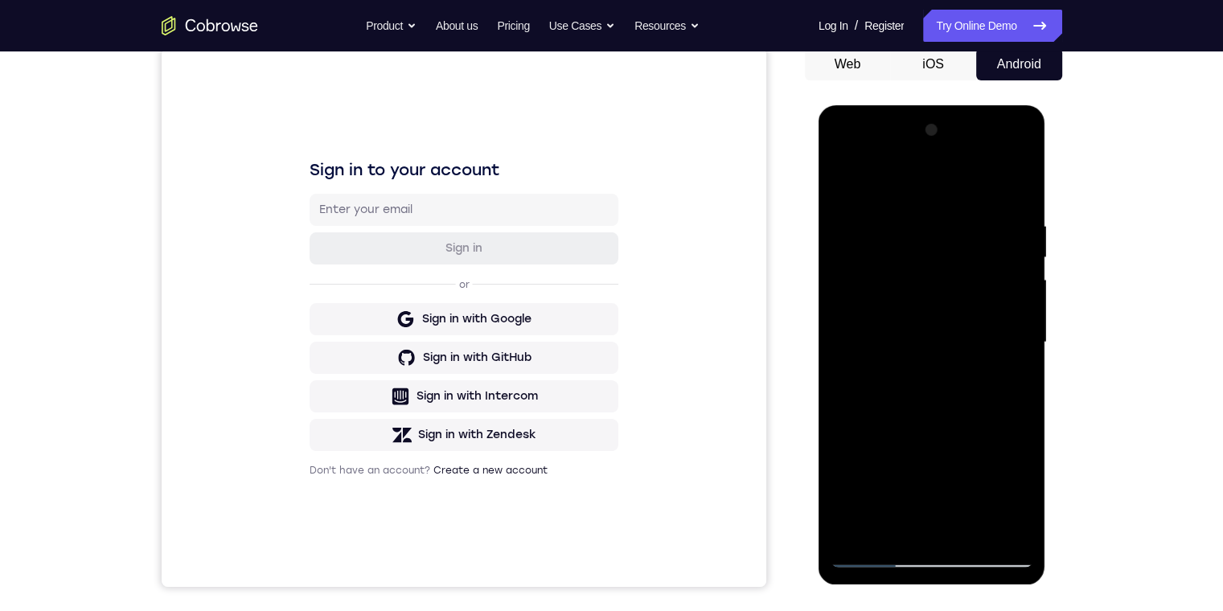
click at [389, 256] on div at bounding box center [931, 342] width 203 height 450
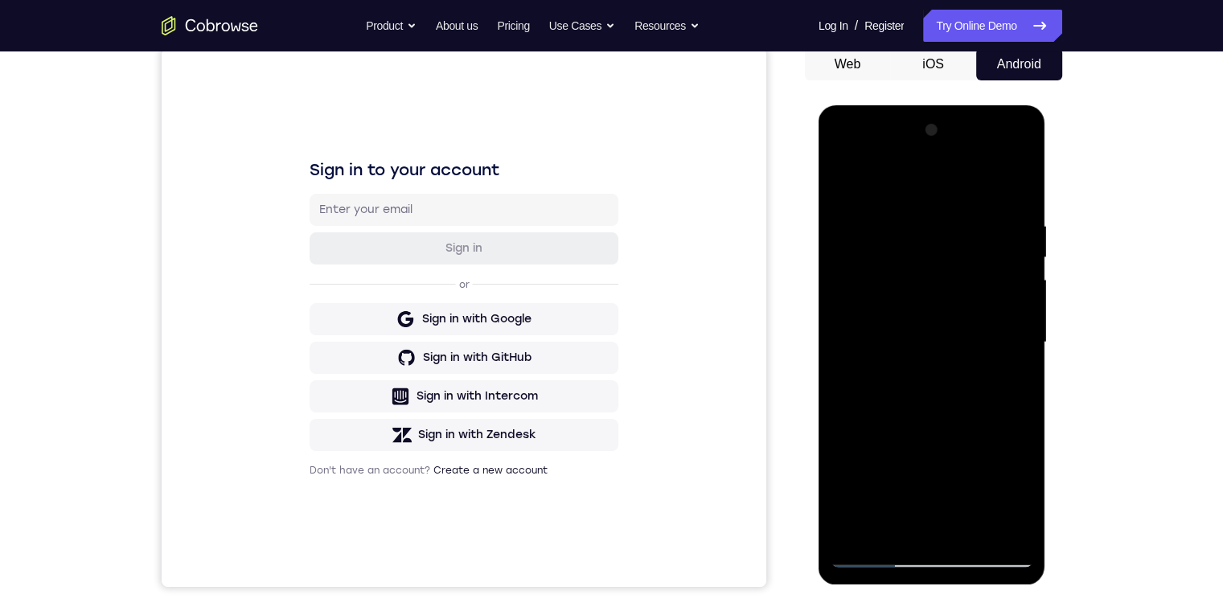
click at [389, 256] on div at bounding box center [931, 342] width 203 height 450
click at [389, 258] on div at bounding box center [931, 342] width 203 height 450
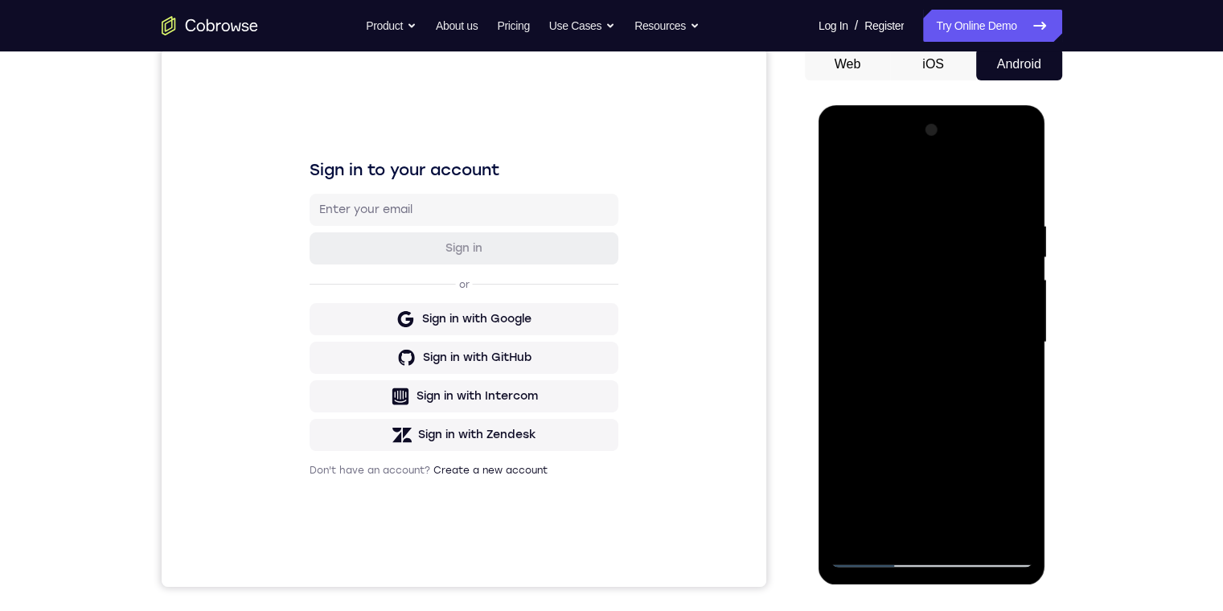
click at [389, 258] on div at bounding box center [931, 342] width 203 height 450
click at [389, 257] on div at bounding box center [931, 342] width 203 height 450
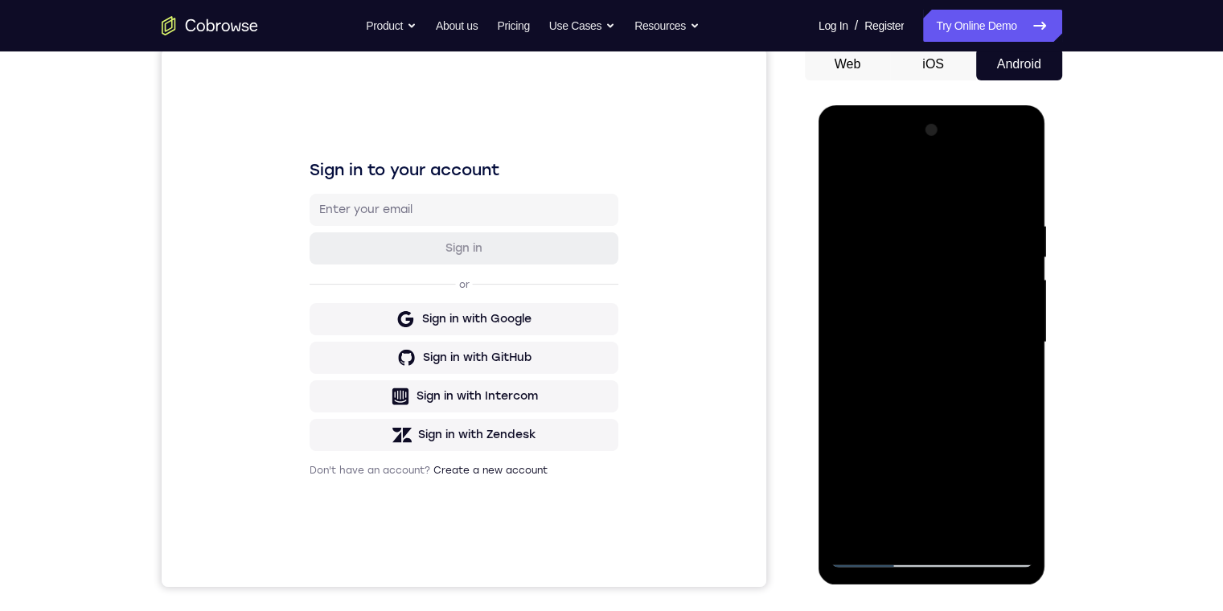
click at [389, 257] on div at bounding box center [931, 342] width 203 height 450
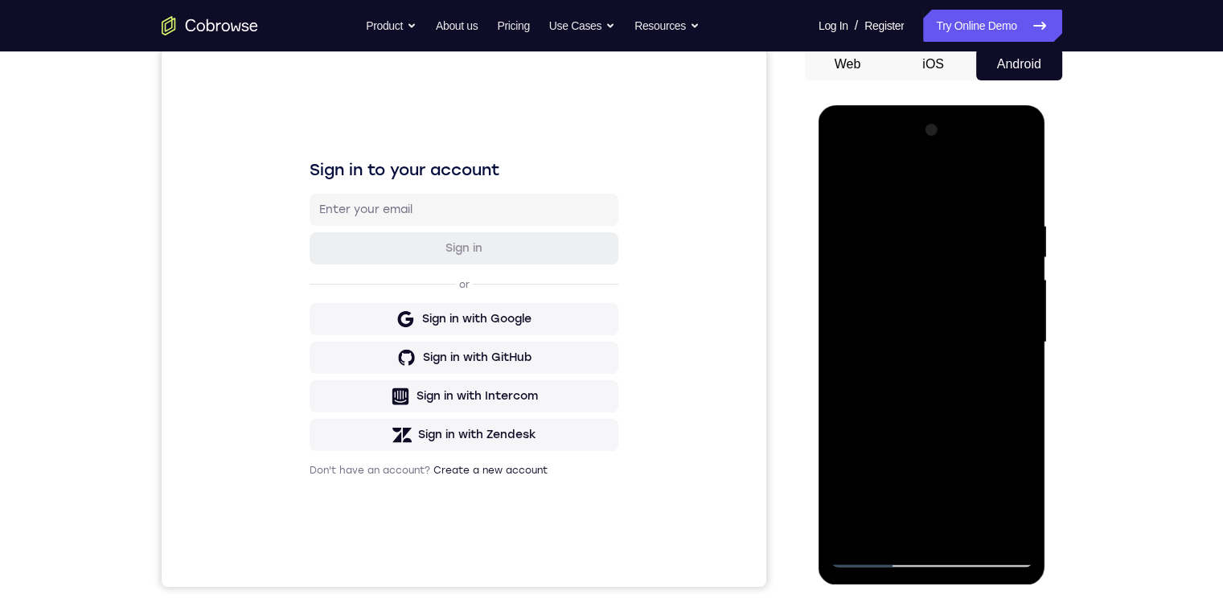
click at [389, 257] on div at bounding box center [931, 342] width 203 height 450
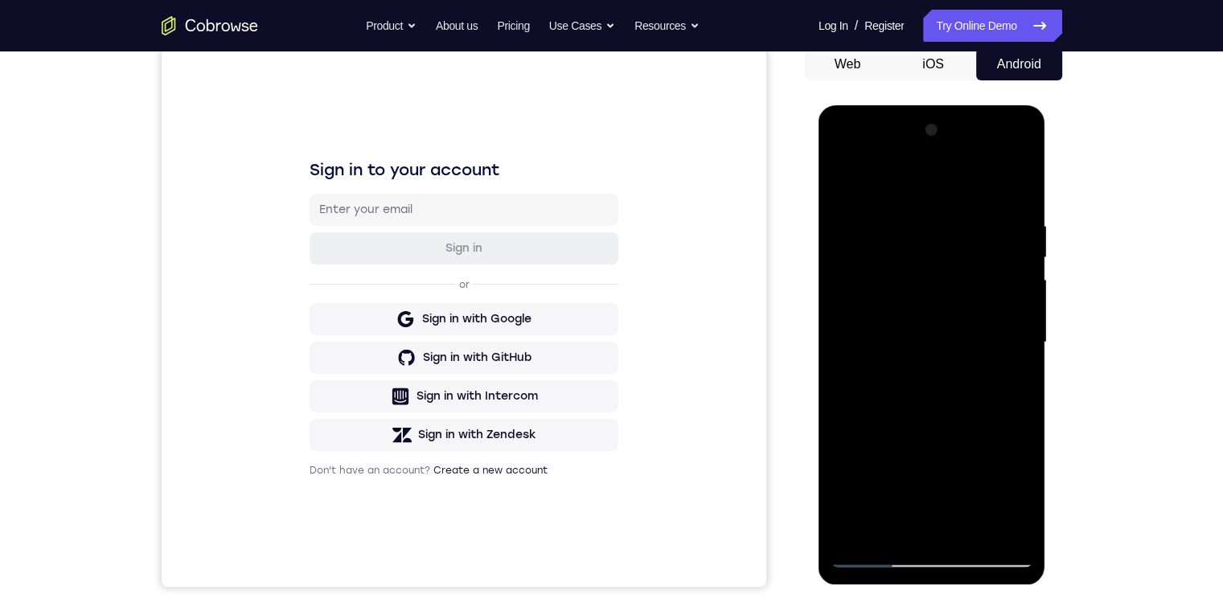
click at [389, 257] on div at bounding box center [931, 342] width 203 height 450
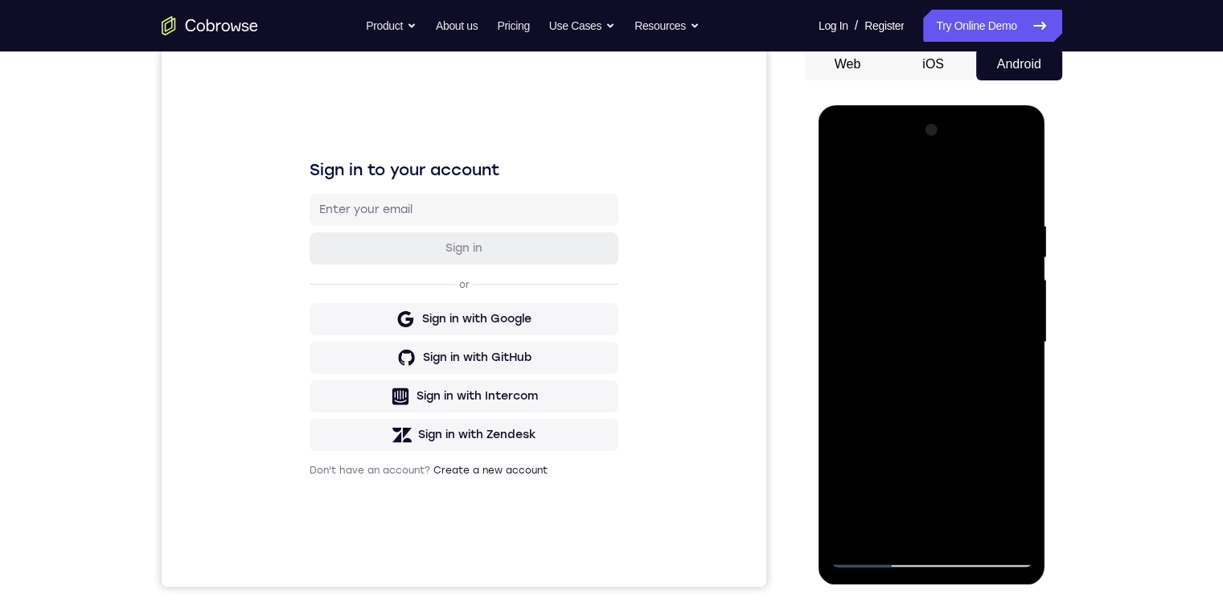
click at [389, 257] on div at bounding box center [931, 342] width 203 height 450
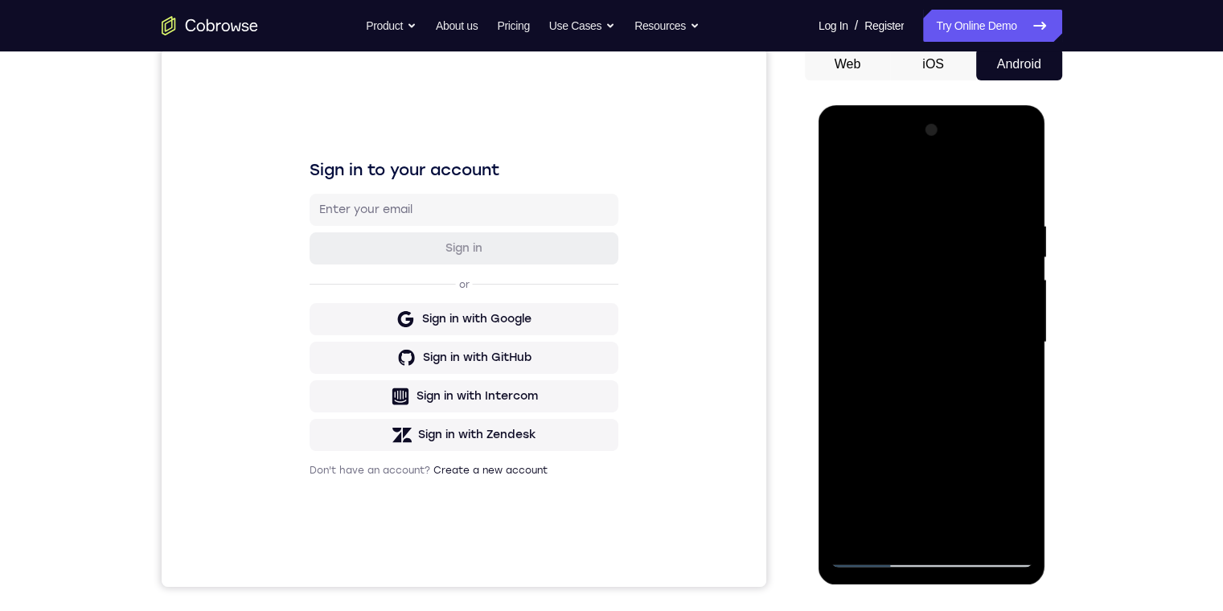
click at [389, 257] on div at bounding box center [931, 342] width 203 height 450
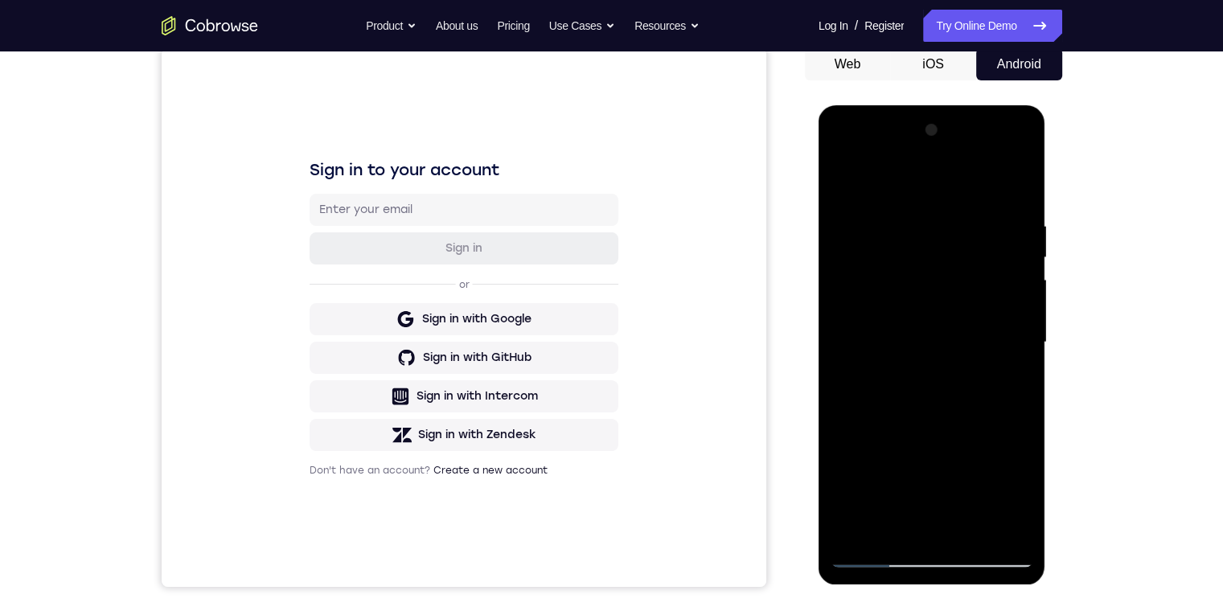
click at [389, 257] on div at bounding box center [931, 342] width 203 height 450
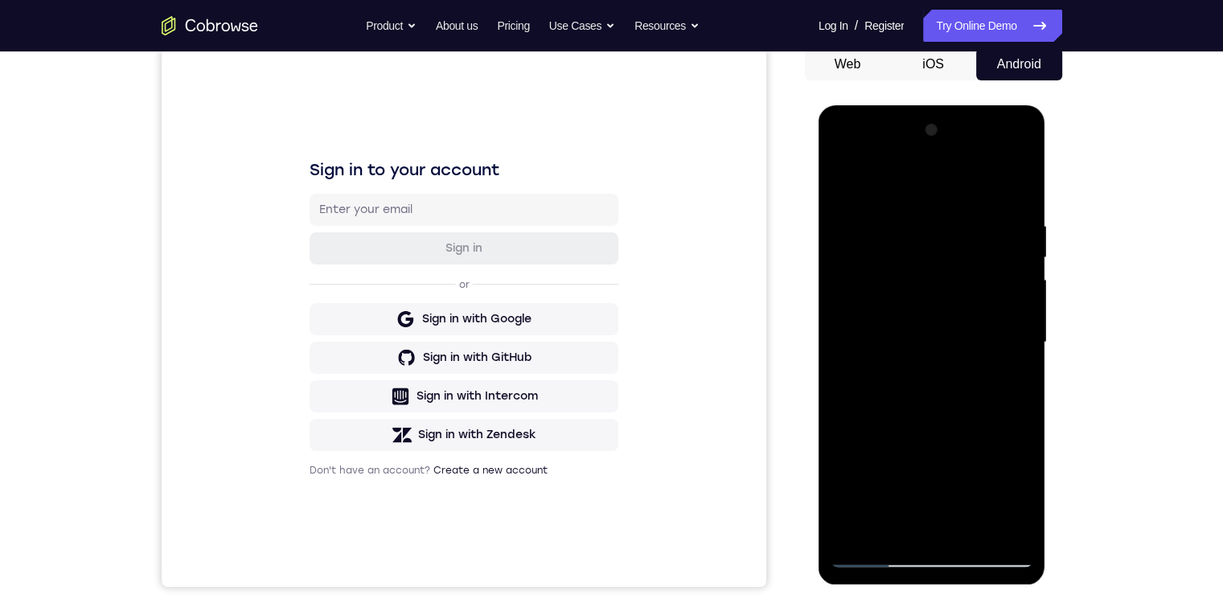
click at [389, 257] on div at bounding box center [931, 342] width 203 height 450
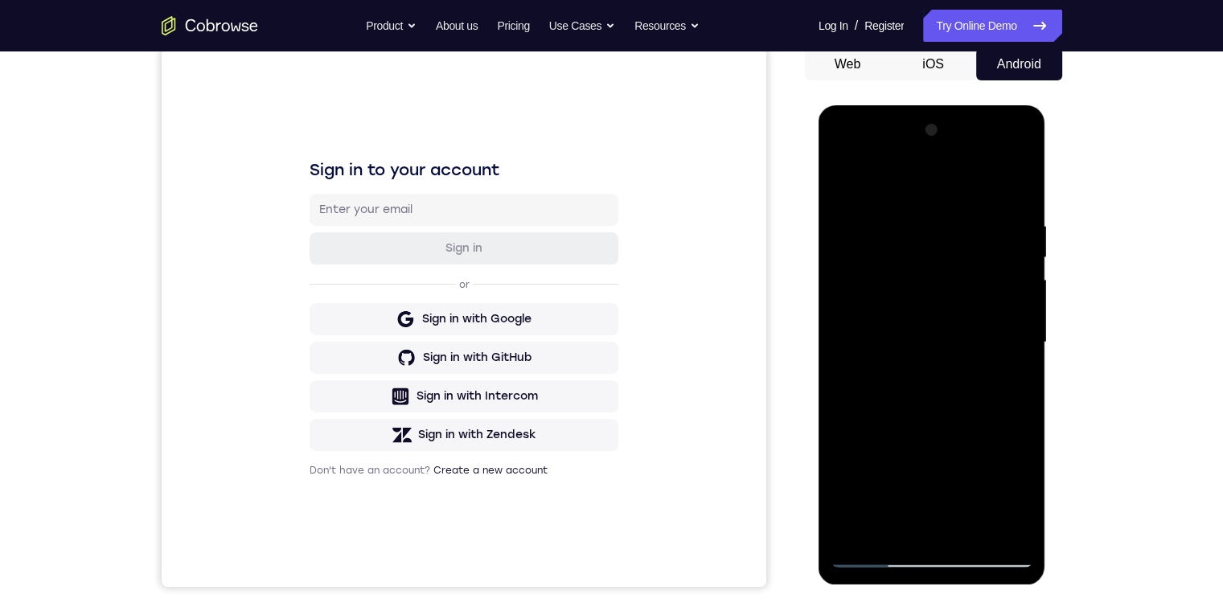
click at [389, 257] on div at bounding box center [931, 342] width 203 height 450
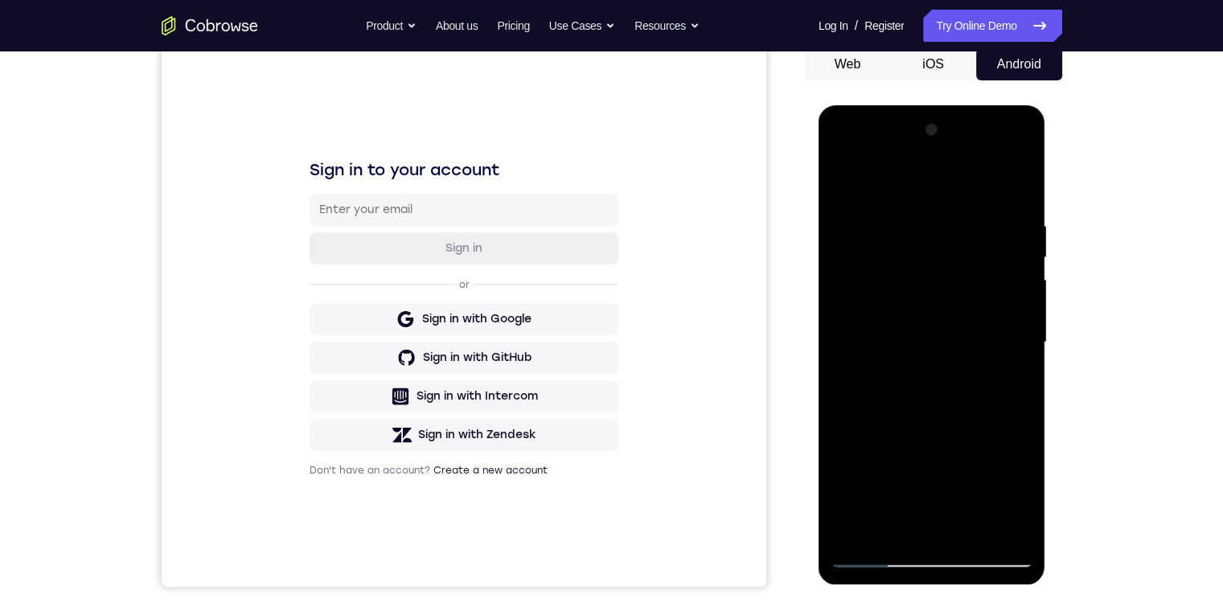
click at [389, 257] on div at bounding box center [931, 342] width 203 height 450
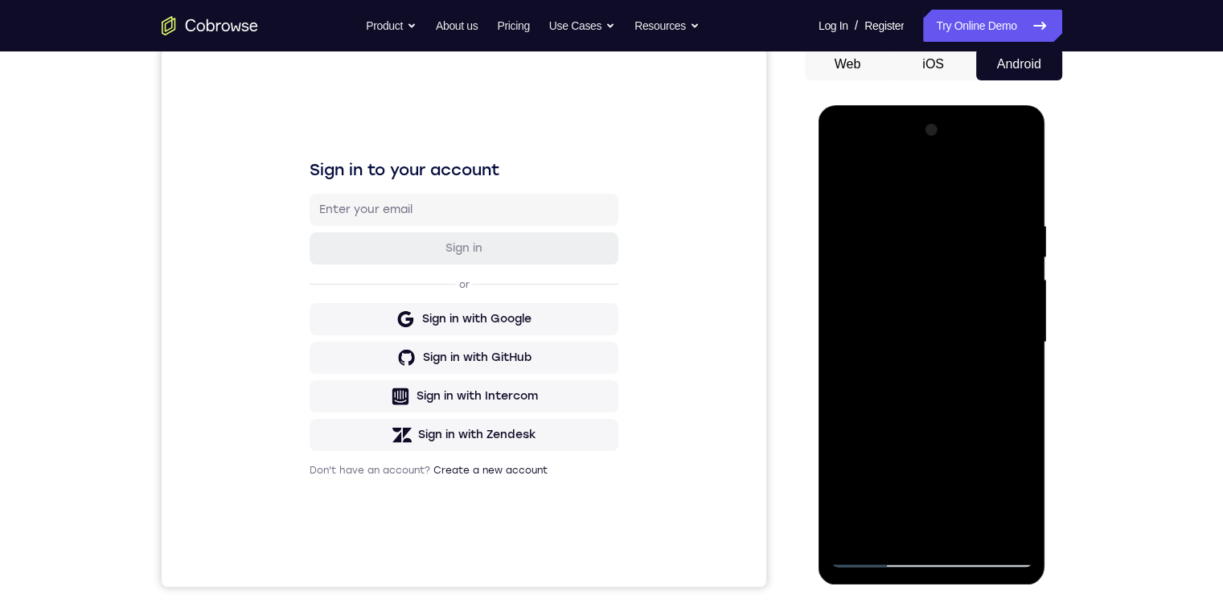
click at [389, 257] on div at bounding box center [931, 342] width 203 height 450
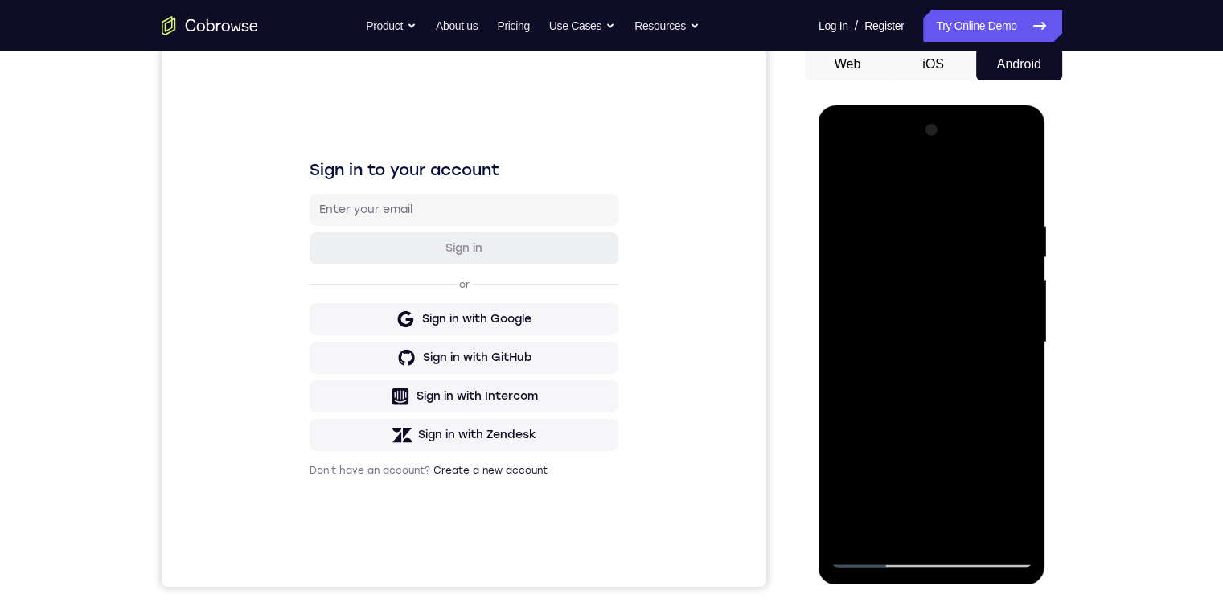
click at [389, 257] on div at bounding box center [931, 342] width 203 height 450
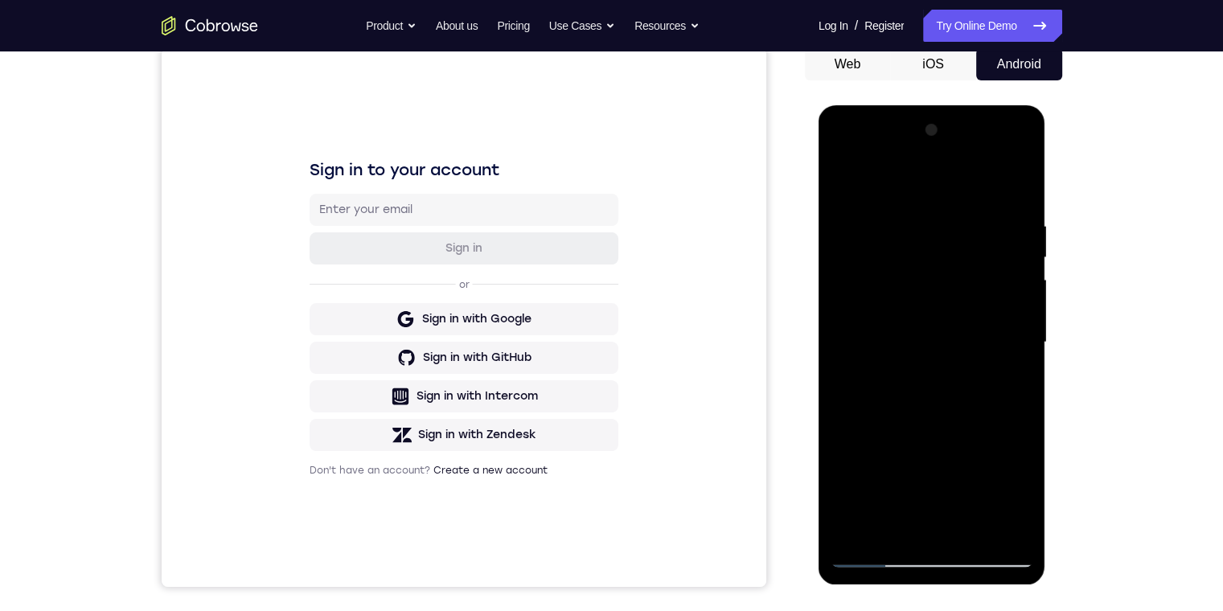
click at [389, 257] on div at bounding box center [931, 342] width 203 height 450
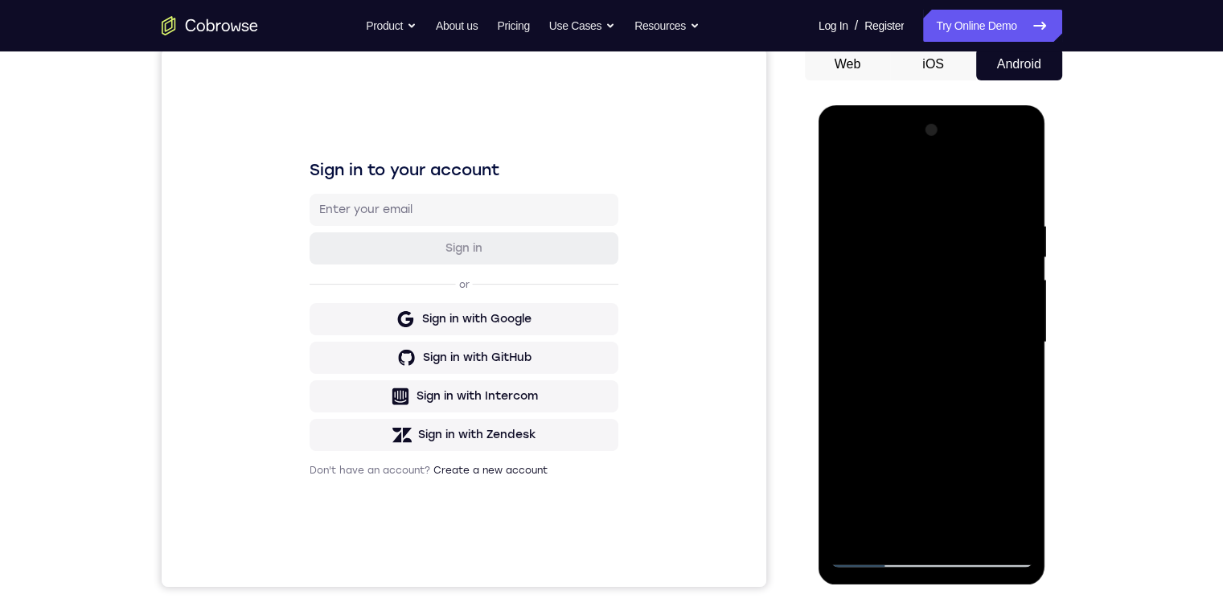
click at [389, 257] on div at bounding box center [931, 342] width 203 height 450
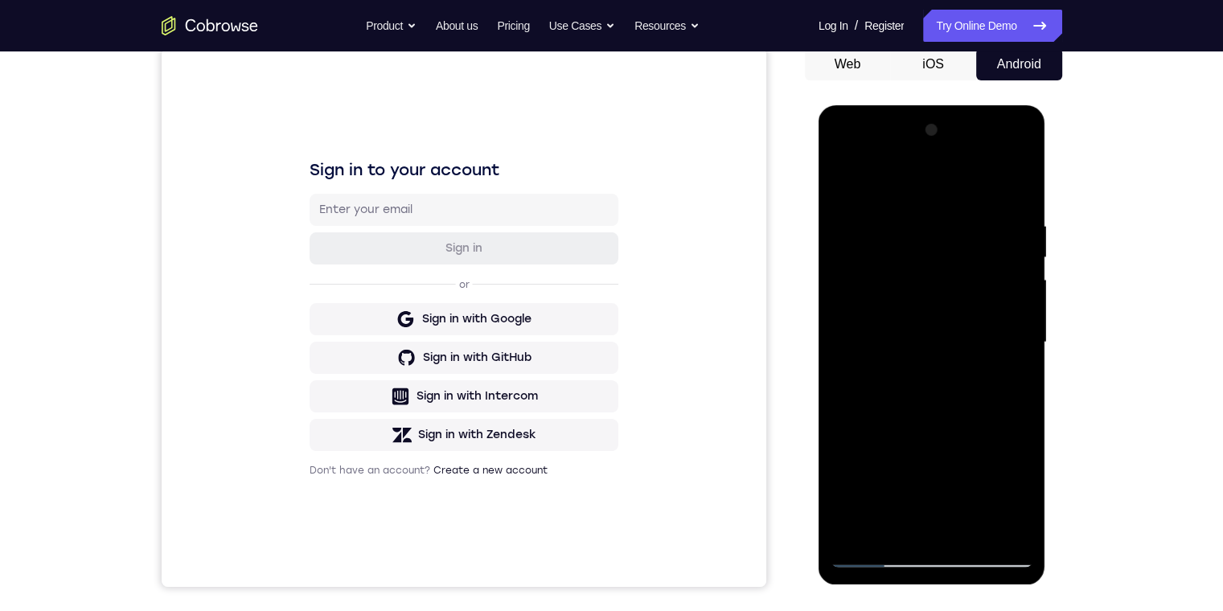
click at [389, 257] on div at bounding box center [931, 342] width 203 height 450
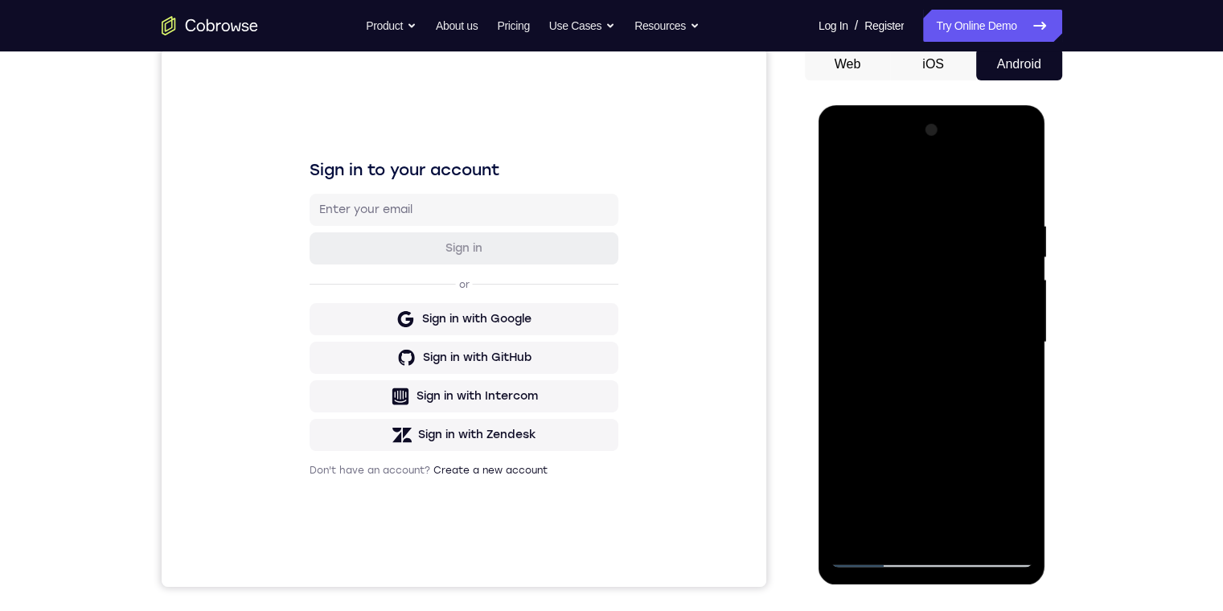
click at [389, 257] on div at bounding box center [931, 342] width 203 height 450
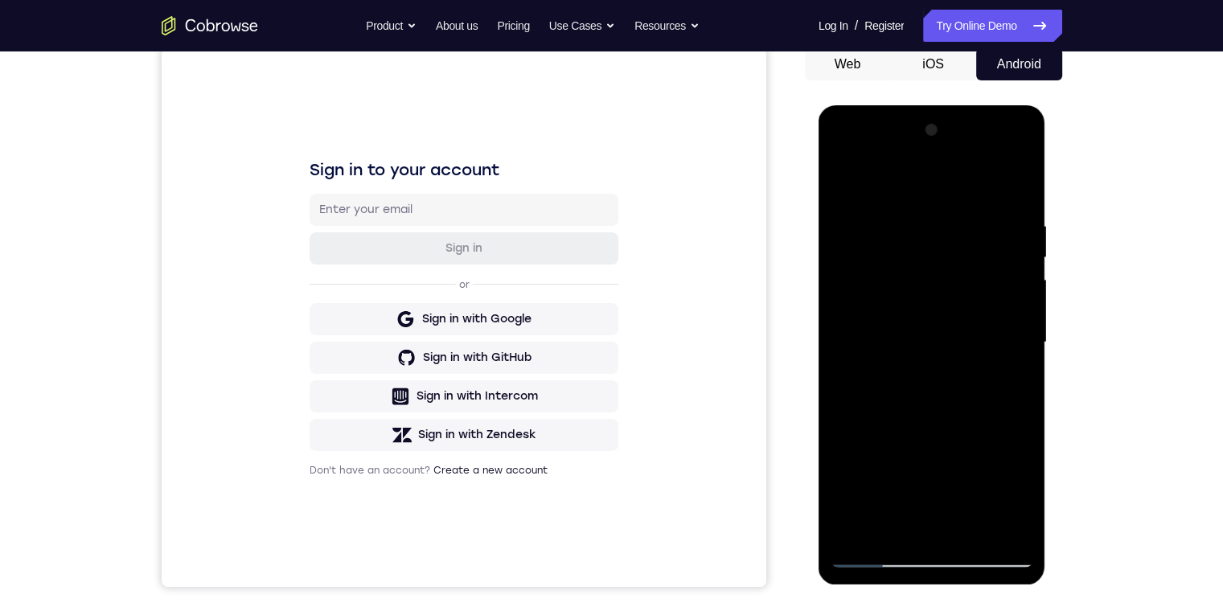
click at [389, 257] on div at bounding box center [931, 342] width 203 height 450
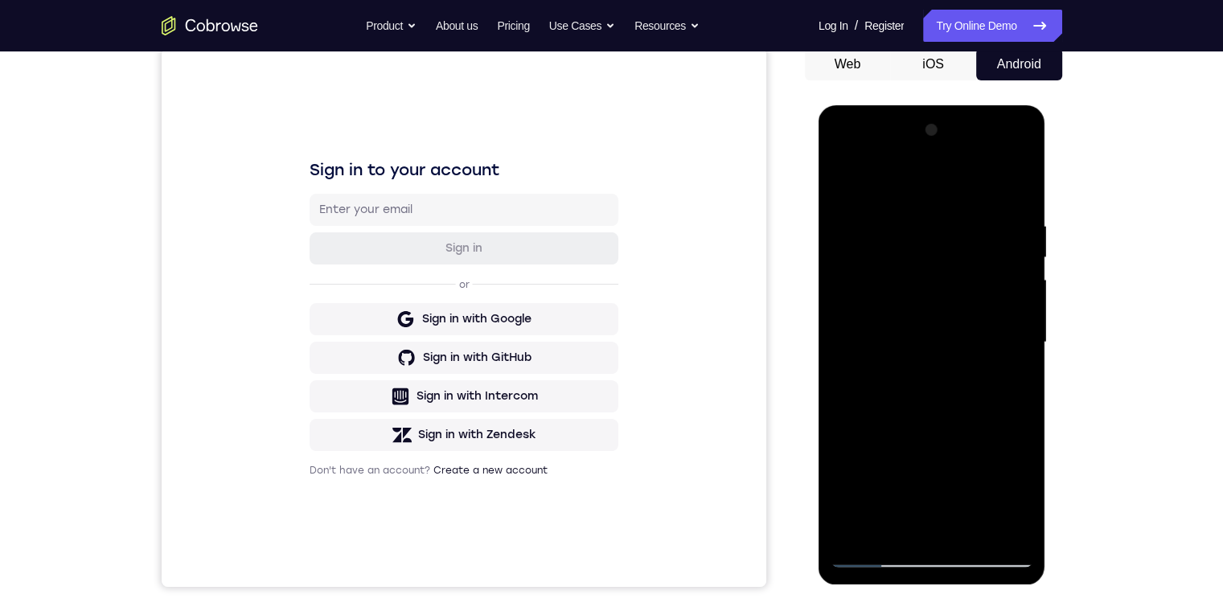
click at [389, 257] on div at bounding box center [931, 342] width 203 height 450
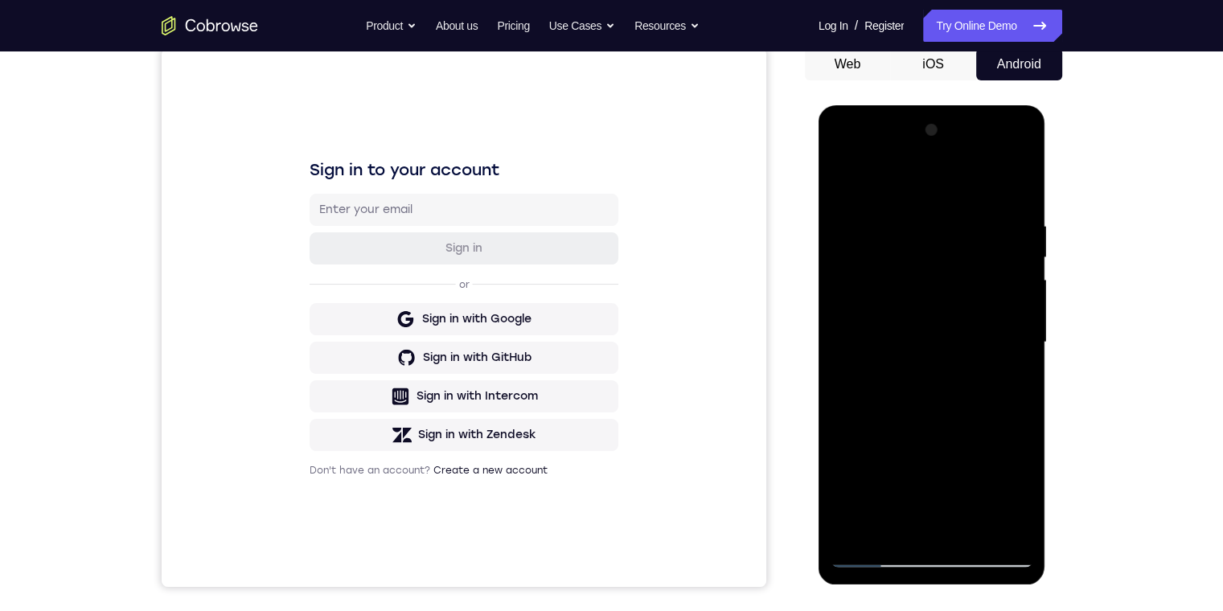
click at [389, 257] on div at bounding box center [931, 342] width 203 height 450
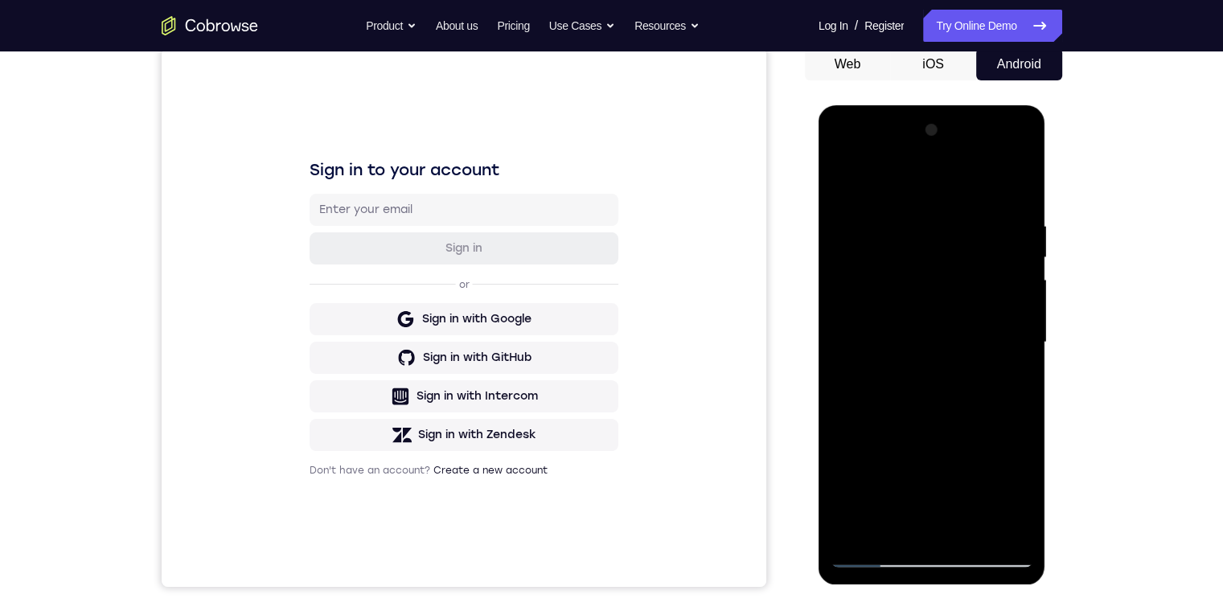
click at [389, 257] on div at bounding box center [931, 342] width 203 height 450
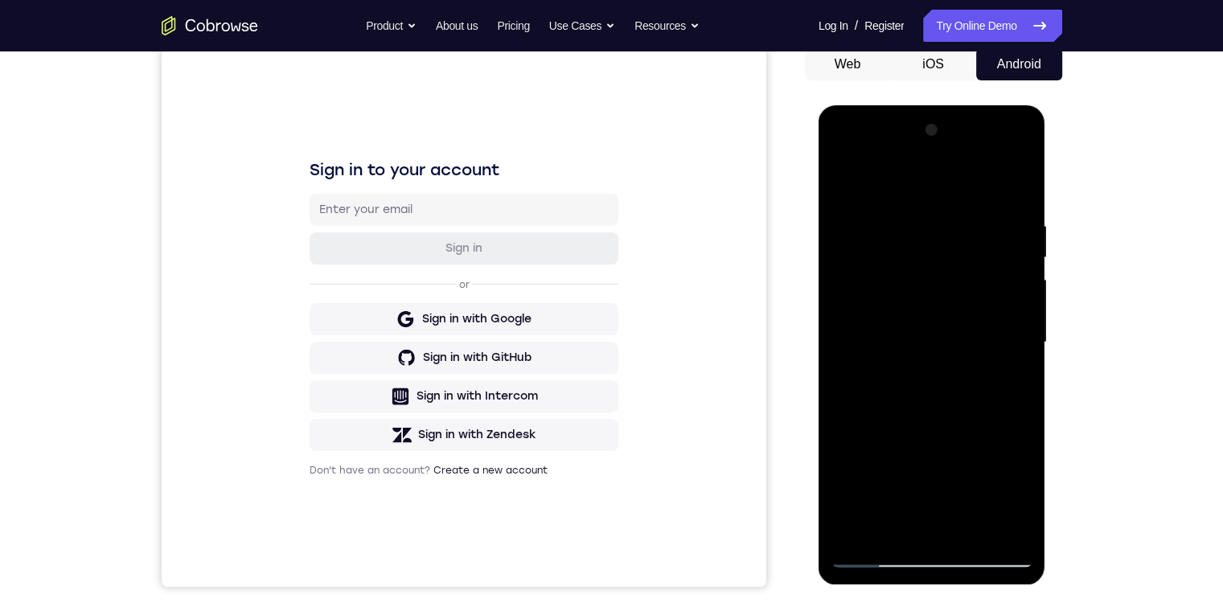
click at [389, 257] on div at bounding box center [931, 342] width 203 height 450
click
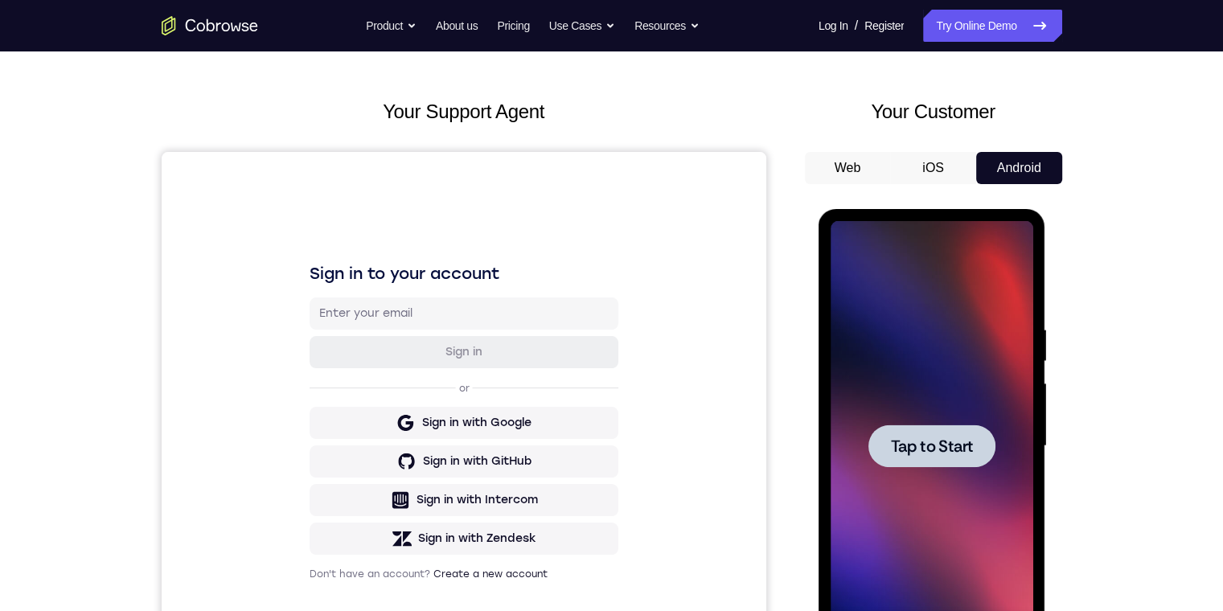
scroll to position [0, 0]
